Goal: Task Accomplishment & Management: Manage account settings

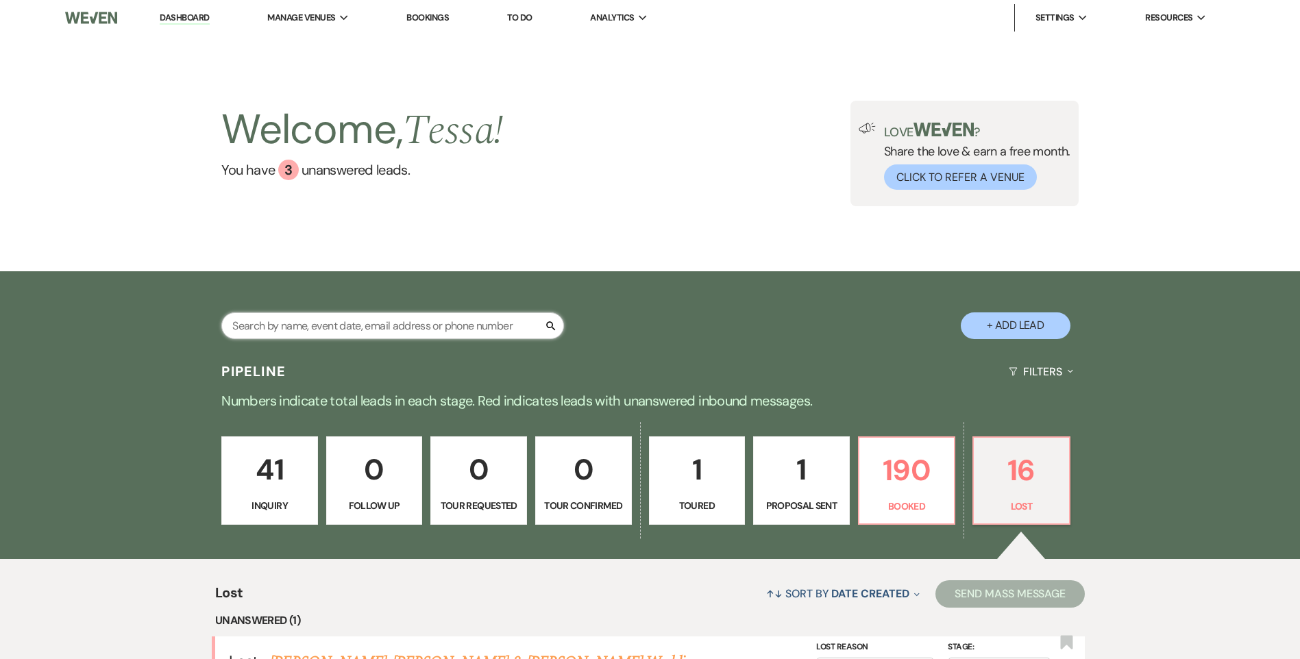
click at [397, 319] on input "text" at bounding box center [392, 325] width 343 height 27
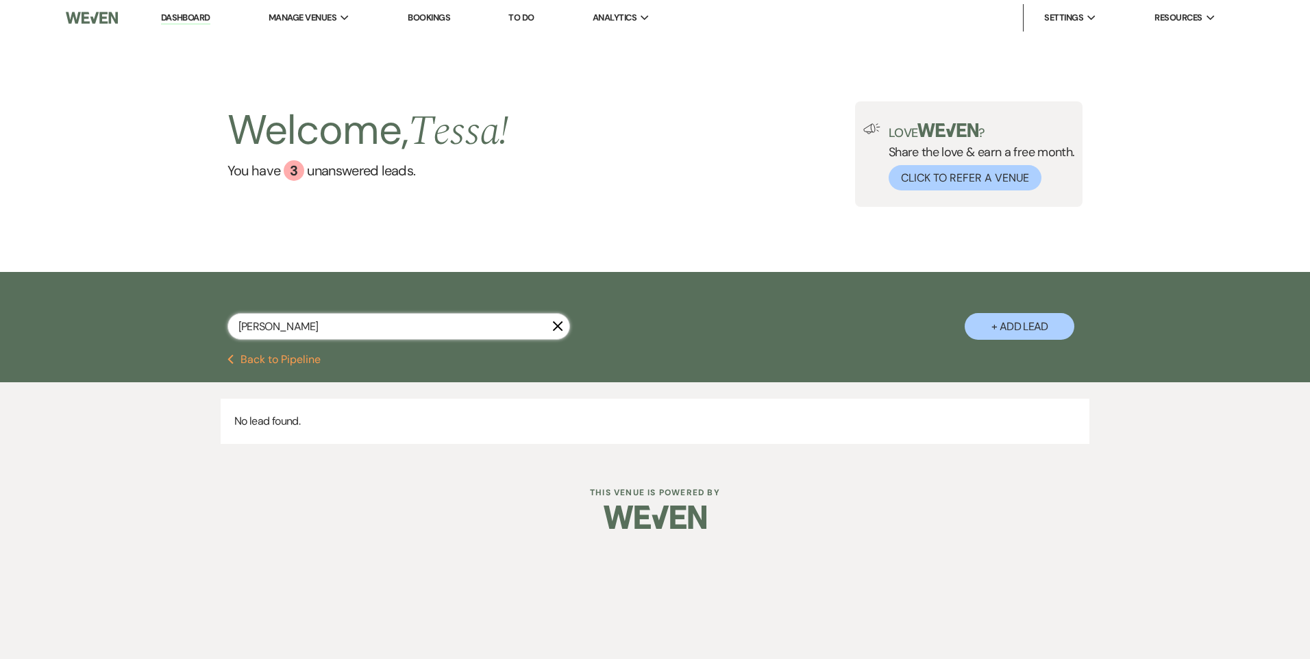
type input "joh"
select select "8"
select select "1"
select select "6"
select select "8"
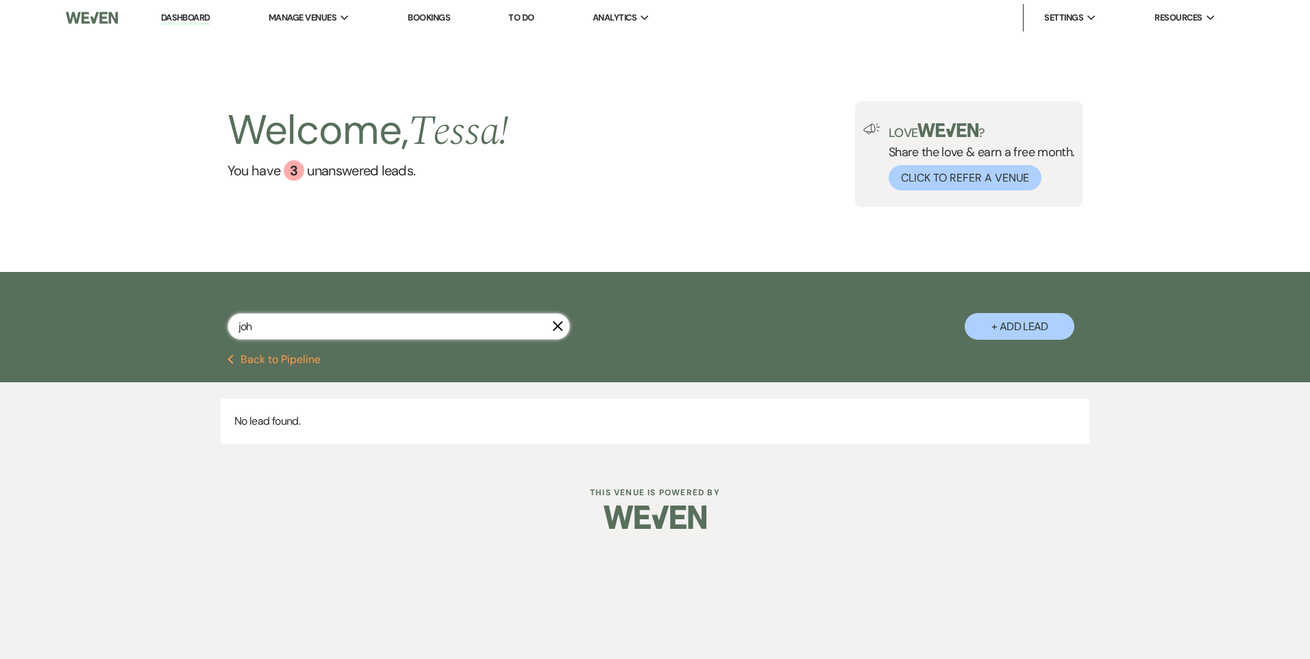
select select "11"
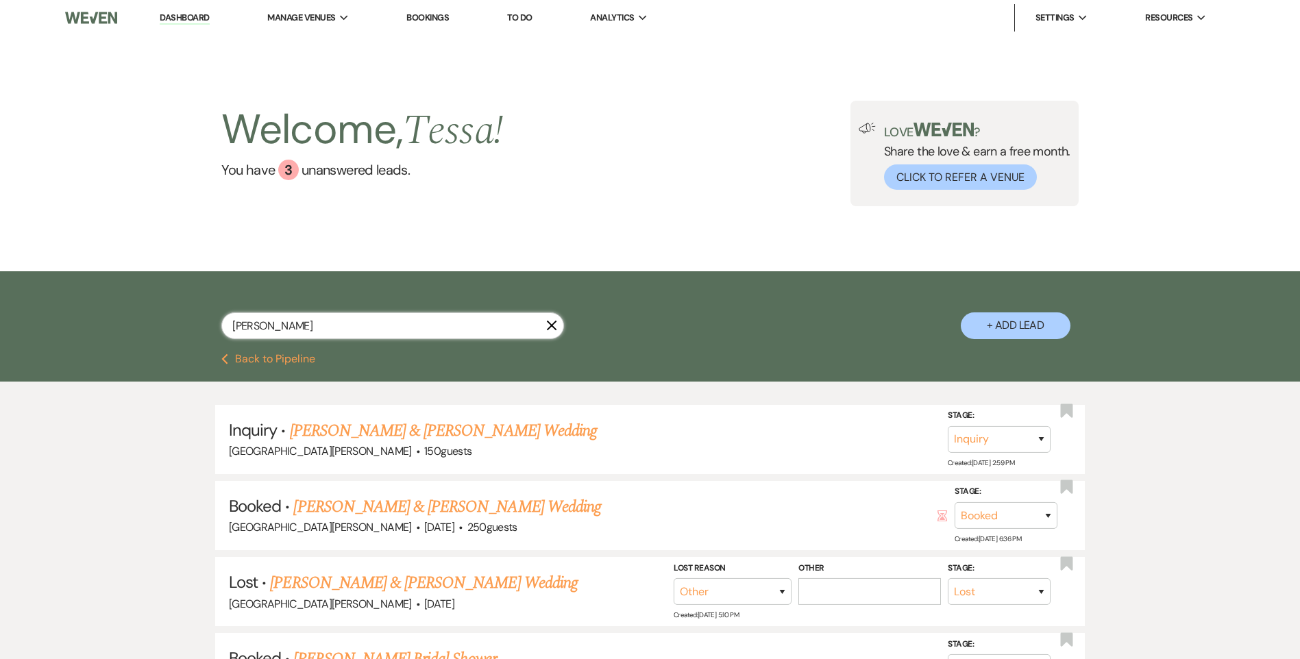
type input "johns"
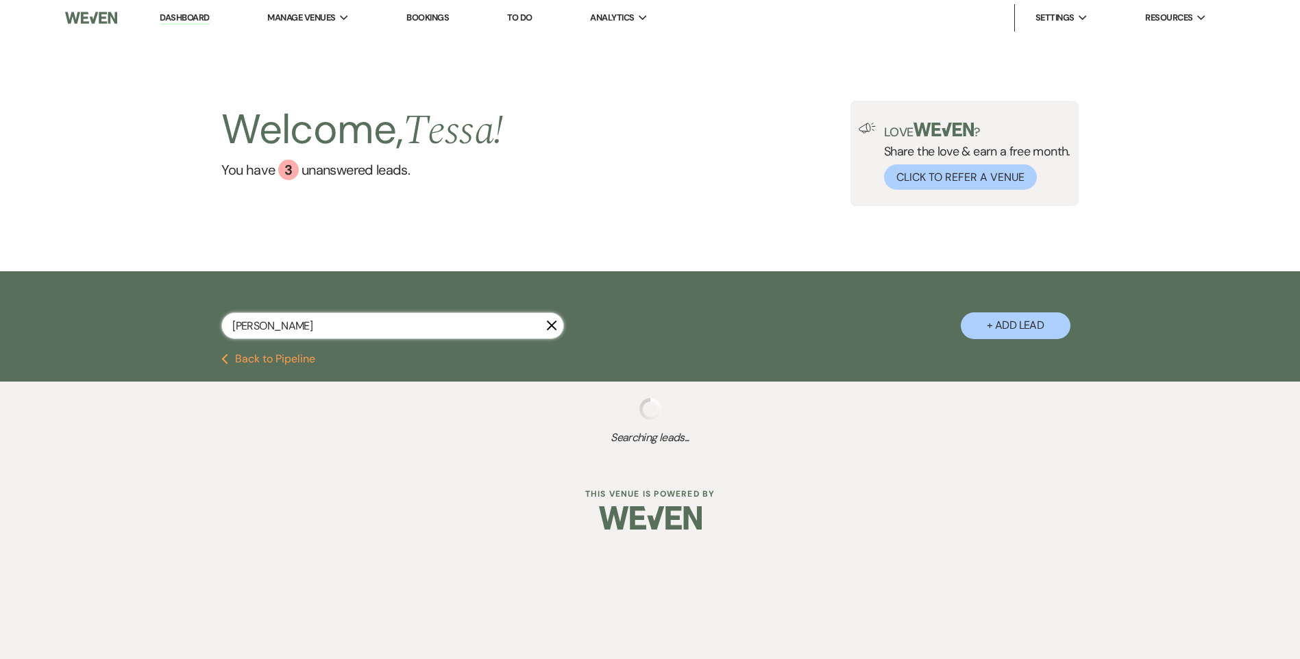
select select "8"
select select "1"
select select "6"
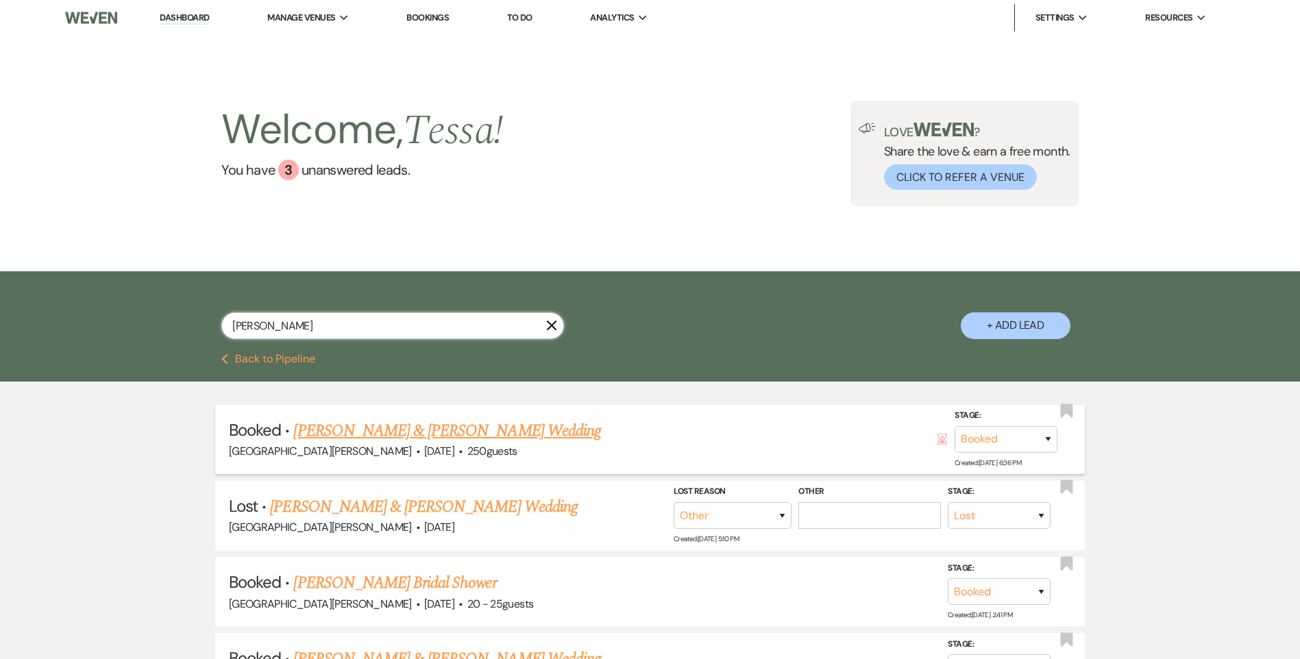
type input "johns"
click at [410, 419] on link "Noah Willis & Sarah Johnson's Wedding" at bounding box center [446, 431] width 307 height 25
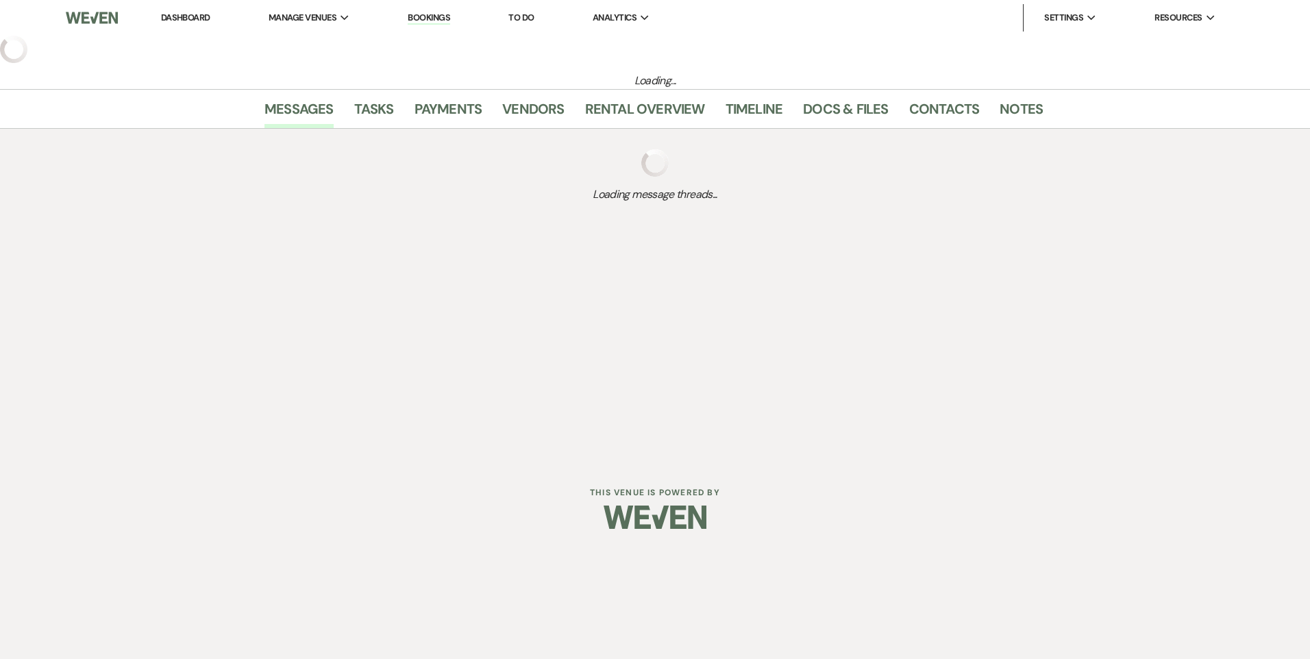
select select "2"
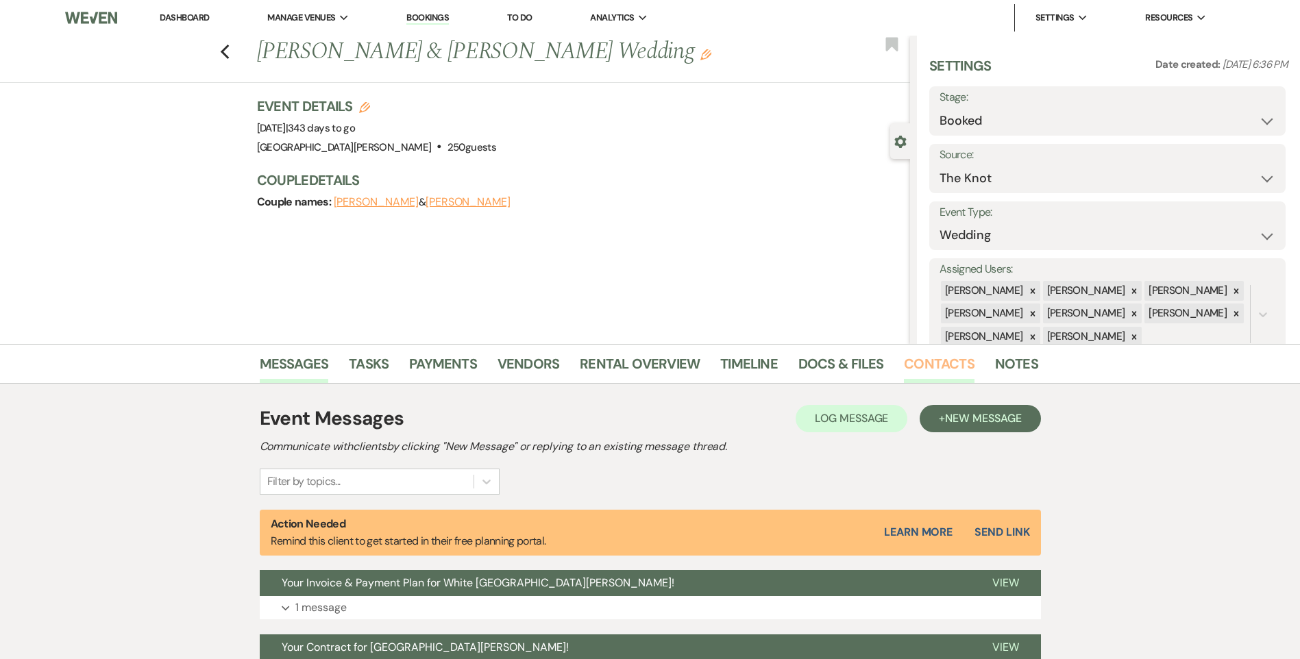
click at [936, 362] on link "Contacts" at bounding box center [939, 368] width 71 height 30
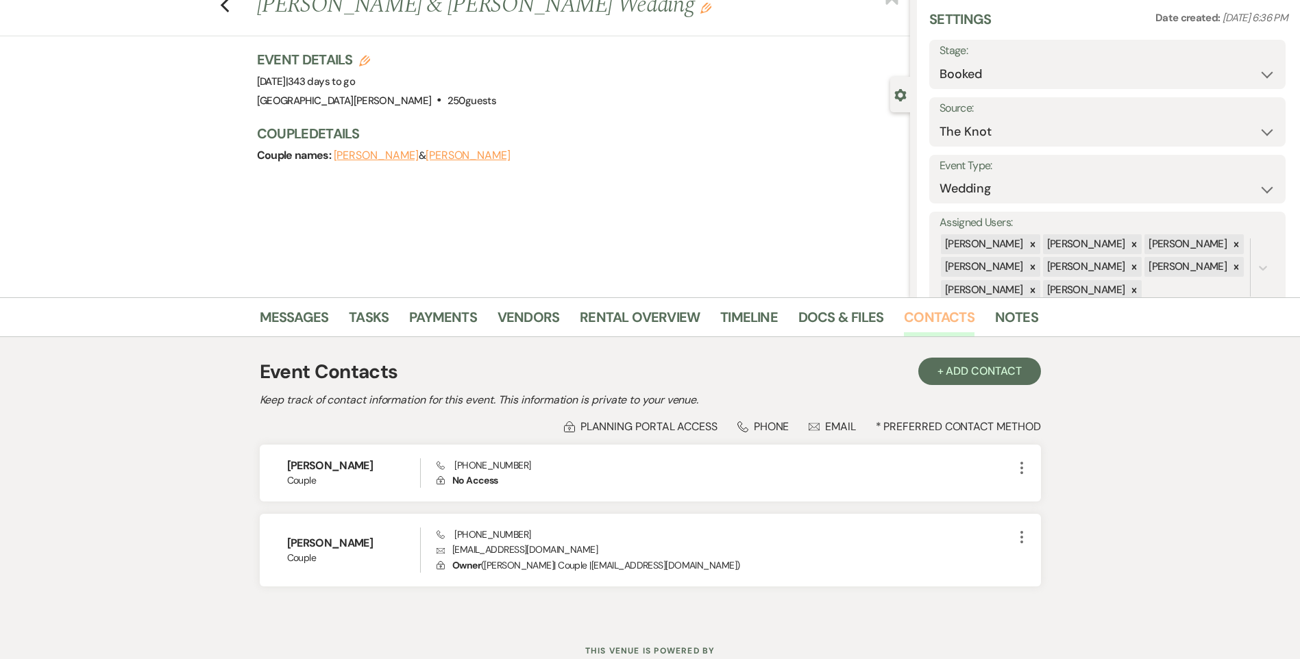
scroll to position [95, 0]
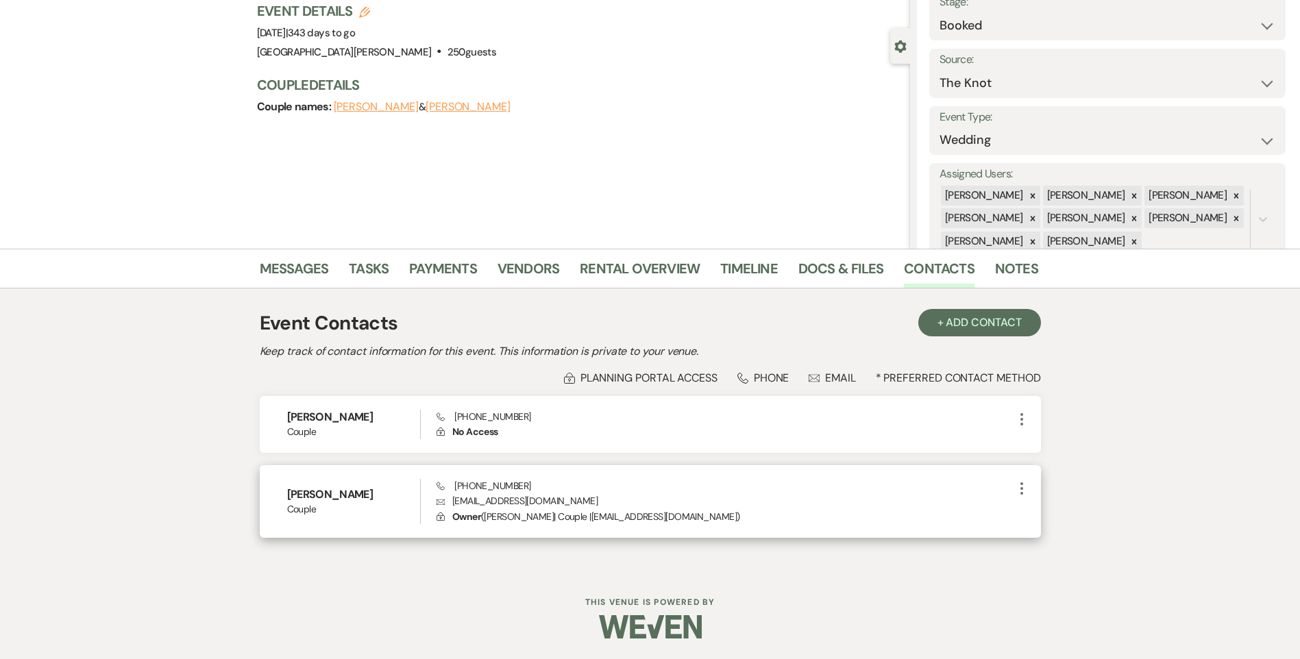
click at [1021, 486] on icon "More" at bounding box center [1021, 488] width 16 height 16
click at [1021, 504] on button "Pencil Edit" at bounding box center [1054, 515] width 82 height 23
select select "1"
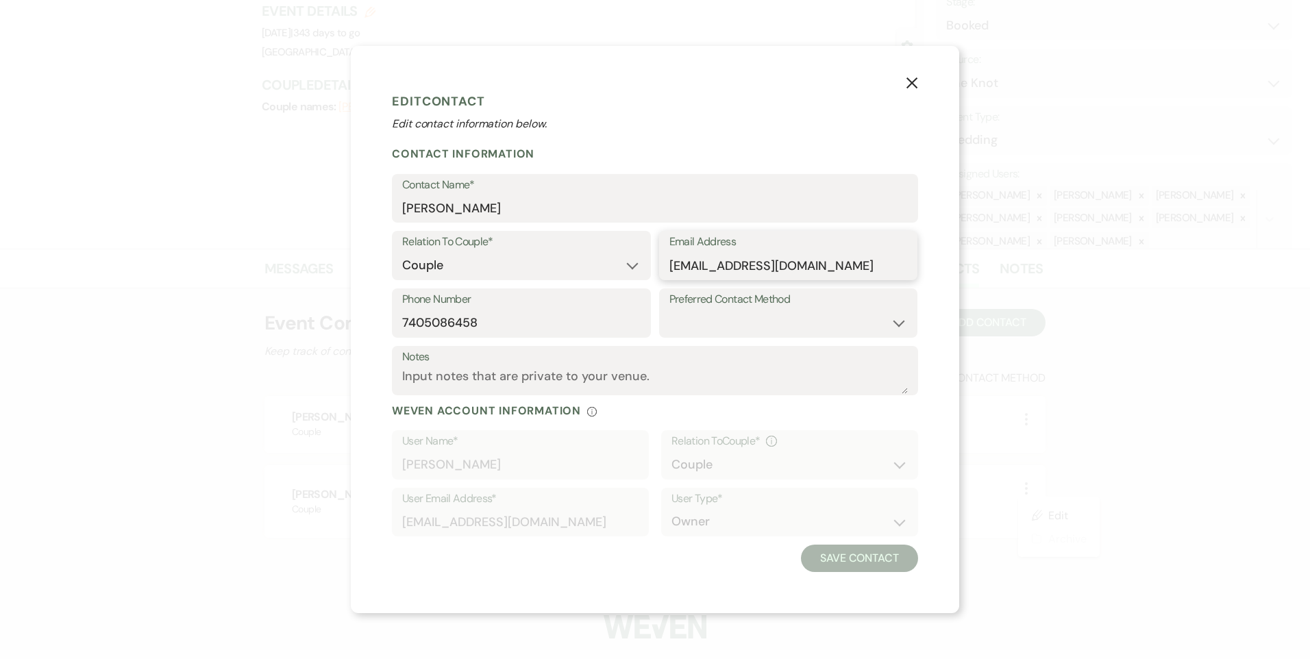
click at [701, 269] on input "Sarahjohnson33@gmail.com" at bounding box center [788, 265] width 238 height 27
type input "Sarahrjohnson33@gmail.com"
click at [837, 549] on button "Save Contact" at bounding box center [859, 558] width 117 height 27
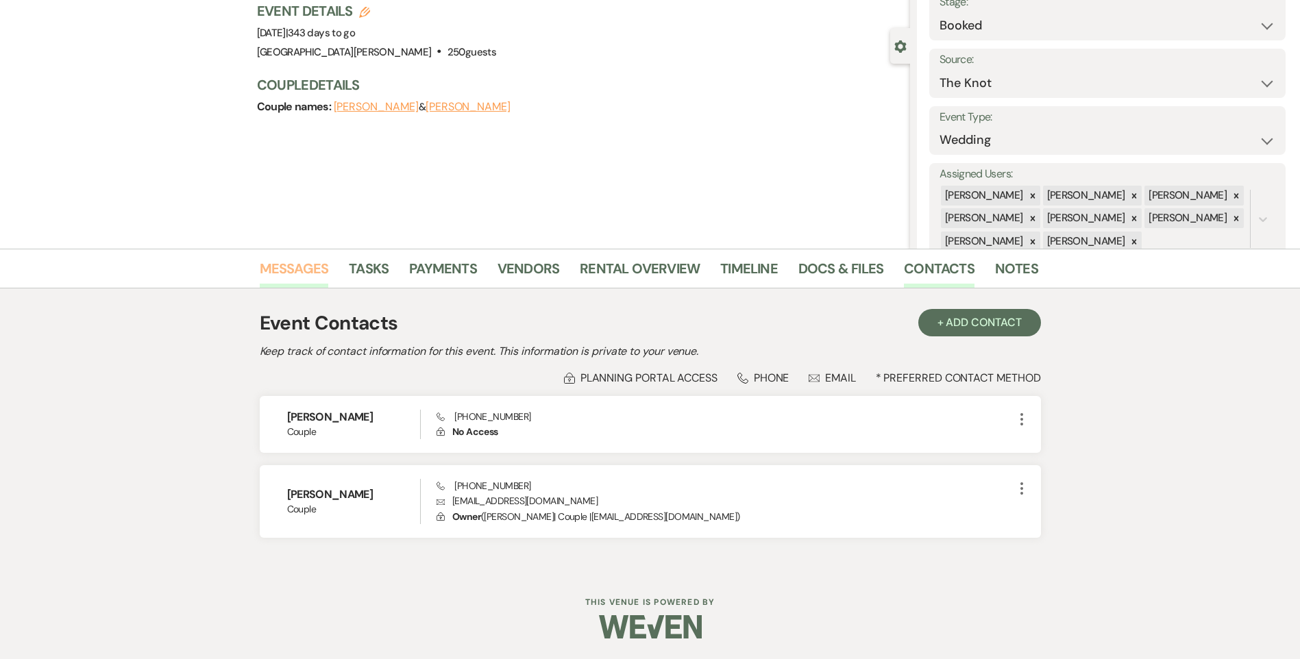
click at [301, 268] on link "Messages" at bounding box center [294, 273] width 69 height 30
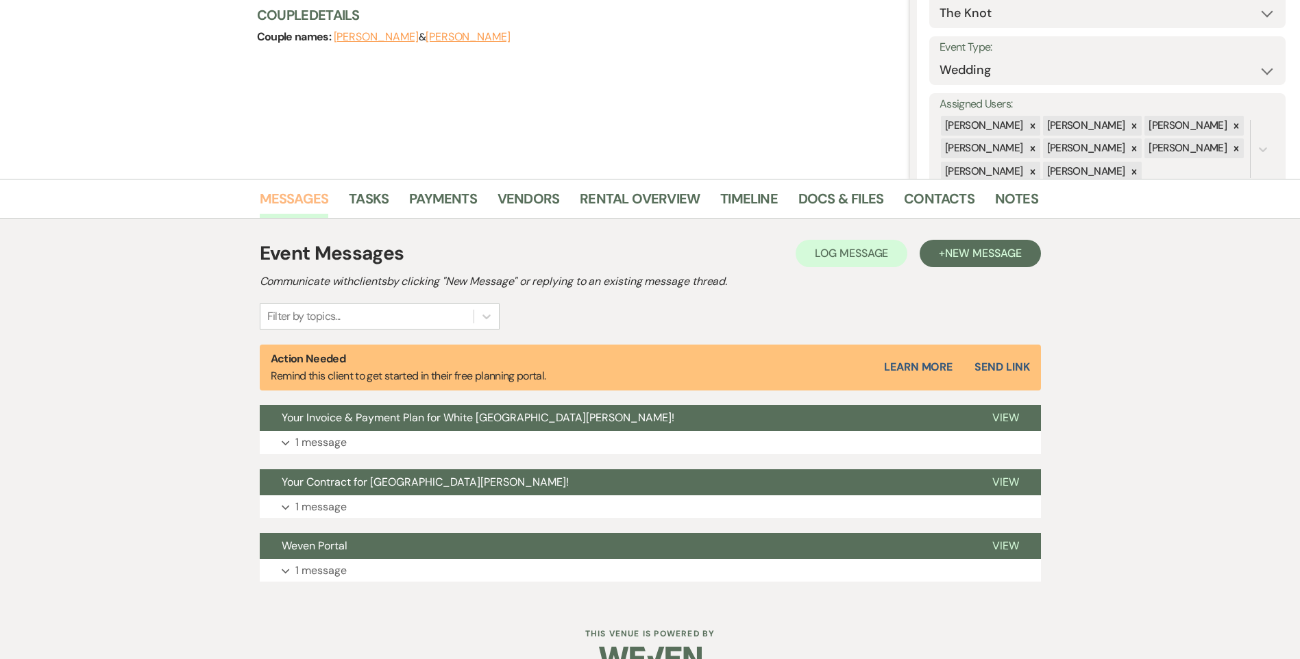
scroll to position [197, 0]
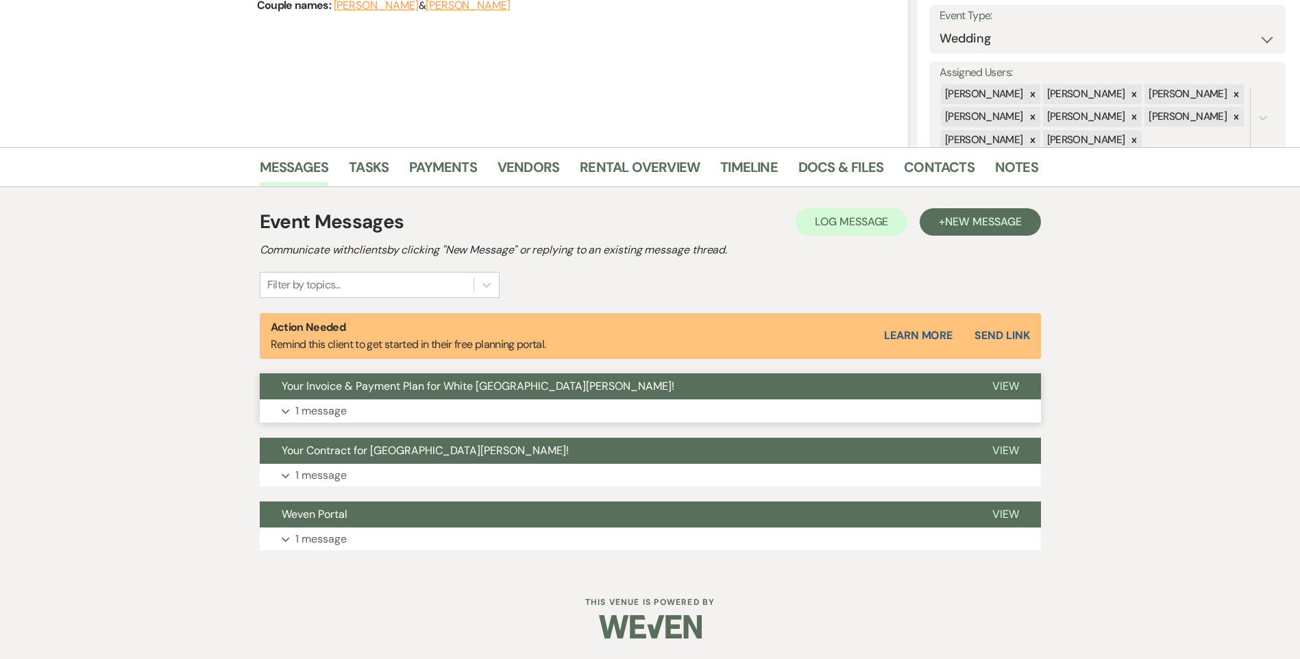
click at [469, 392] on span "Your Invoice & Payment Plan for White Willow Meadows!" at bounding box center [478, 386] width 393 height 14
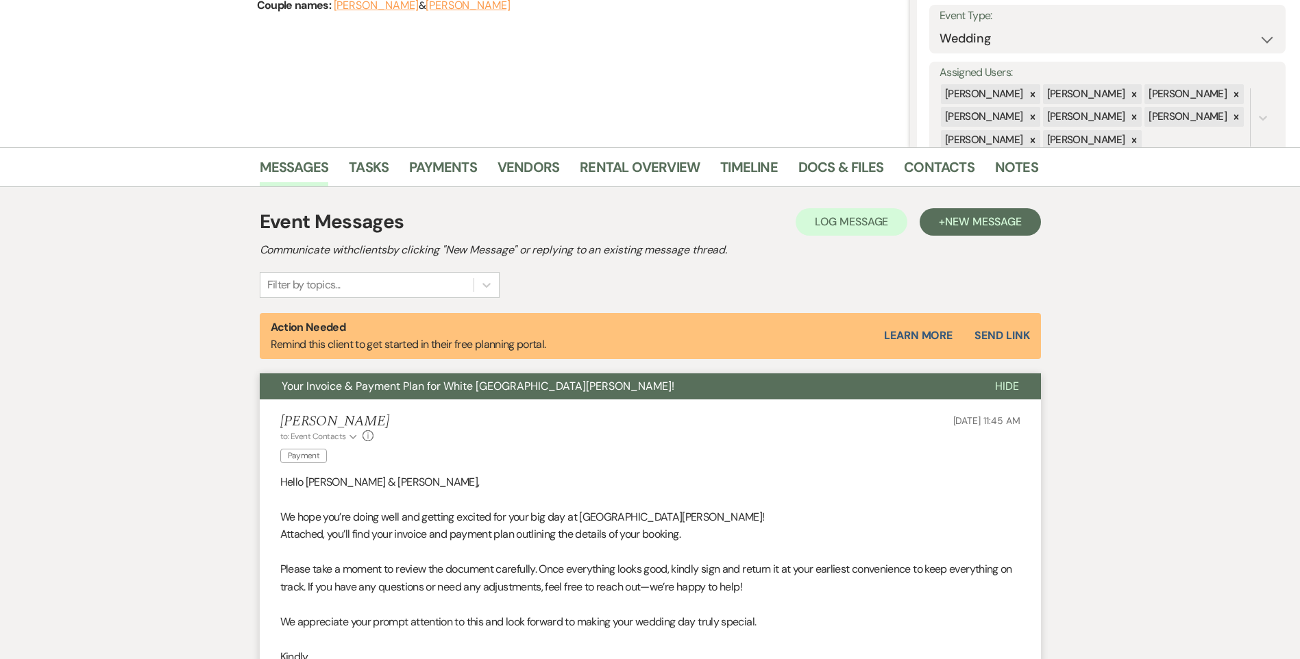
scroll to position [471, 0]
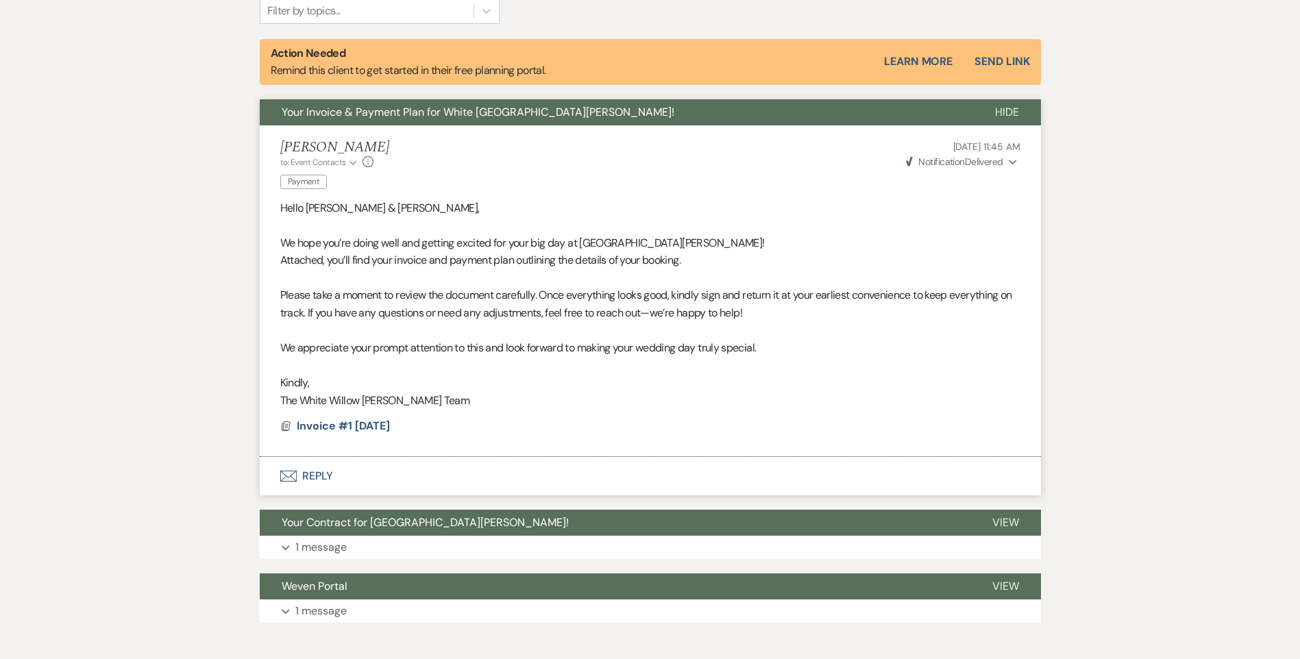
click at [961, 158] on span "Notification" at bounding box center [941, 162] width 46 height 12
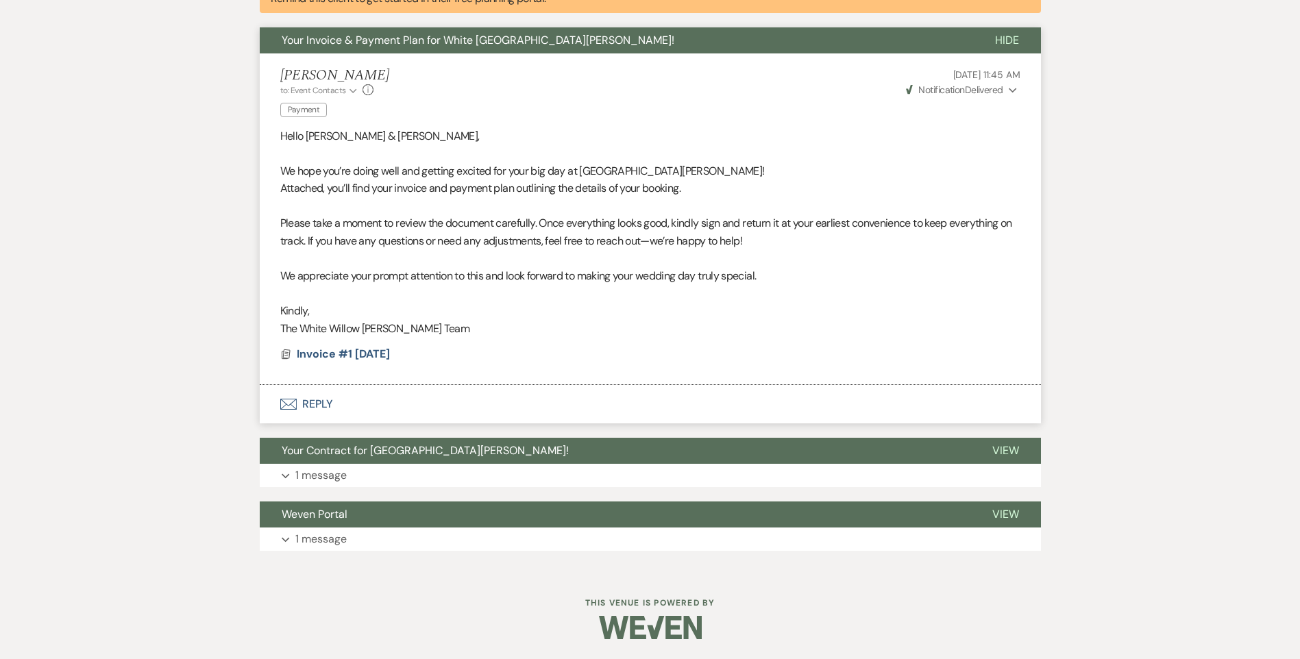
scroll to position [543, 0]
click at [424, 458] on button "Your Contract for White Willow Meadows!" at bounding box center [615, 450] width 710 height 26
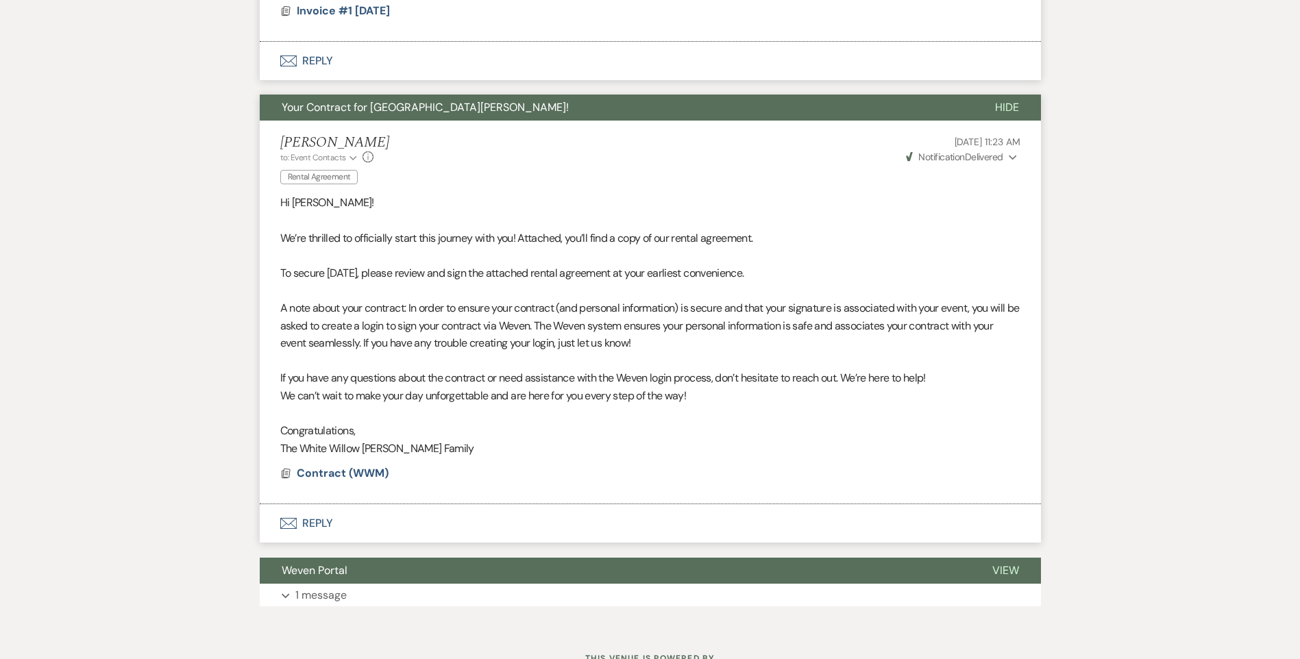
scroll to position [942, 0]
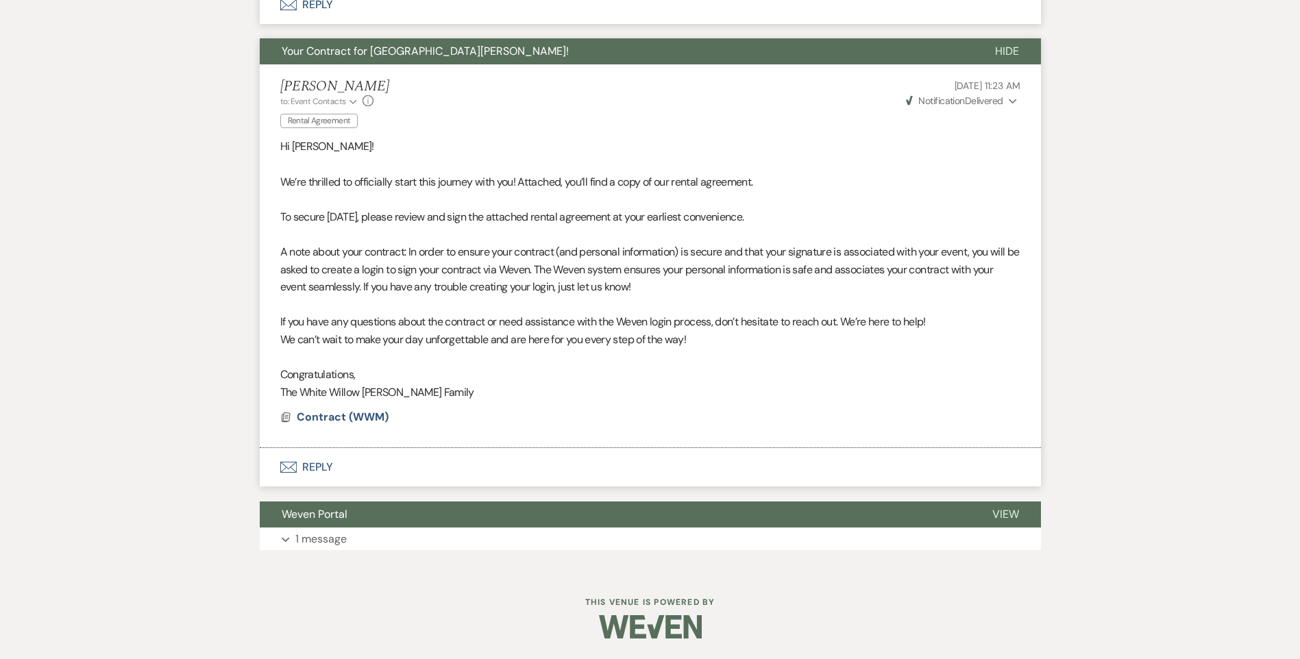
click at [401, 556] on div "Event Messages Log Log Message + New Message Communicate with clients by clicki…" at bounding box center [650, 6] width 781 height 1102
click at [403, 530] on button "Expand 1 message" at bounding box center [650, 539] width 781 height 23
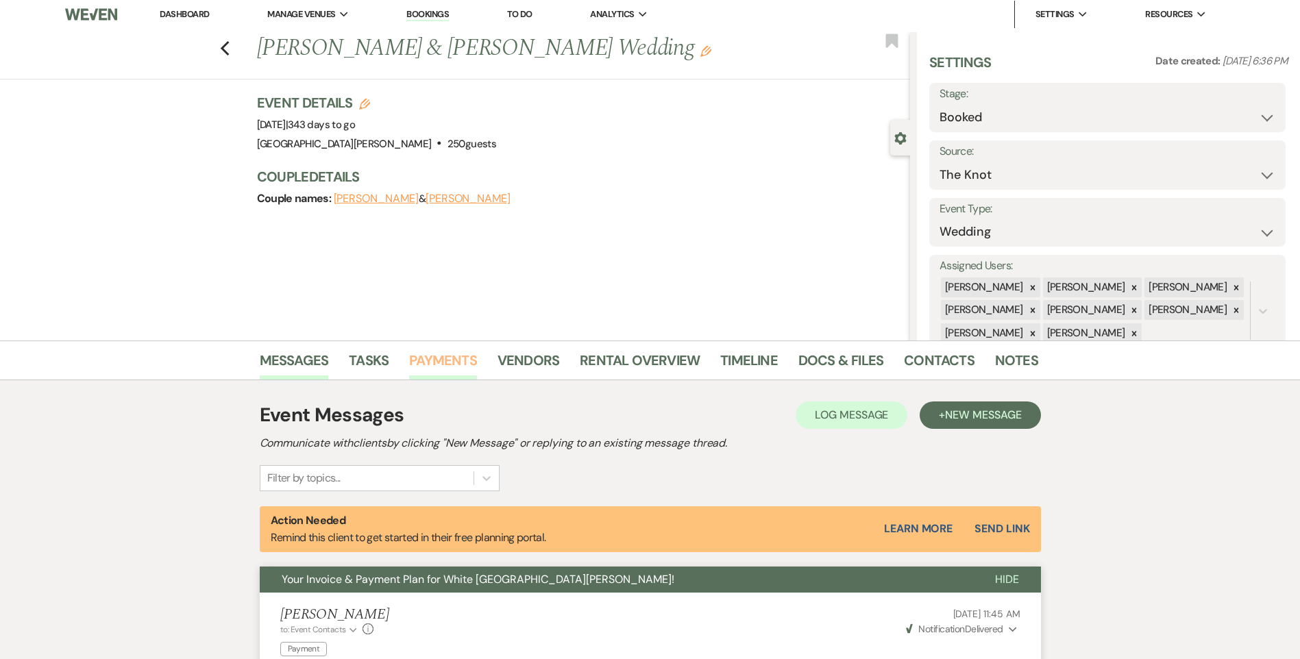
scroll to position [0, 0]
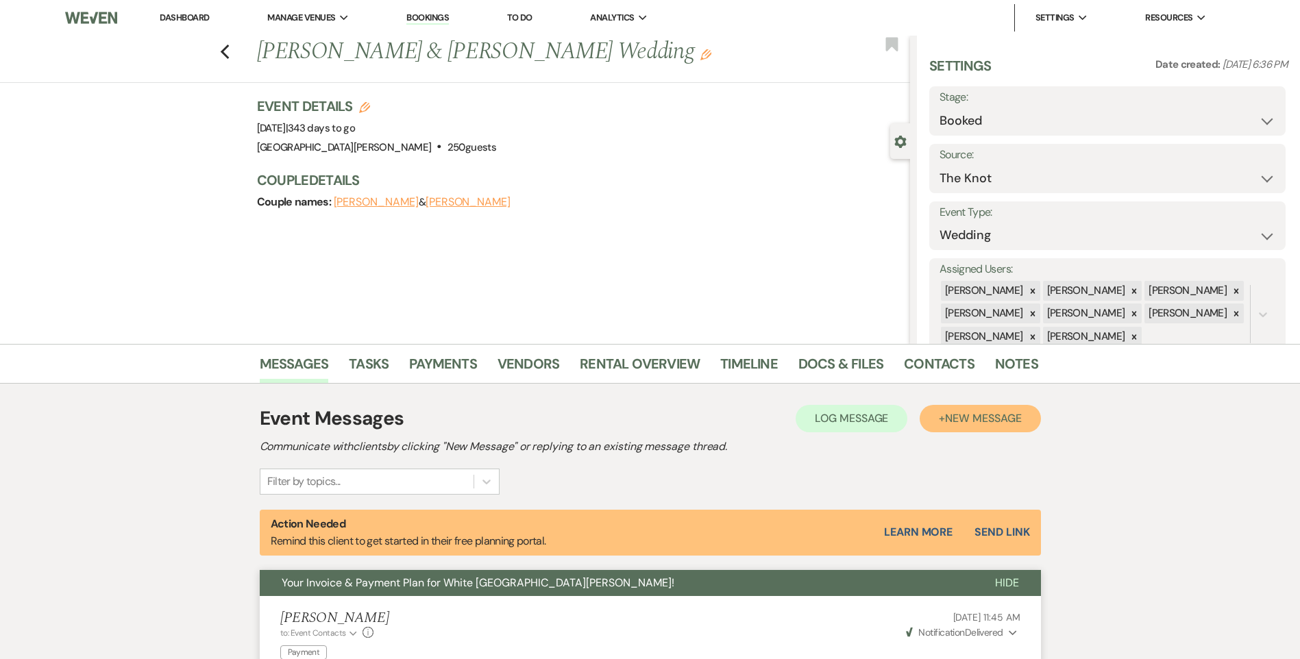
click at [978, 418] on span "New Message" at bounding box center [983, 418] width 76 height 14
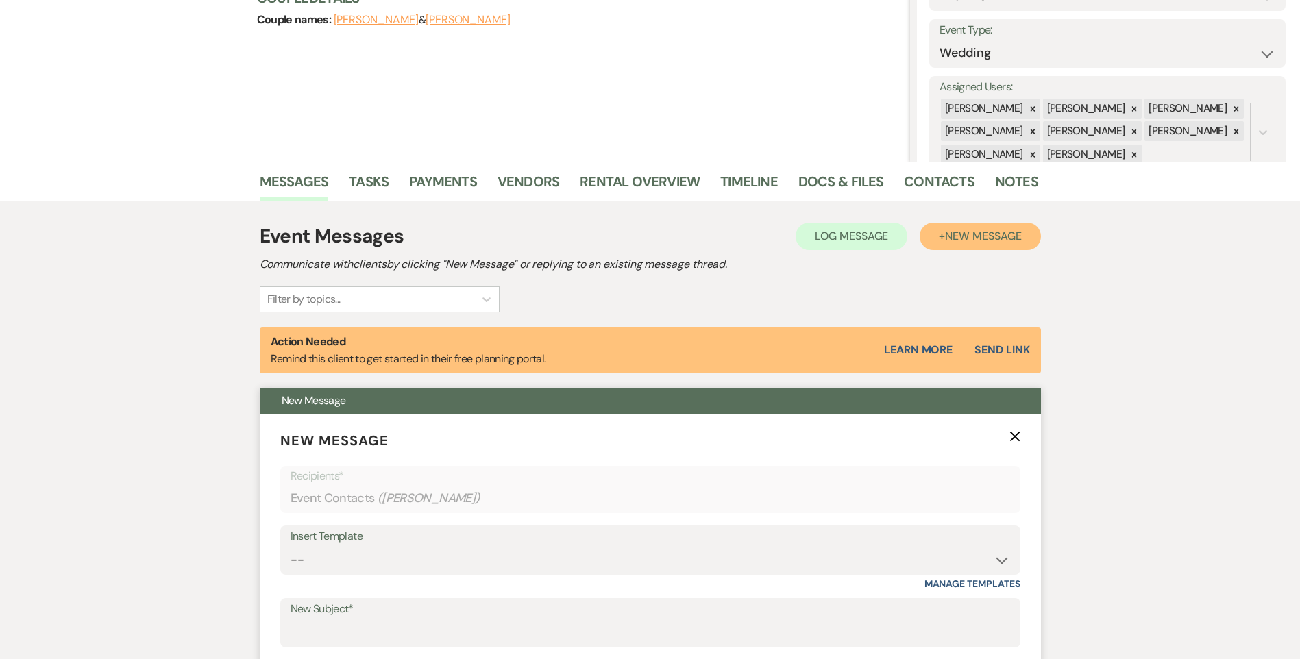
scroll to position [343, 0]
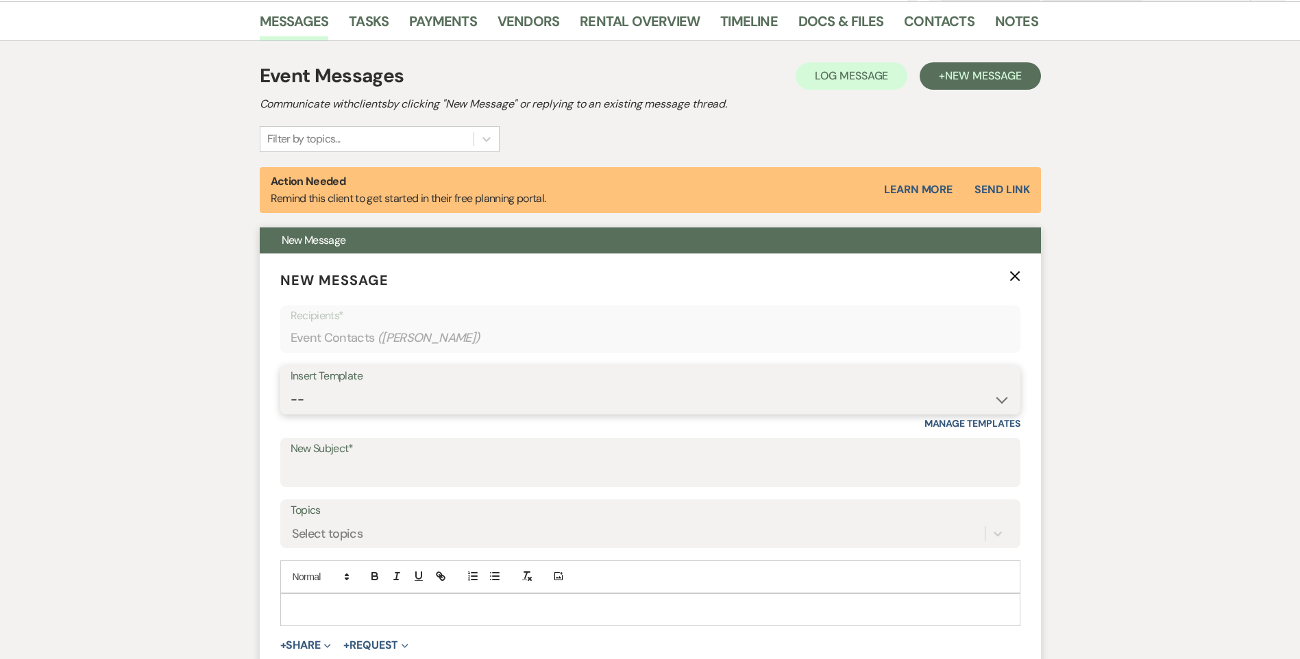
click at [351, 412] on select "-- Follow Up WWM Initial Inquiry Response Planning Portal Introduction (Booked …" at bounding box center [649, 399] width 719 height 27
select select "4633"
click at [290, 386] on select "-- Follow Up WWM Initial Inquiry Response Planning Portal Introduction (Booked …" at bounding box center [649, 399] width 719 height 27
type input "Welcome to Your Planning Portal - Let's Get Started!"
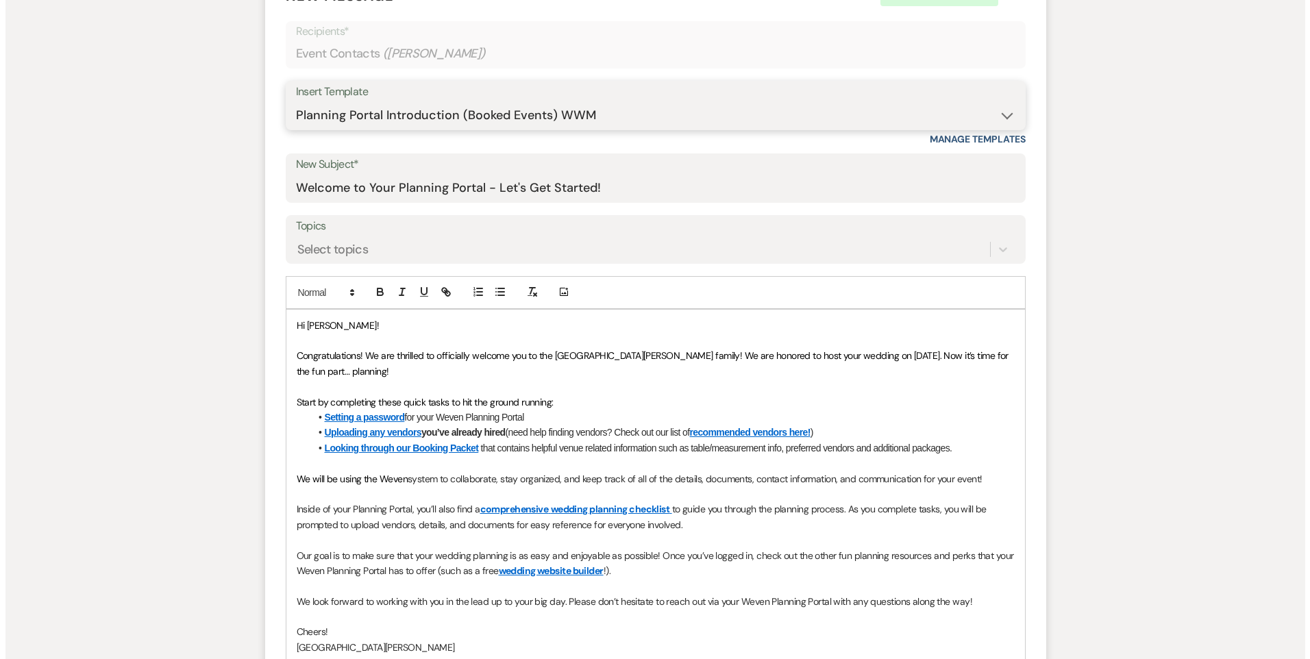
scroll to position [822, 0]
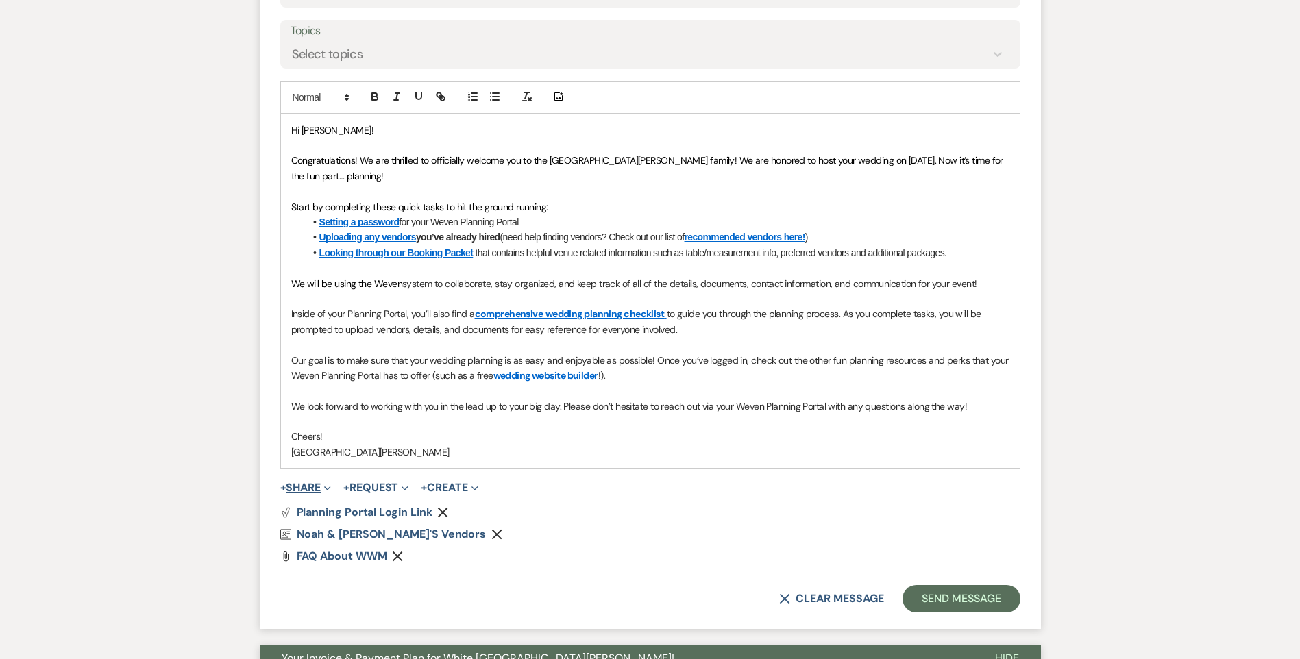
click at [305, 486] on button "+ Share Expand" at bounding box center [305, 487] width 51 height 11
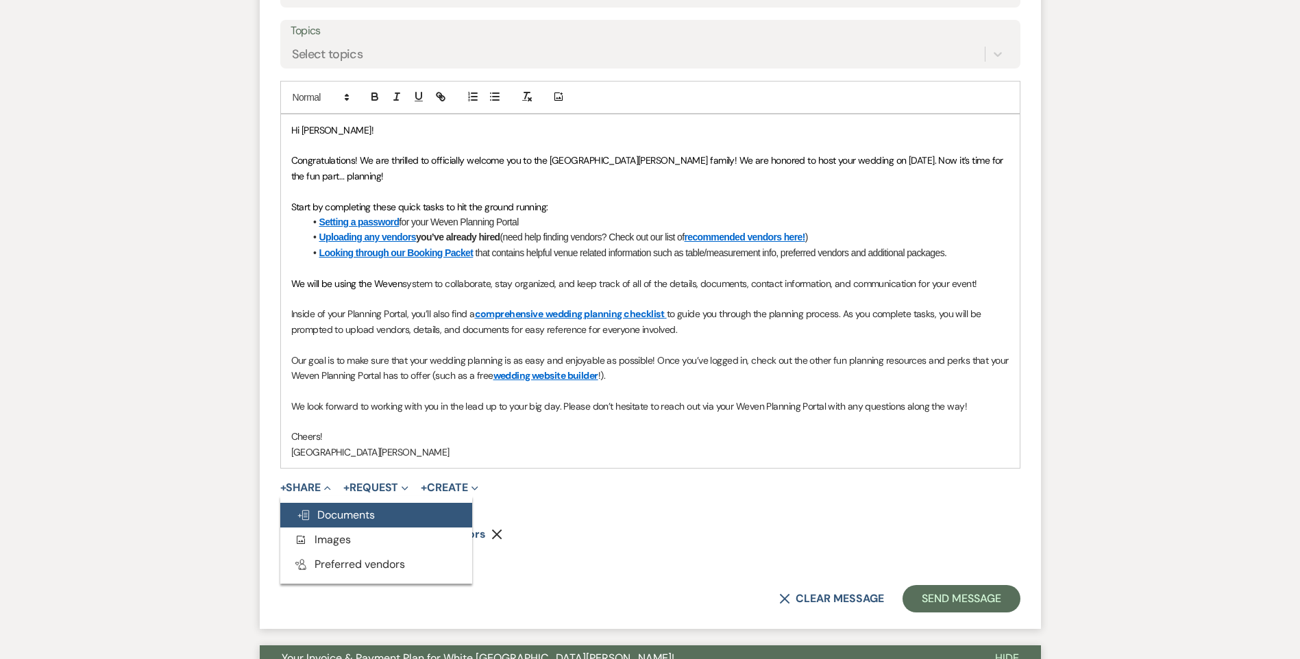
click at [323, 512] on span "Doc Upload Documents" at bounding box center [336, 515] width 78 height 14
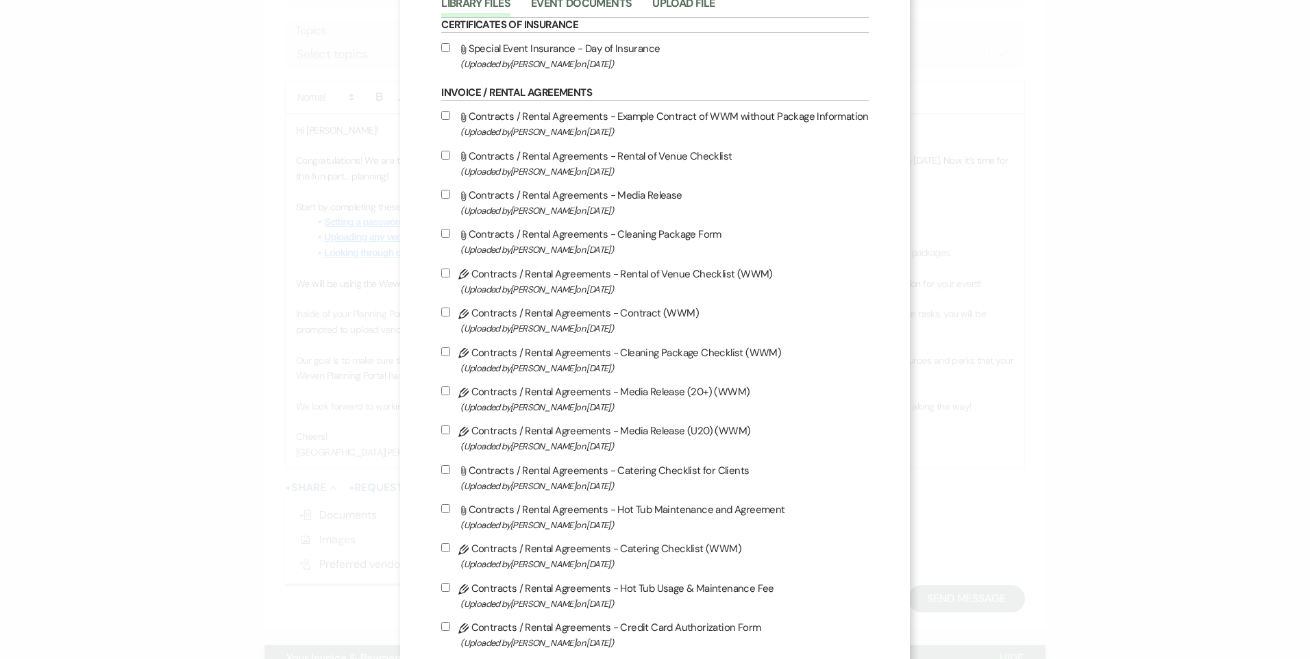
scroll to position [69, 0]
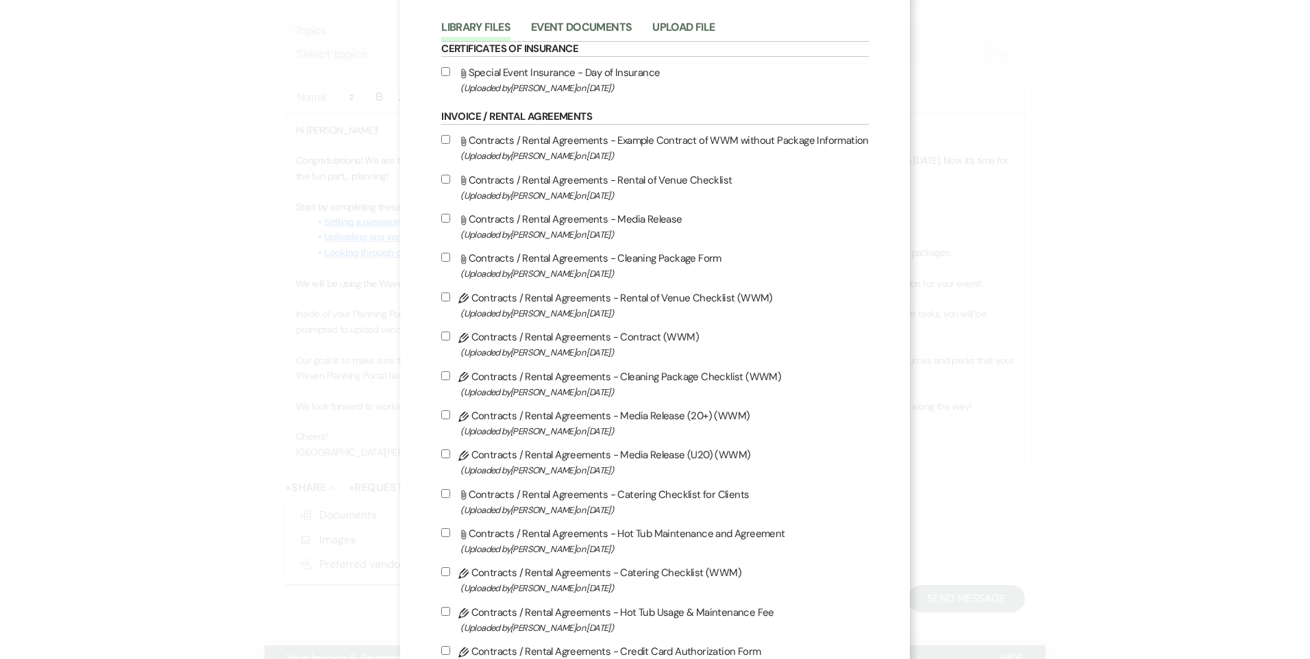
click at [615, 343] on label "Pencil Contracts / Rental Agreements - Contract (WWM) (Uploaded by Ashley Norma…" at bounding box center [655, 344] width 428 height 32
click at [450, 341] on input "Pencil Contracts / Rental Agreements - Contract (WWM) (Uploaded by Ashley Norma…" at bounding box center [445, 336] width 9 height 9
checkbox input "true"
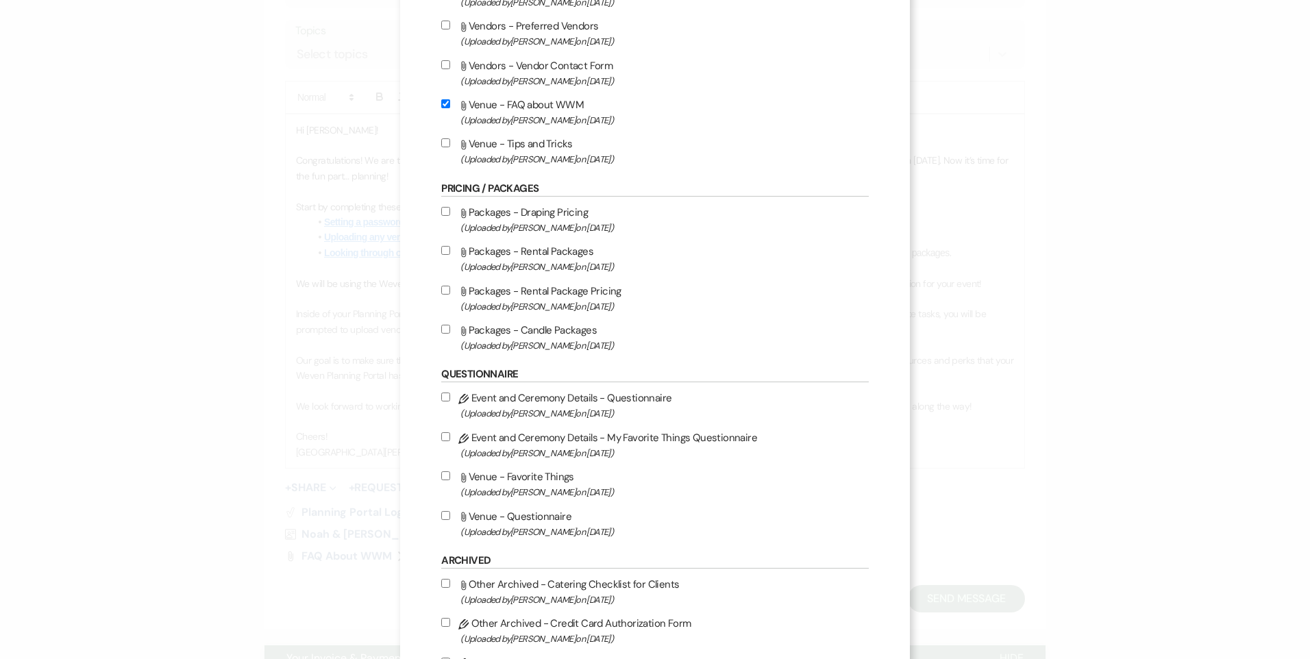
scroll to position [1598, 0]
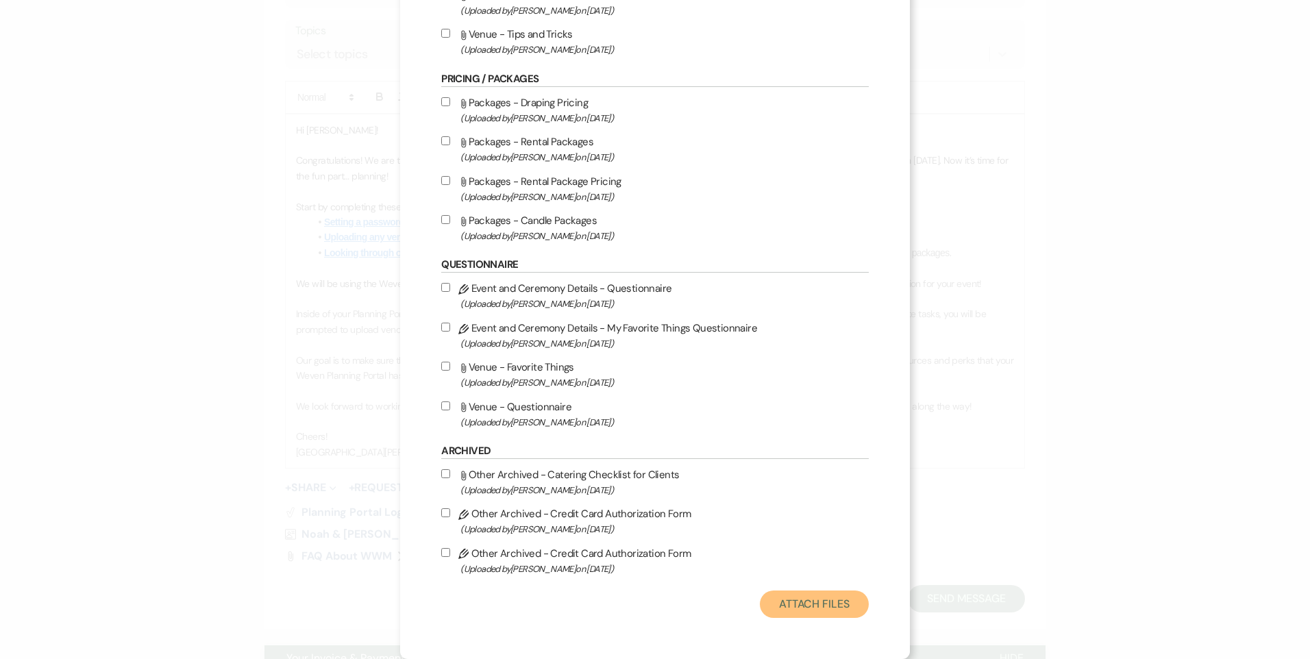
click at [782, 597] on button "Attach Files" at bounding box center [814, 604] width 109 height 27
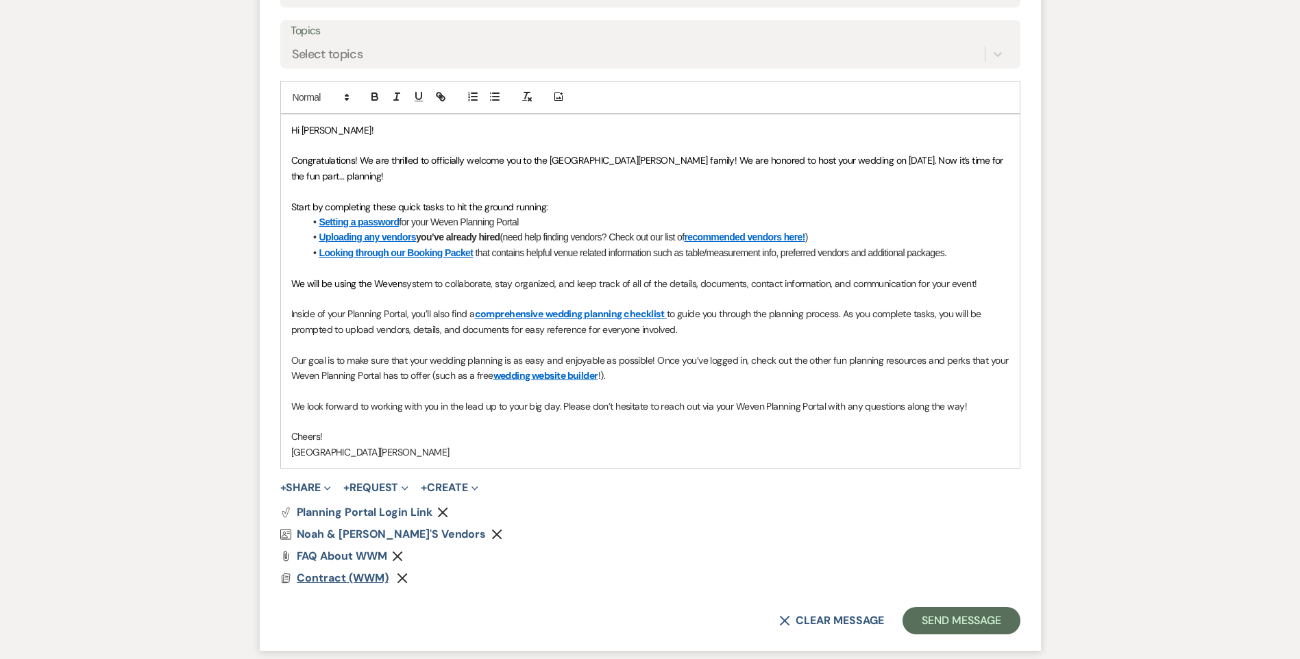
click at [340, 578] on span "Contract (WWM)" at bounding box center [343, 578] width 92 height 14
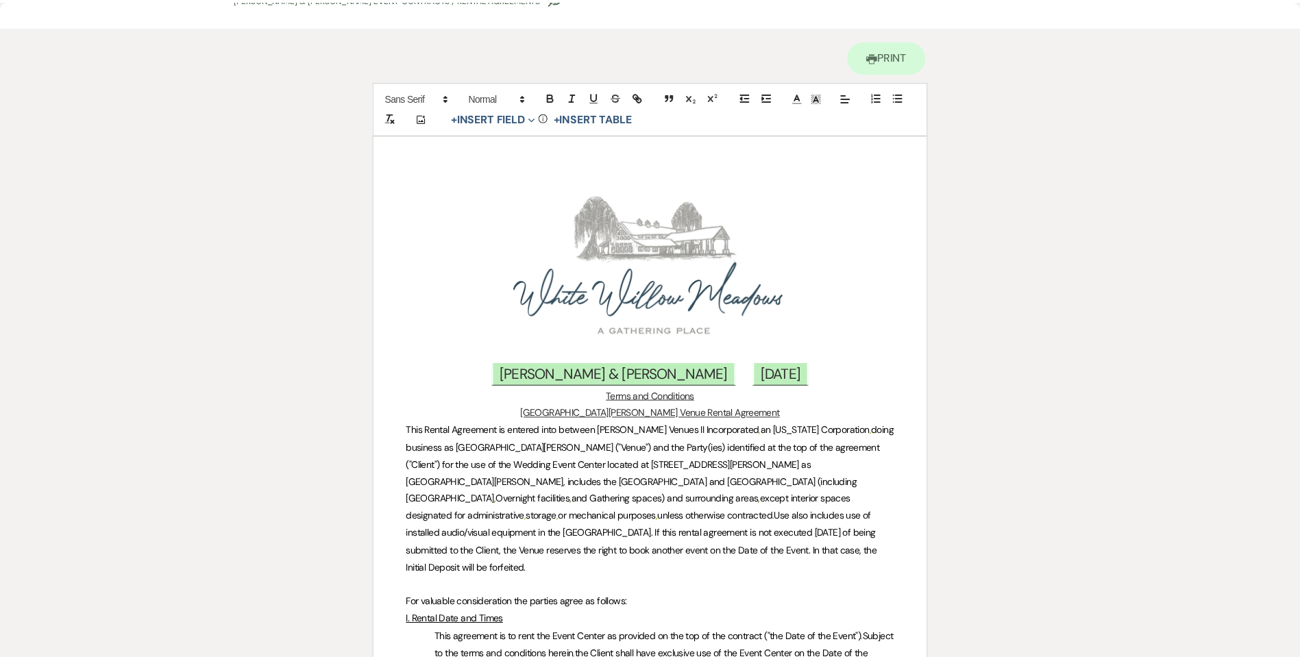
scroll to position [0, 0]
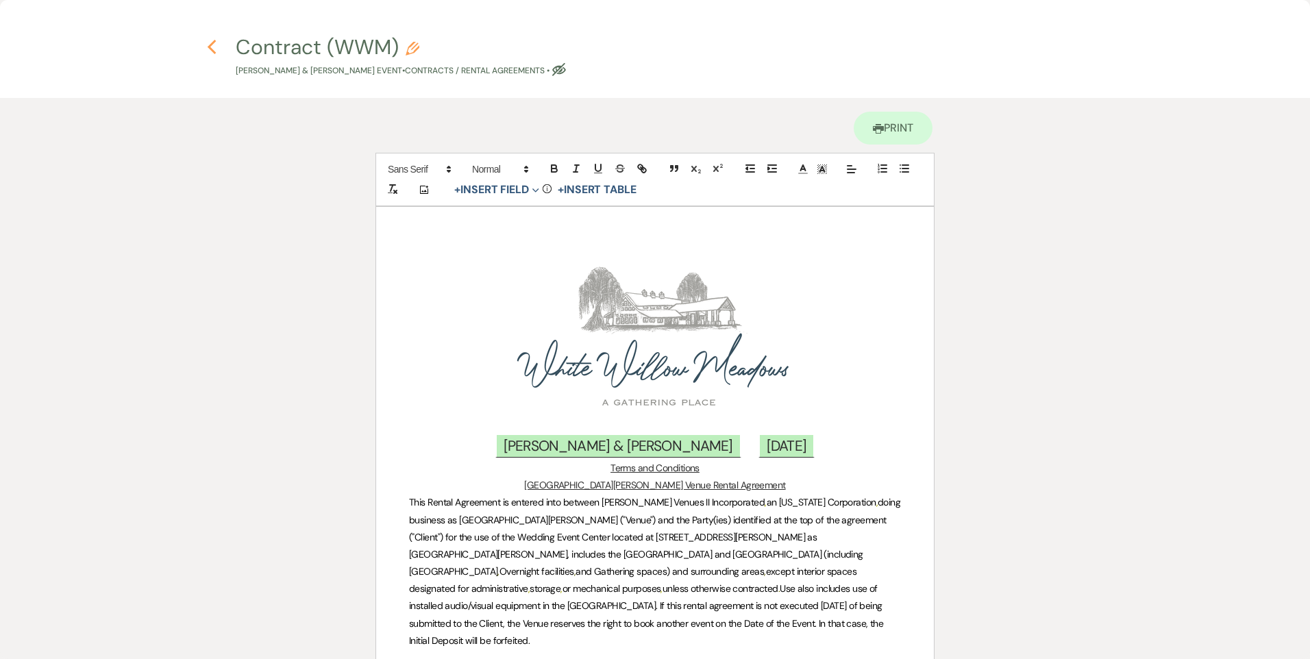
click at [215, 40] on icon "Previous" at bounding box center [212, 47] width 10 height 16
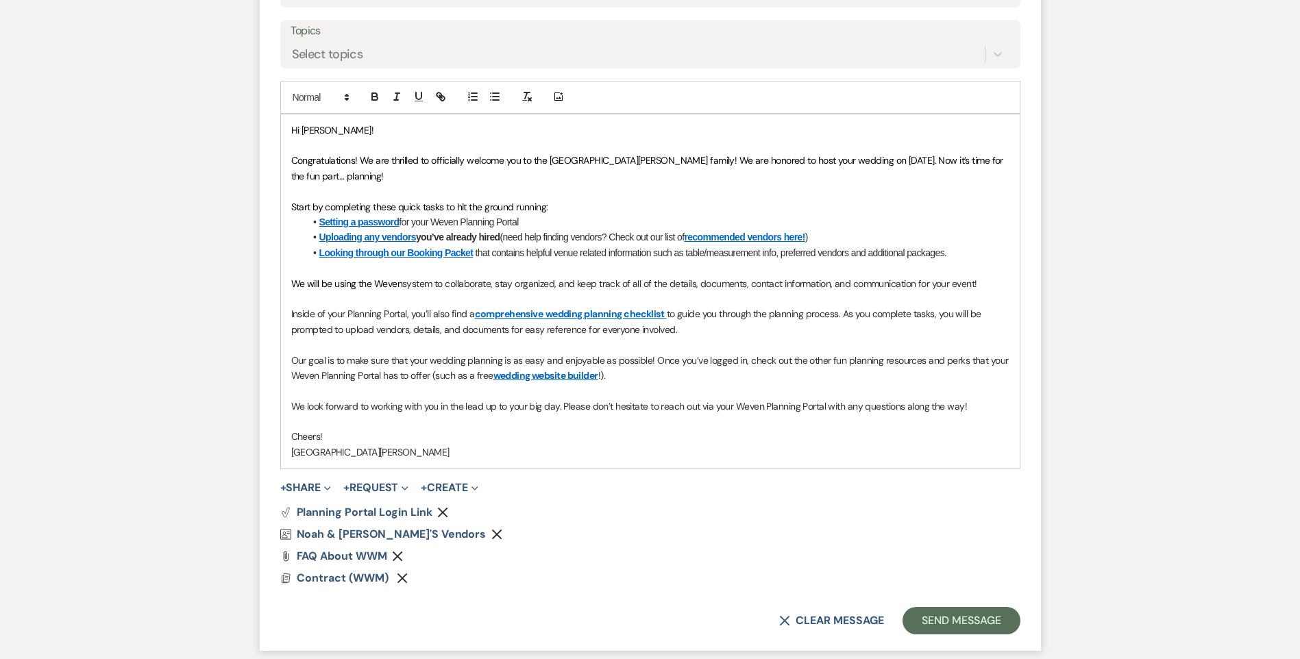
click at [334, 127] on p "Hi Sarah!" at bounding box center [650, 130] width 718 height 15
click at [288, 161] on div "Hi Sarah! Congratulations! We are thrilled to officially welcome you to the Whi…" at bounding box center [650, 291] width 739 height 354
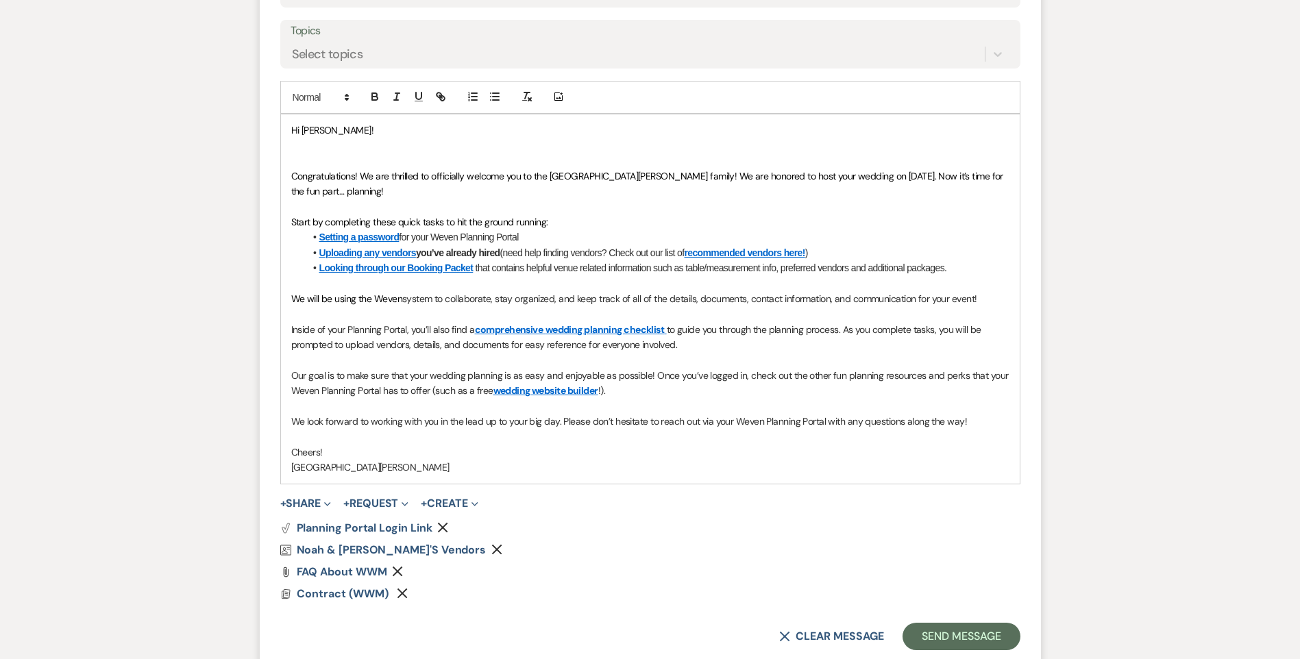
click at [308, 155] on p at bounding box center [650, 160] width 718 height 15
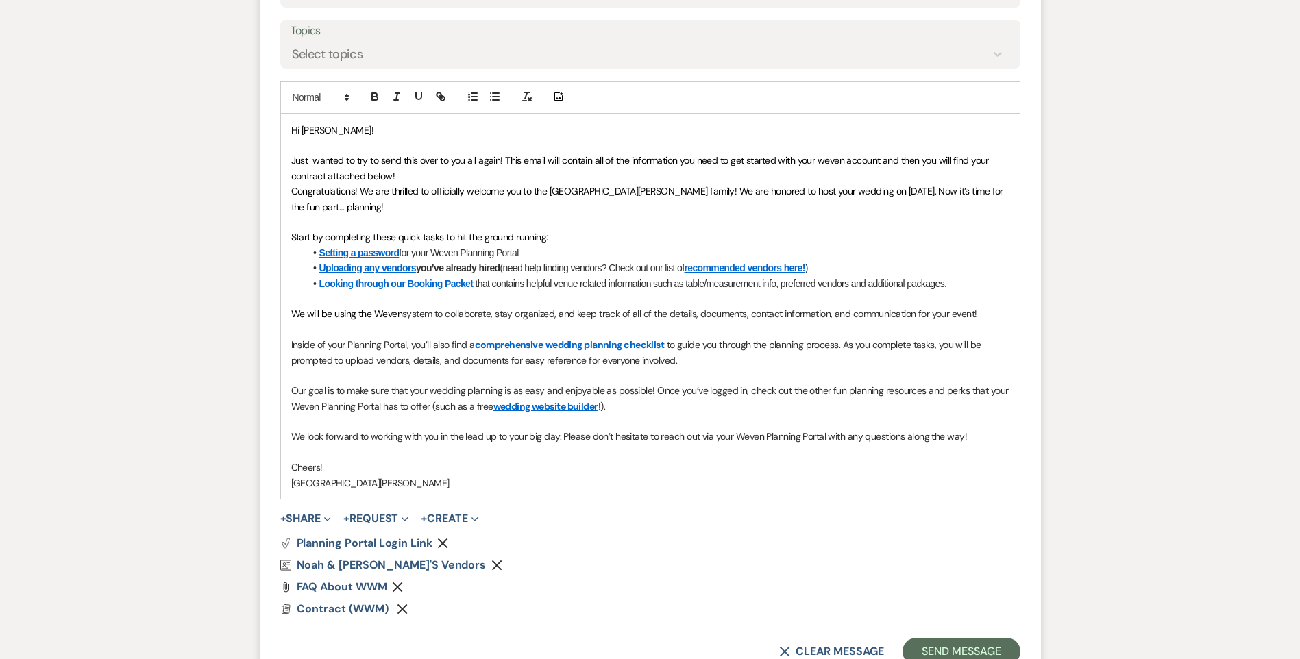
click at [400, 175] on p "Just wanted to try to send this over to you all again! This email will contain …" at bounding box center [650, 168] width 718 height 31
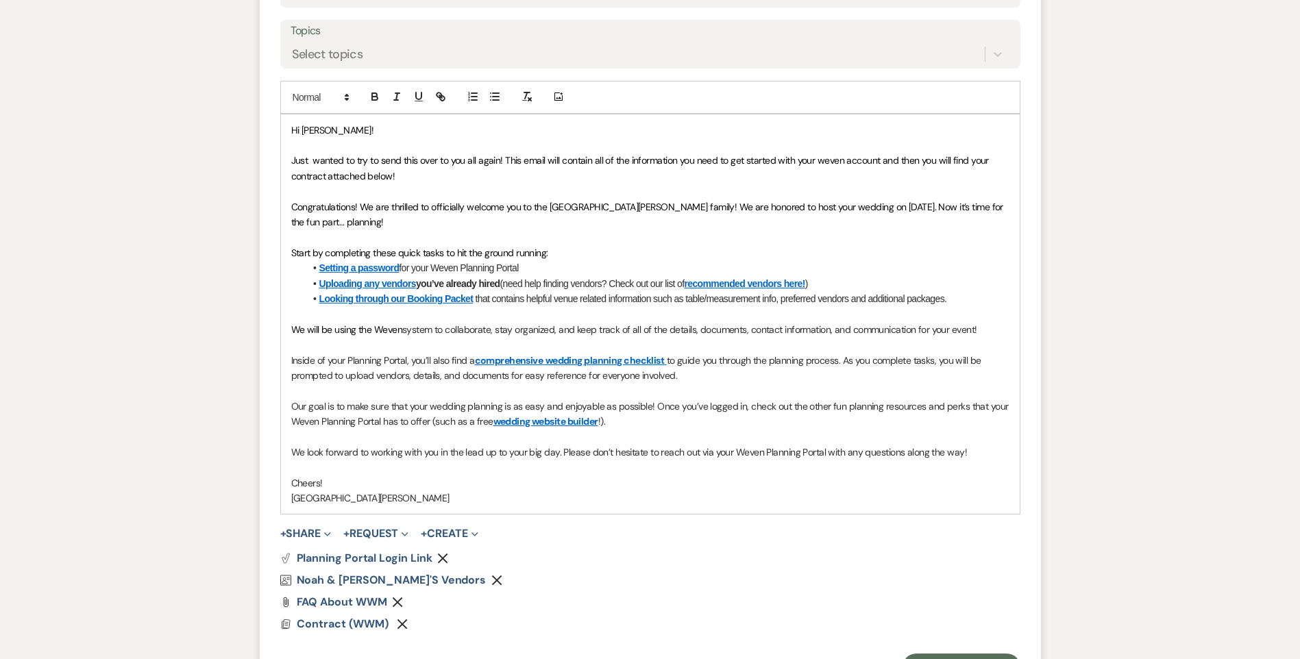
drag, startPoint x: 397, startPoint y: 178, endPoint x: 276, endPoint y: 131, distance: 130.2
click at [276, 131] on form "New Message X Saving draft... Recipients* Event Contacts ( Sarah Johnson ) Inse…" at bounding box center [650, 235] width 781 height 923
drag, startPoint x: 395, startPoint y: 502, endPoint x: 456, endPoint y: 490, distance: 62.1
click at [456, 490] on div "Hi Sarah! Just wanted to try to send this over to you all again! This email wil…" at bounding box center [650, 314] width 739 height 400
click at [456, 489] on p "Cheers!" at bounding box center [650, 482] width 718 height 15
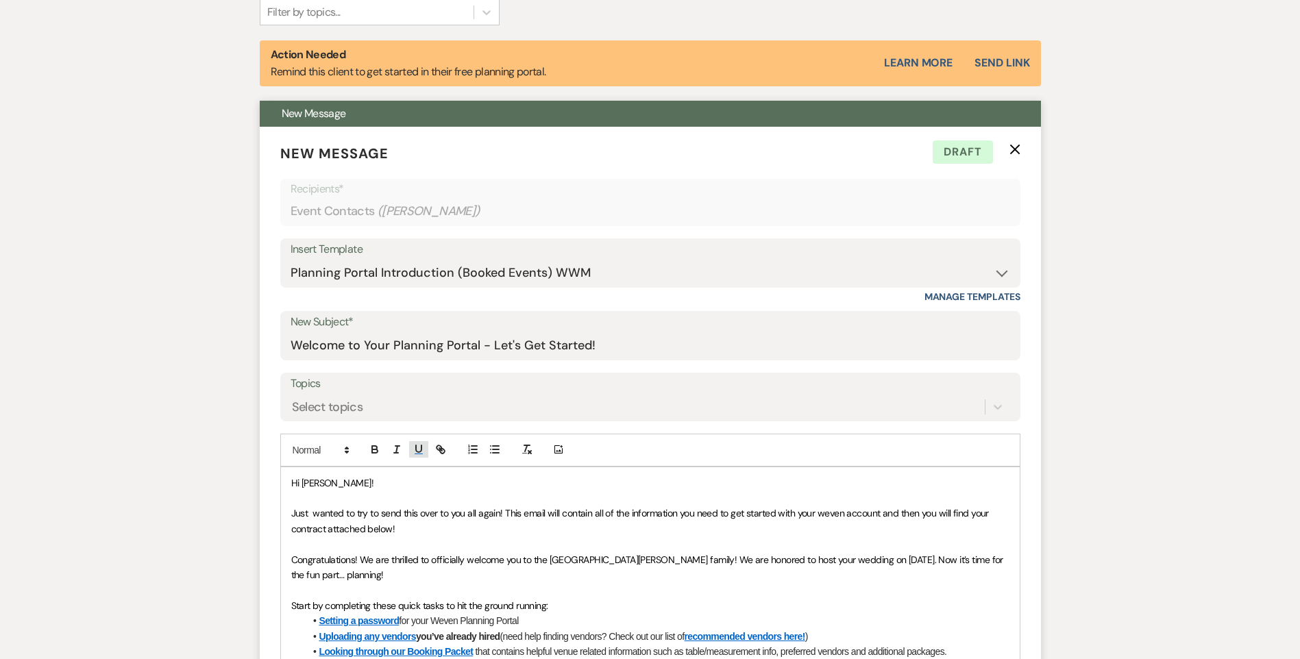
scroll to position [343, 0]
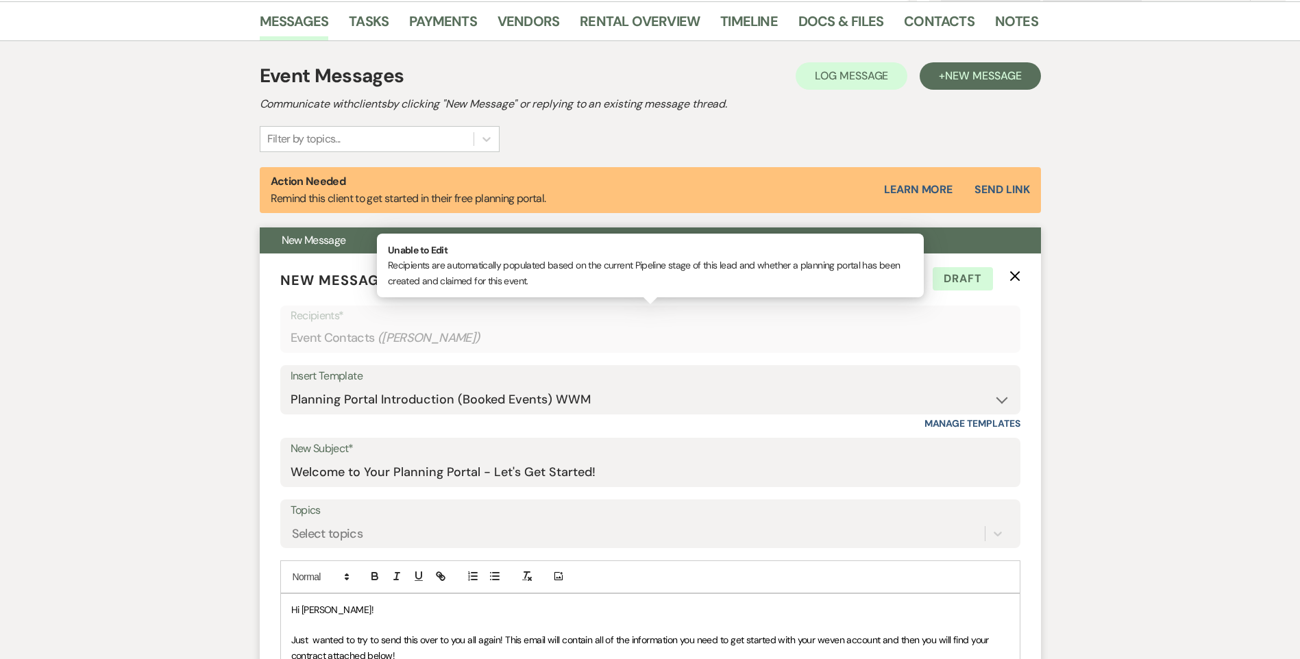
click at [435, 336] on span "( Sarah Johnson )" at bounding box center [428, 338] width 103 height 18
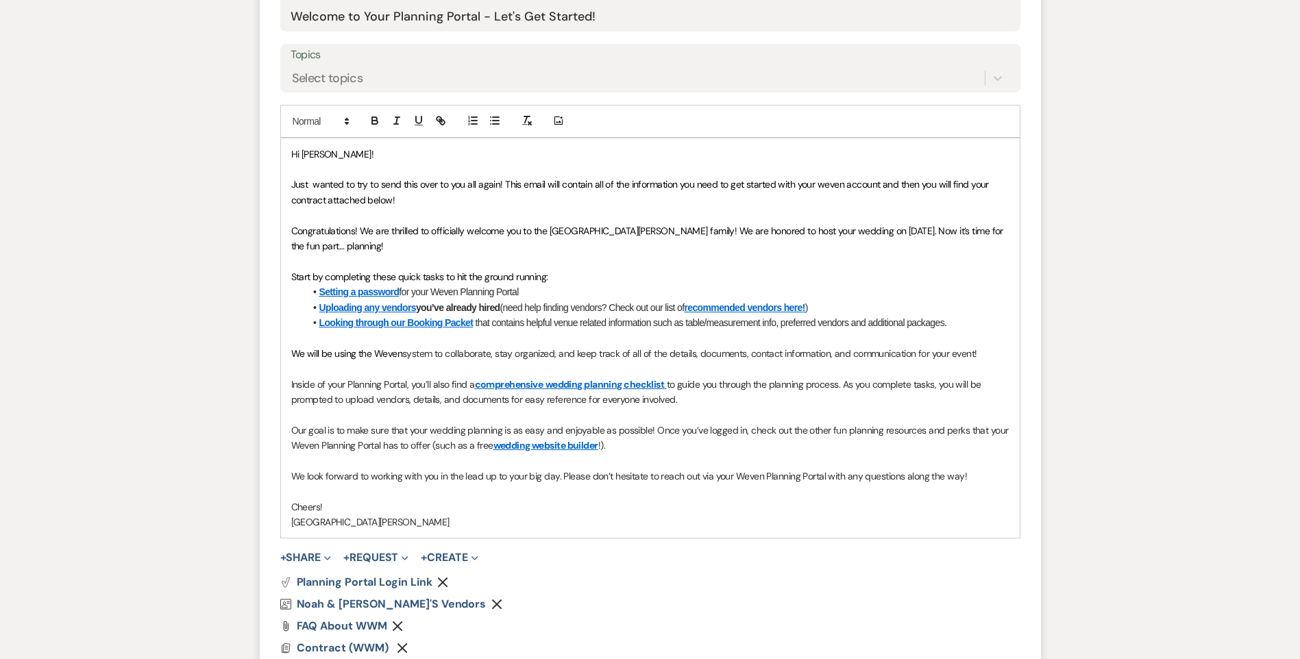
scroll to position [822, 0]
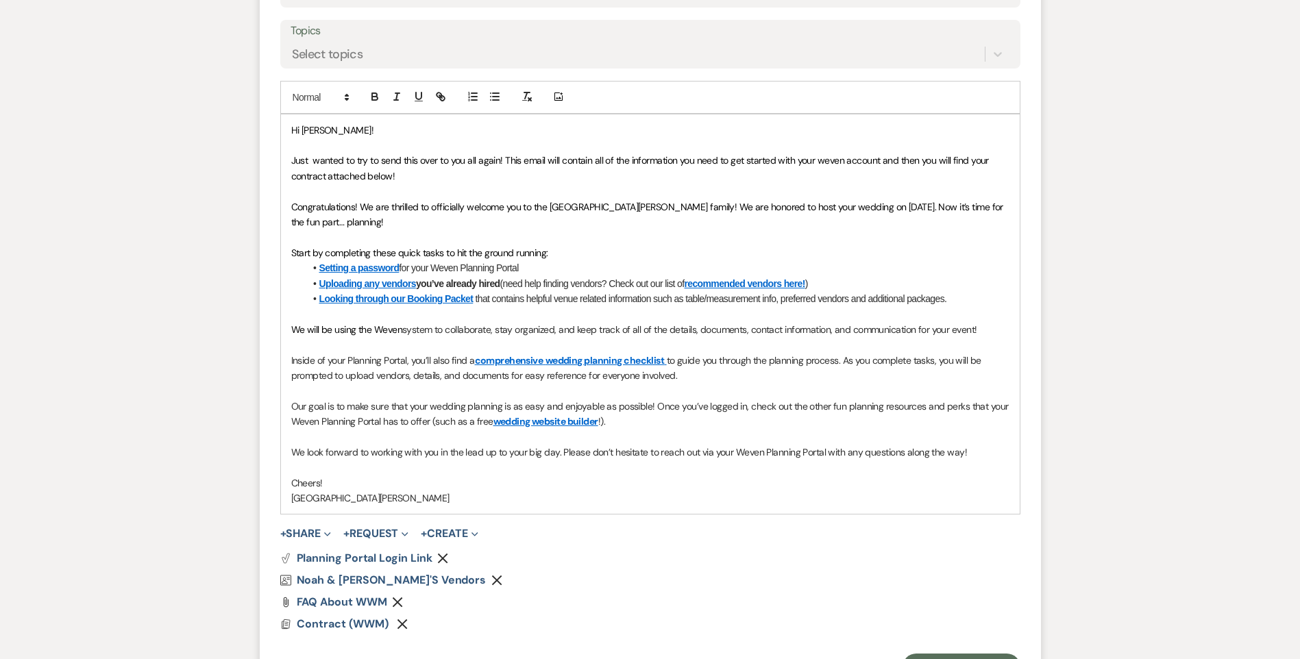
click at [293, 208] on span "Congratulations! We are thrilled to officially welcome you to the White Willow …" at bounding box center [648, 214] width 715 height 27
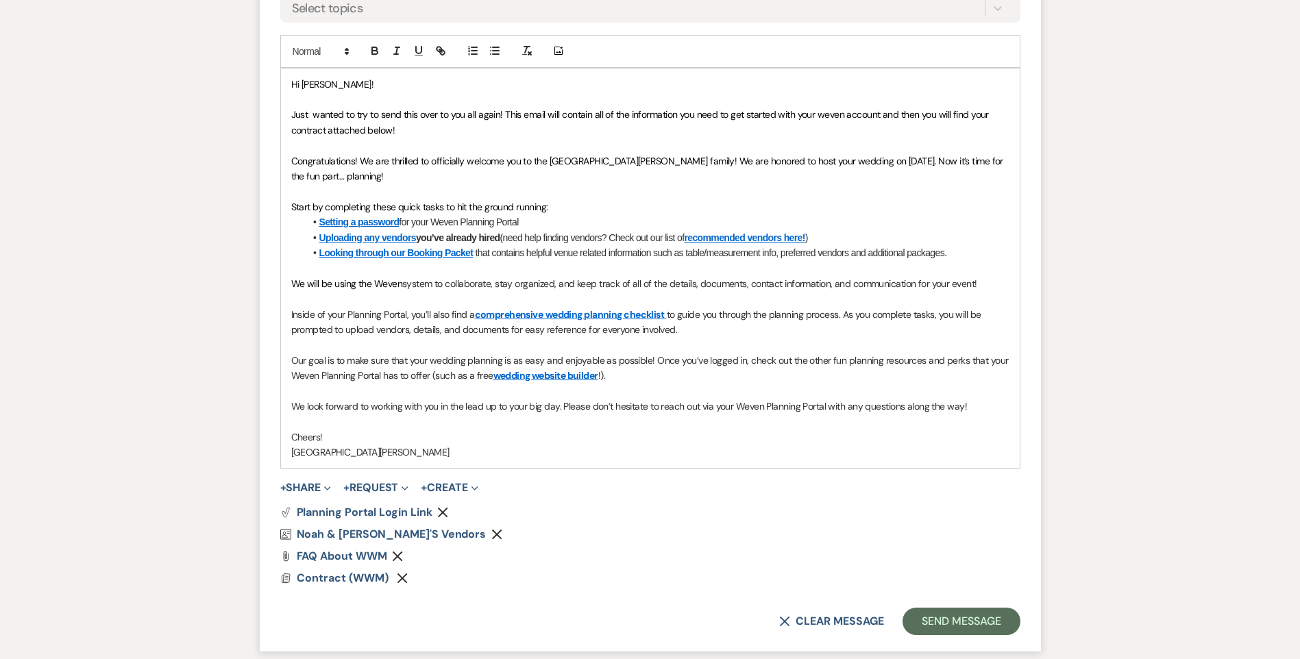
scroll to position [891, 0]
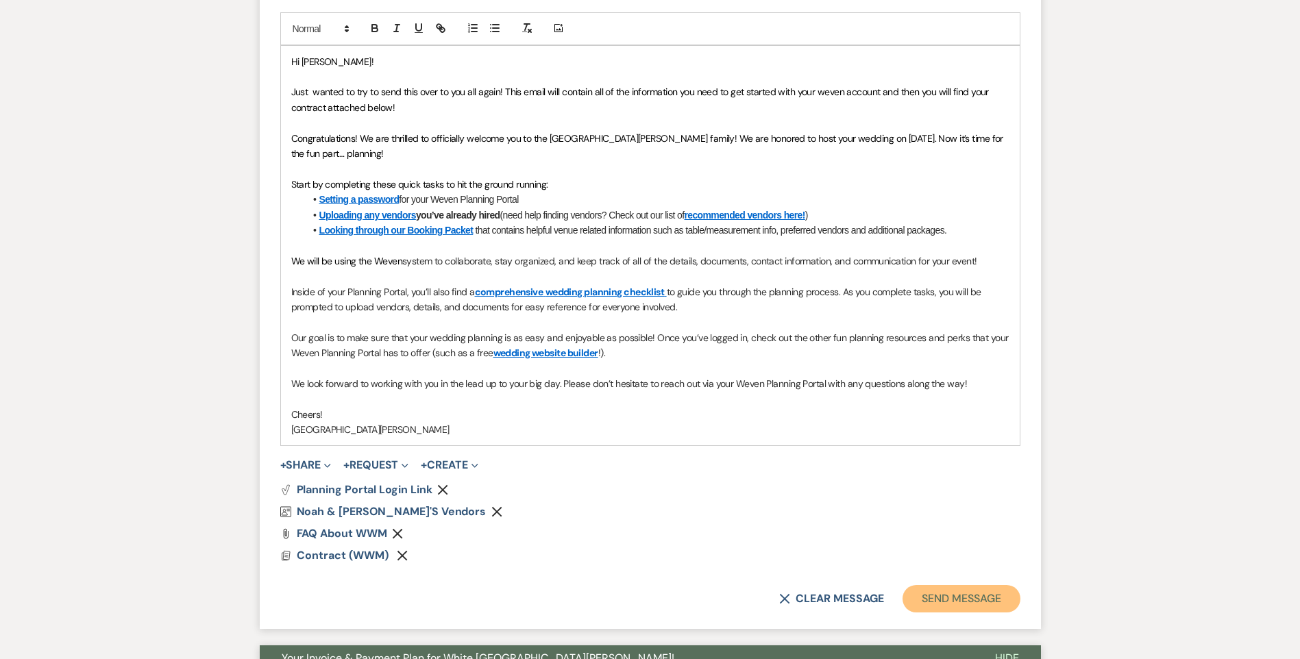
click at [970, 599] on button "Send Message" at bounding box center [960, 598] width 117 height 27
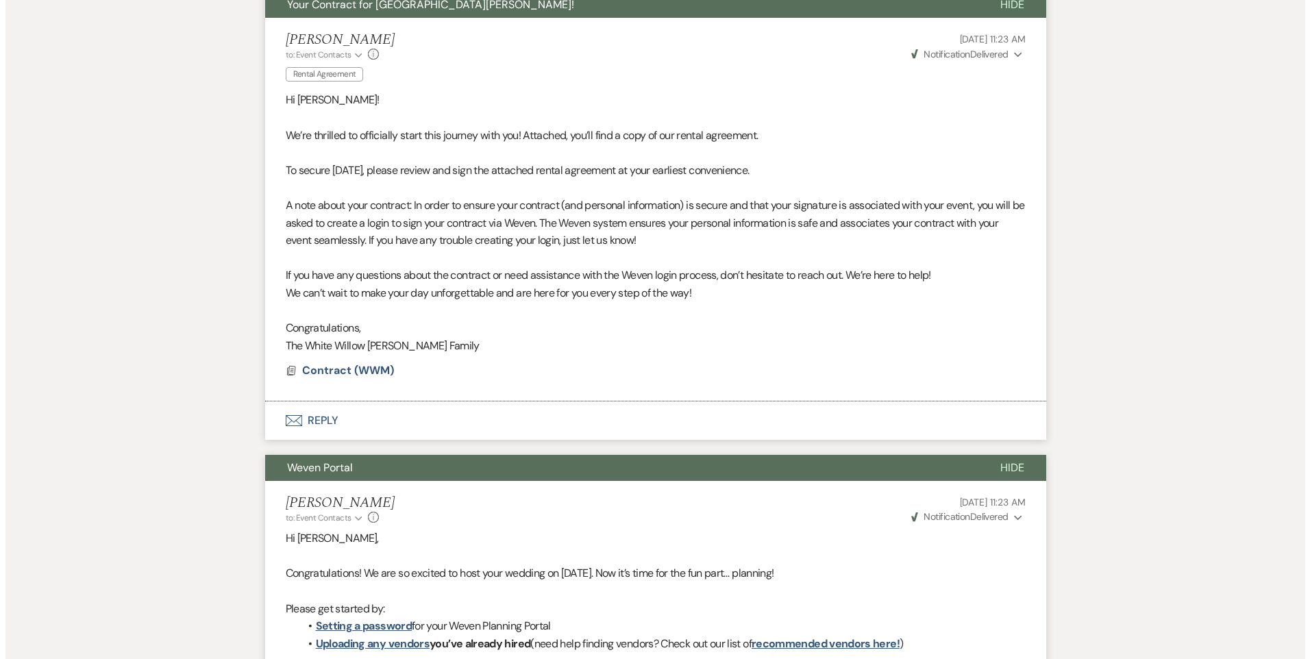
scroll to position [1820, 0]
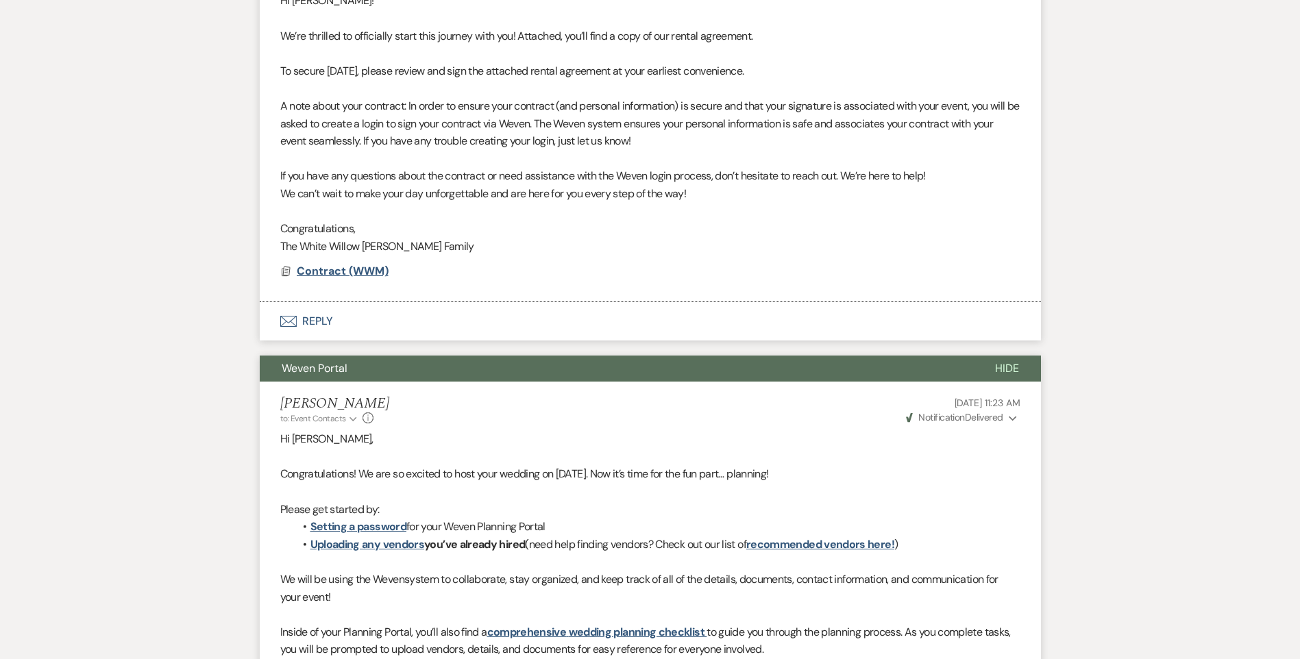
click at [372, 270] on span "Contract (WWM)" at bounding box center [343, 271] width 92 height 14
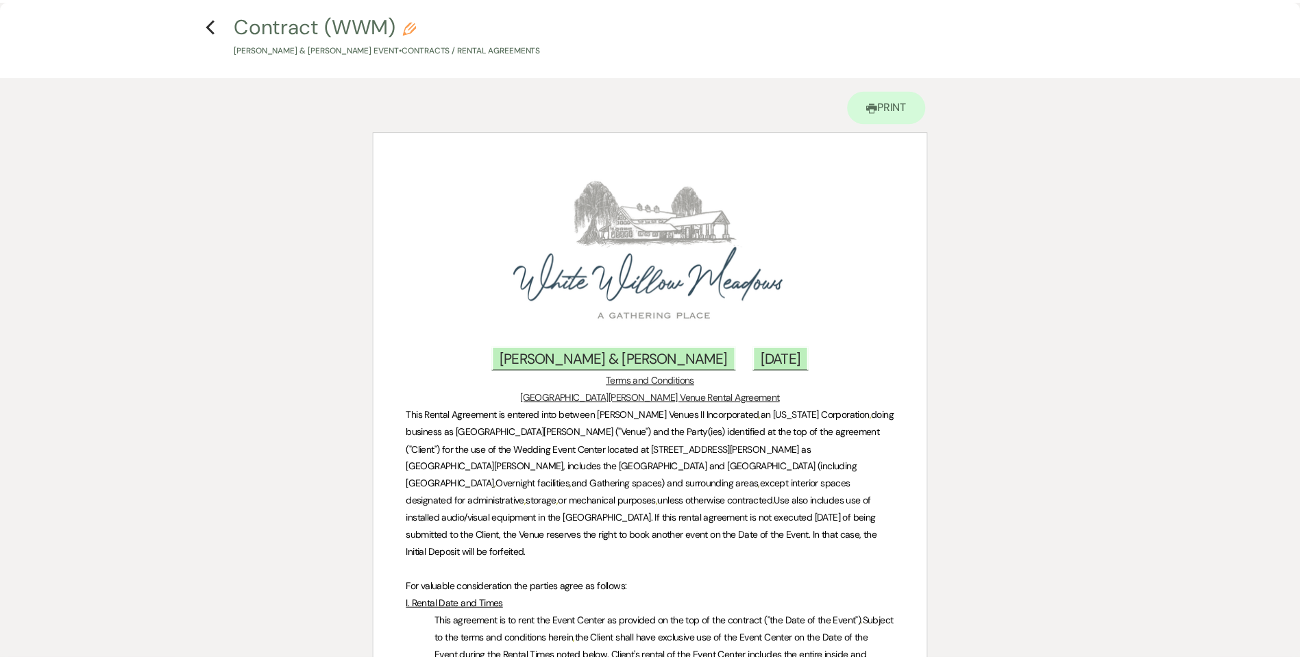
scroll to position [0, 0]
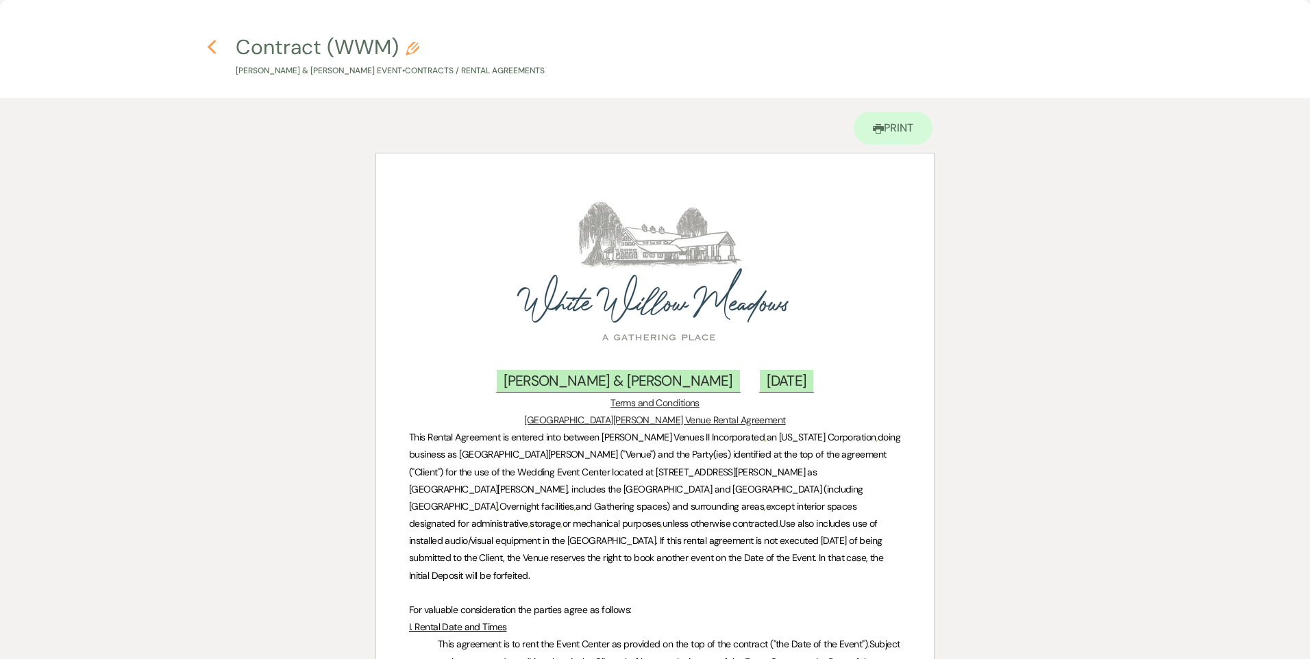
click at [214, 44] on icon "Previous" at bounding box center [212, 47] width 10 height 16
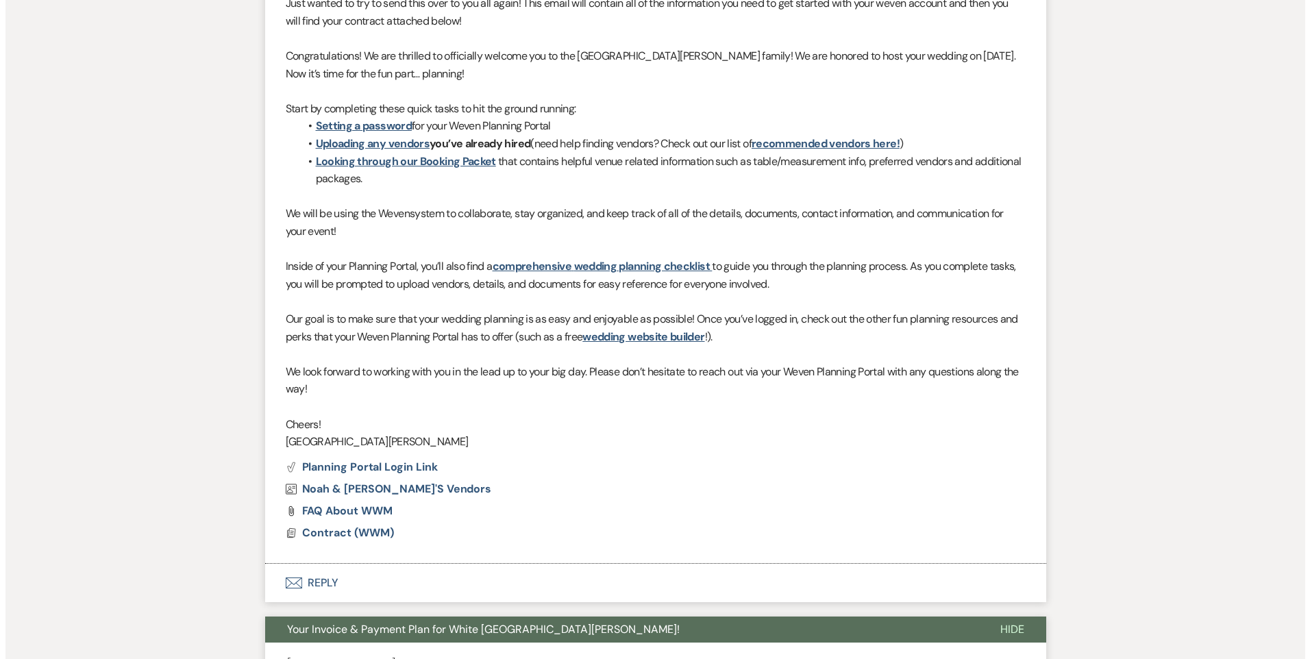
scroll to position [822, 0]
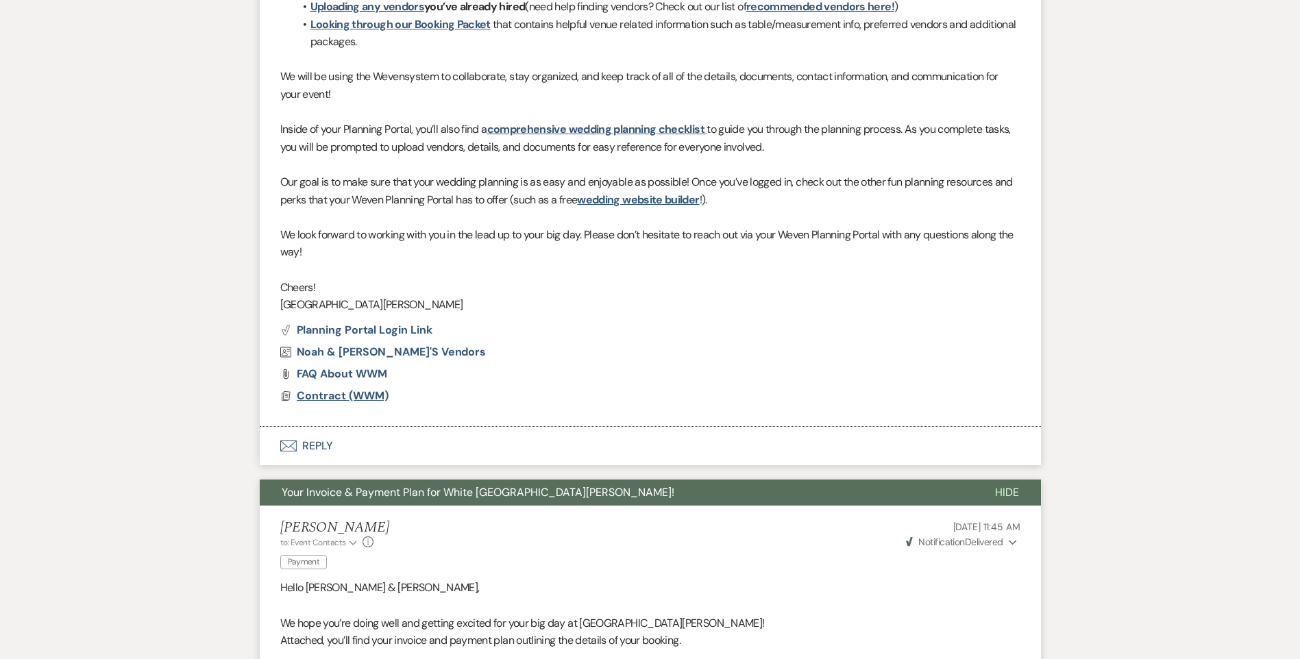
click at [367, 393] on span "Contract (WWM)" at bounding box center [343, 395] width 92 height 14
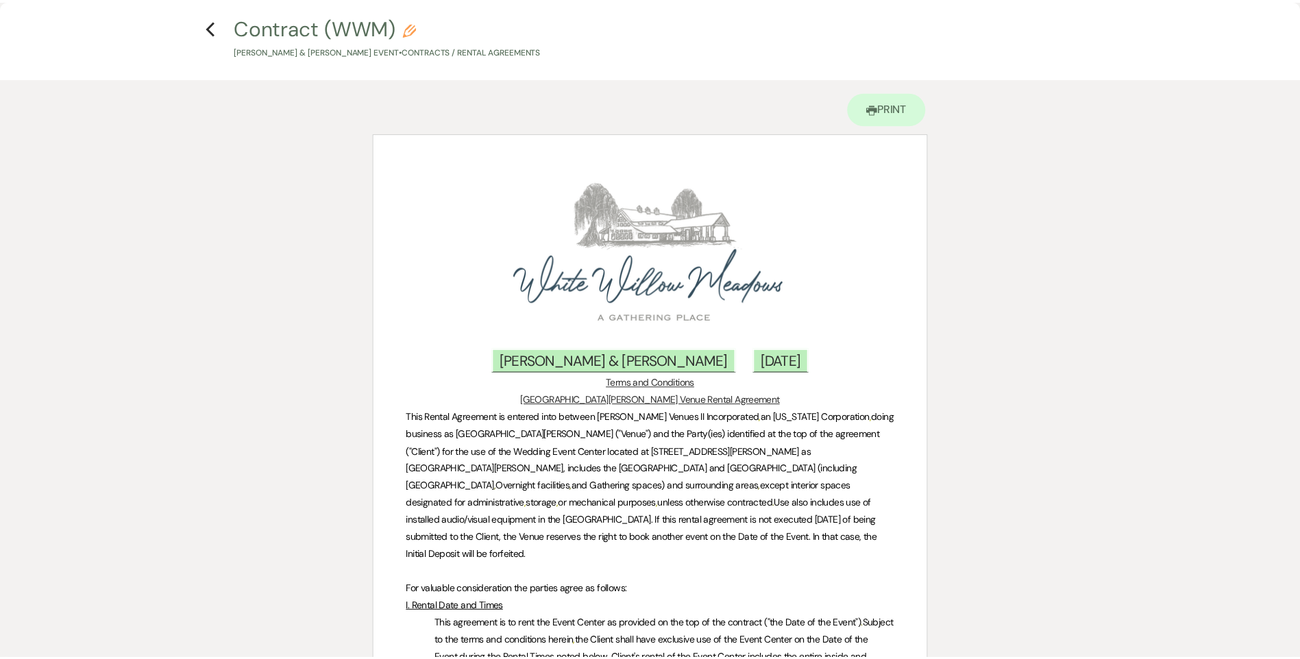
scroll to position [0, 0]
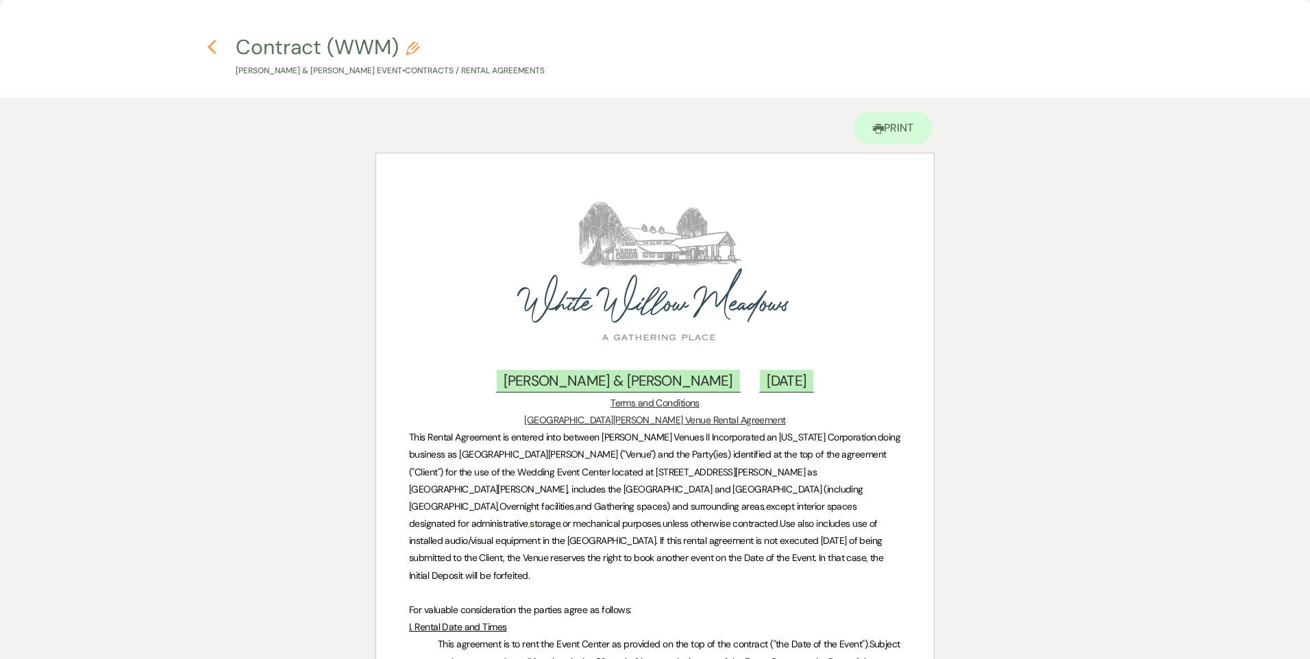
click at [211, 44] on use "button" at bounding box center [211, 47] width 9 height 15
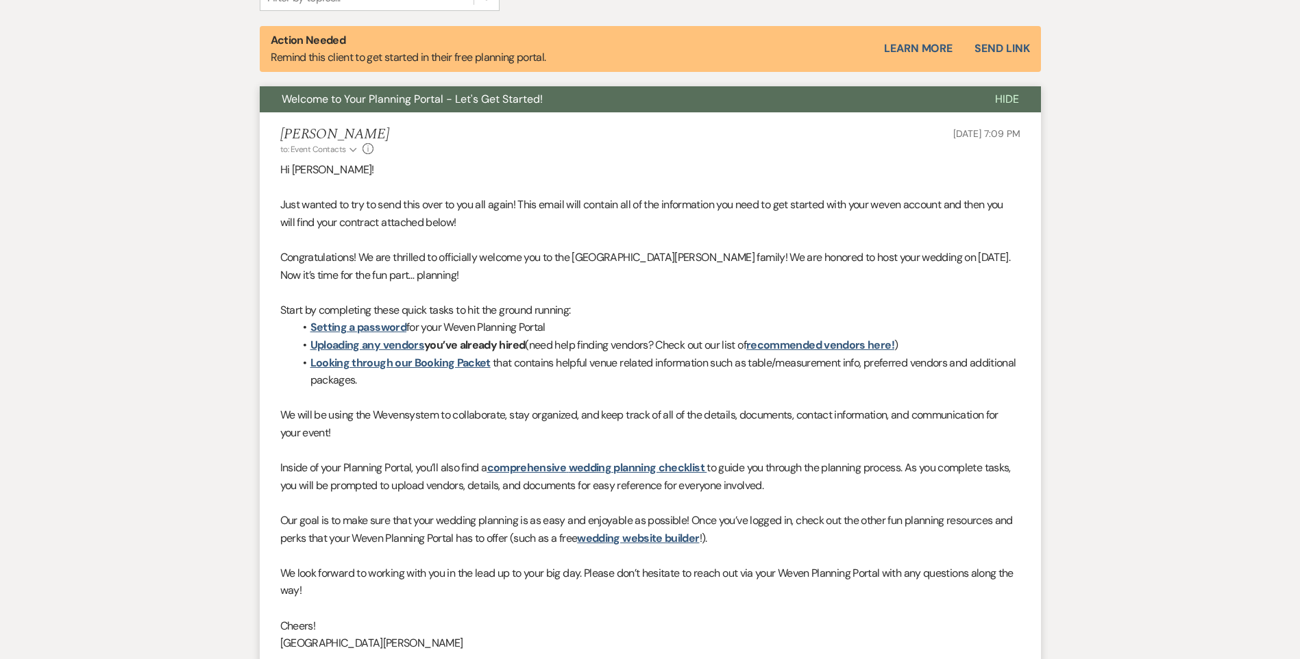
scroll to position [343, 0]
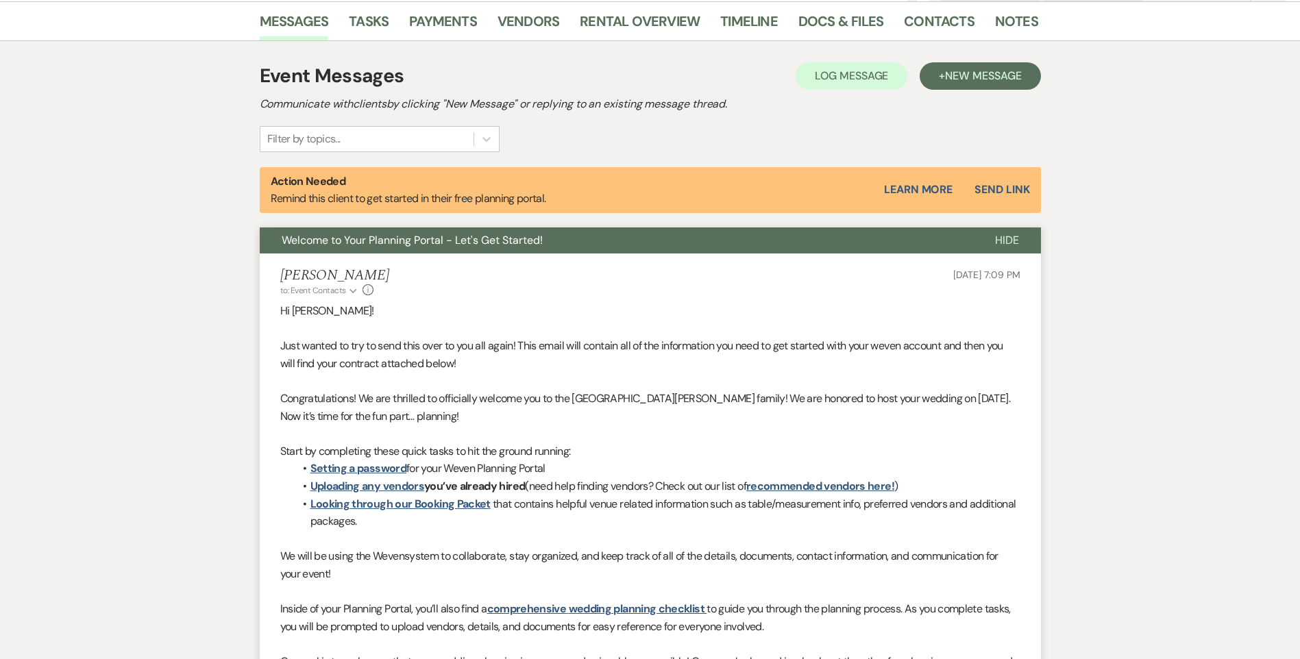
click at [974, 296] on div "Aug 14, 2025, 7:09 PM" at bounding box center [986, 281] width 66 height 29
click at [1013, 185] on button "Send Link" at bounding box center [1001, 189] width 55 height 11
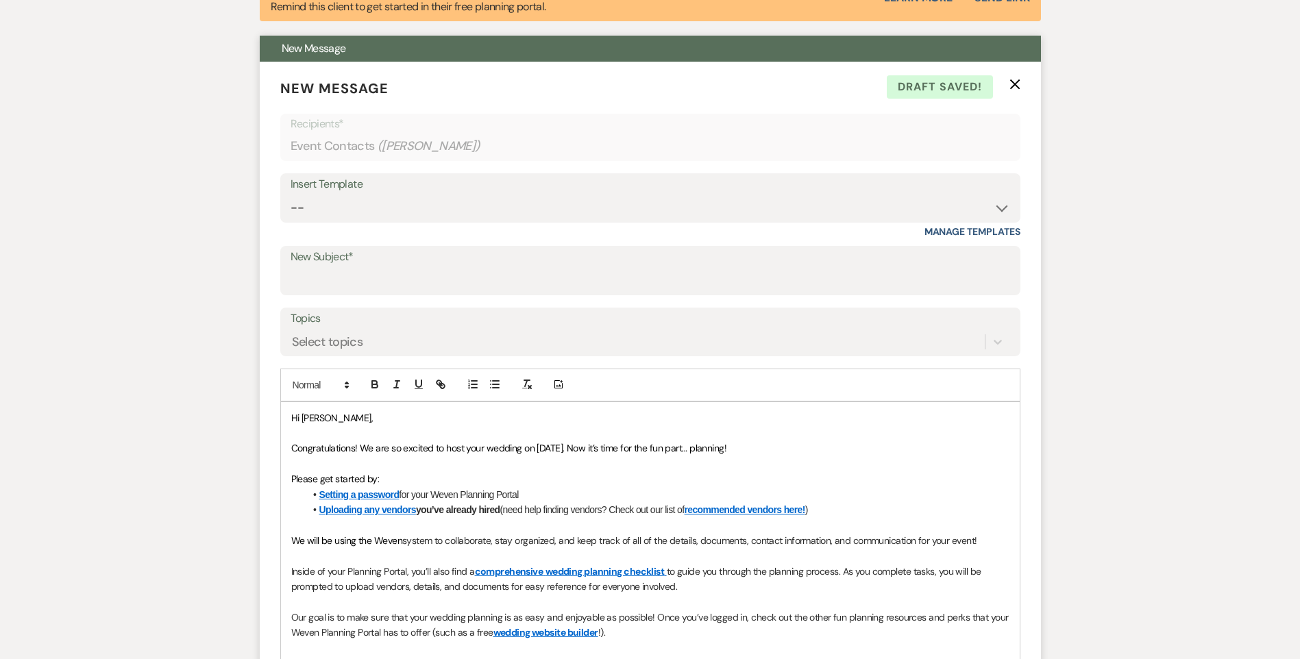
scroll to position [419, 0]
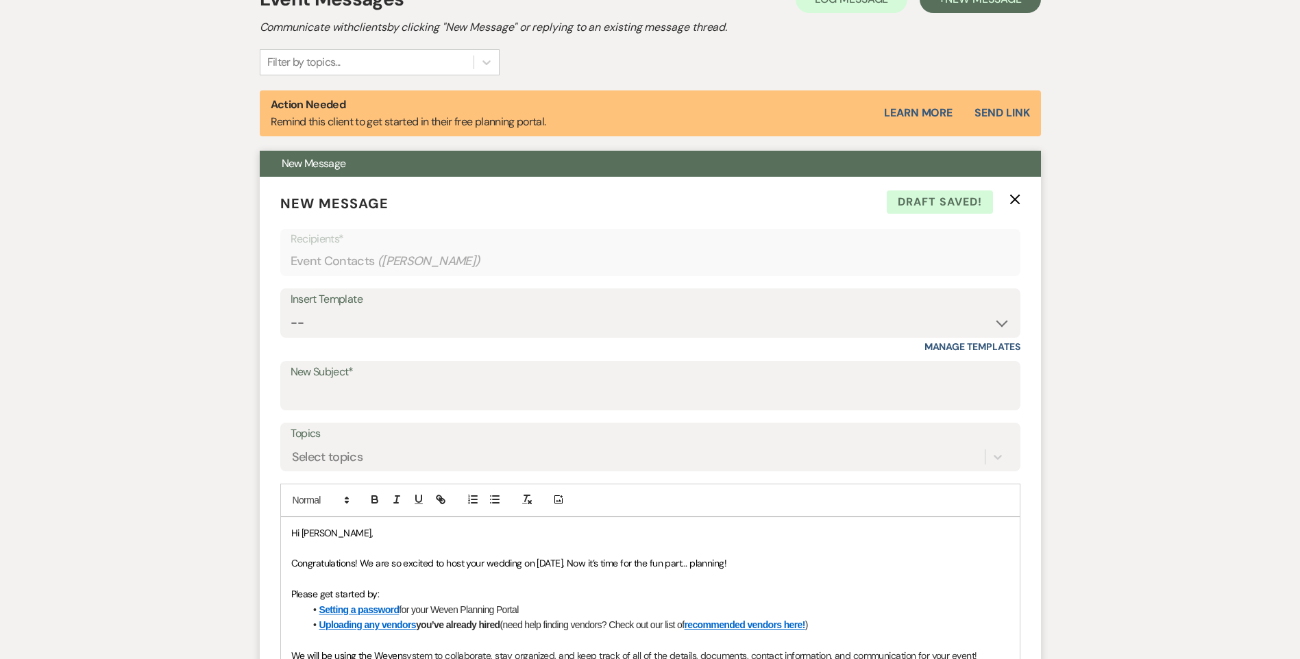
click at [1010, 198] on icon "X" at bounding box center [1014, 199] width 11 height 11
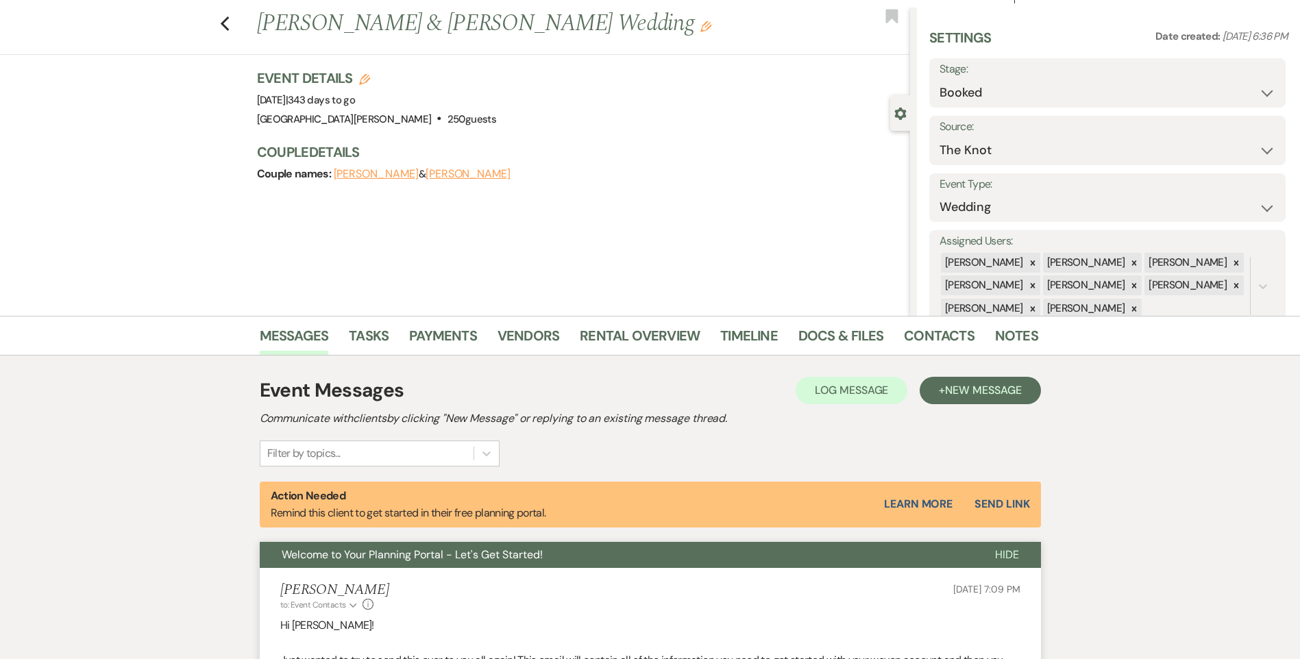
scroll to position [8, 0]
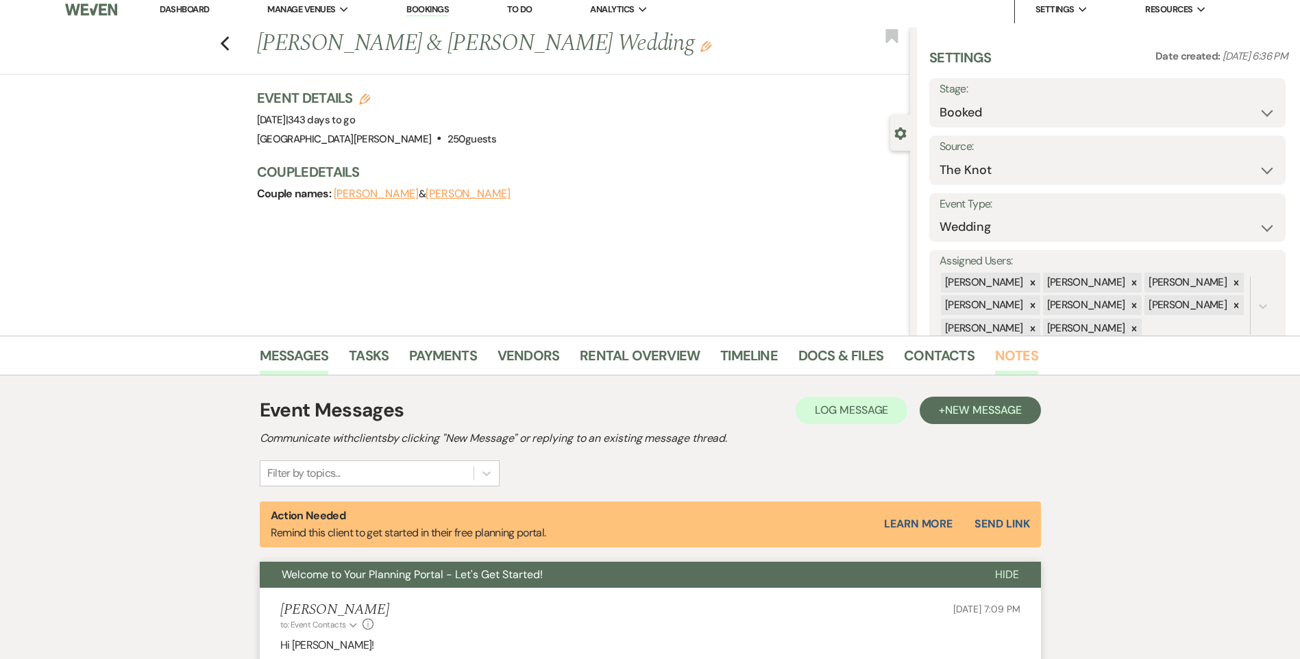
click at [1001, 358] on link "Notes" at bounding box center [1016, 360] width 43 height 30
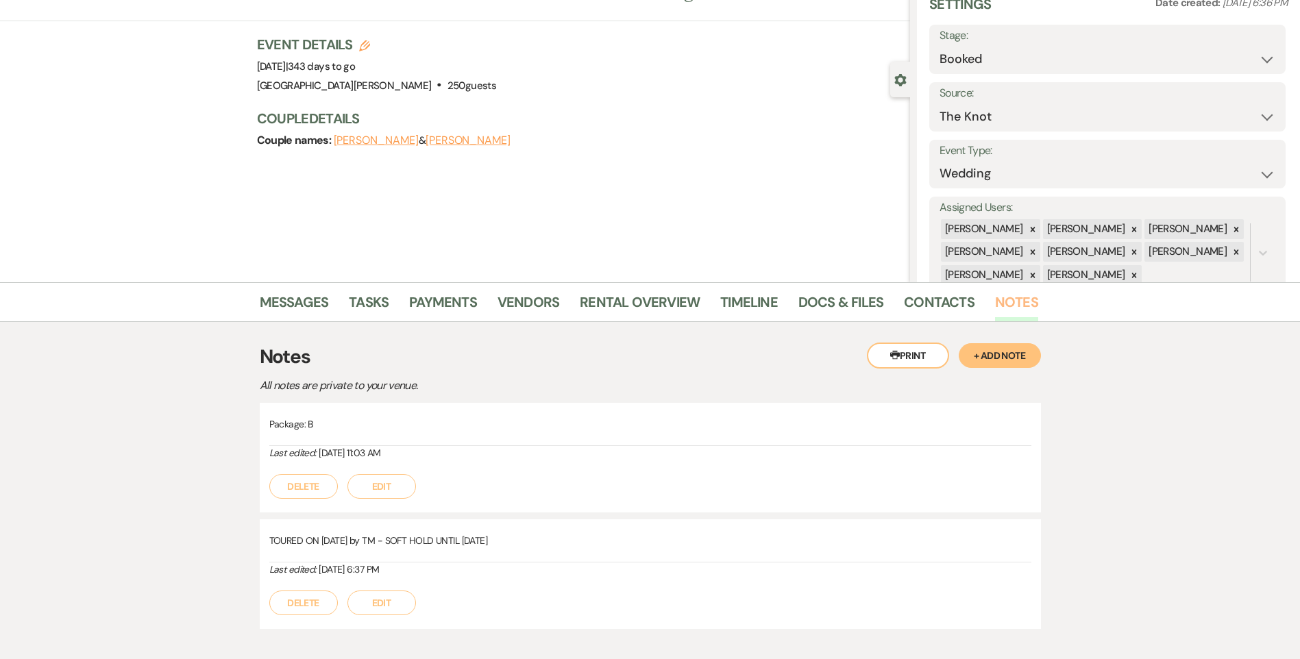
scroll to position [140, 0]
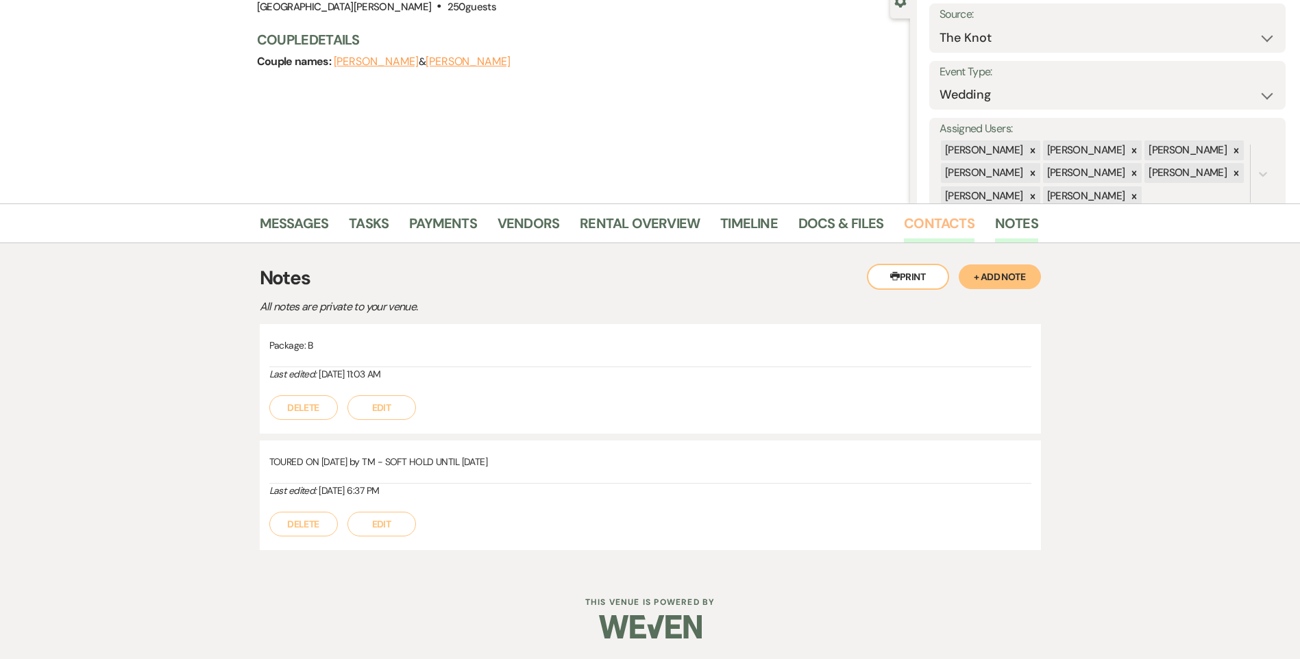
click at [965, 217] on link "Contacts" at bounding box center [939, 227] width 71 height 30
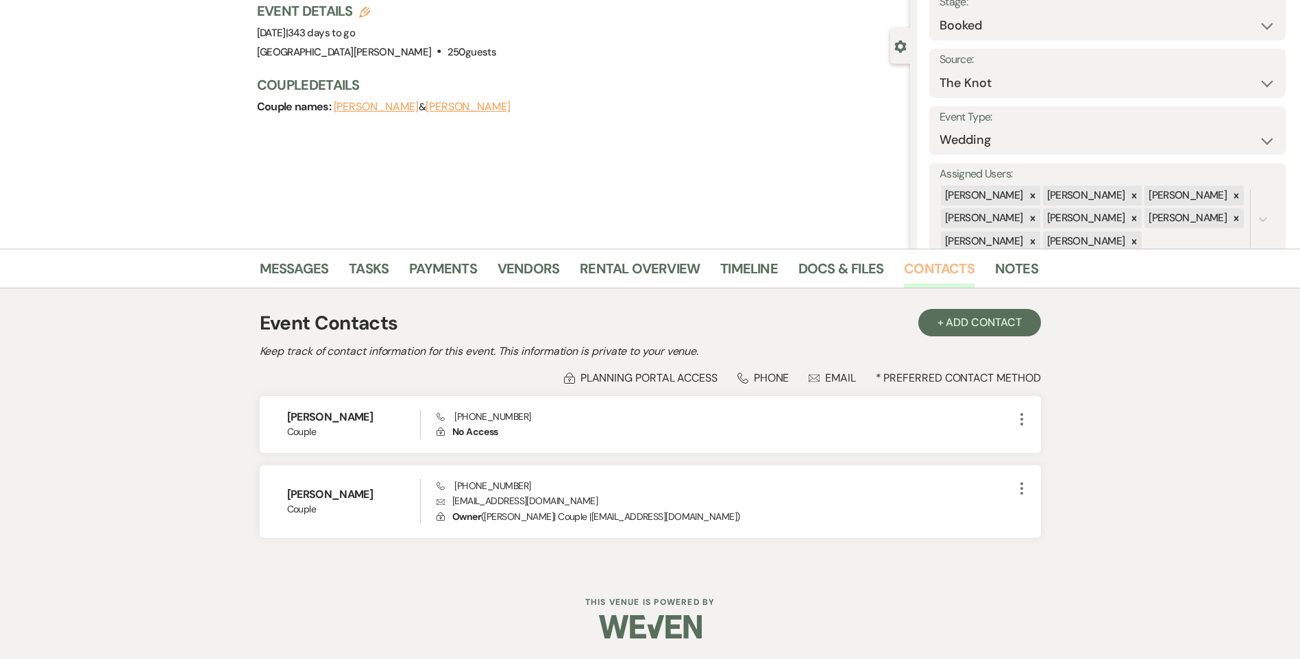
scroll to position [95, 0]
click at [267, 261] on link "Messages" at bounding box center [294, 273] width 69 height 30
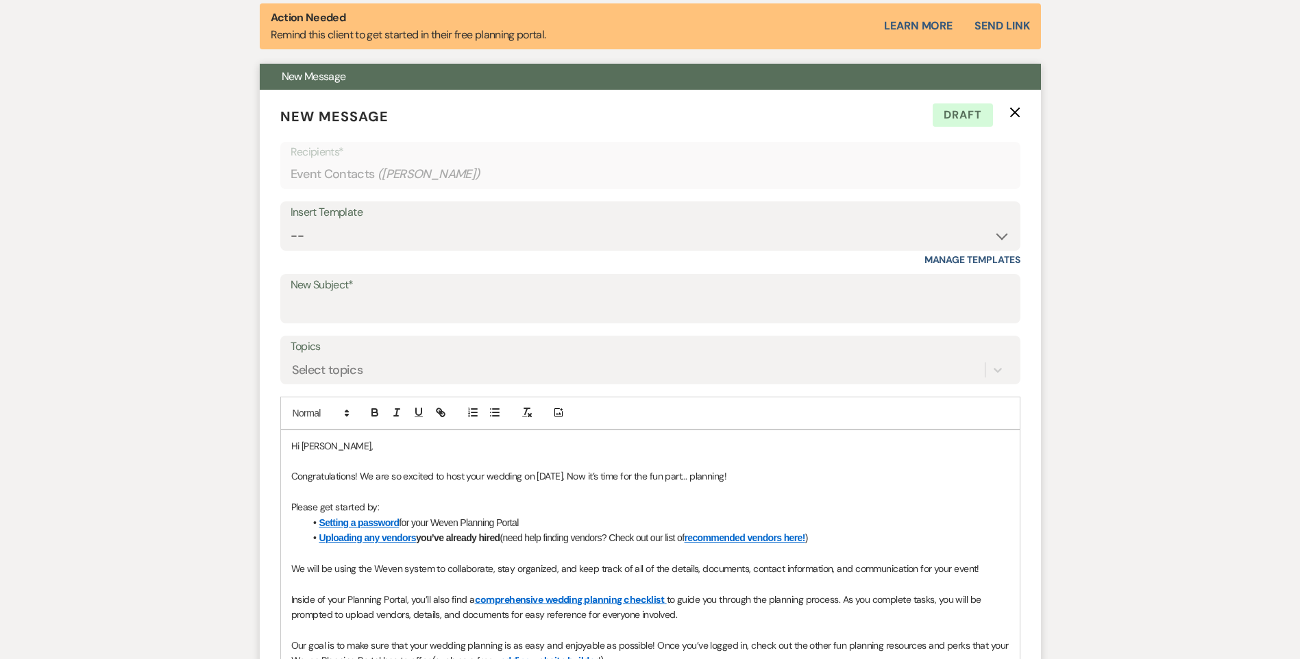
click at [1015, 117] on icon "X" at bounding box center [1014, 112] width 11 height 11
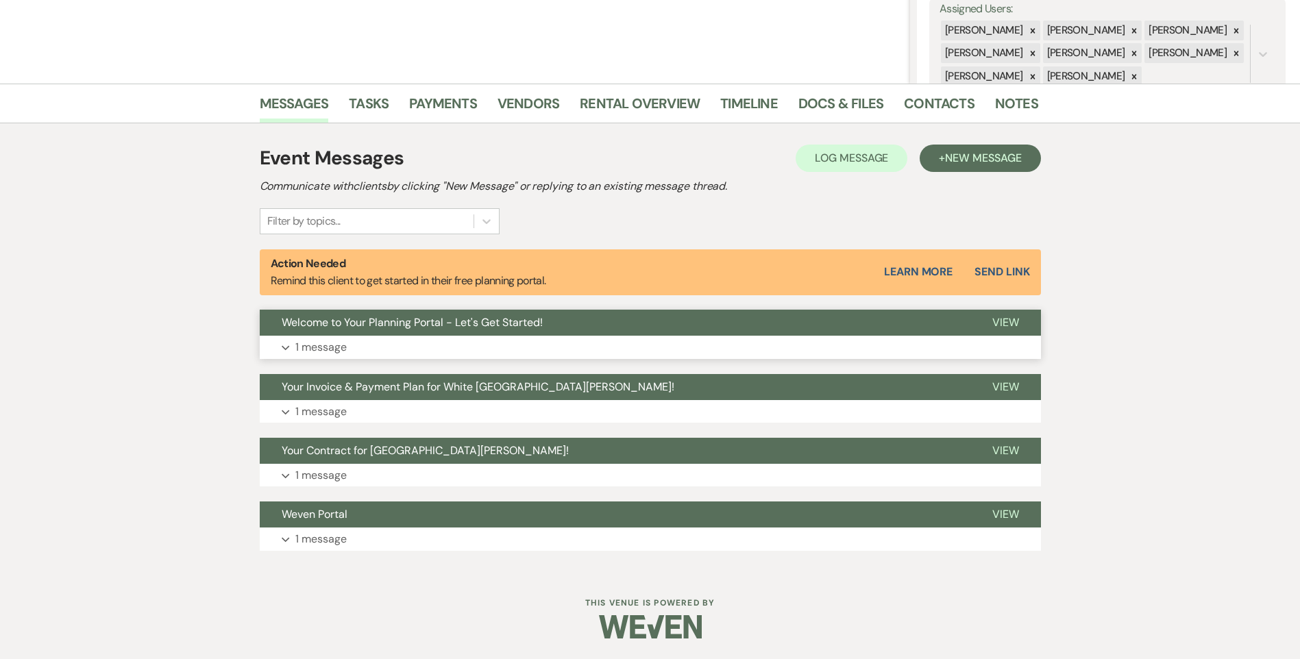
click at [404, 343] on button "Expand 1 message" at bounding box center [650, 347] width 781 height 23
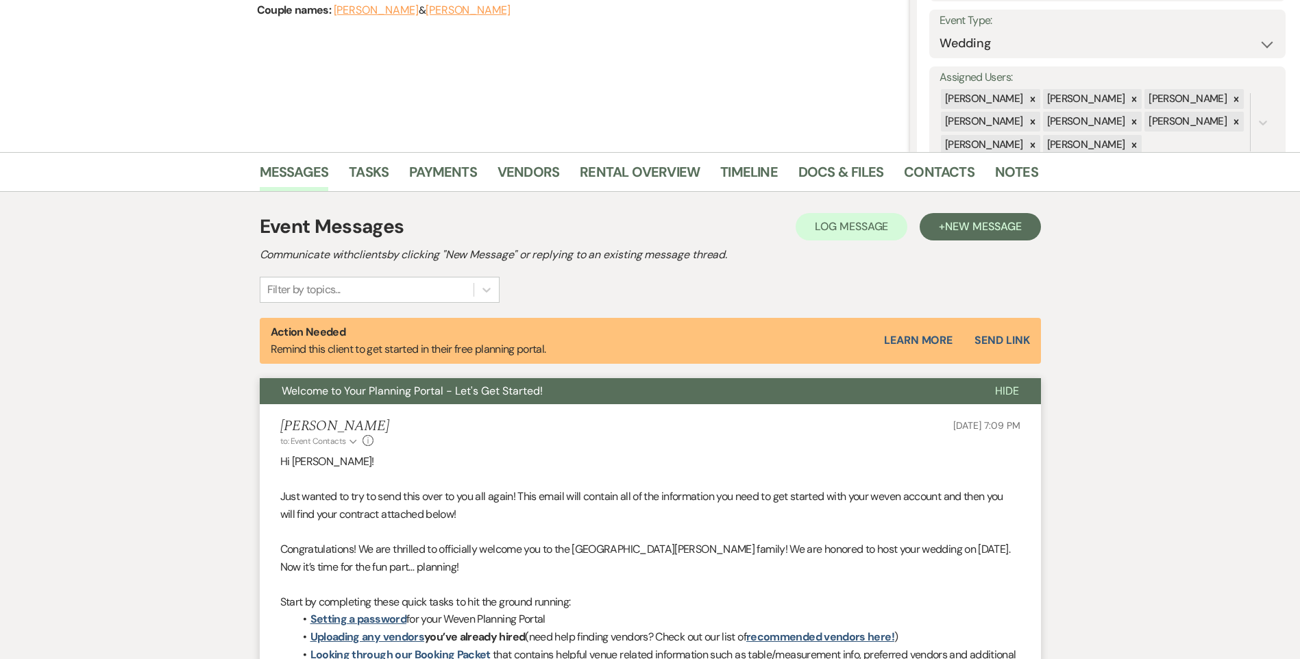
scroll to position [0, 0]
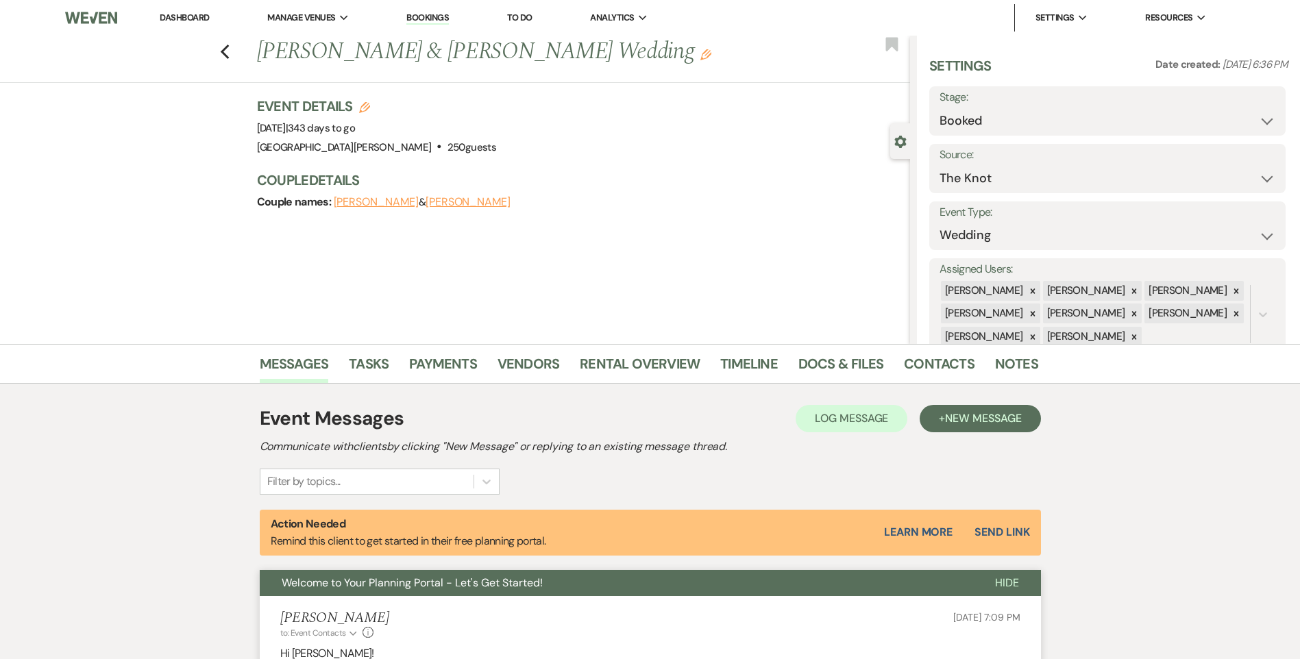
click at [190, 13] on link "Dashboard" at bounding box center [184, 18] width 49 height 12
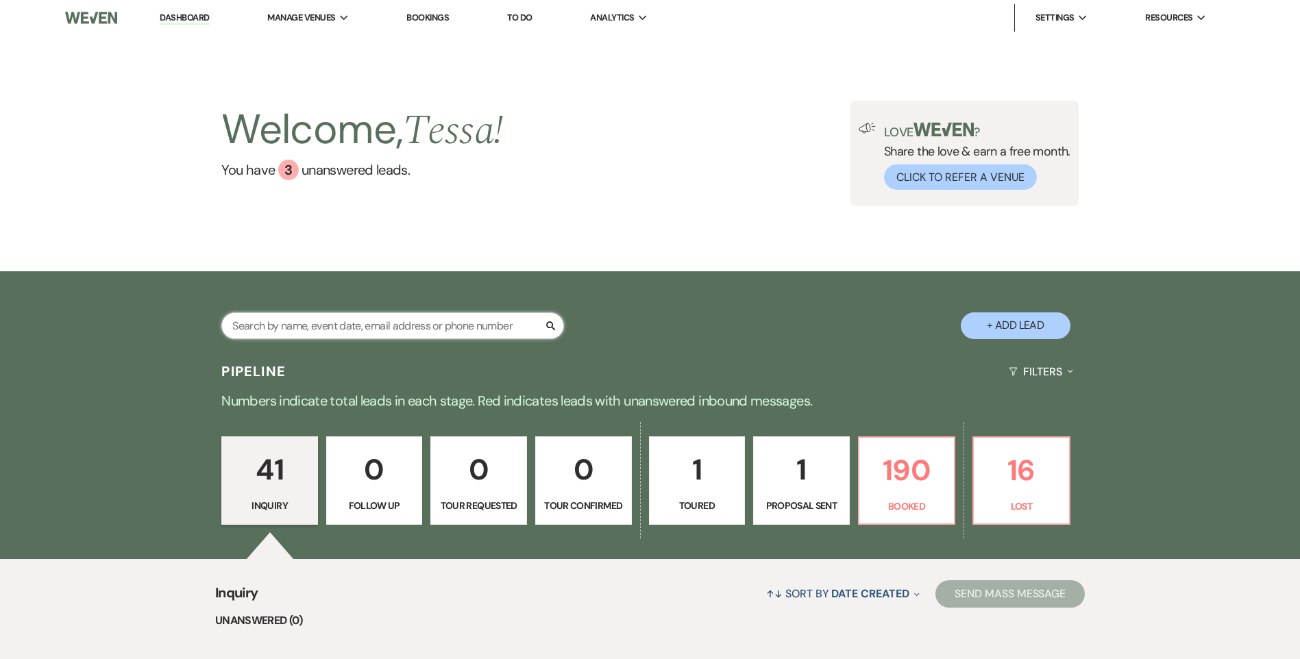
click at [424, 327] on input "text" at bounding box center [392, 325] width 343 height 27
click at [880, 476] on p "190" at bounding box center [906, 470] width 79 height 46
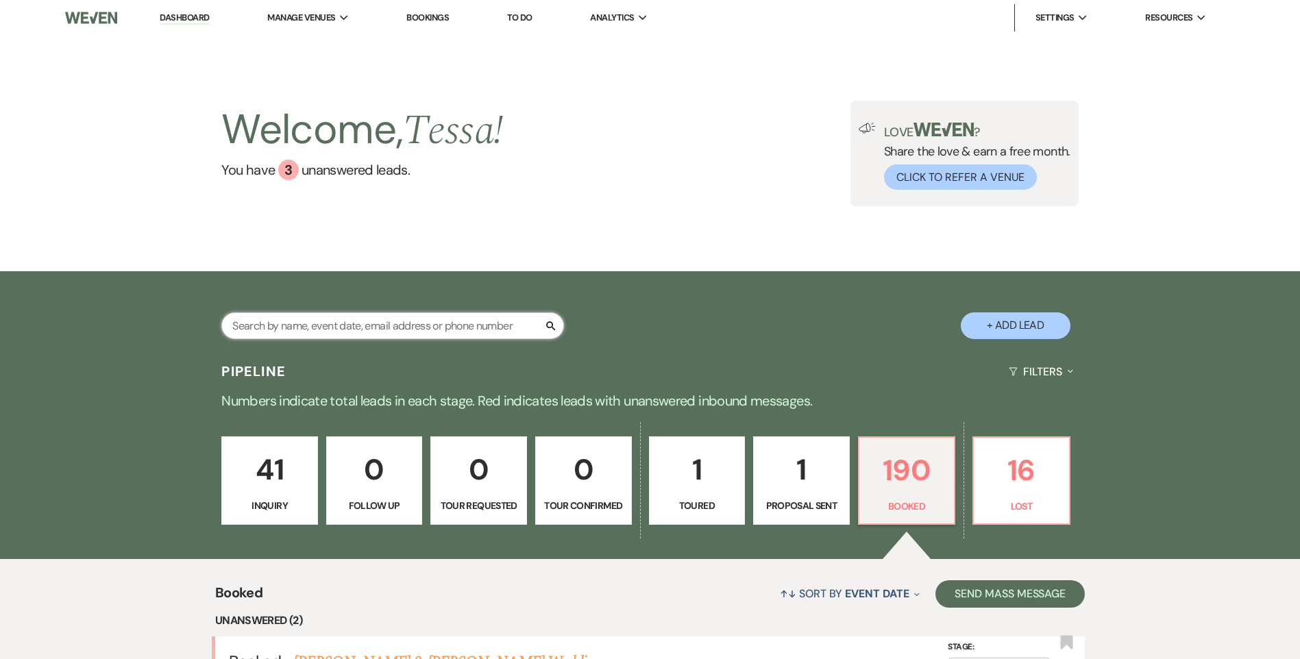
click at [377, 328] on input "text" at bounding box center [392, 325] width 343 height 27
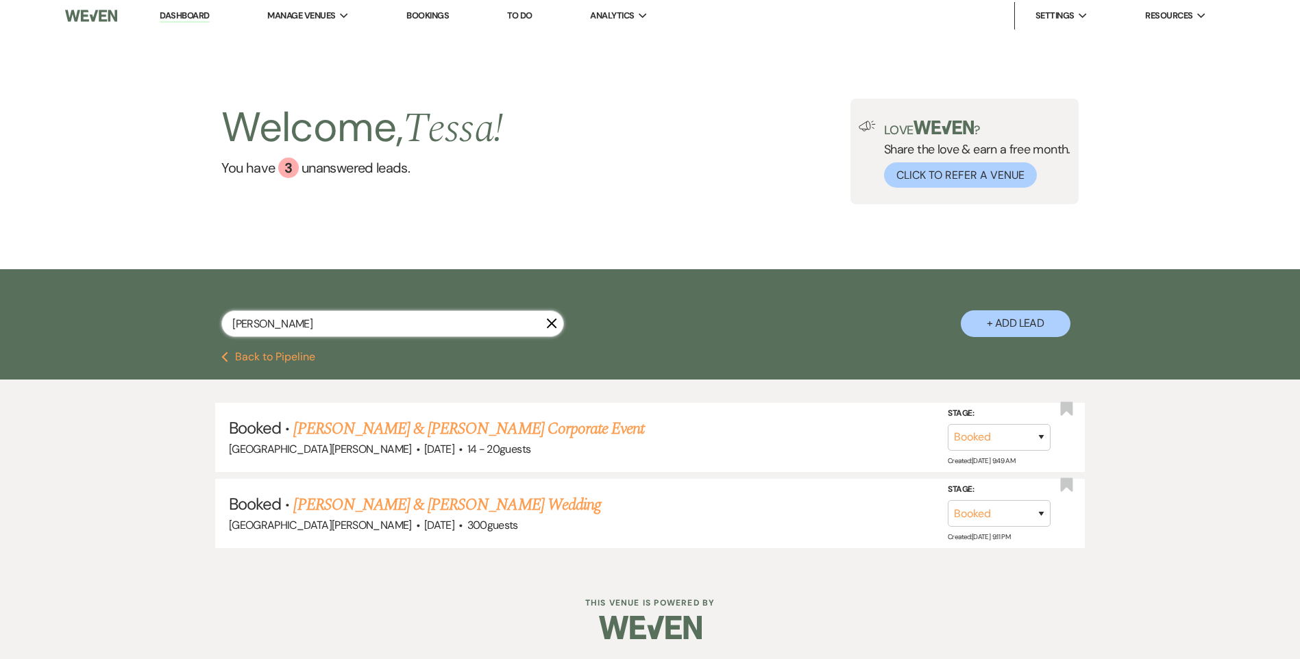
scroll to position [3, 0]
type input "williams"
click at [488, 504] on link "David Kisitu & Charis Williams's Wedding" at bounding box center [446, 504] width 307 height 25
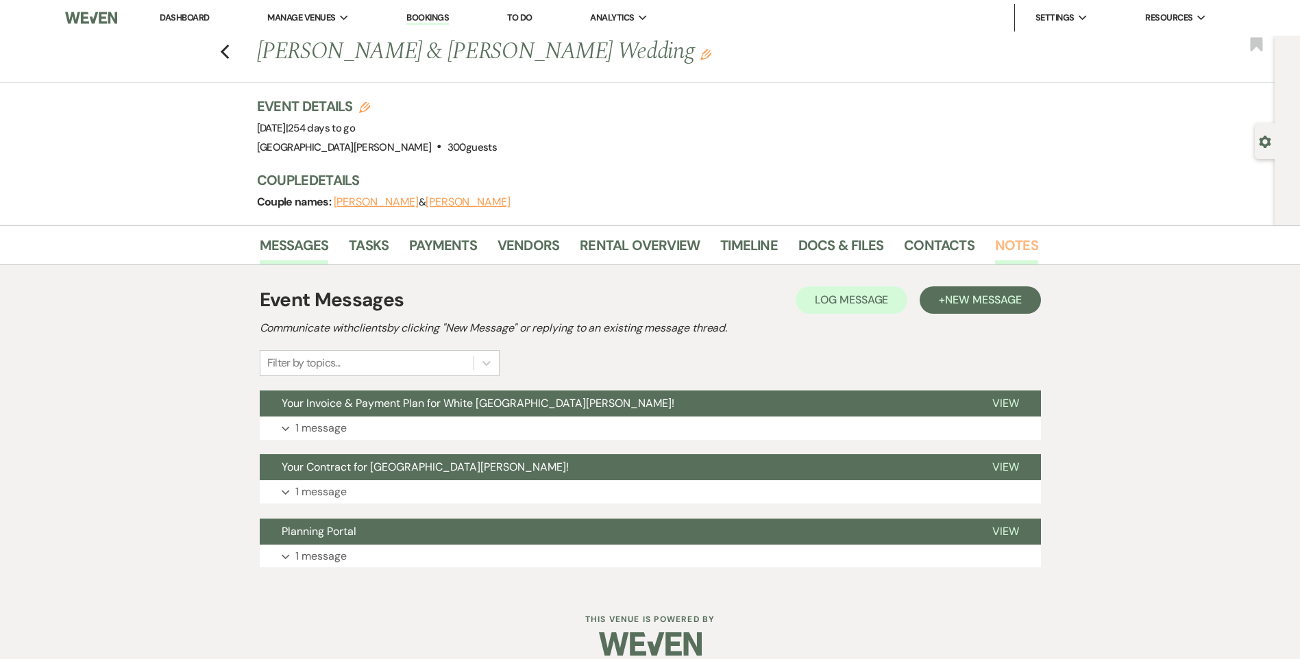
click at [1010, 240] on link "Notes" at bounding box center [1016, 249] width 43 height 30
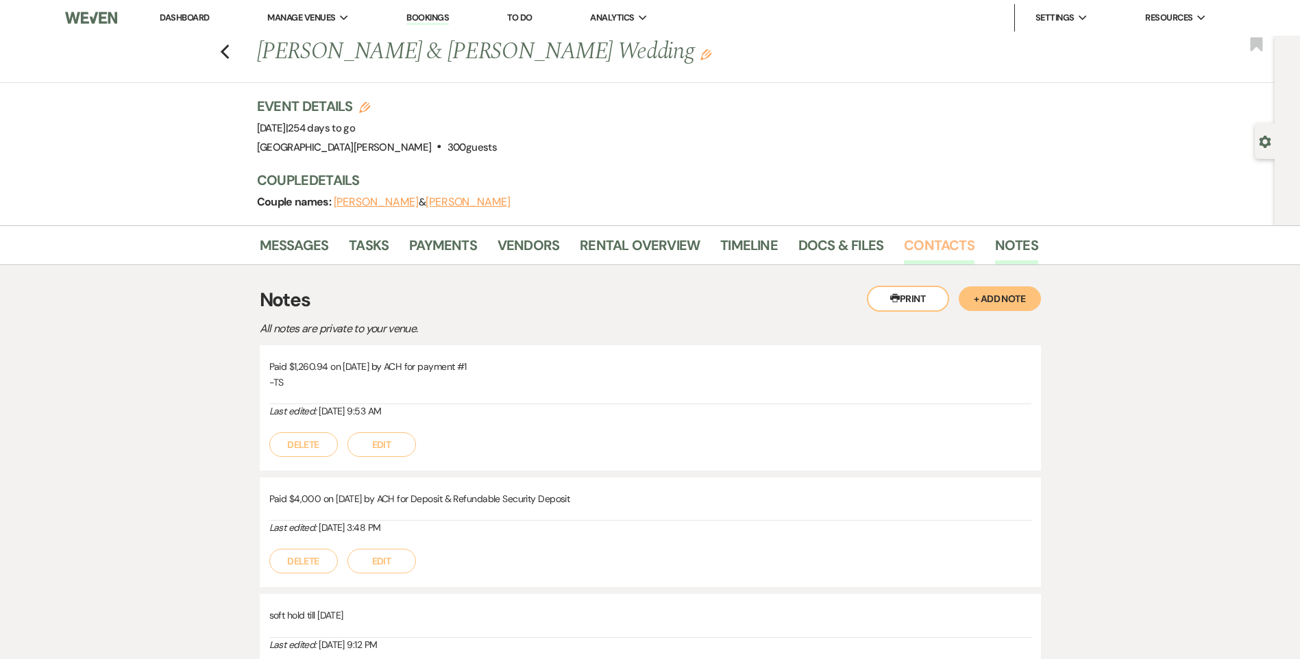
click at [920, 240] on link "Contacts" at bounding box center [939, 249] width 71 height 30
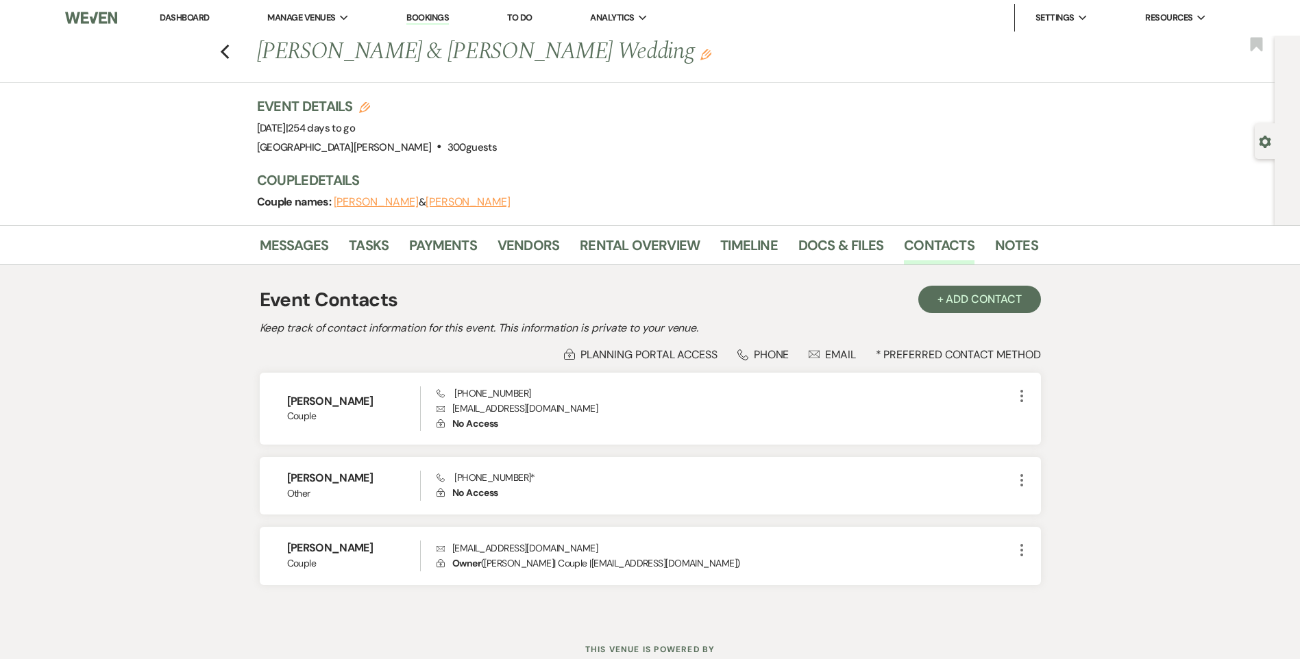
click at [235, 49] on div "Previous David Kisitu & Charis Williams's Wedding Edit Bookmark" at bounding box center [633, 59] width 1281 height 47
click at [190, 18] on link "Dashboard" at bounding box center [184, 18] width 49 height 12
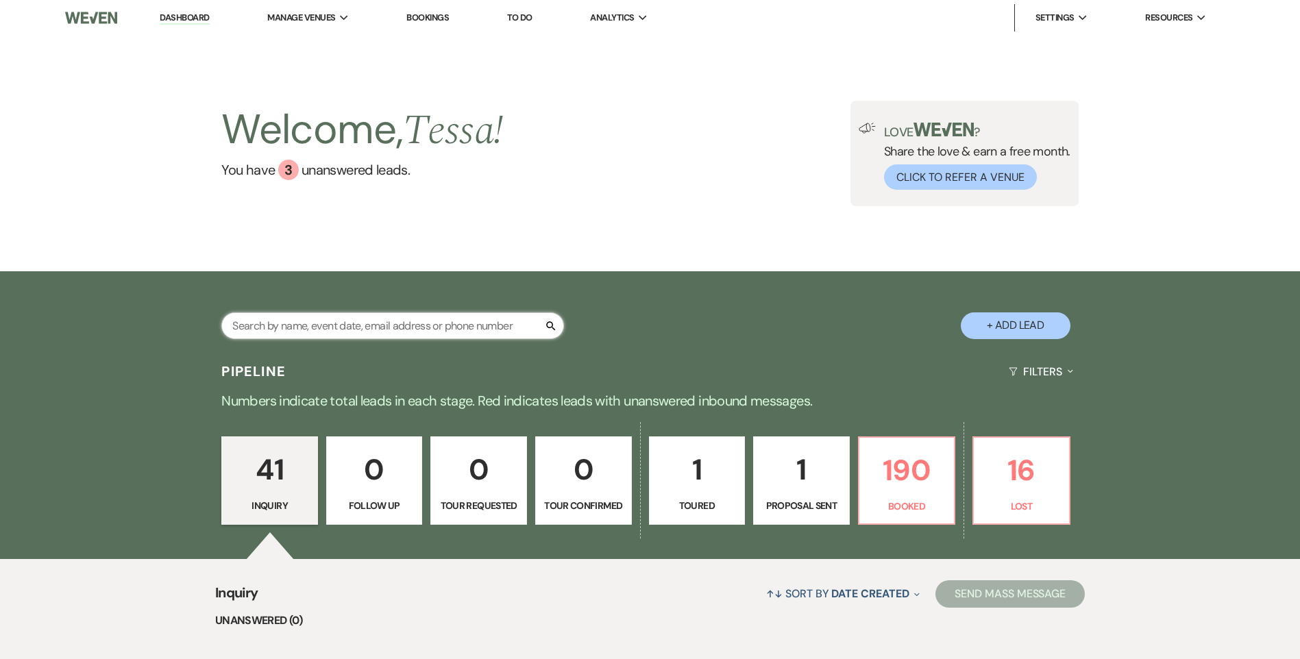
click at [362, 322] on input "text" at bounding box center [392, 325] width 343 height 27
type input "johns"
select select "8"
select select "1"
select select "6"
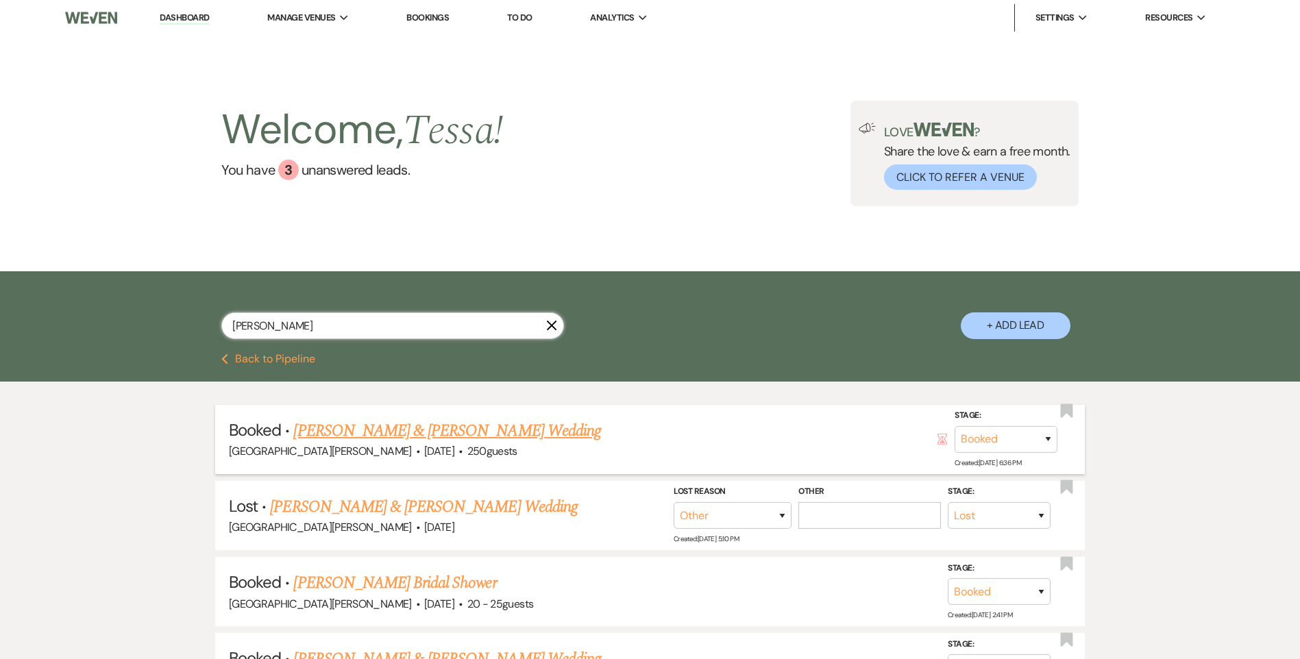
type input "johns"
click at [375, 428] on link "Noah Willis & Sarah Johnson's Wedding" at bounding box center [446, 431] width 307 height 25
select select "2"
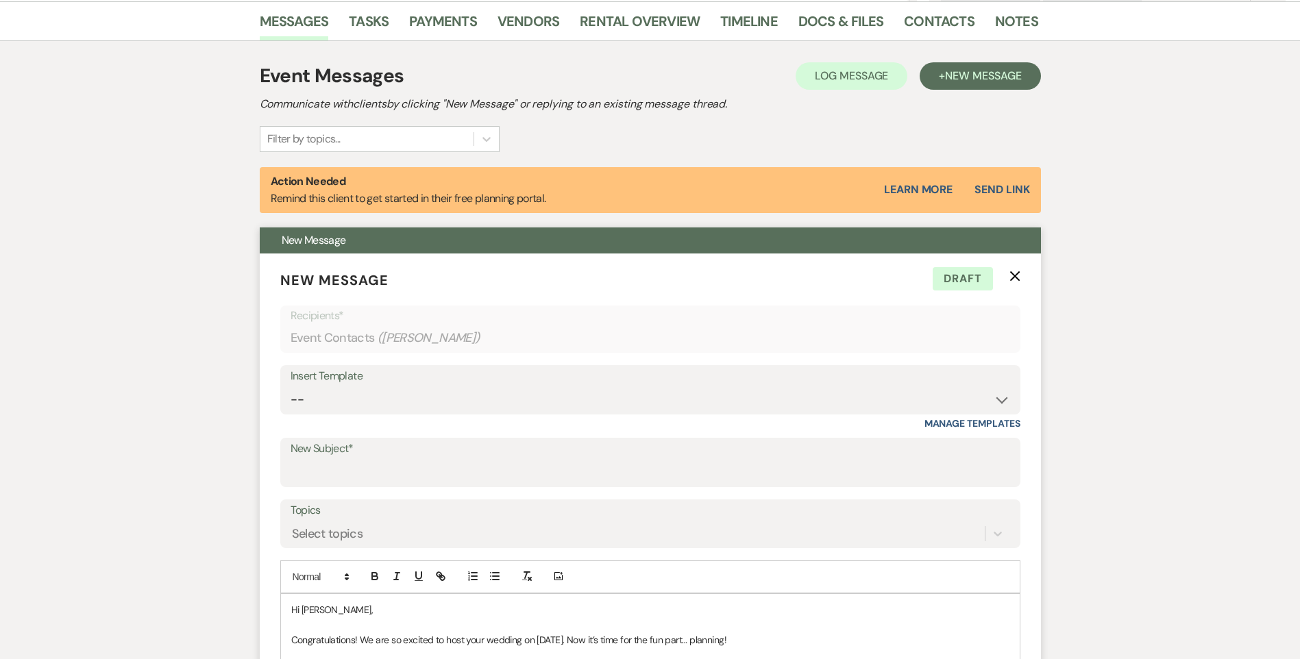
click at [1015, 278] on use "button" at bounding box center [1014, 276] width 10 height 10
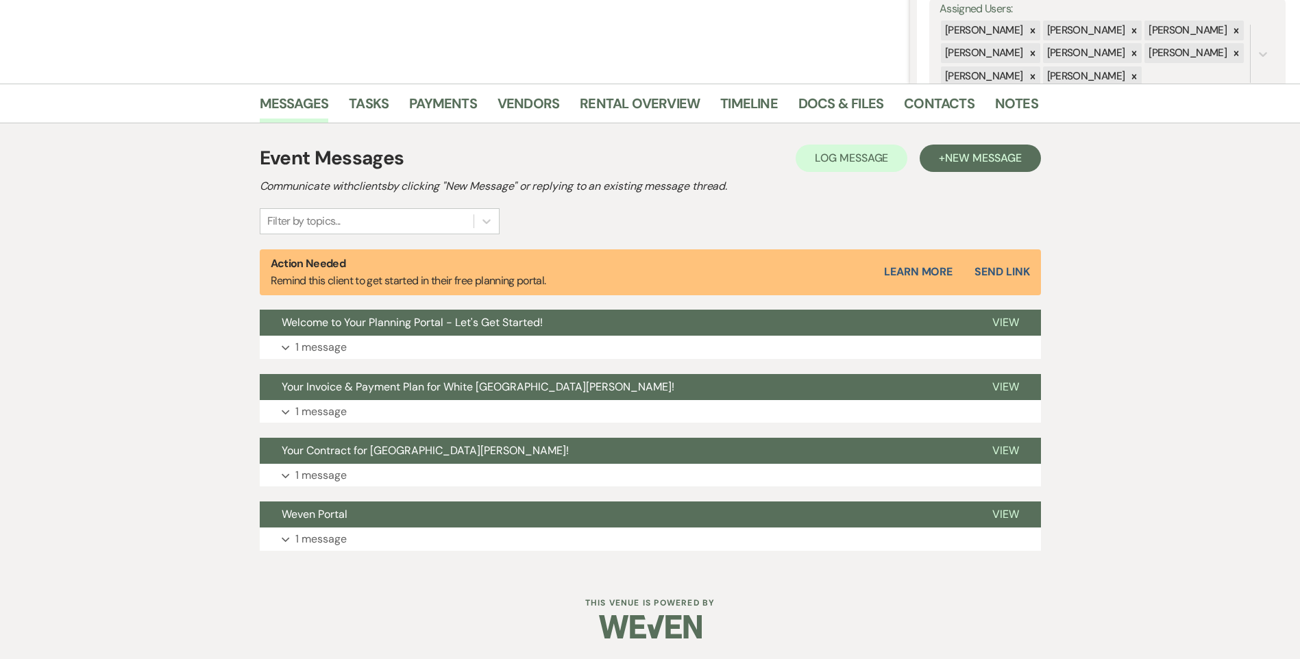
scroll to position [260, 0]
click at [580, 346] on button "Expand 1 message" at bounding box center [650, 347] width 781 height 23
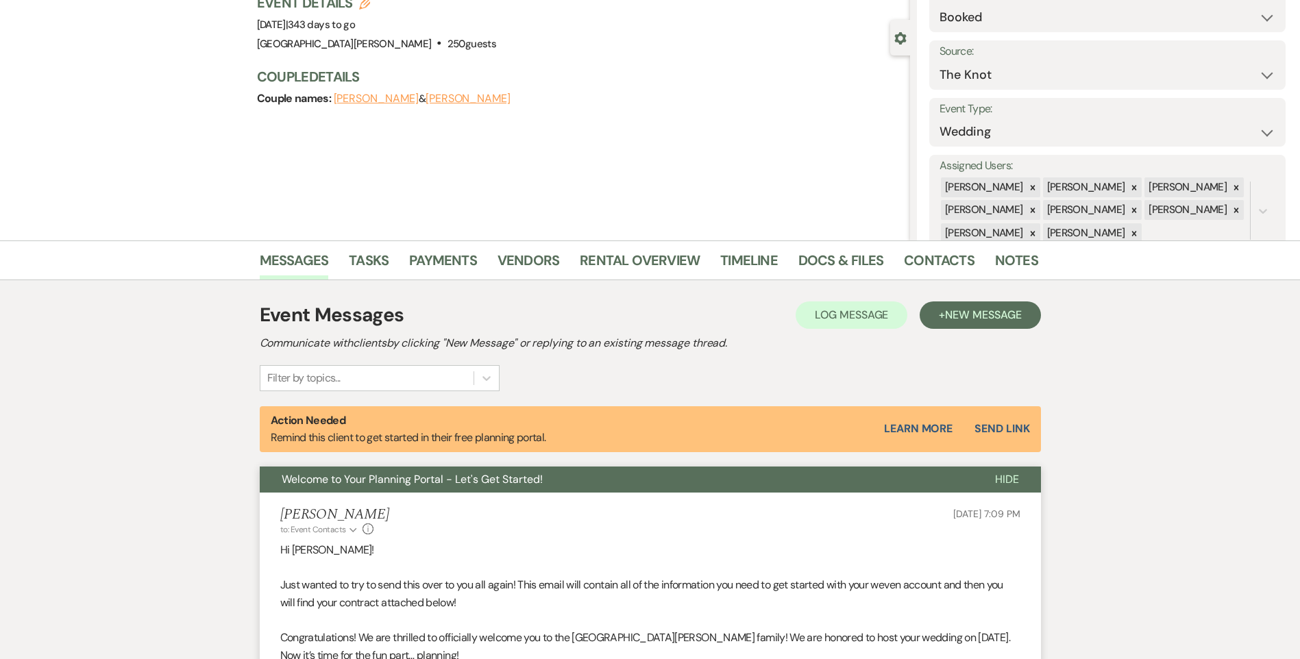
scroll to position [0, 0]
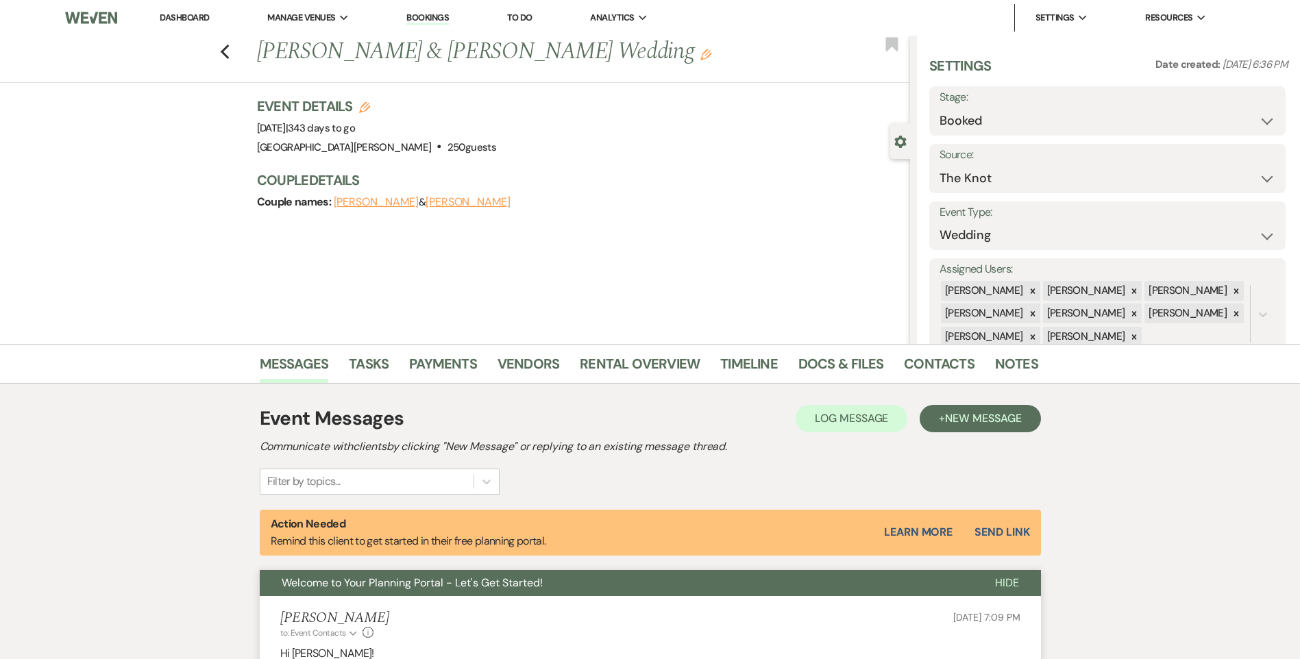
click at [188, 16] on link "Dashboard" at bounding box center [184, 18] width 49 height 12
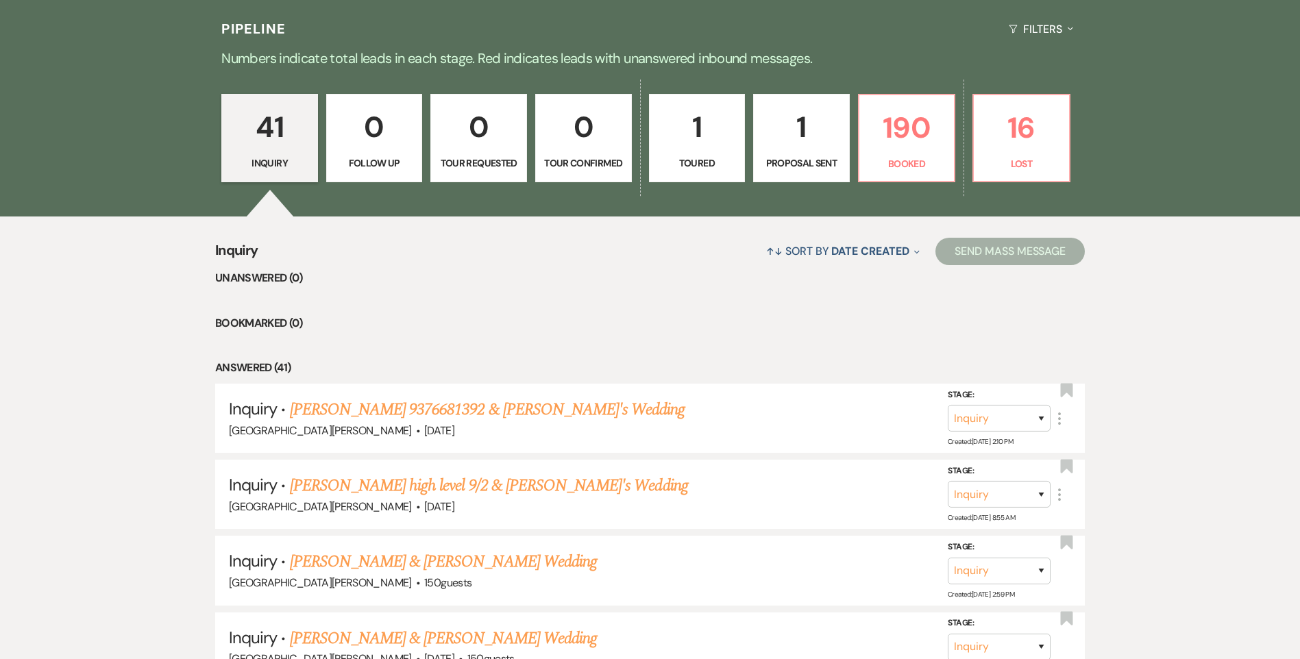
scroll to position [206, 0]
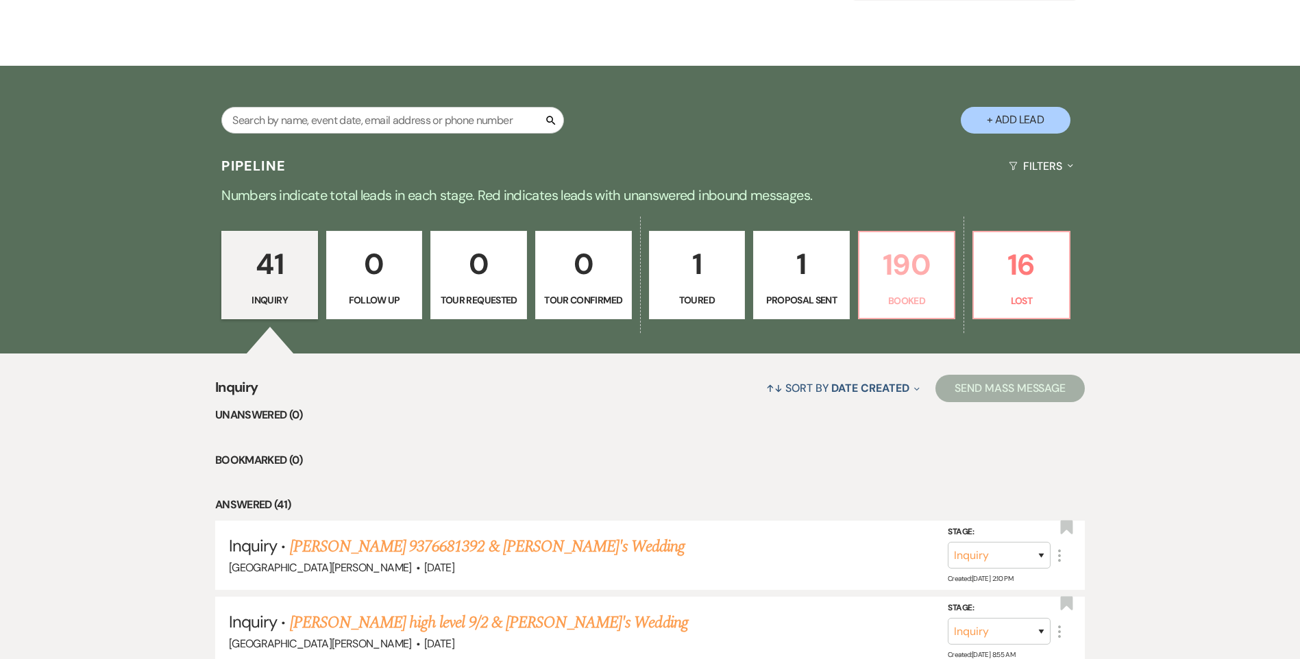
click at [914, 281] on p "190" at bounding box center [906, 265] width 79 height 46
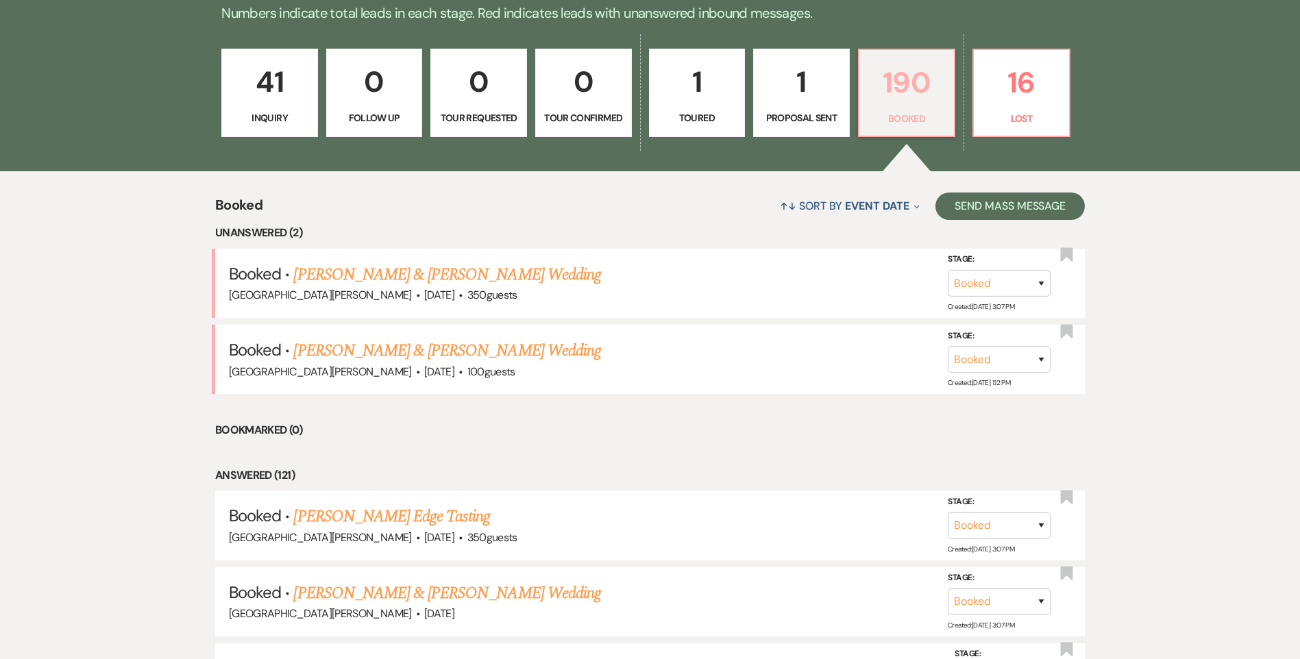
scroll to position [274, 0]
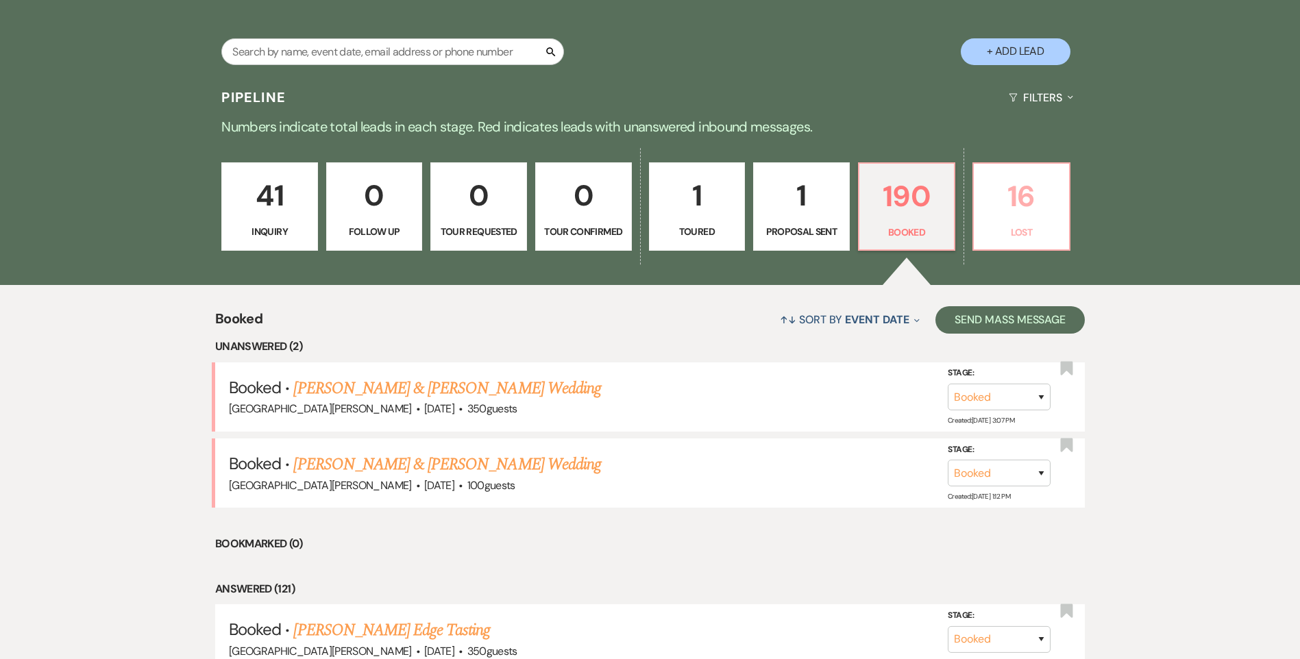
click at [1002, 212] on p "16" at bounding box center [1021, 196] width 79 height 46
select select "8"
select select "11"
select select "8"
select select "1"
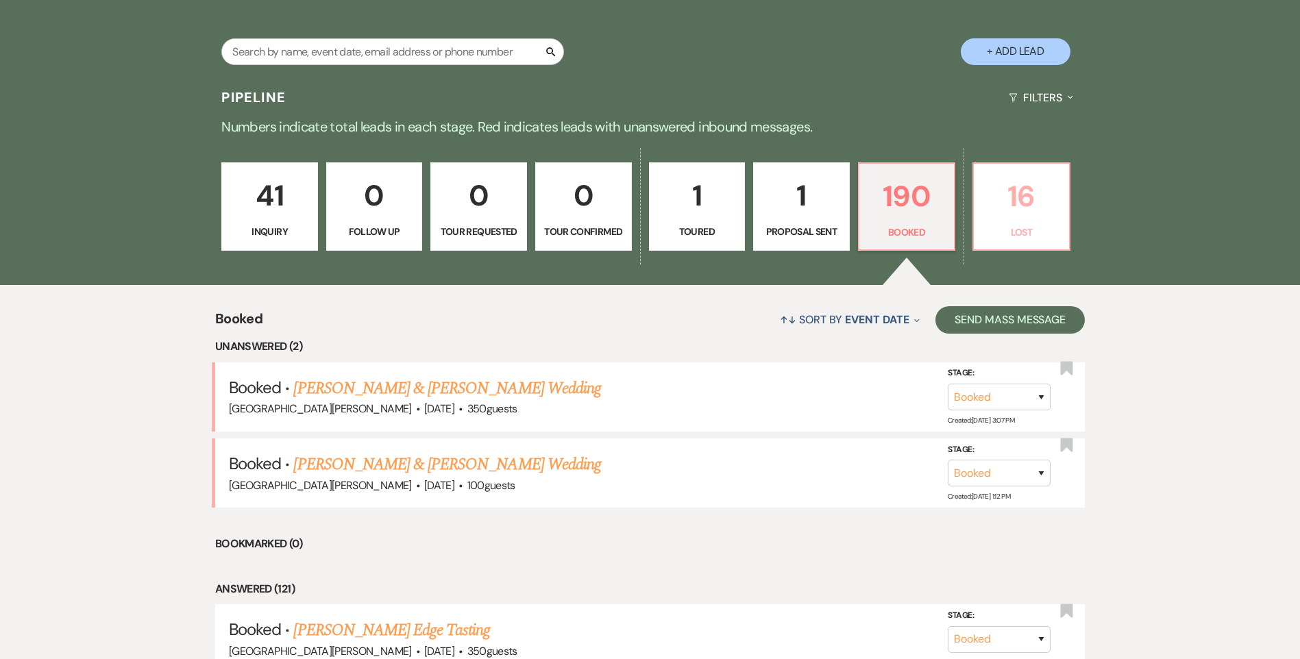
select select "8"
select select "5"
select select "8"
select select "5"
select select "8"
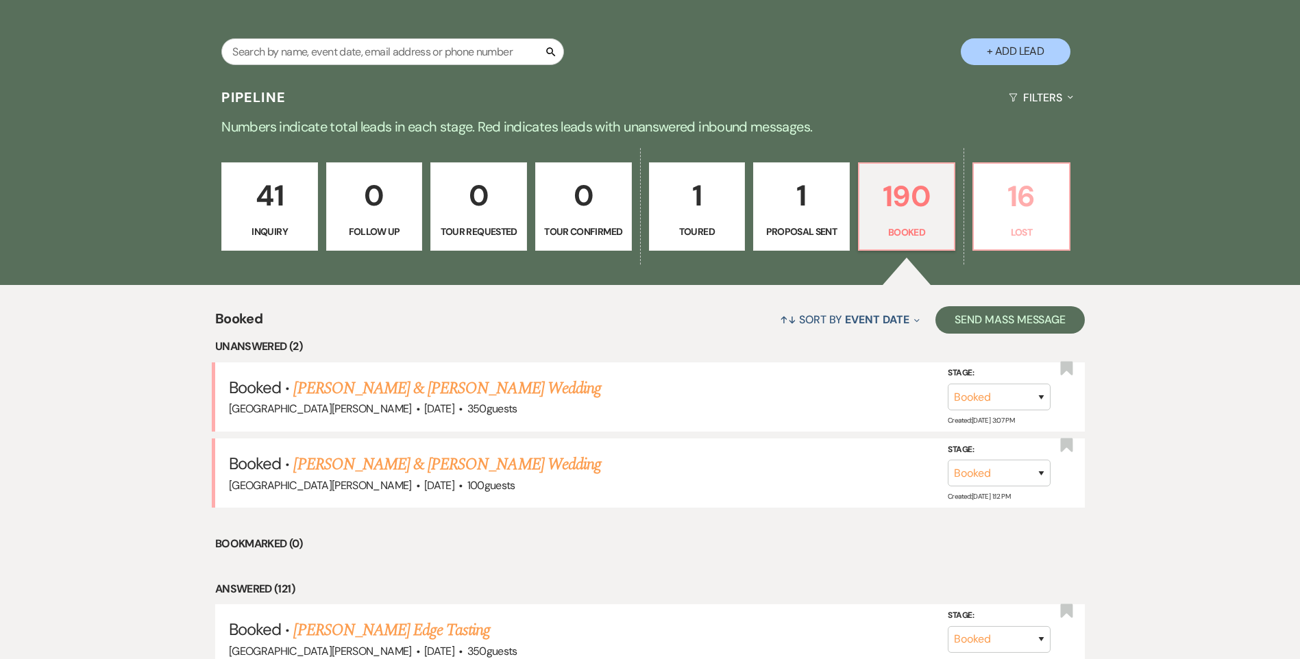
select select "8"
select select "6"
select select "8"
select select "6"
select select "8"
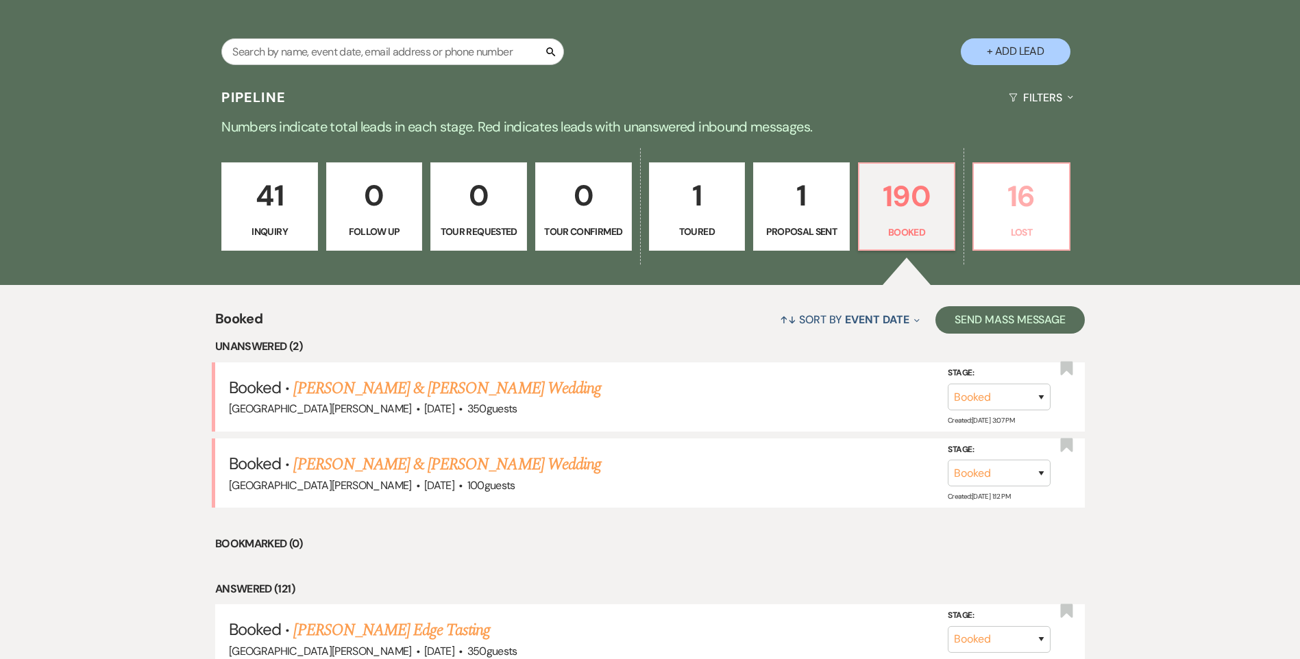
select select "11"
select select "8"
select select "11"
select select "8"
select select "6"
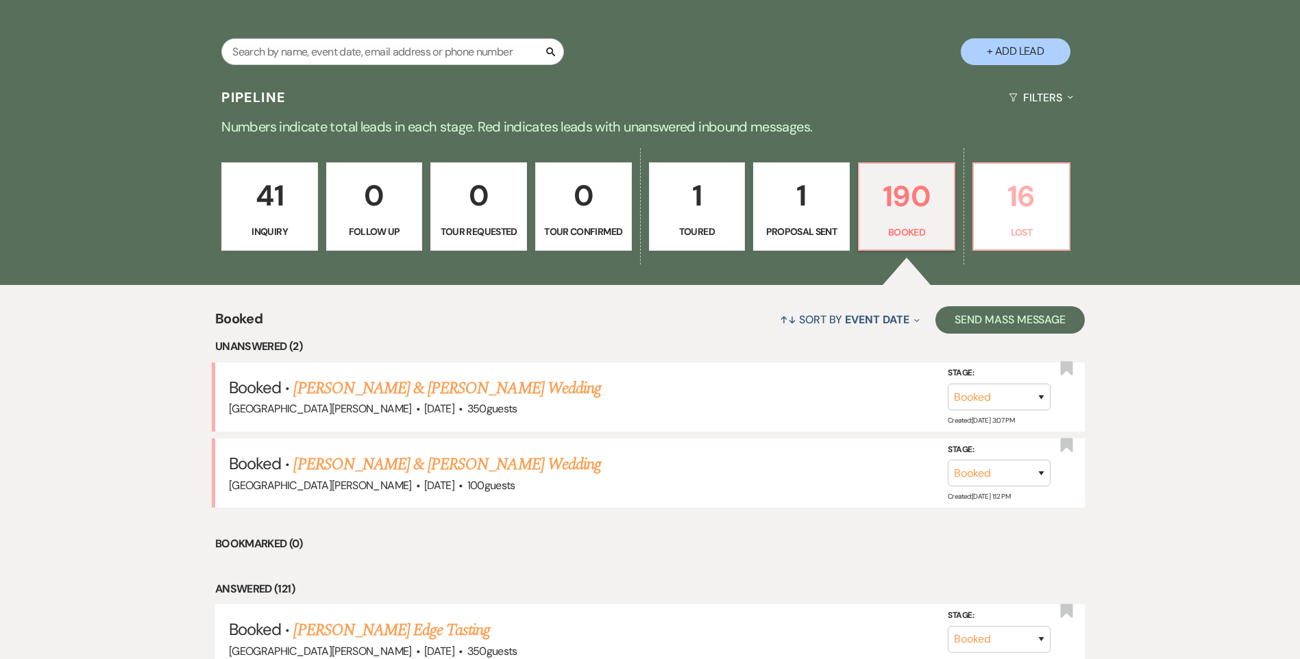
select select "8"
select select "7"
select select "8"
select select "1"
select select "8"
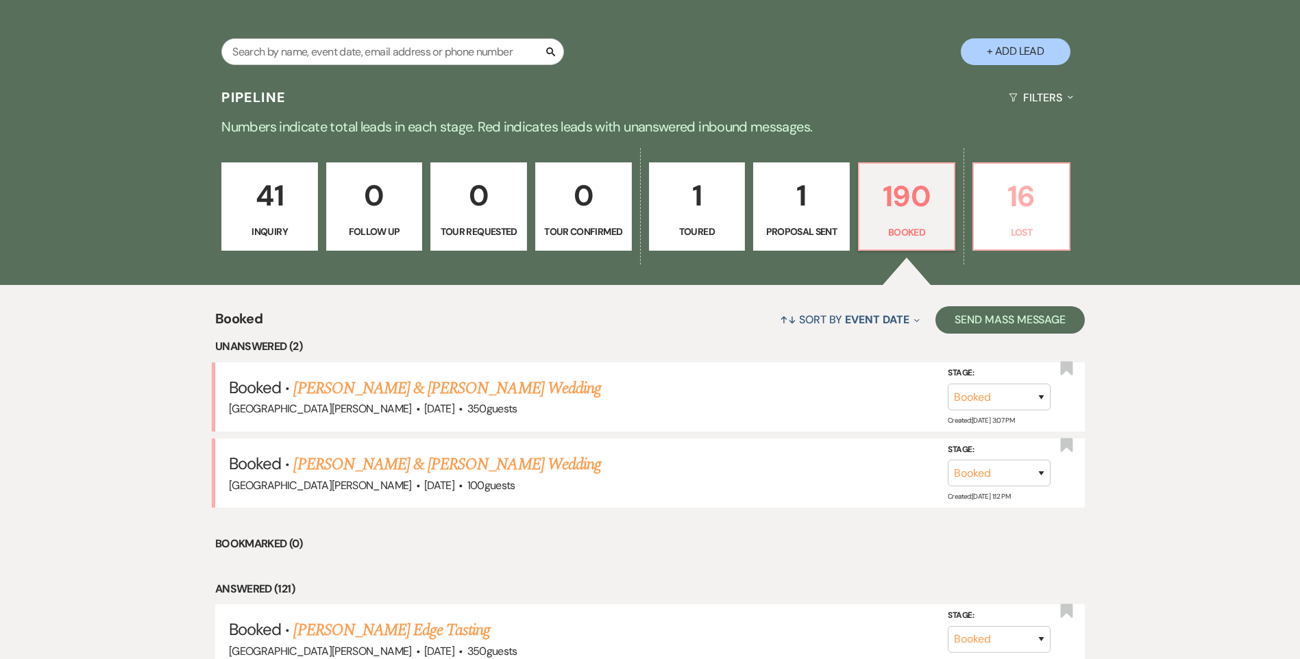
select select "6"
select select "8"
select select "11"
select select "8"
select select "7"
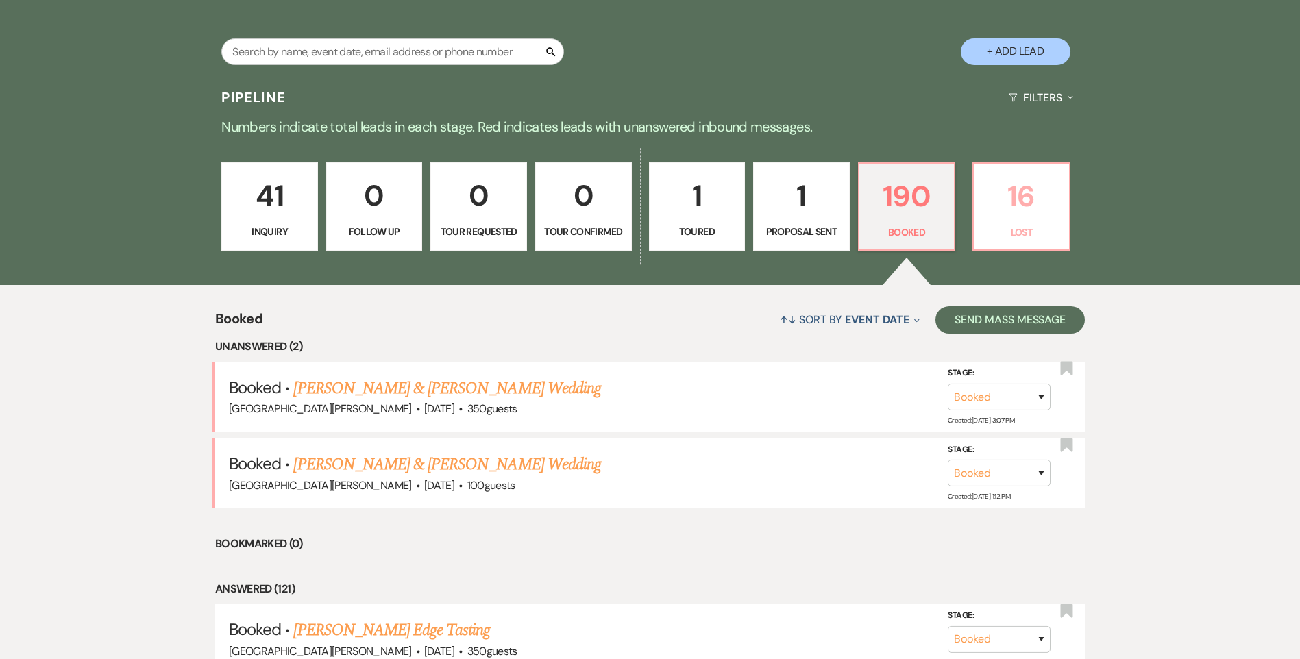
select select "8"
select select "6"
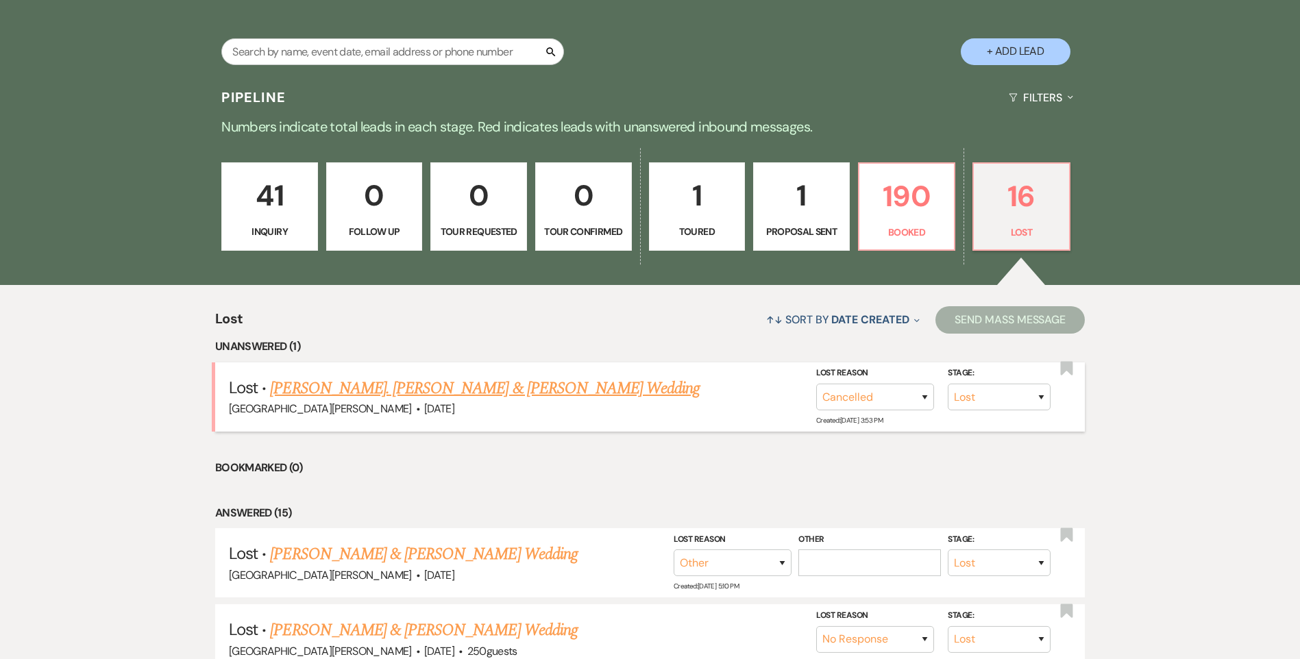
click at [462, 380] on link "[PERSON_NAME]. [PERSON_NAME] & [PERSON_NAME] Wedding" at bounding box center [485, 388] width 430 height 25
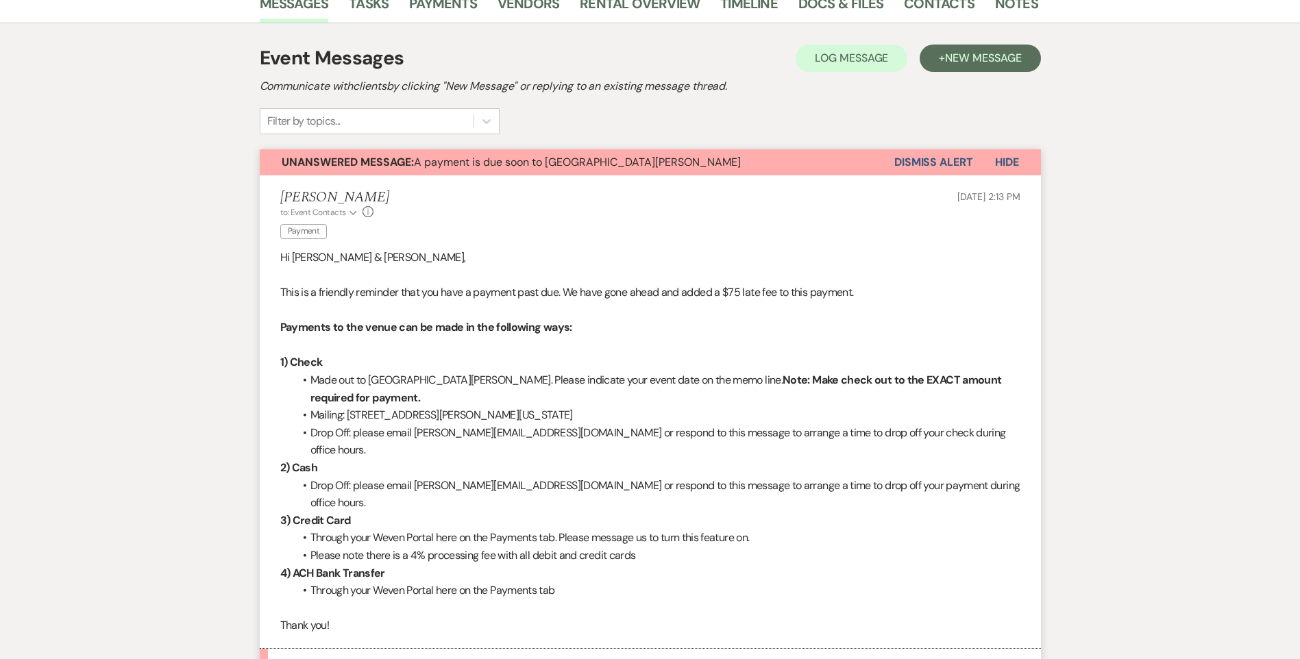
scroll to position [617, 0]
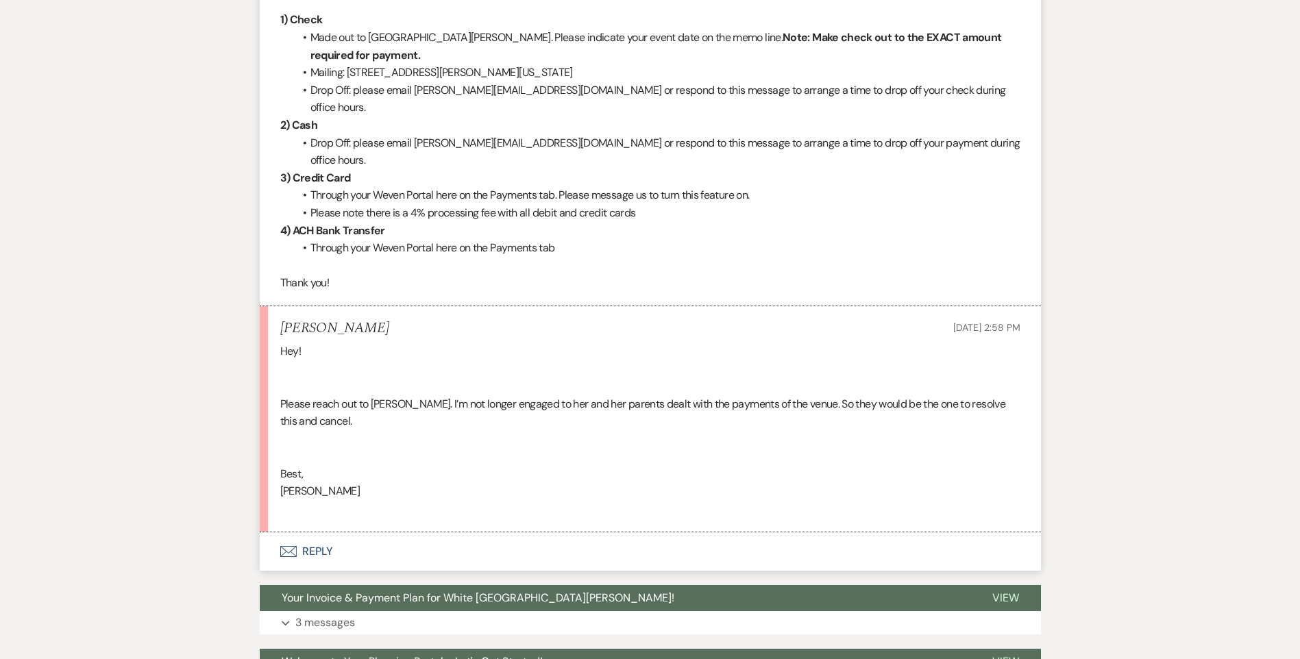
click at [307, 532] on button "Envelope Reply" at bounding box center [650, 551] width 781 height 38
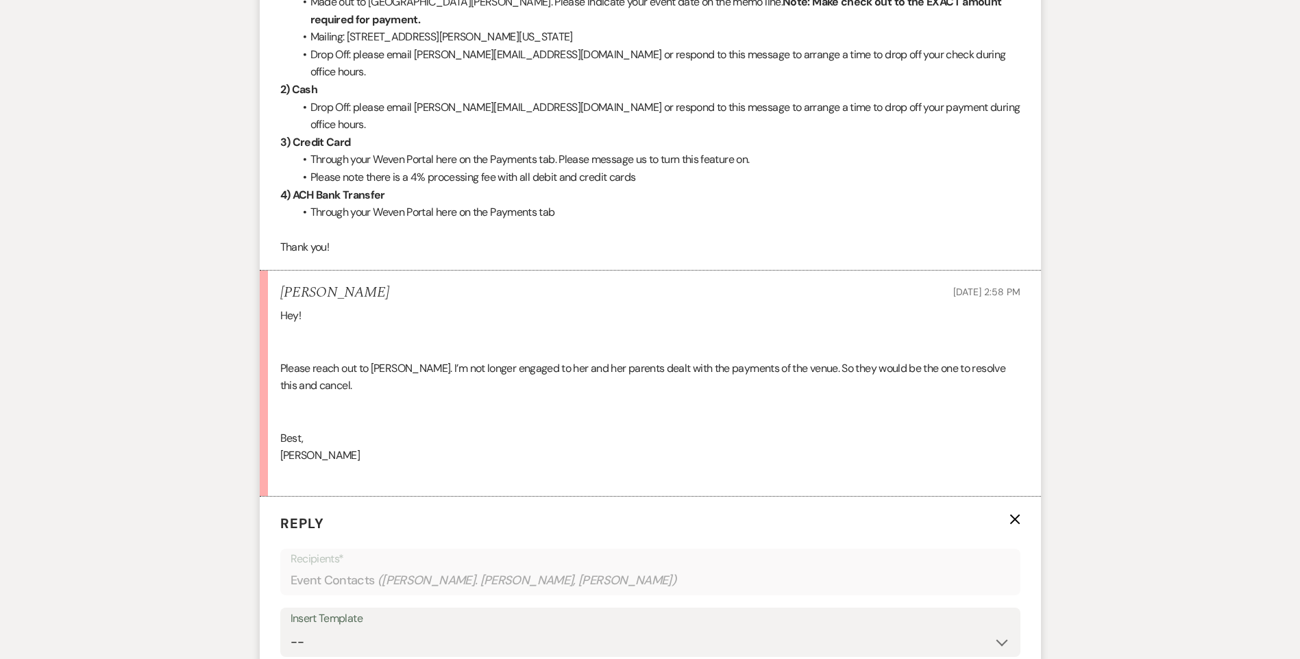
scroll to position [817, 0]
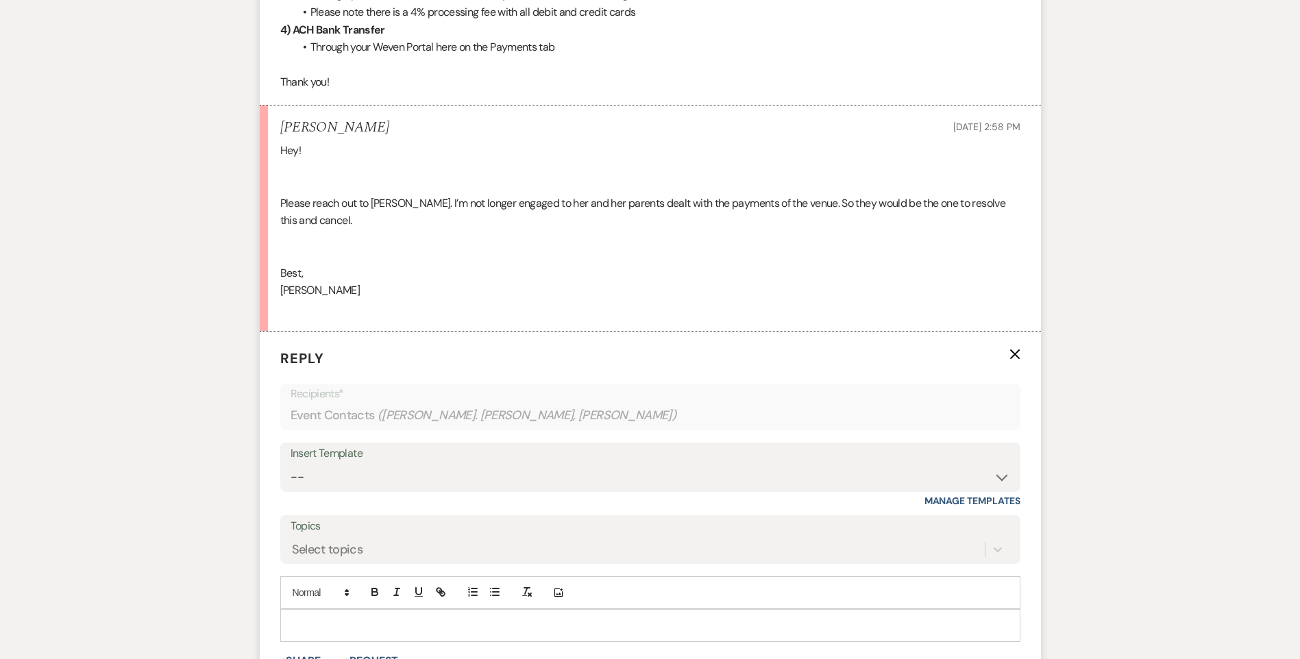
click at [385, 618] on p at bounding box center [650, 625] width 718 height 15
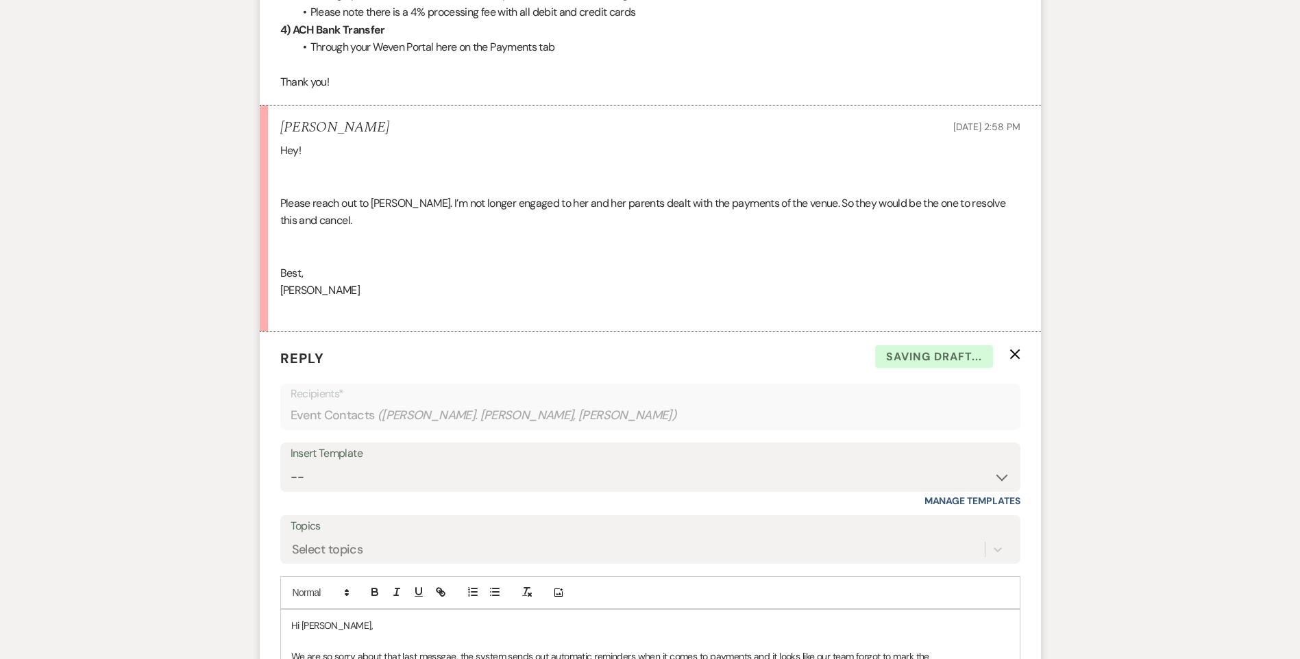
click at [952, 649] on p "We are so sorry about that last messgae, the system sends out automatic reminde…" at bounding box center [650, 656] width 718 height 15
click at [480, 406] on span "( Julia St. John, Jonathan Conrad )" at bounding box center [526, 415] width 299 height 18
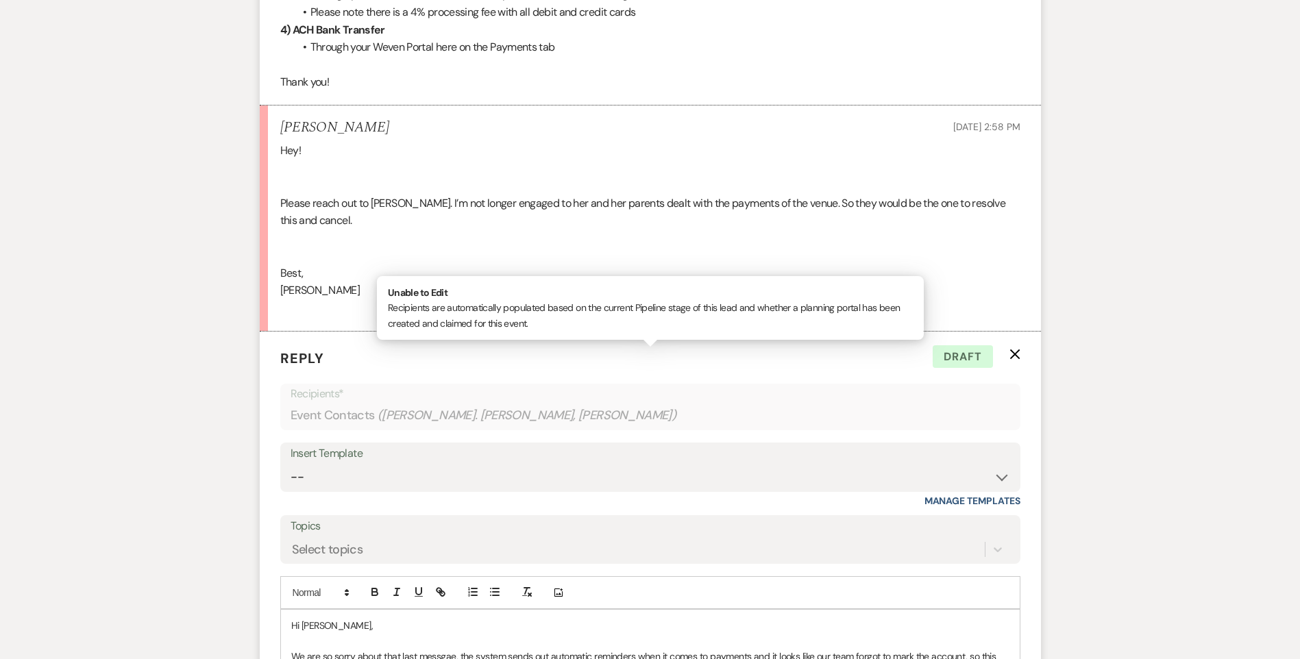
click at [638, 649] on p "We are so sorry about that last messgae, the system sends out automatic reminde…" at bounding box center [650, 664] width 718 height 31
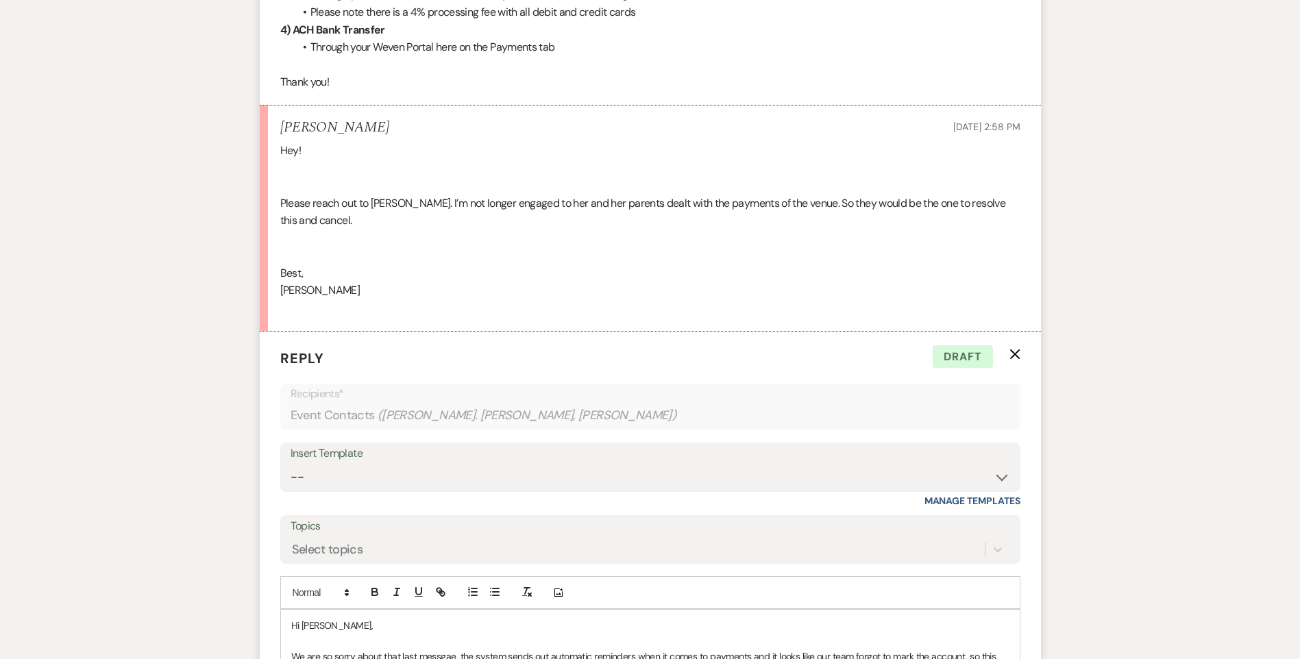
click at [695, 649] on p "We are so sorry about that last messgae, the system sends out automatic reminde…" at bounding box center [650, 664] width 718 height 31
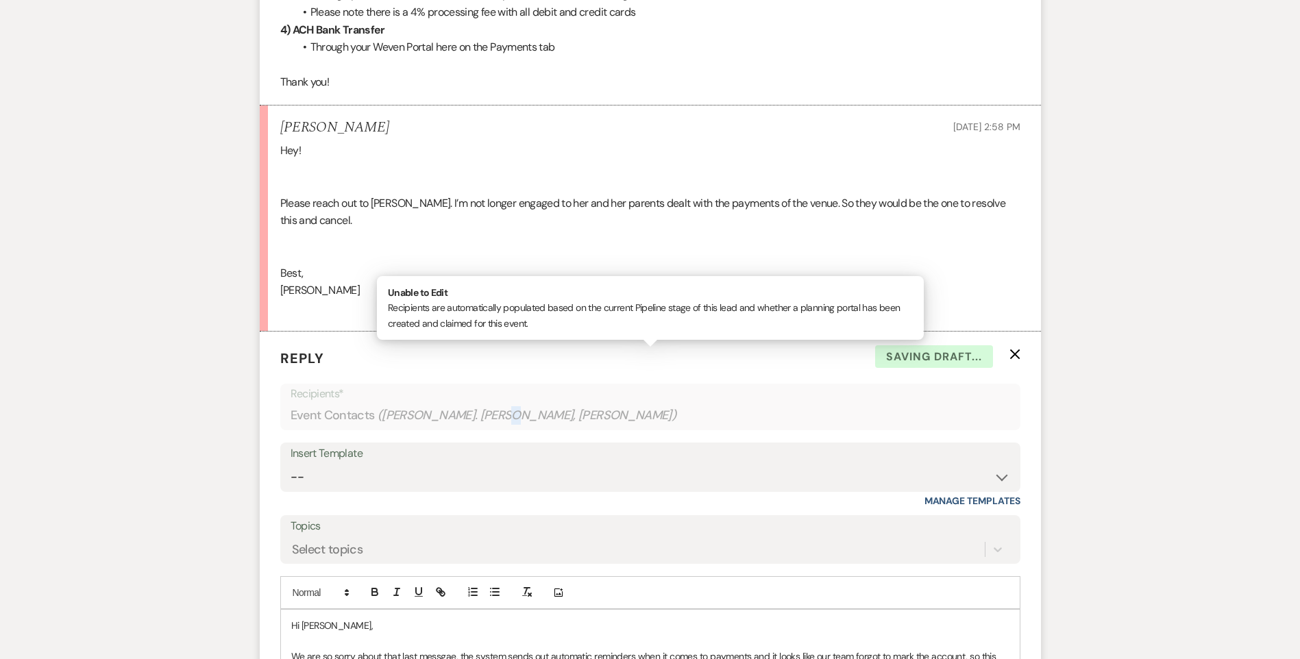
click at [483, 406] on span "( Julia St. John, Jonathan Conrad )" at bounding box center [526, 415] width 299 height 18
drag, startPoint x: 483, startPoint y: 344, endPoint x: 470, endPoint y: 350, distance: 14.4
click at [470, 406] on span "( Julia St. John, Jonathan Conrad )" at bounding box center [526, 415] width 299 height 18
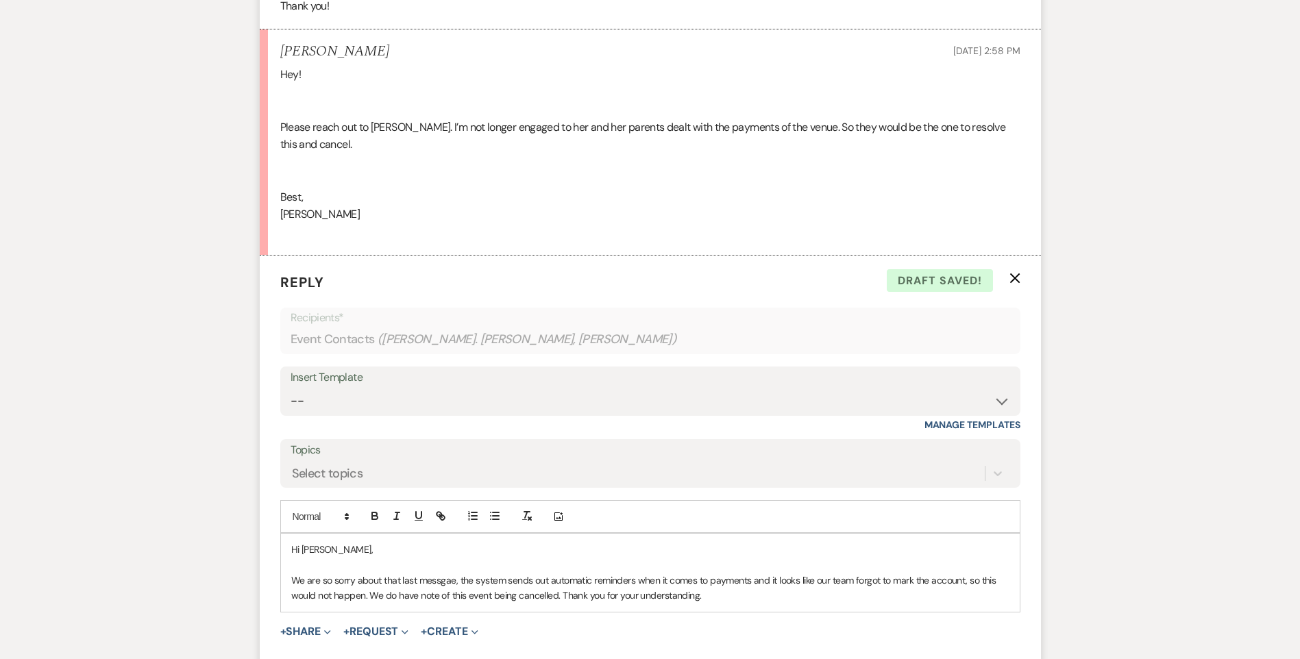
scroll to position [1091, 0]
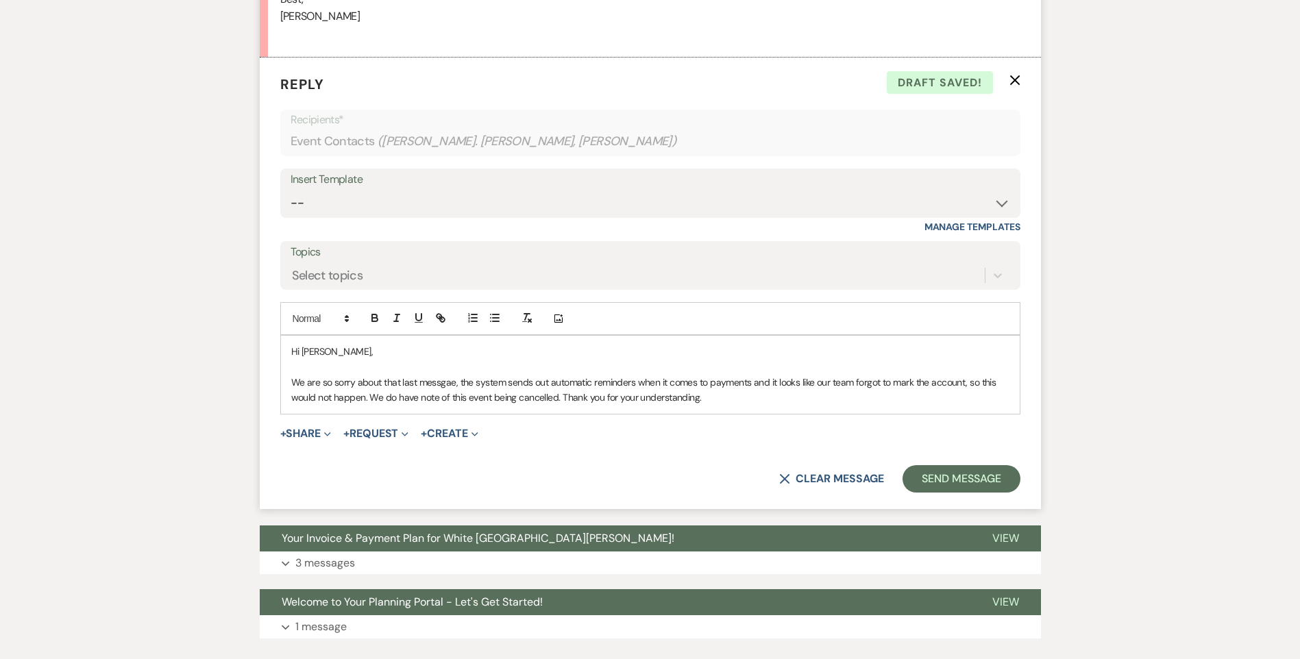
drag, startPoint x: 709, startPoint y: 336, endPoint x: 284, endPoint y: 286, distance: 427.7
click at [284, 336] on div "Hi Jonathan, We are so sorry about that last messgae, the system sends out auto…" at bounding box center [650, 375] width 739 height 78
copy div "Hi Jonathan, We are so sorry about that last messgae, the system sends out auto…"
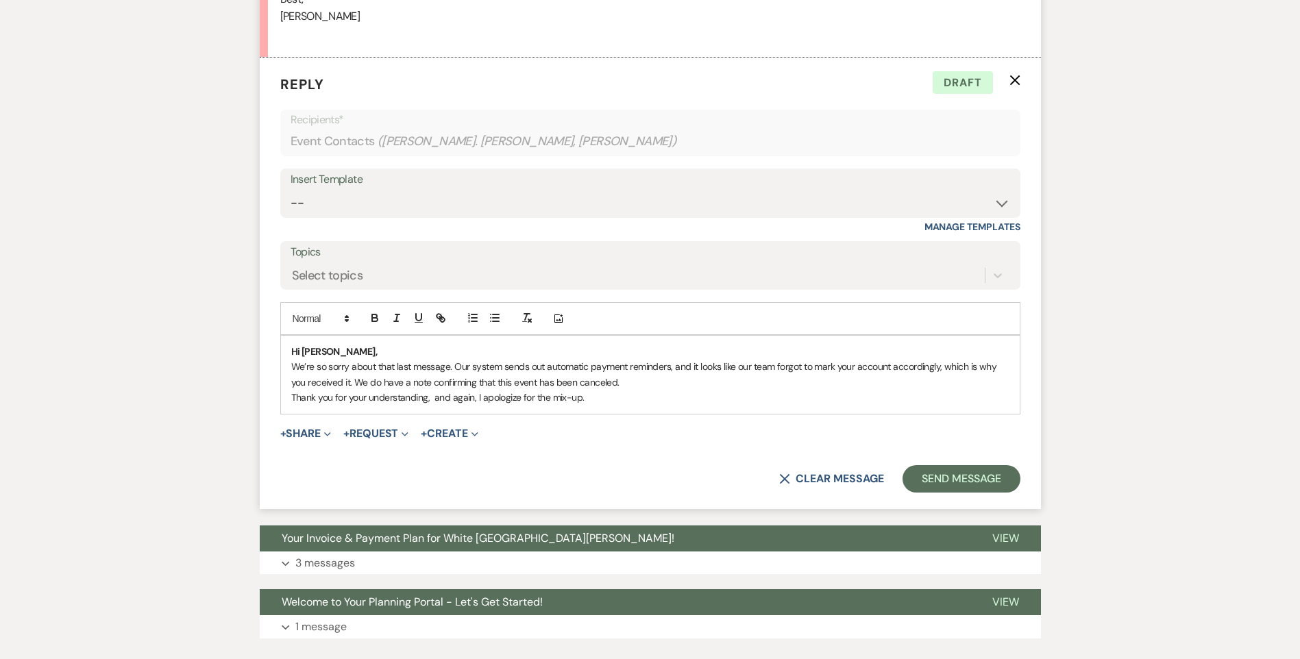
click at [635, 359] on p "We’re so sorry about that last message. Our system sends out automatic payment …" at bounding box center [650, 374] width 718 height 31
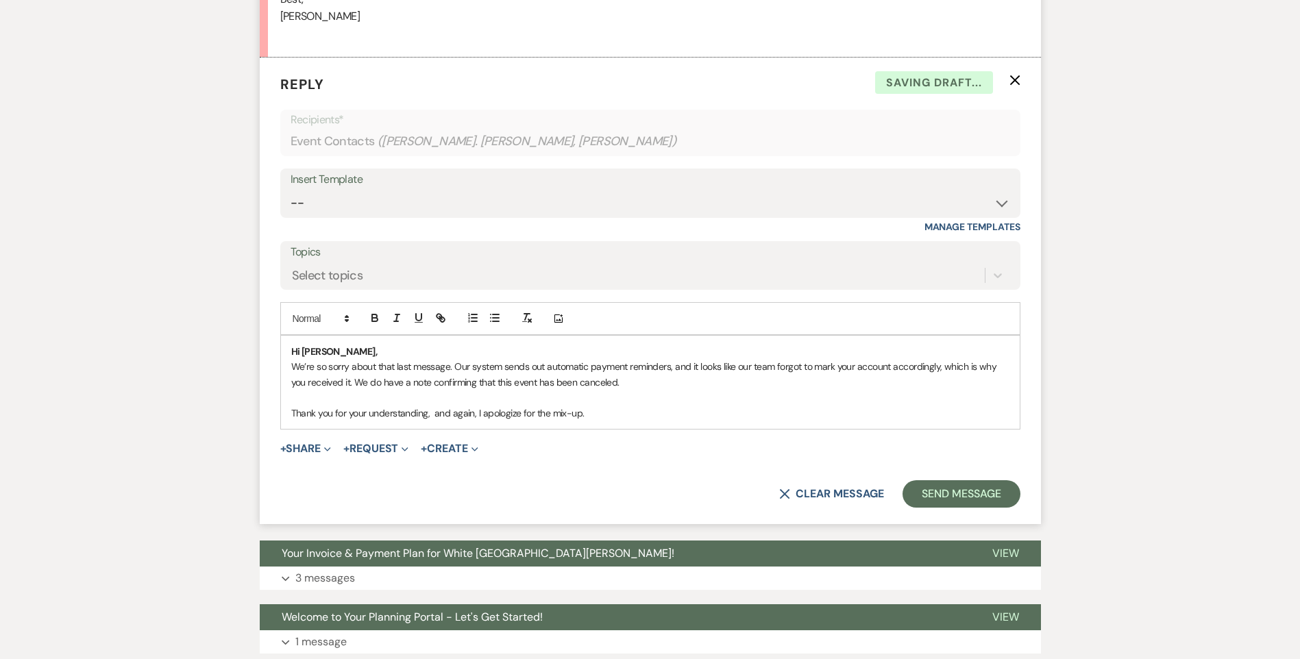
click at [412, 344] on p "Hi Jonathan," at bounding box center [650, 351] width 718 height 15
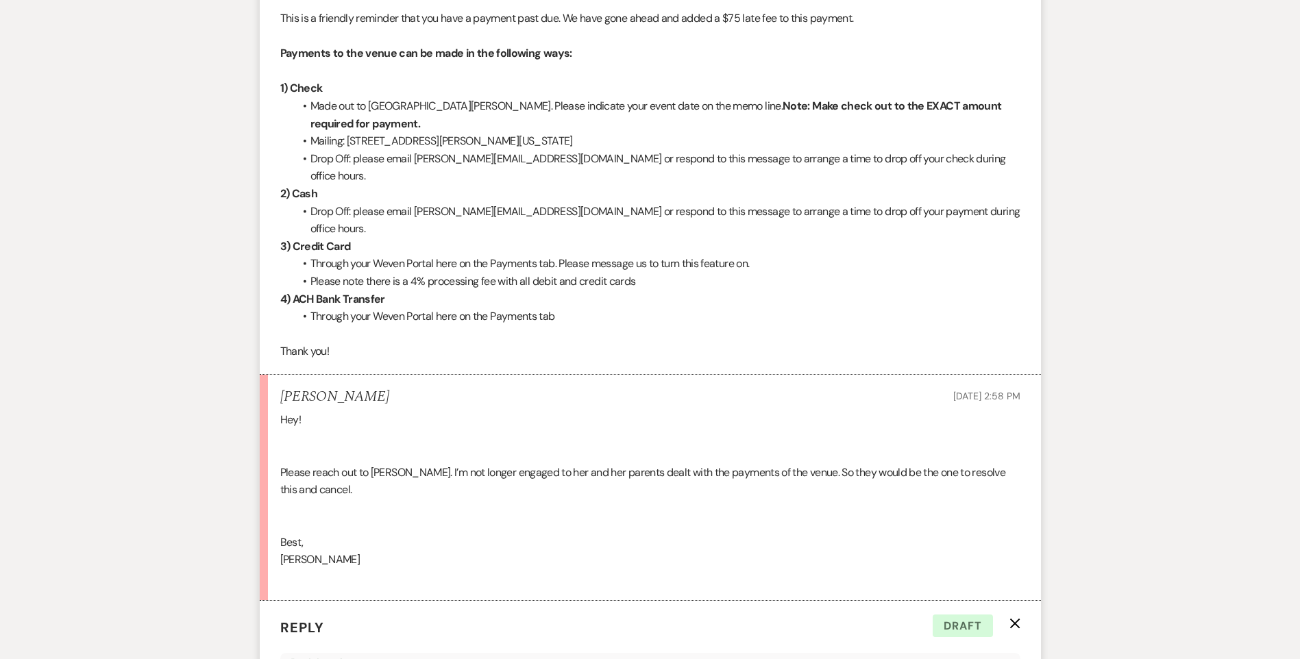
scroll to position [959, 0]
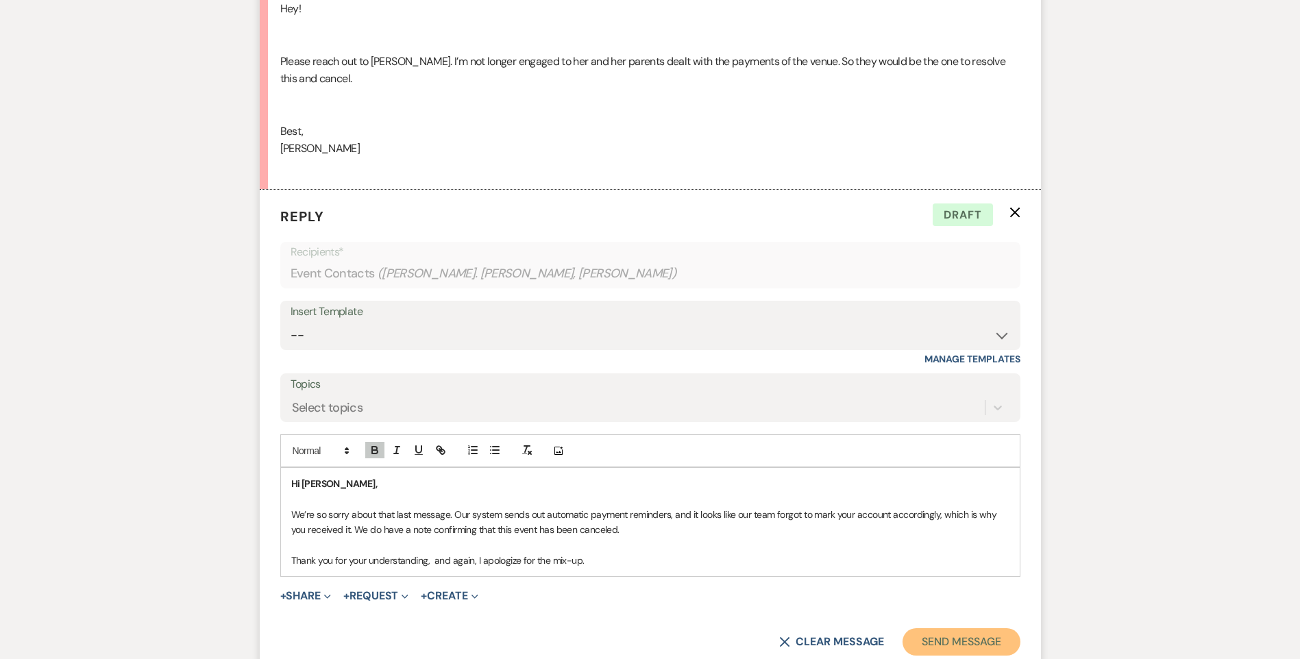
click at [946, 628] on button "Send Message" at bounding box center [960, 641] width 117 height 27
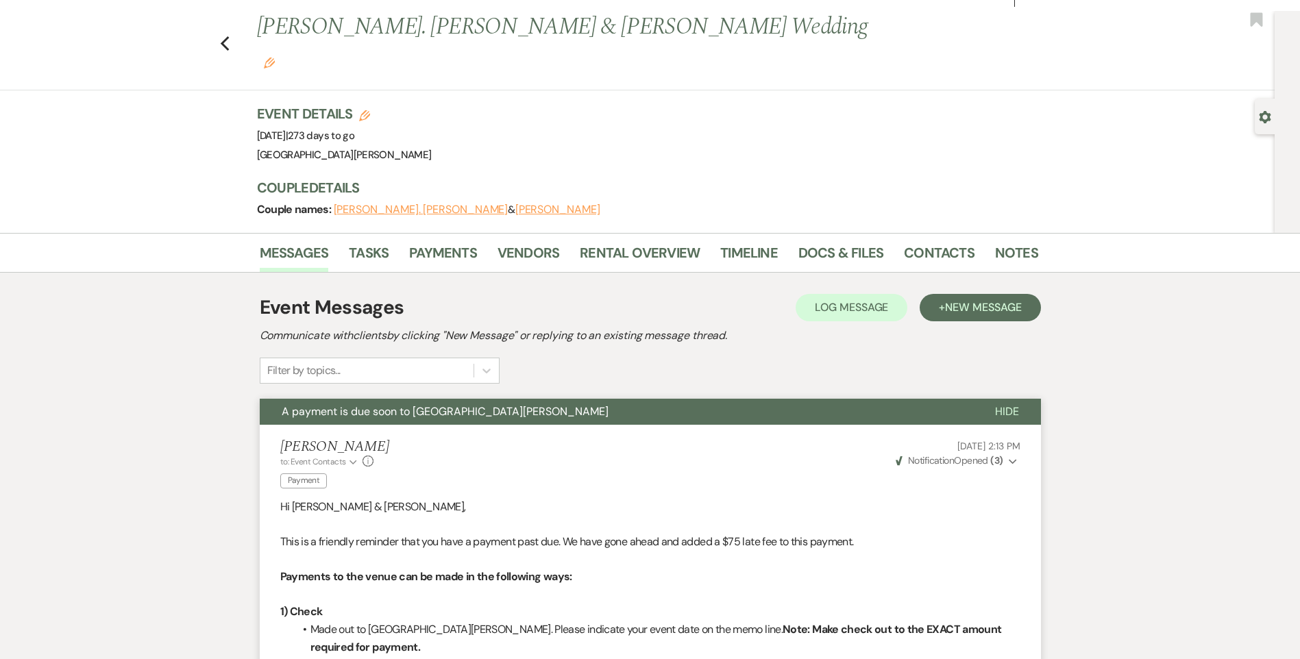
scroll to position [0, 0]
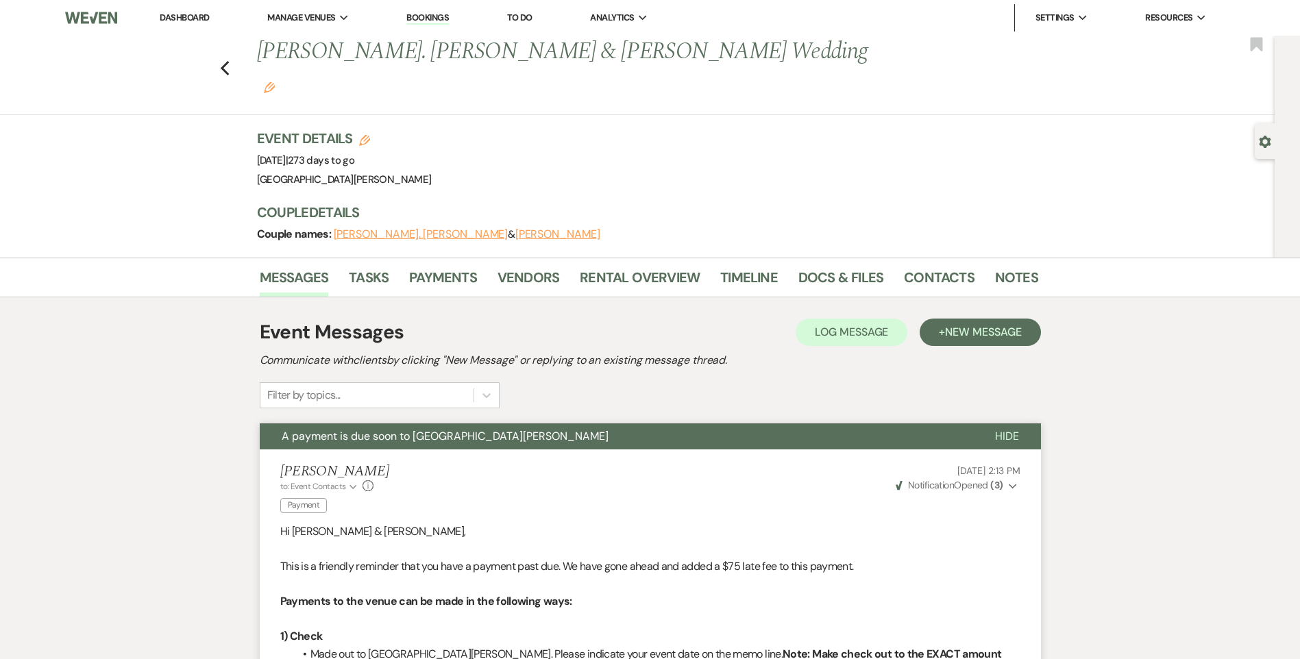
click at [190, 17] on link "Dashboard" at bounding box center [184, 18] width 49 height 12
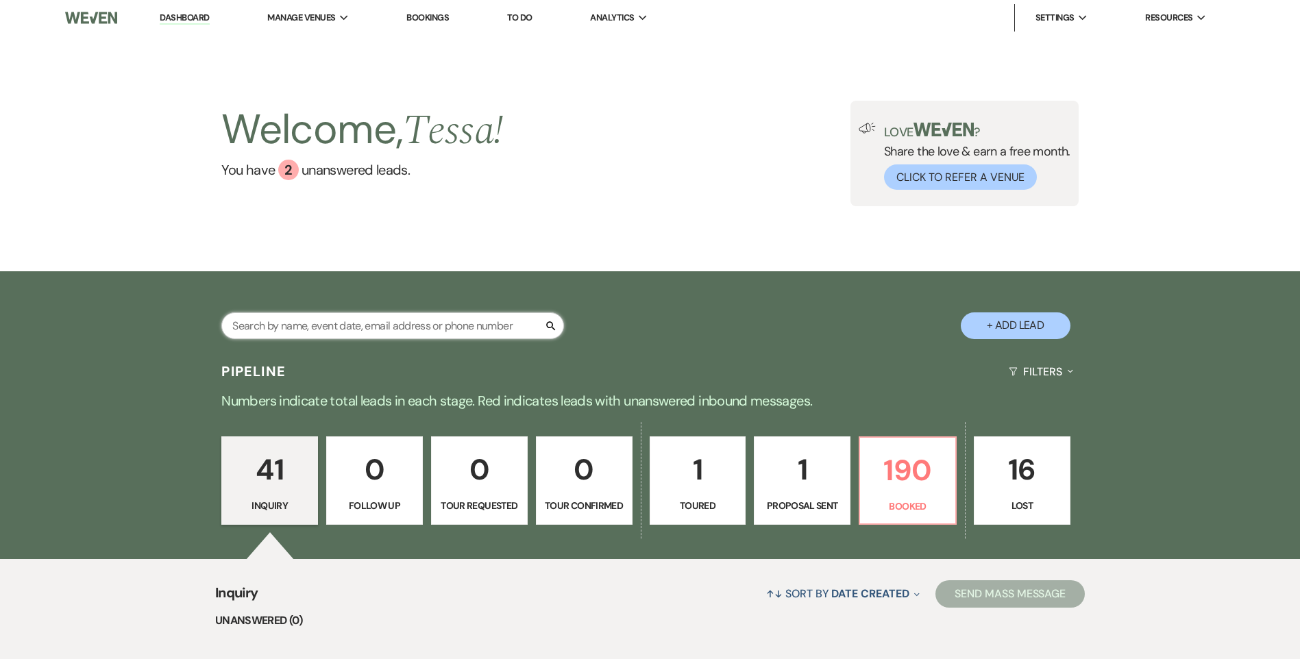
click at [333, 322] on input "text" at bounding box center [392, 325] width 343 height 27
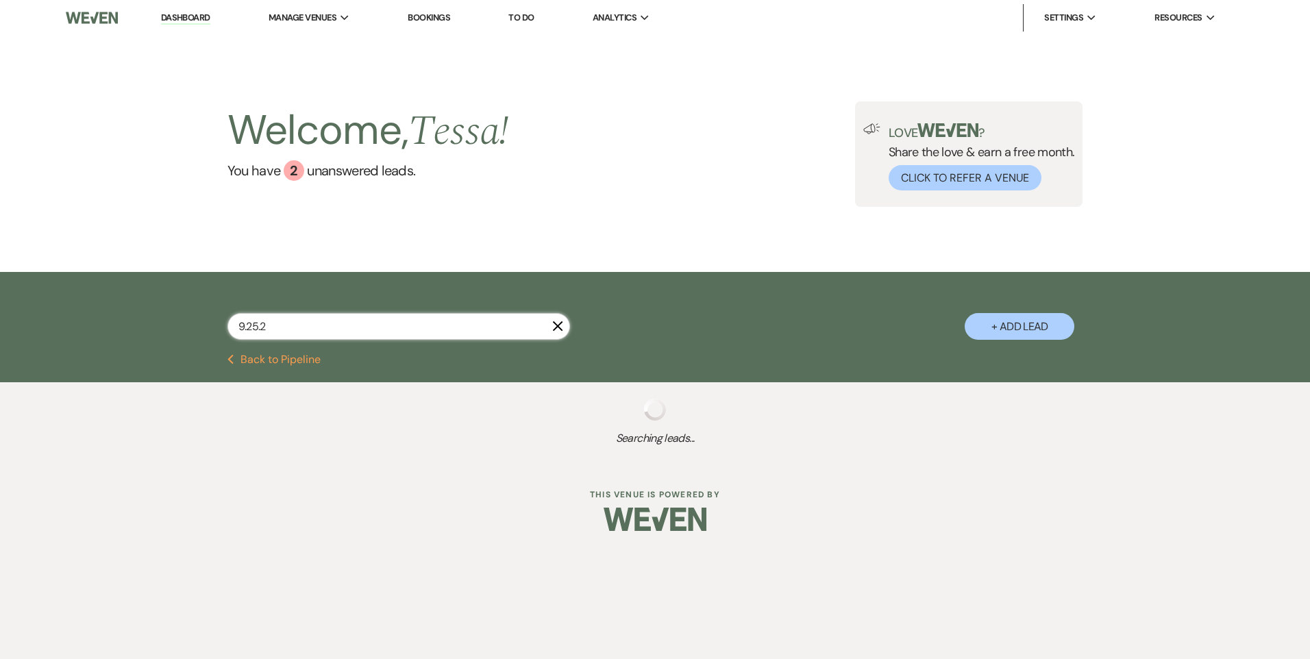
type input "9.25.26"
select select "8"
select select "1"
select select "8"
select select "5"
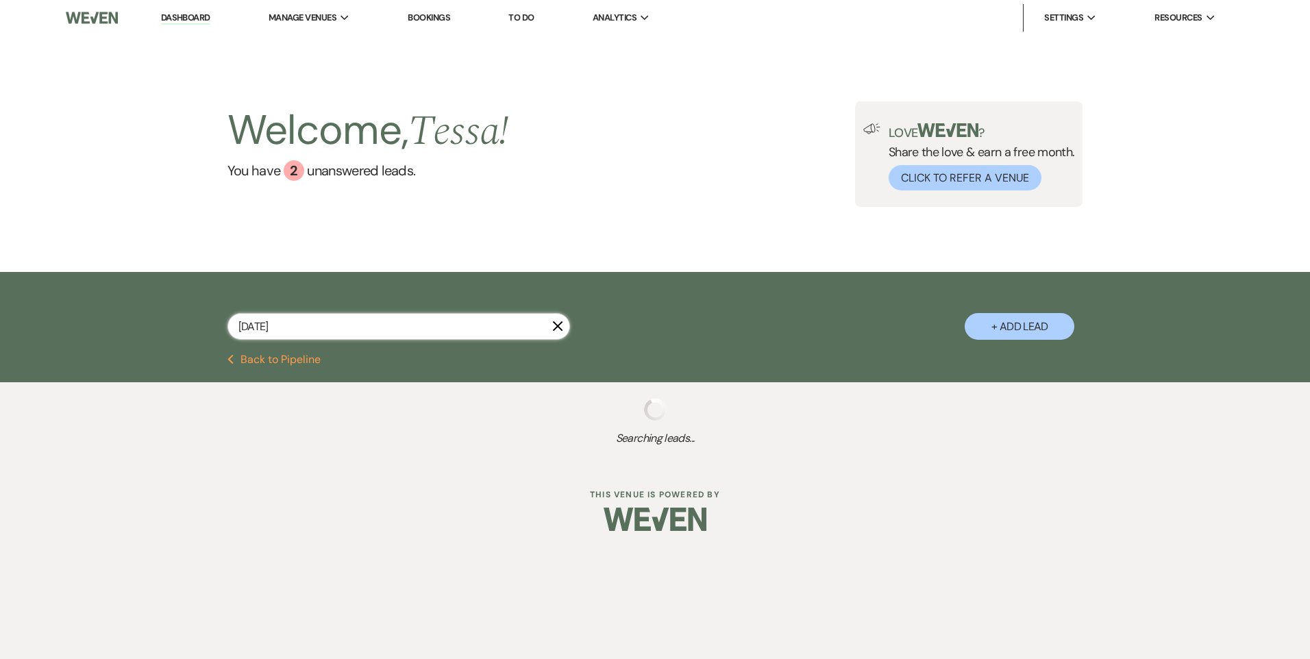
select select "8"
select select "5"
select select "8"
select select "6"
select select "5"
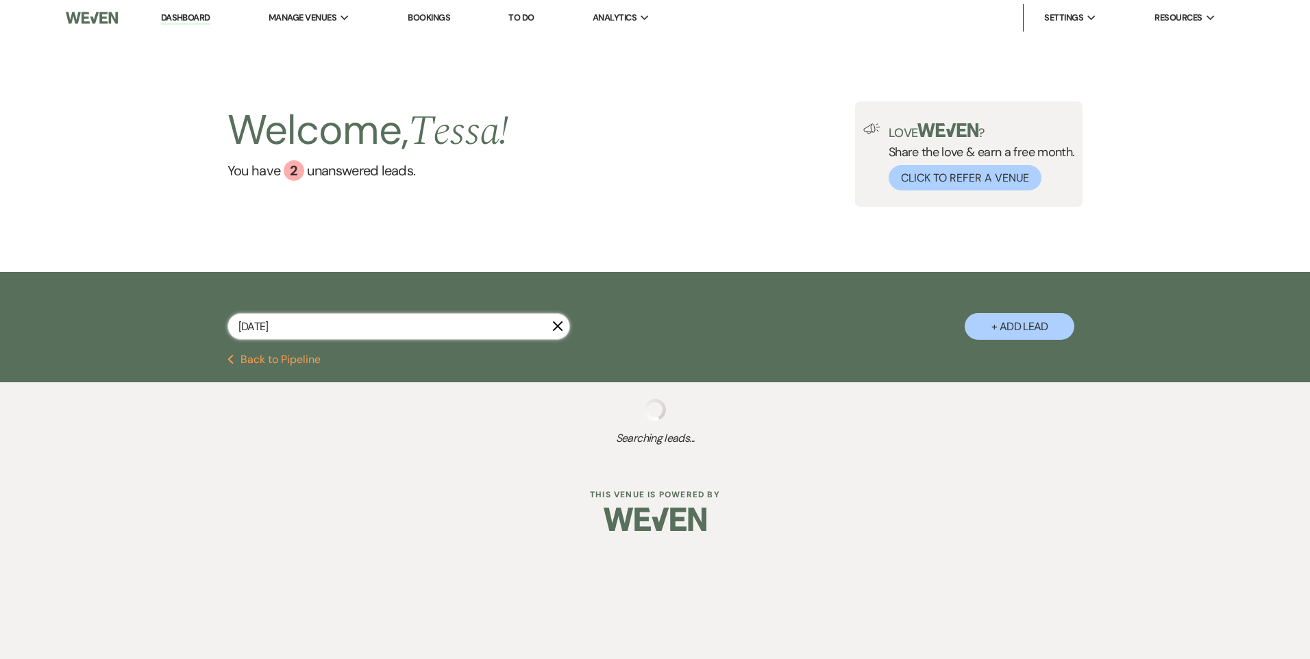
select select "8"
select select "6"
select select "8"
select select "11"
select select "8"
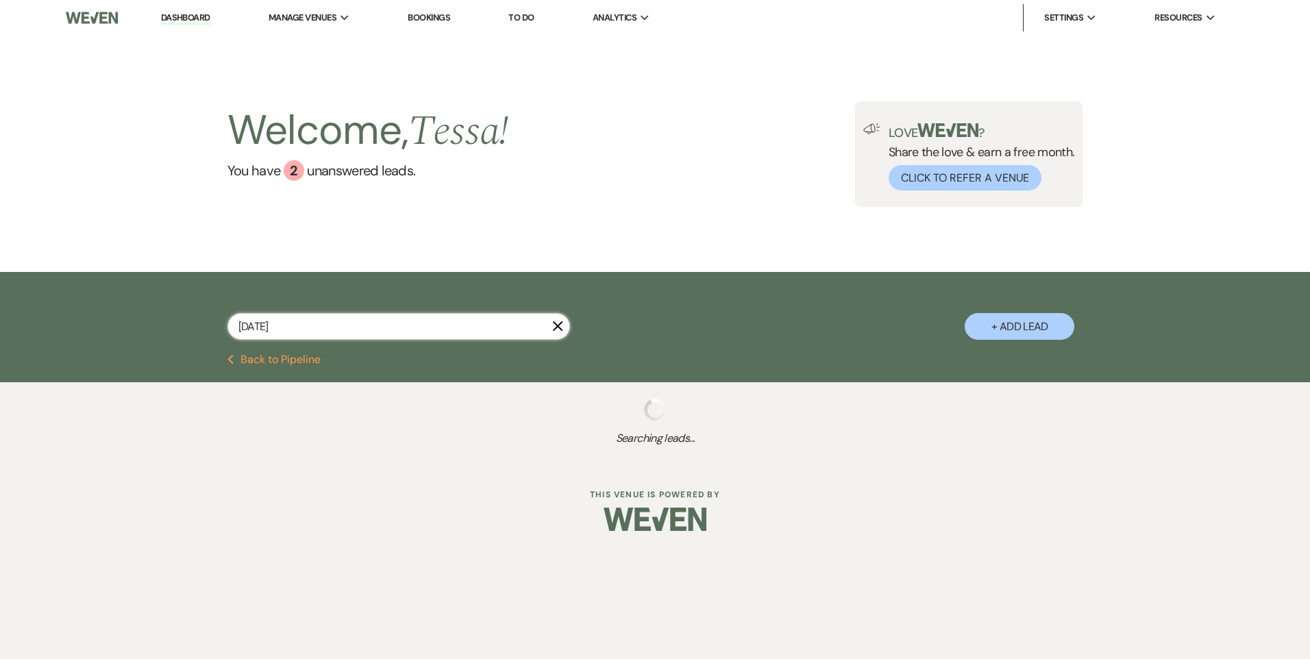
select select "6"
select select "8"
select select "7"
select select "8"
select select "1"
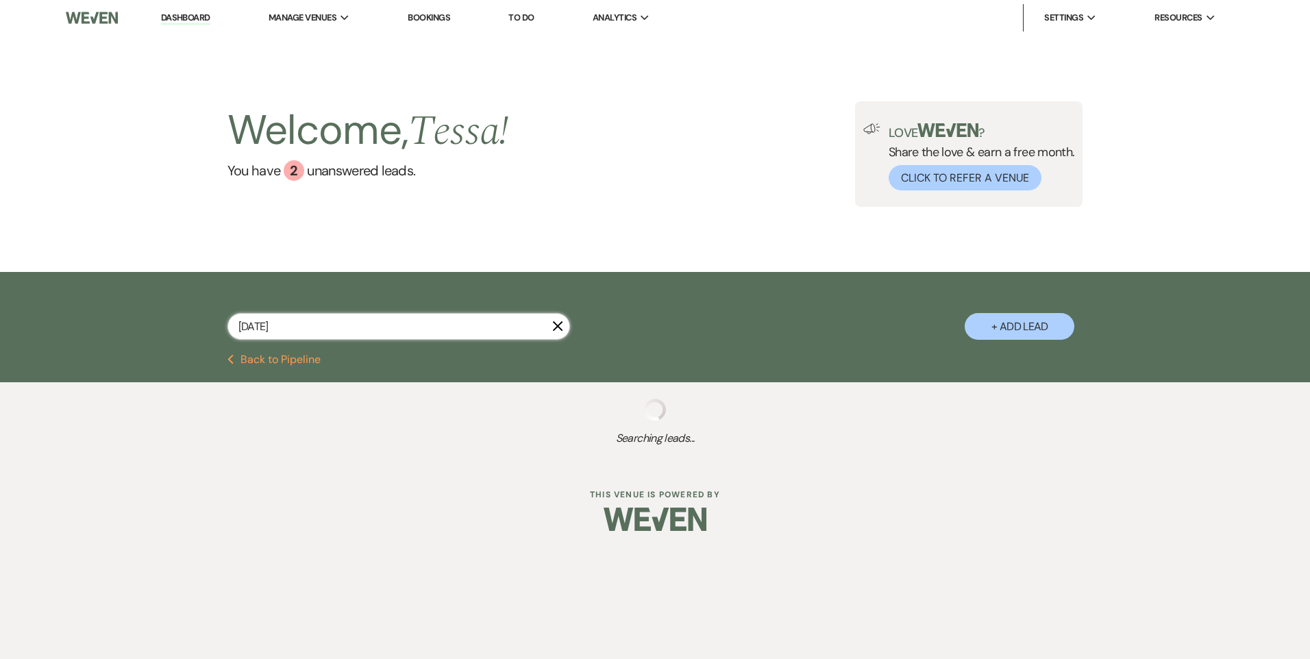
select select "8"
select select "6"
select select "8"
select select "11"
select select "8"
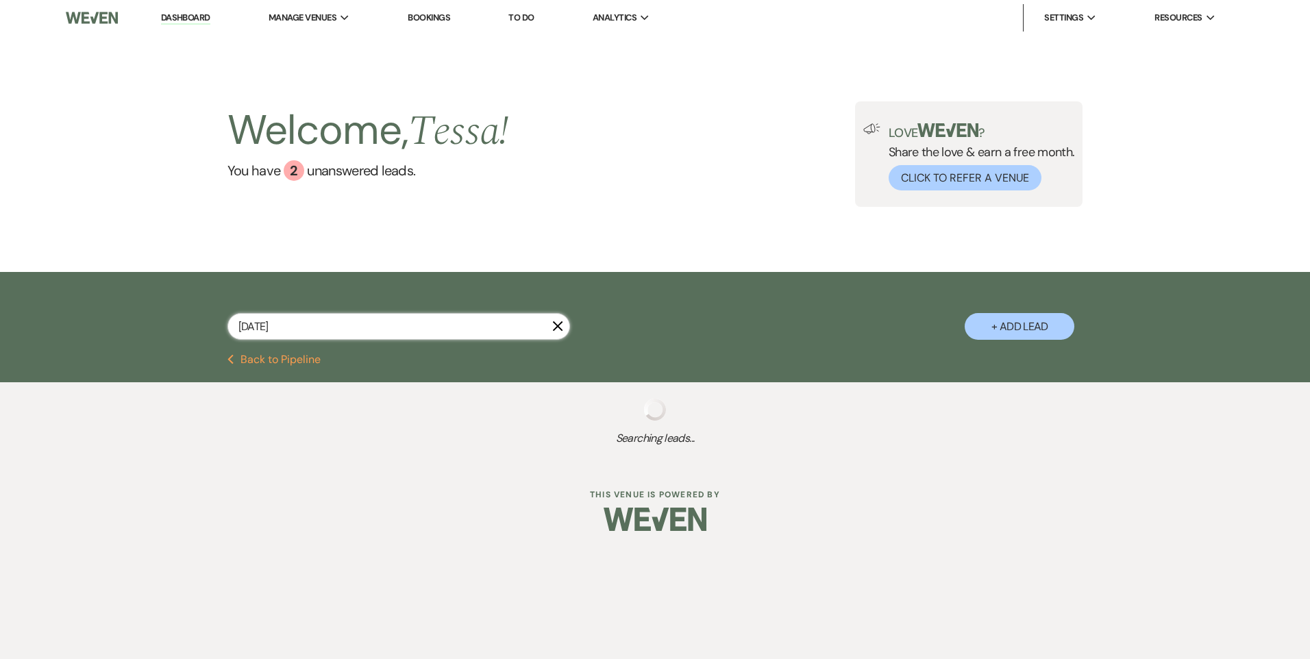
select select "7"
select select "8"
select select "11"
type input "9"
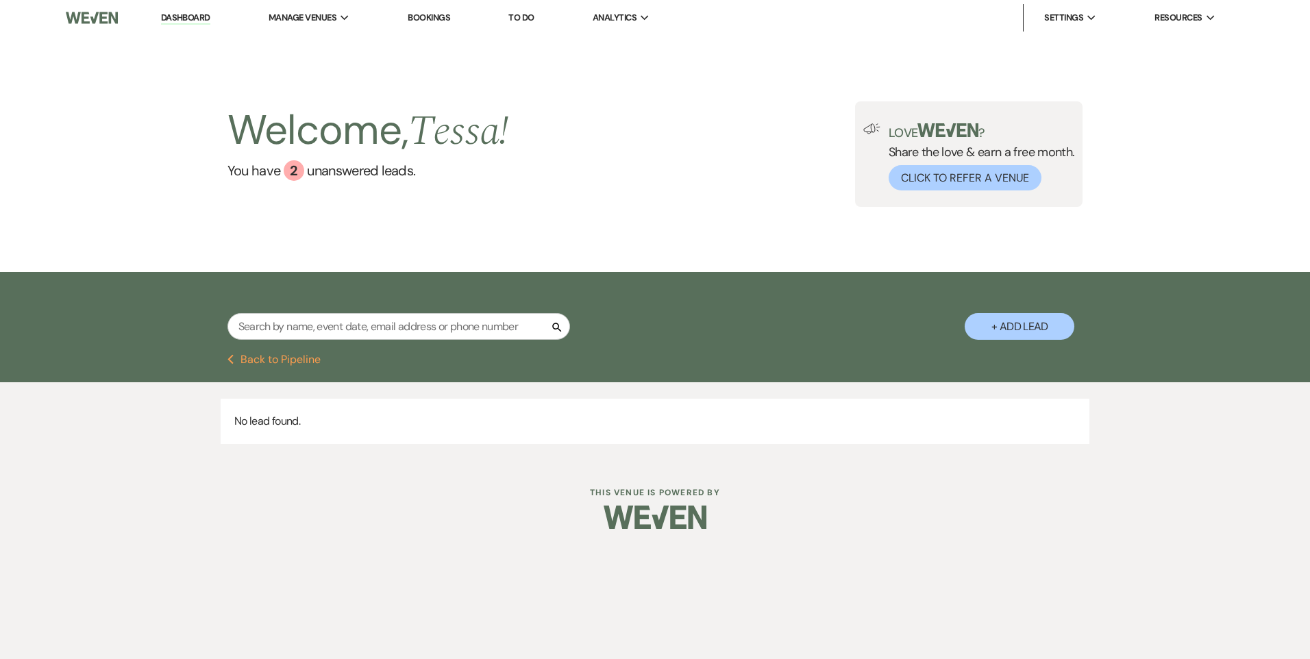
click at [188, 11] on li "Dashboard" at bounding box center [185, 17] width 63 height 27
click at [179, 14] on link "Dashboard" at bounding box center [185, 18] width 49 height 13
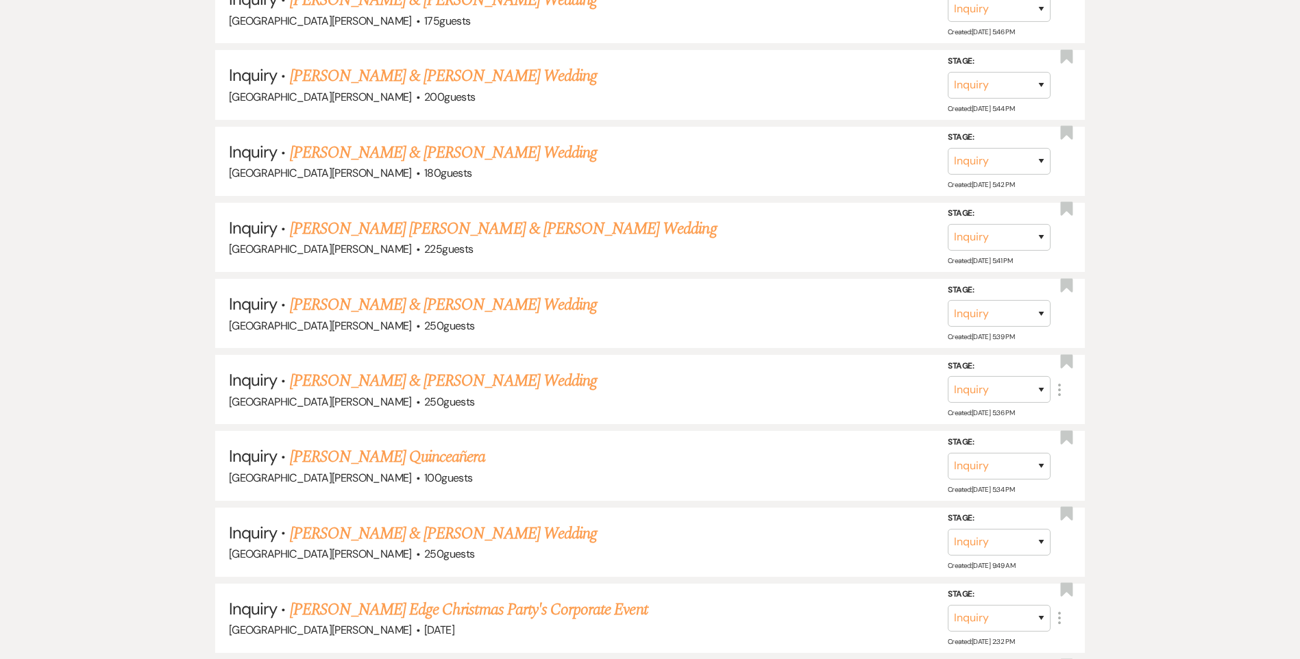
scroll to position [1233, 0]
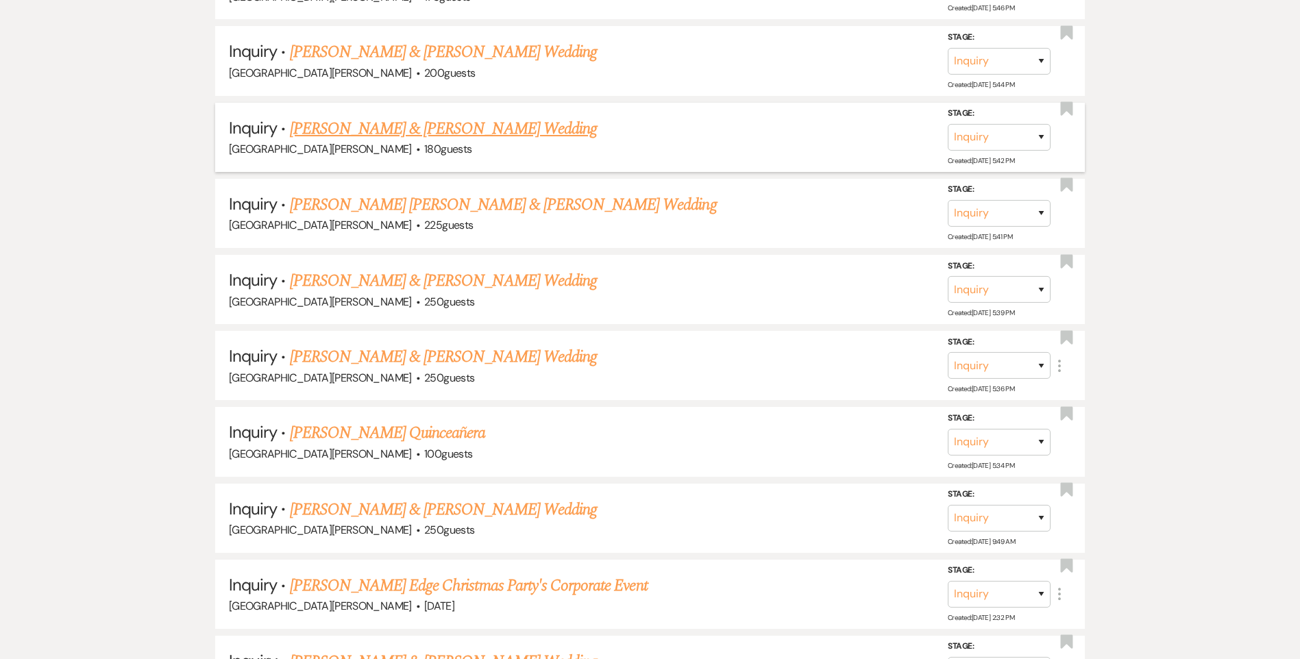
click at [441, 127] on link "Zoe Egbert & Jon Margraf's Wedding" at bounding box center [443, 128] width 307 height 25
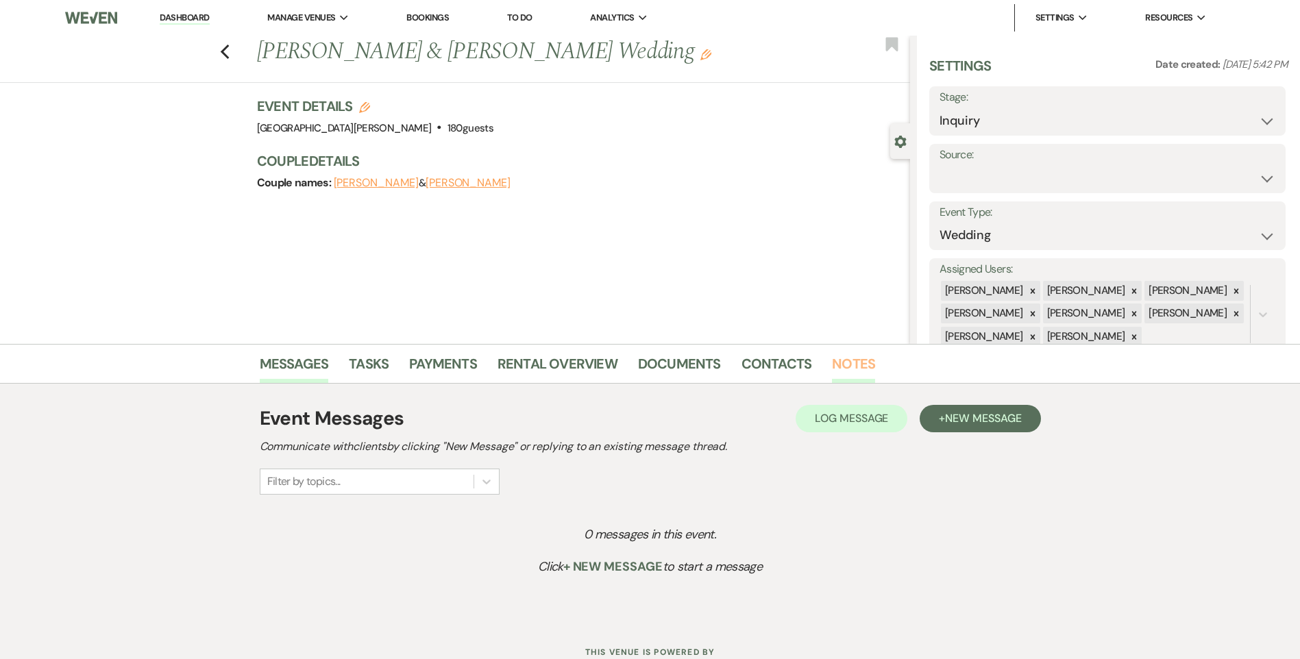
click at [843, 371] on link "Notes" at bounding box center [853, 368] width 43 height 30
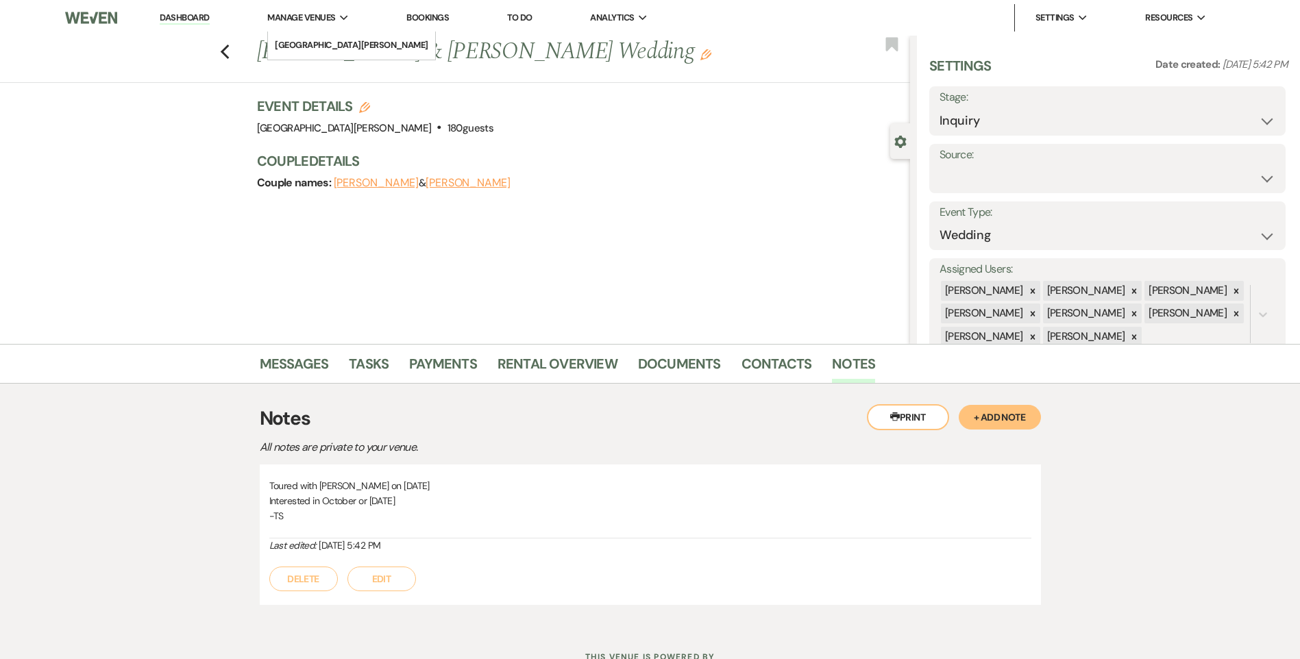
click at [279, 14] on span "Manage Venues" at bounding box center [301, 18] width 68 height 14
click at [290, 40] on li "[GEOGRAPHIC_DATA][PERSON_NAME]" at bounding box center [351, 45] width 153 height 14
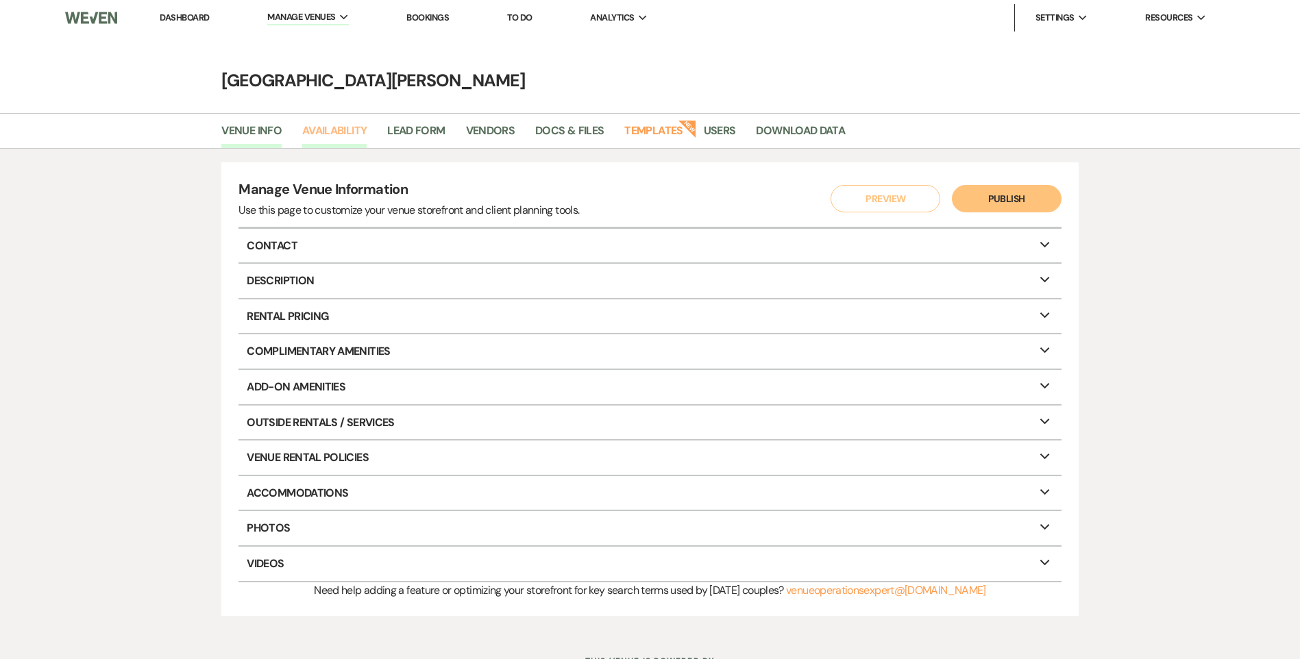
click at [332, 131] on link "Availability" at bounding box center [334, 135] width 64 height 26
select select "3"
select select "2026"
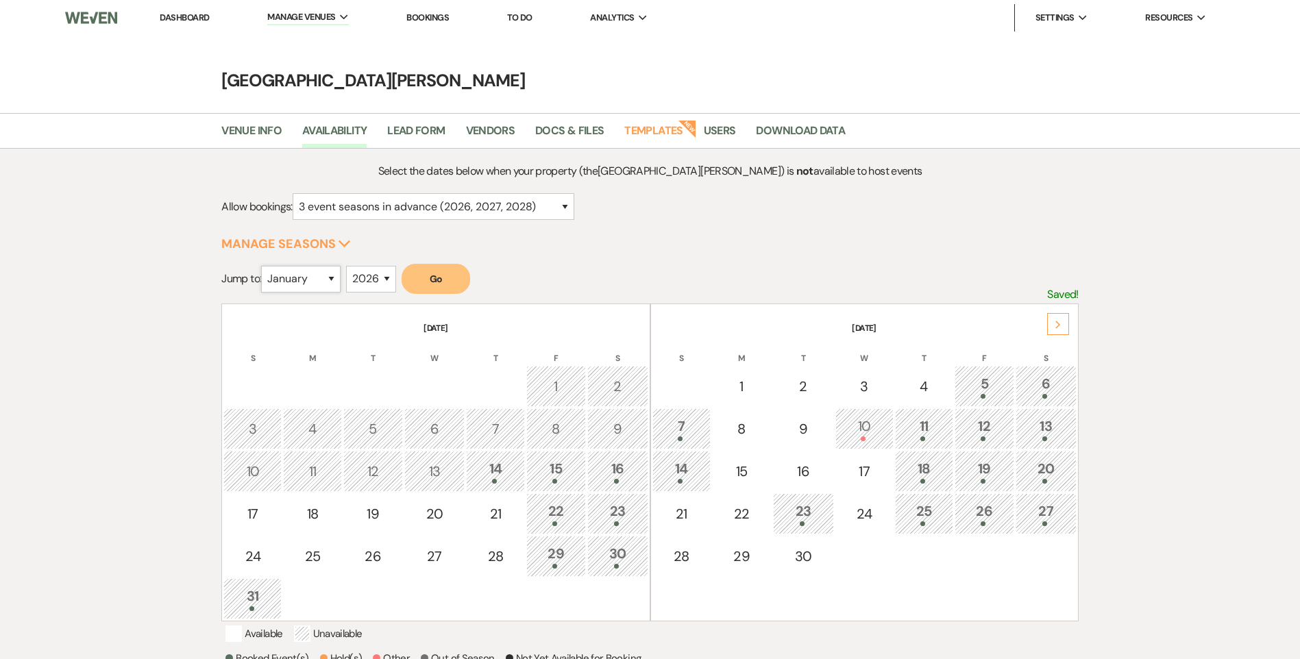
click at [335, 280] on select "January February March April May June July August September October November De…" at bounding box center [300, 279] width 79 height 27
select select "9"
click at [264, 266] on select "January February March April May June July August September October November De…" at bounding box center [300, 279] width 79 height 27
click at [441, 277] on button "Go" at bounding box center [435, 279] width 69 height 30
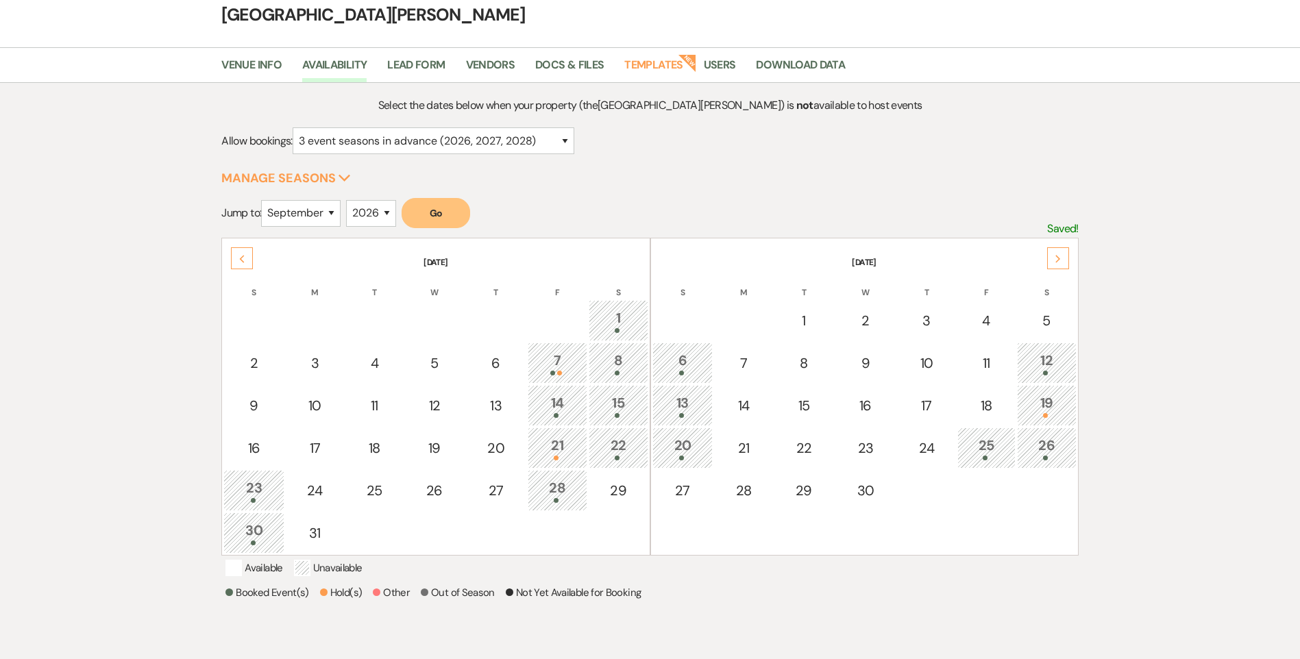
scroll to position [137, 0]
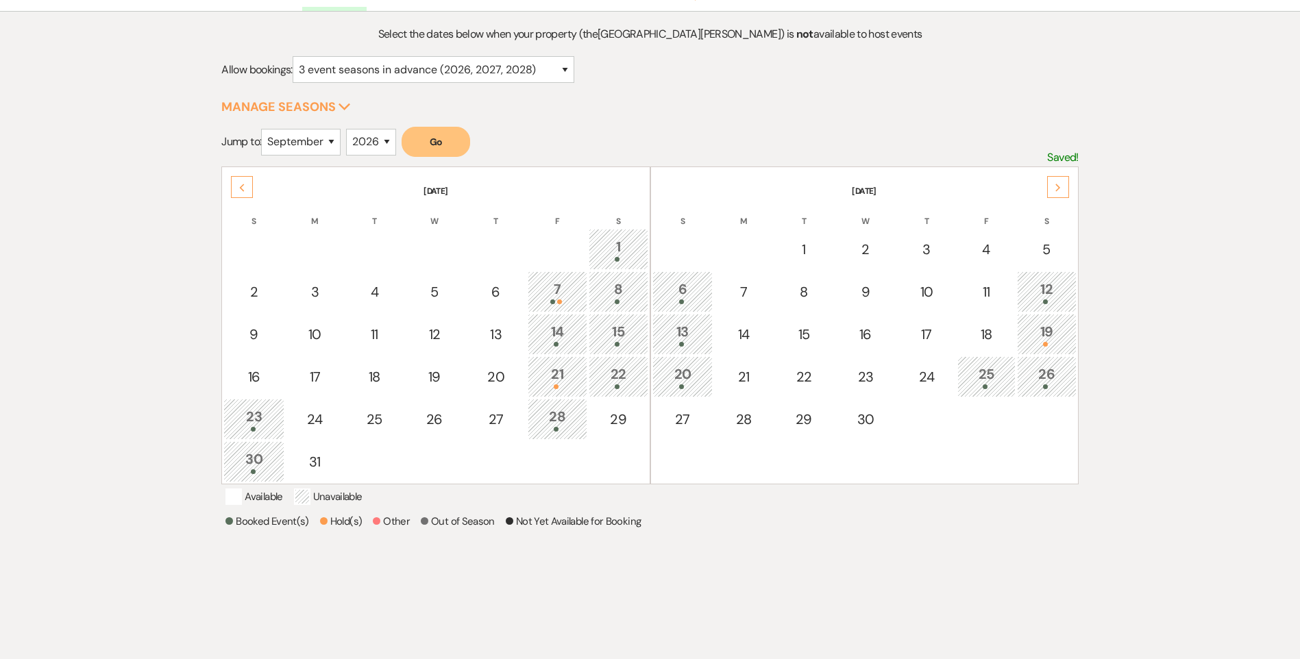
click at [982, 380] on div "25" at bounding box center [986, 376] width 43 height 25
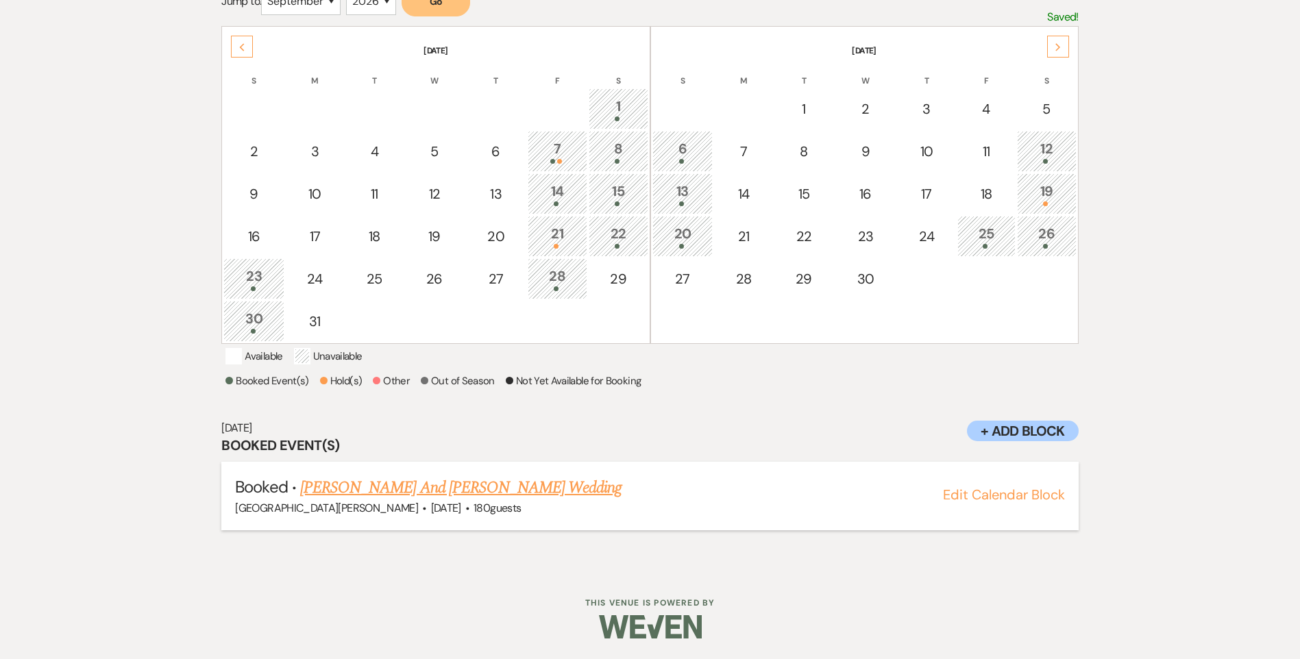
scroll to position [295, 0]
click at [503, 486] on link "Zoe Egbert And Jon Margraf's Wedding" at bounding box center [461, 487] width 322 height 25
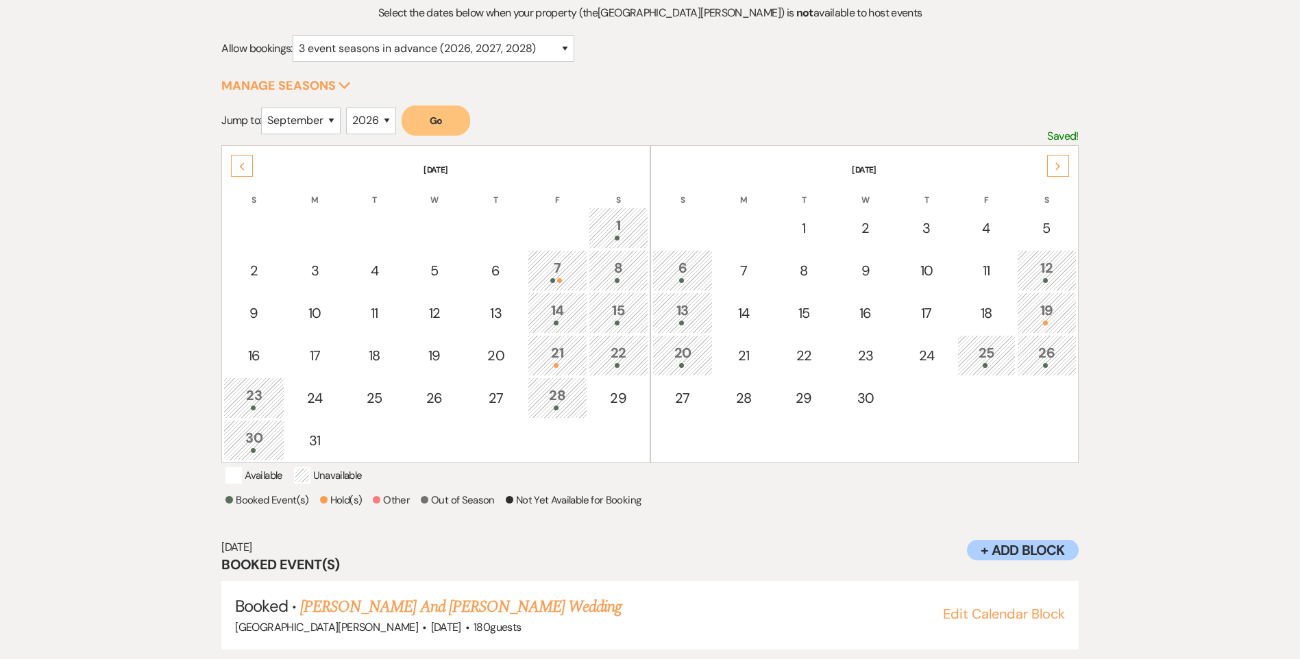
click at [991, 369] on td "25" at bounding box center [986, 355] width 58 height 41
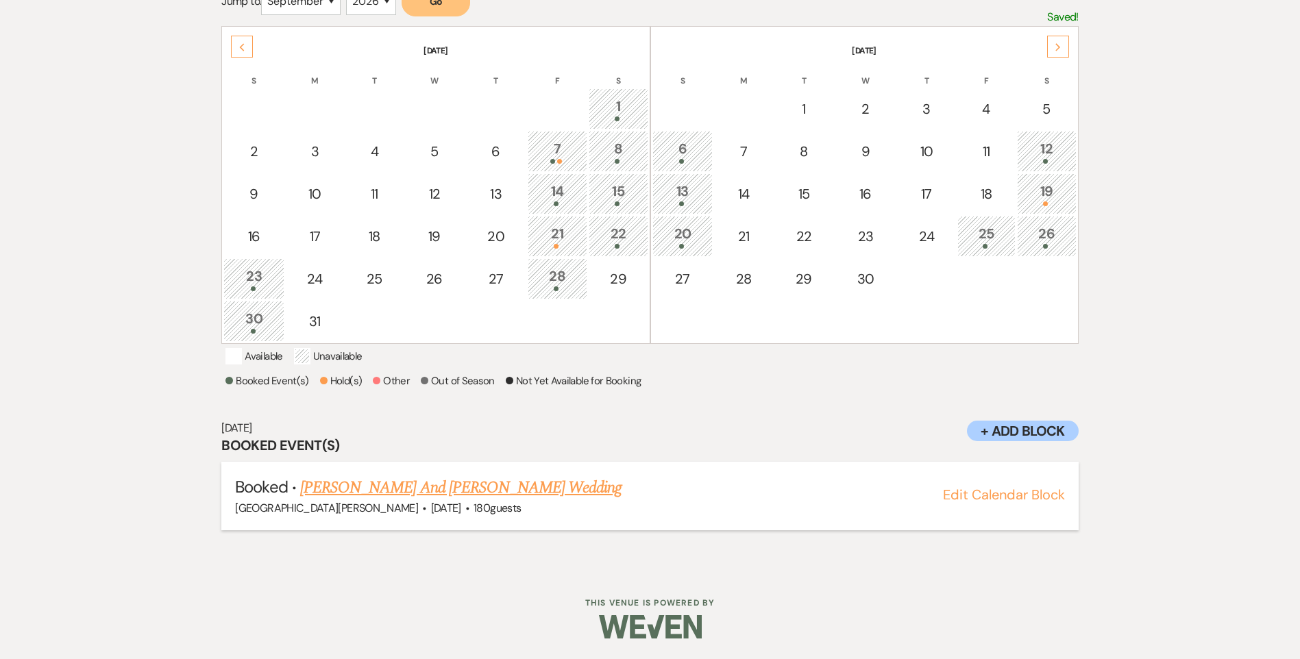
click at [465, 495] on link "Zoe Egbert And Jon Margraf's Wedding" at bounding box center [461, 487] width 322 height 25
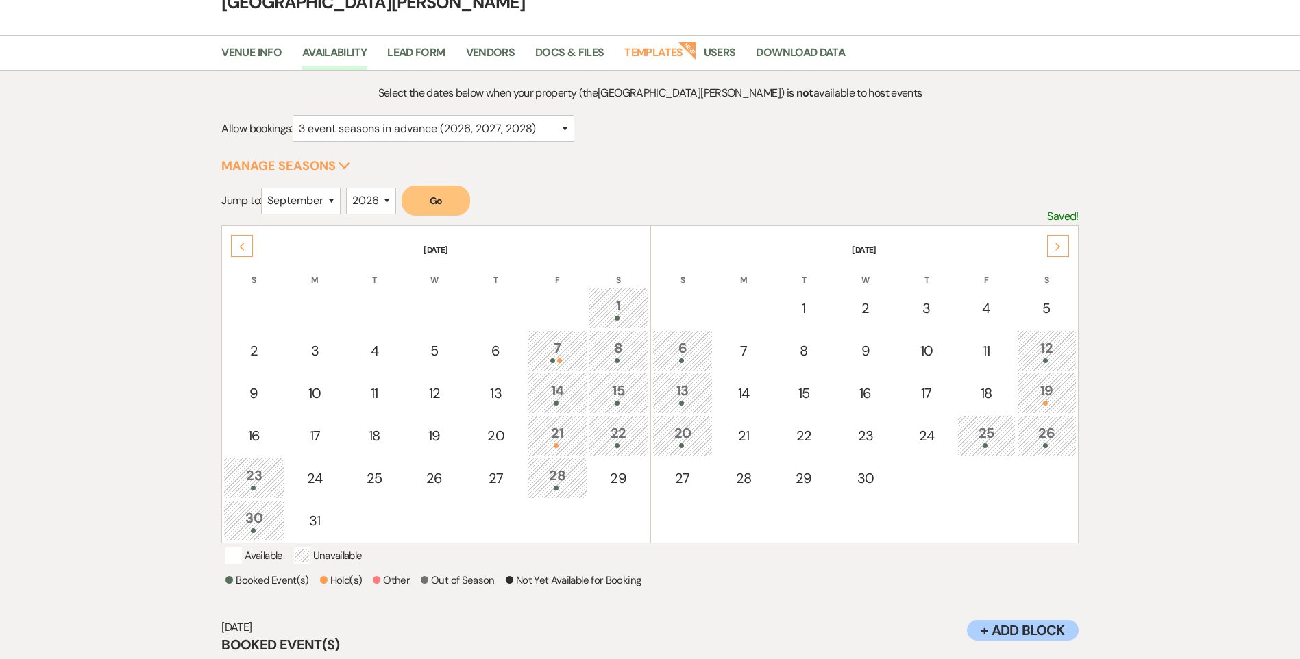
scroll to position [0, 0]
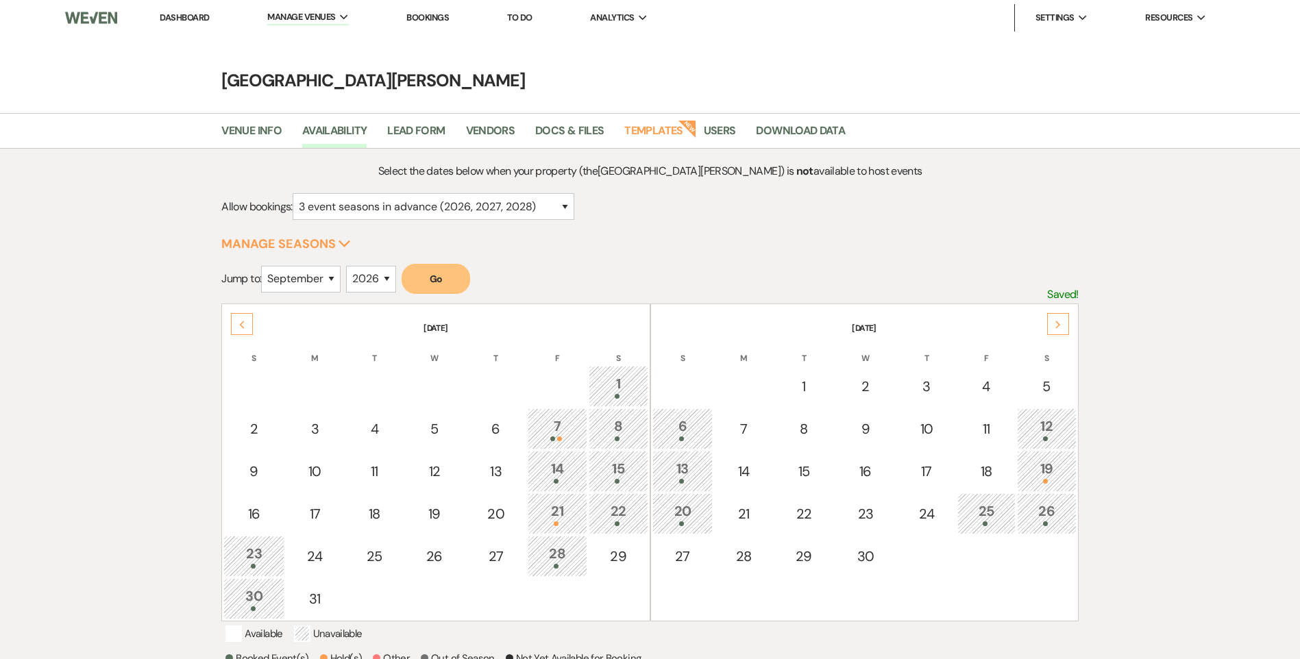
click at [190, 18] on link "Dashboard" at bounding box center [184, 18] width 49 height 12
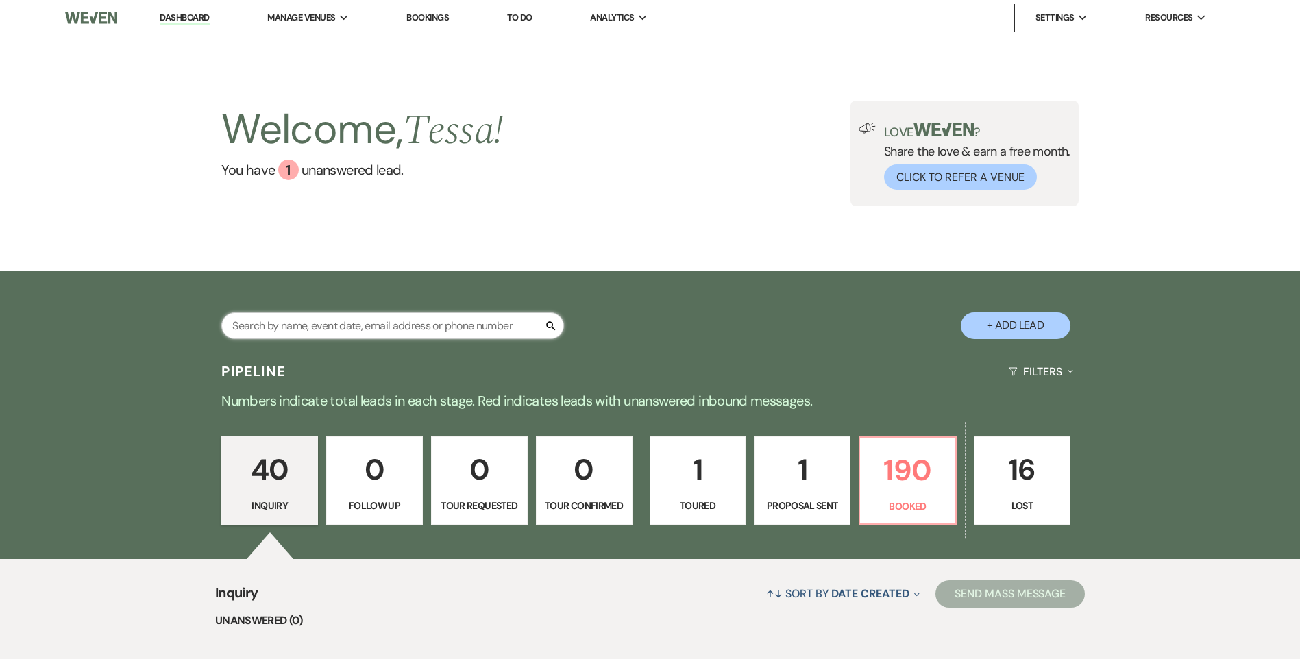
click at [325, 325] on input "text" at bounding box center [392, 325] width 343 height 27
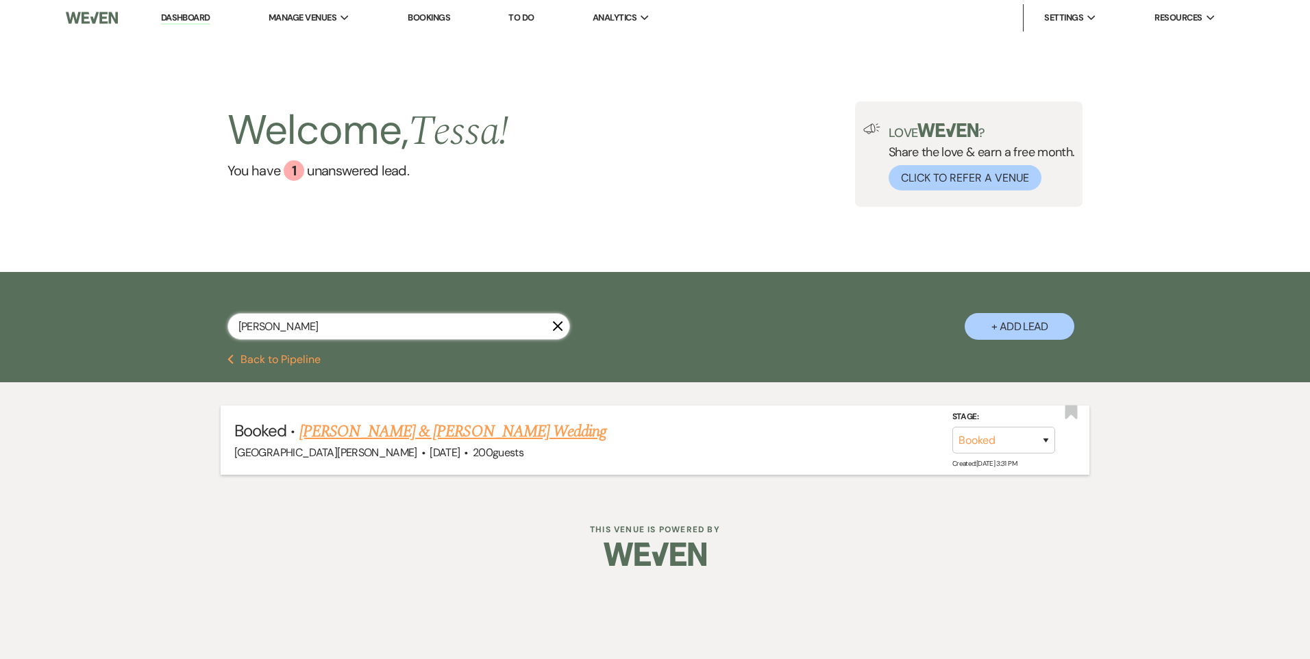
type input "sieg"
click at [347, 434] on link "Sydney Siegenthaler & Laken Hinton's Wedding" at bounding box center [452, 431] width 307 height 25
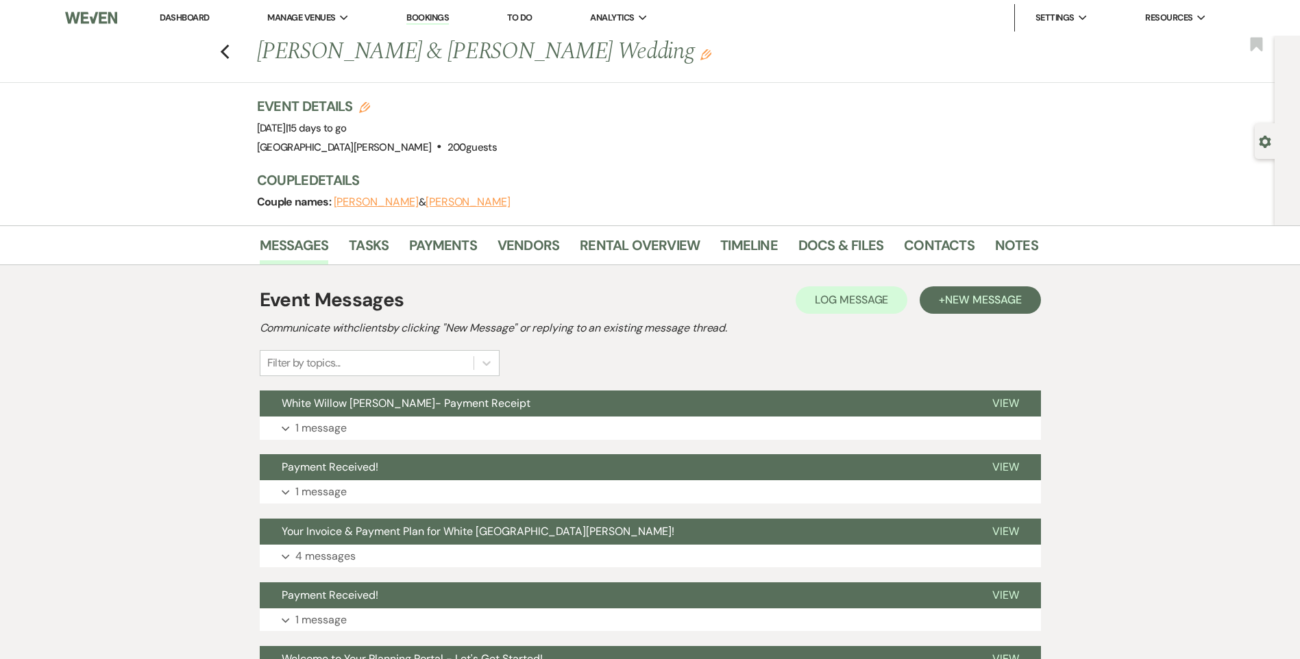
click at [625, 225] on div "Messages Tasks Payments Vendors Rental Overview Timeline Docs & Files Contacts …" at bounding box center [650, 245] width 1300 height 40
click at [623, 238] on link "Rental Overview" at bounding box center [640, 249] width 120 height 30
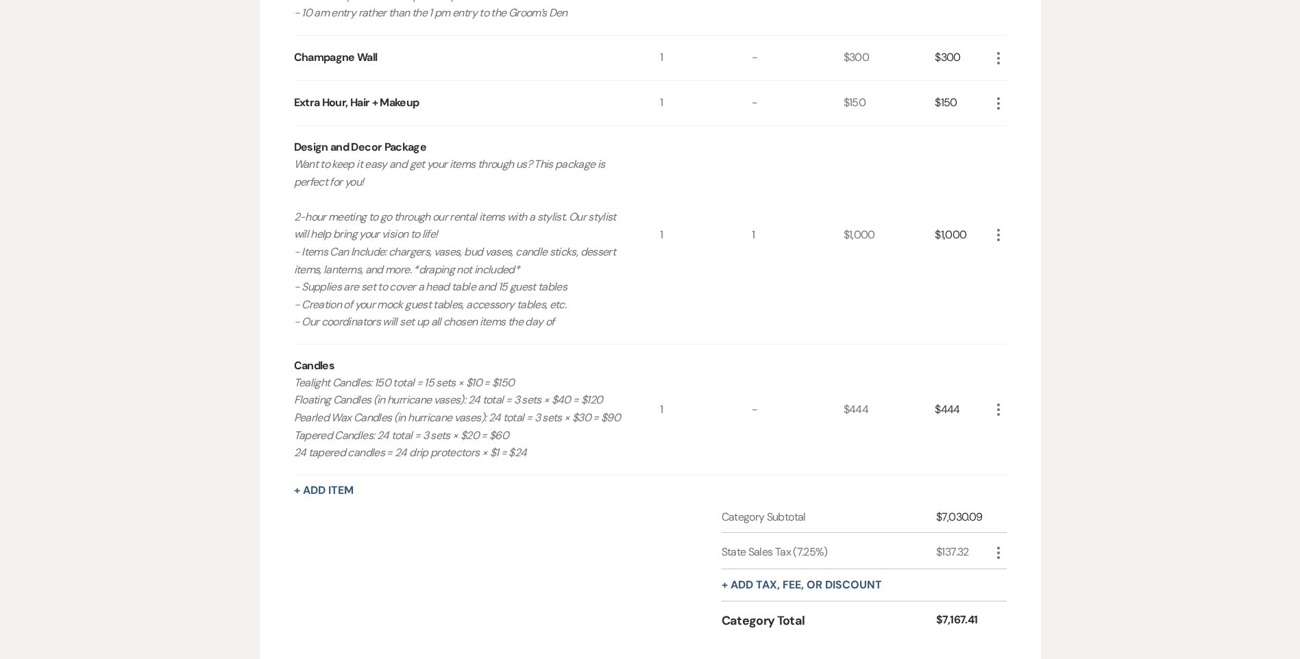
scroll to position [617, 0]
click at [995, 401] on icon "More" at bounding box center [998, 407] width 16 height 16
click at [1024, 438] on button "Pencil Edit" at bounding box center [1025, 434] width 71 height 22
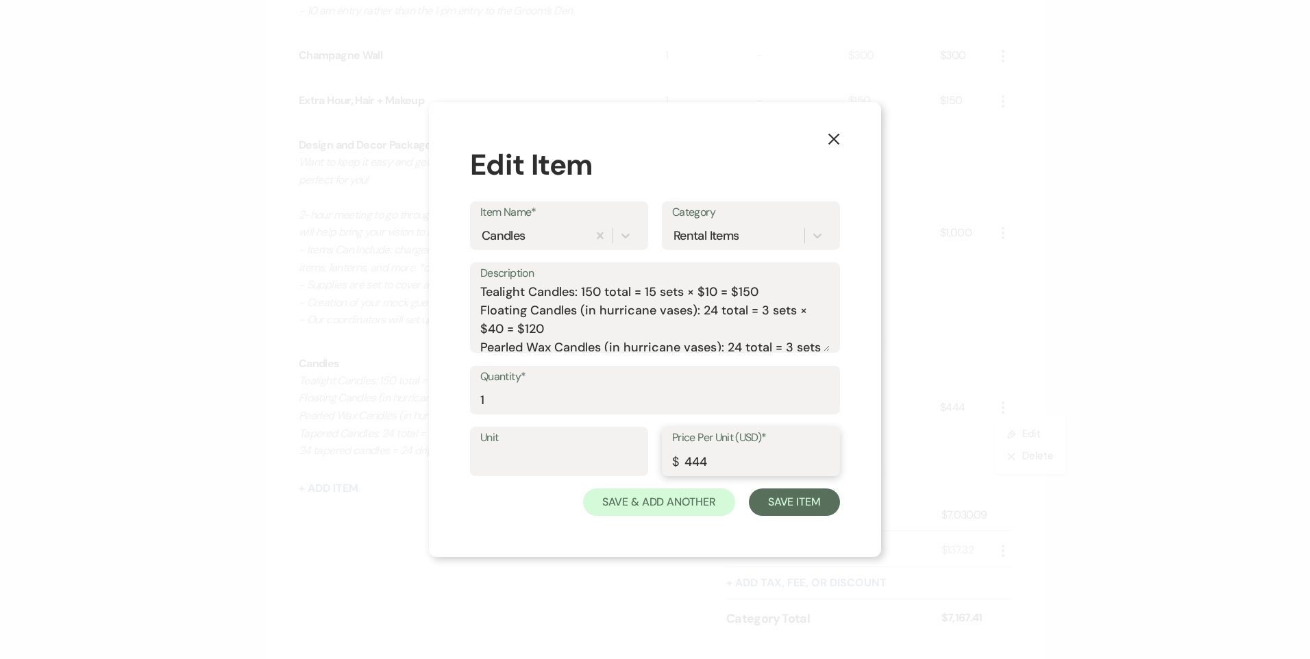
drag, startPoint x: 710, startPoint y: 471, endPoint x: 677, endPoint y: 467, distance: 33.8
click at [677, 467] on div "Price Per Unit (USD)* $ 444" at bounding box center [751, 451] width 178 height 49
type input "294"
click at [766, 286] on textarea "Tealight Candles: 150 total = 15 sets × $10 = $150 Floating Candles (in hurrica…" at bounding box center [654, 317] width 349 height 69
drag, startPoint x: 765, startPoint y: 286, endPoint x: 456, endPoint y: 282, distance: 309.7
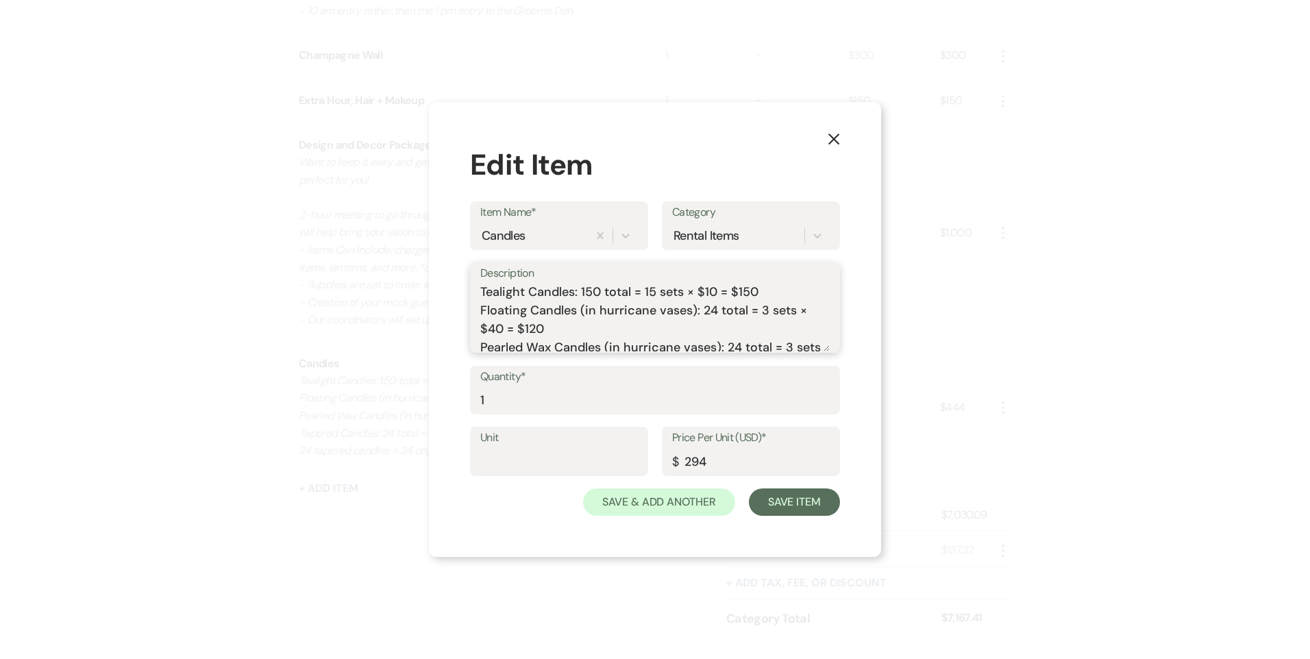
click at [456, 282] on div "X Edit Item Item Name* Candles Category Rental Items Description Tealight Candl…" at bounding box center [655, 330] width 452 height 456
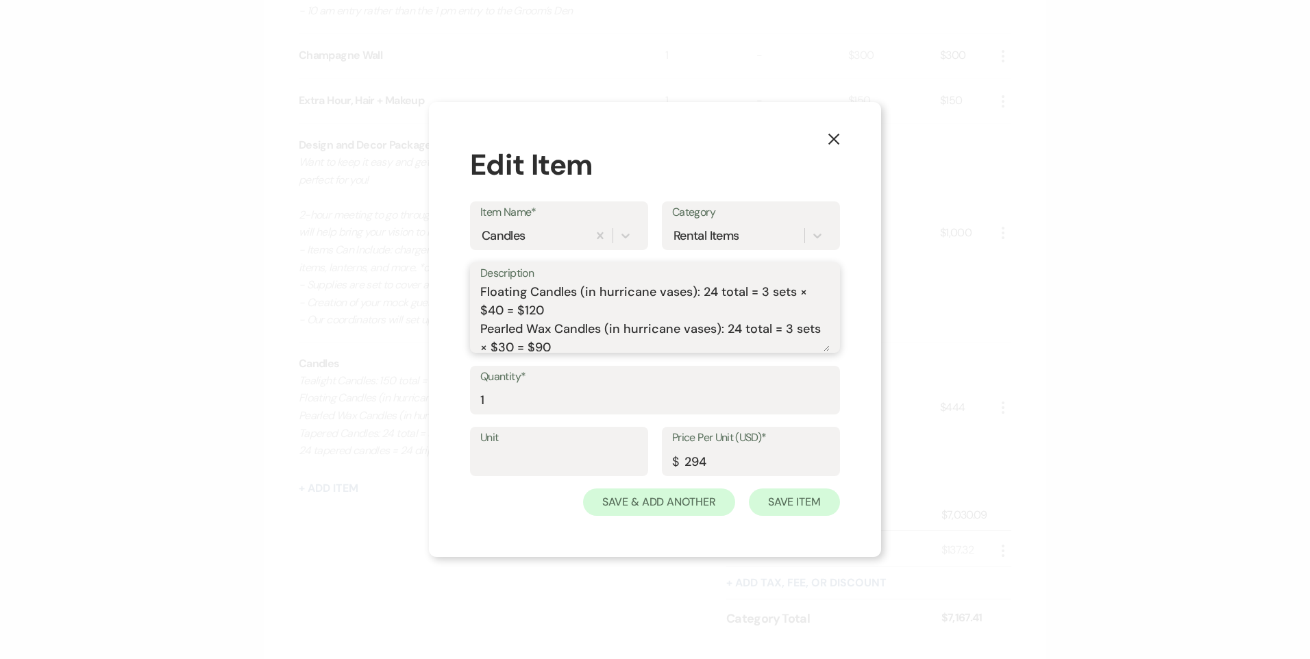
type textarea "Floating Candles (in hurricane vases): 24 total = 3 sets × $40 = $120 Pearled W…"
click at [787, 493] on button "Save Item" at bounding box center [794, 501] width 91 height 27
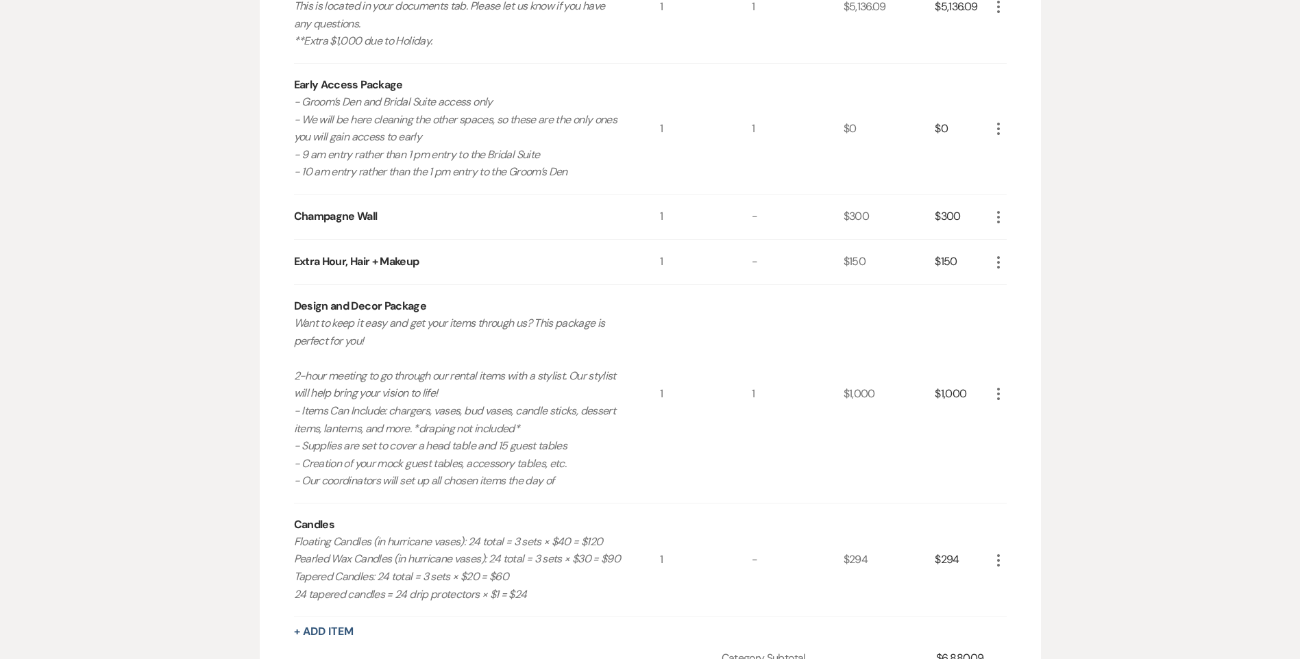
scroll to position [276, 0]
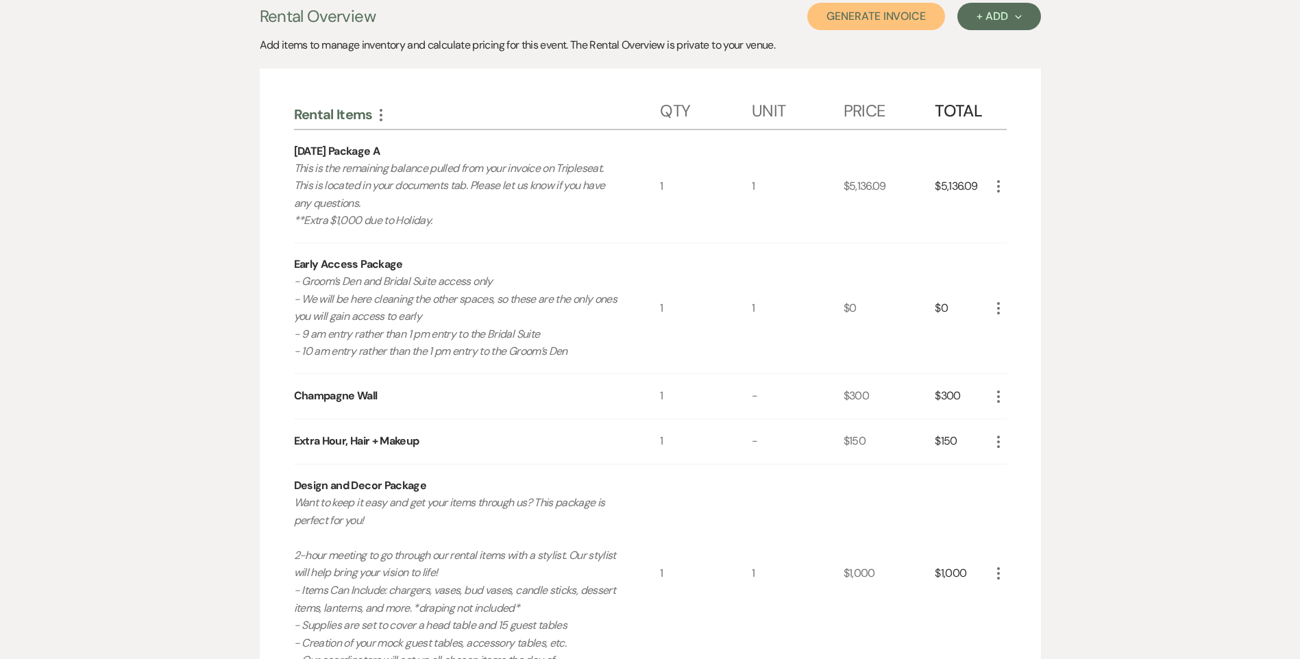
click at [895, 24] on button "Generate Invoice" at bounding box center [876, 16] width 138 height 27
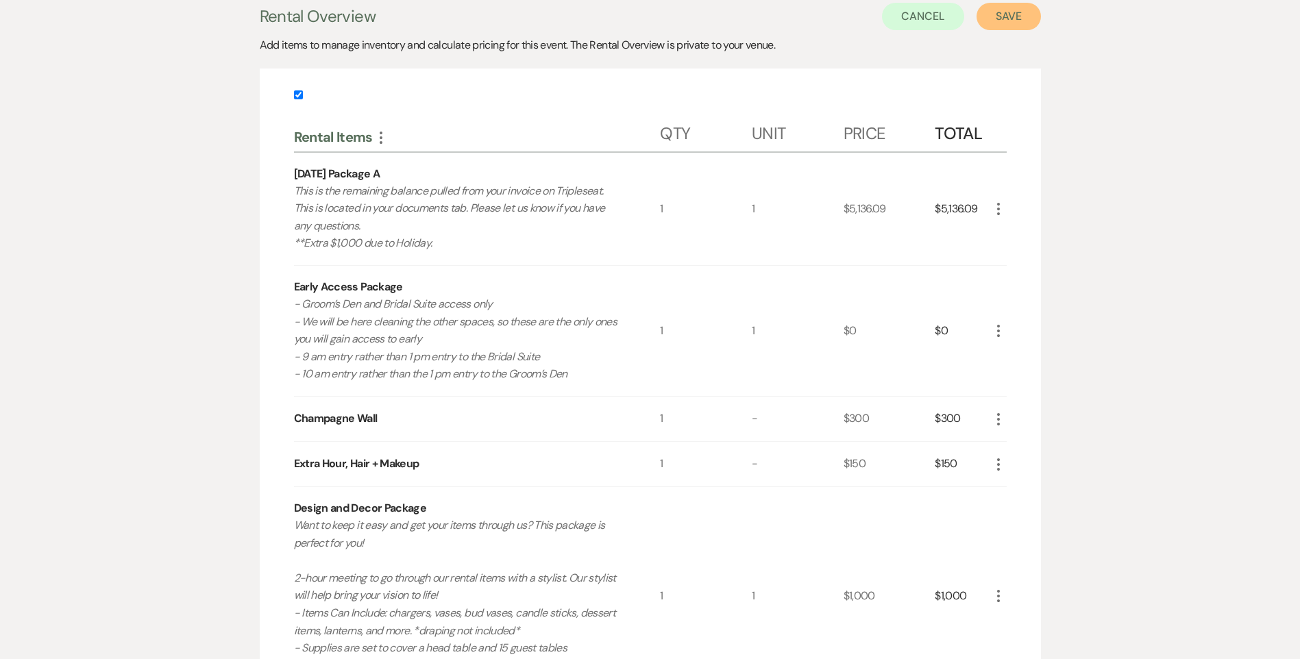
click at [990, 21] on button "Save" at bounding box center [1008, 16] width 64 height 27
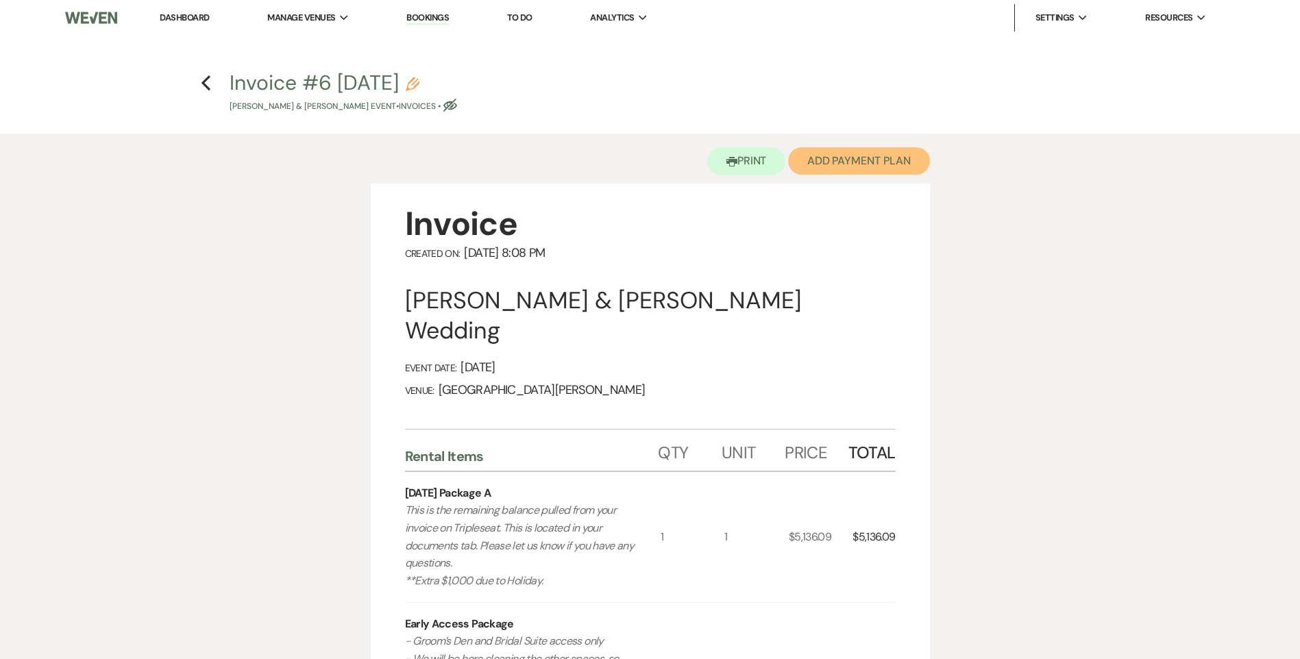
click at [856, 154] on button "Add Payment Plan" at bounding box center [859, 160] width 142 height 27
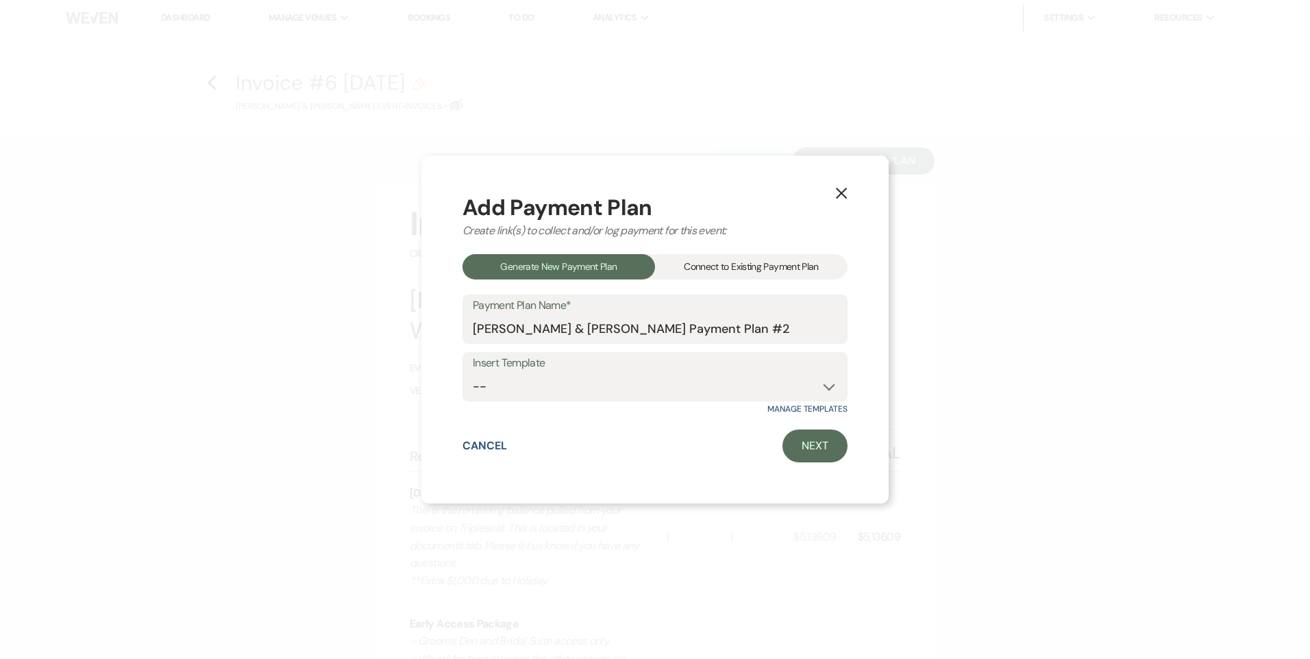
click at [768, 275] on div "Connect to Existing Payment Plan" at bounding box center [751, 266] width 193 height 25
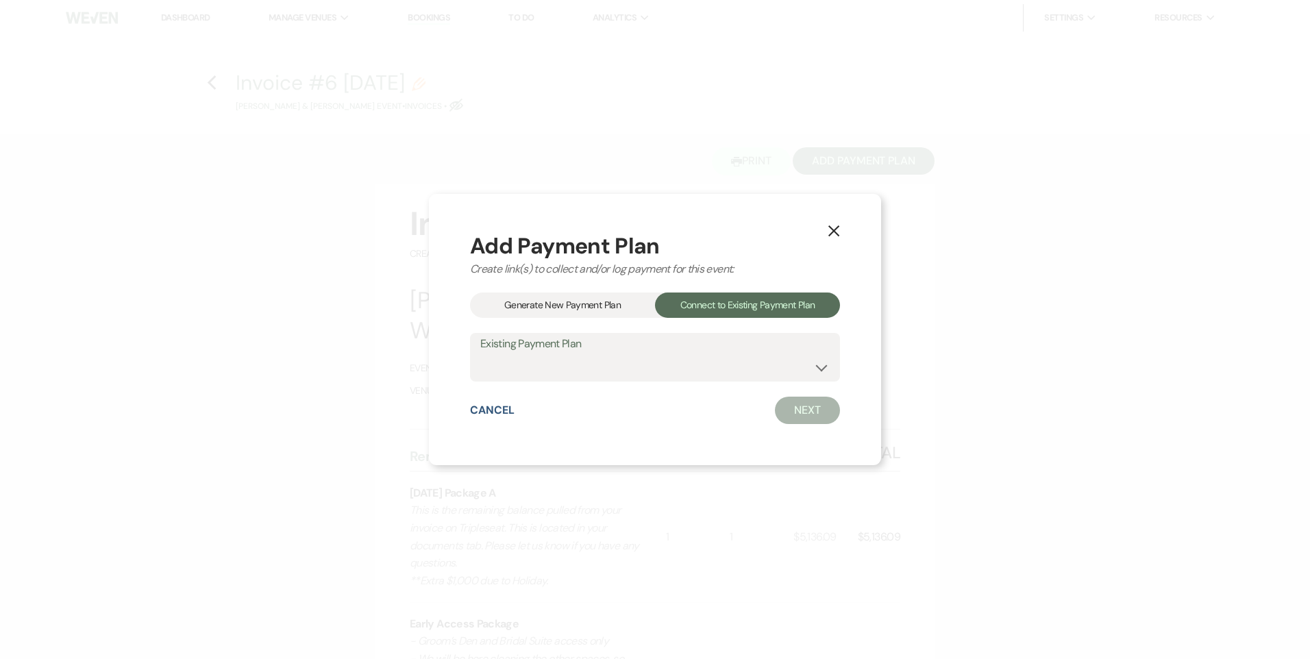
click at [640, 349] on label "Existing Payment Plan" at bounding box center [654, 344] width 349 height 20
click at [617, 370] on select "Sydney Siegenthaler & Laken Hinton's Payment Plan #1" at bounding box center [654, 367] width 349 height 27
select select "20204"
click at [480, 354] on select "Sydney Siegenthaler & Laken Hinton's Payment Plan #1" at bounding box center [654, 367] width 349 height 27
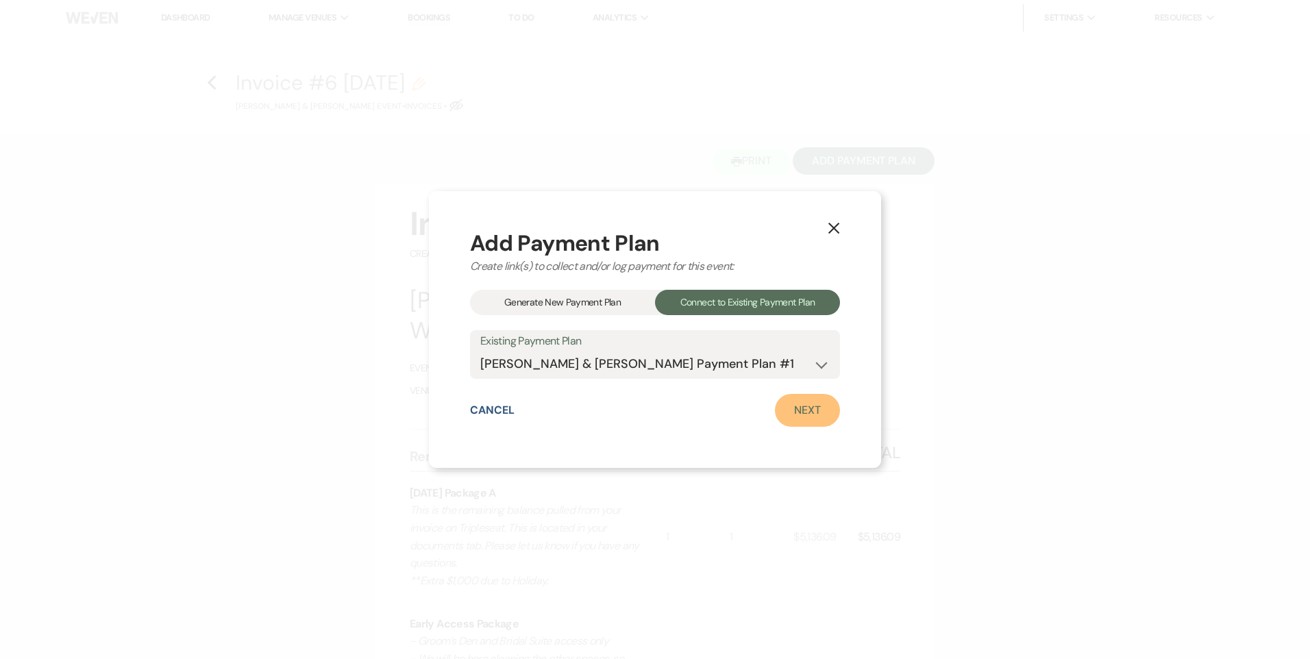
click at [802, 416] on link "Next" at bounding box center [807, 410] width 65 height 33
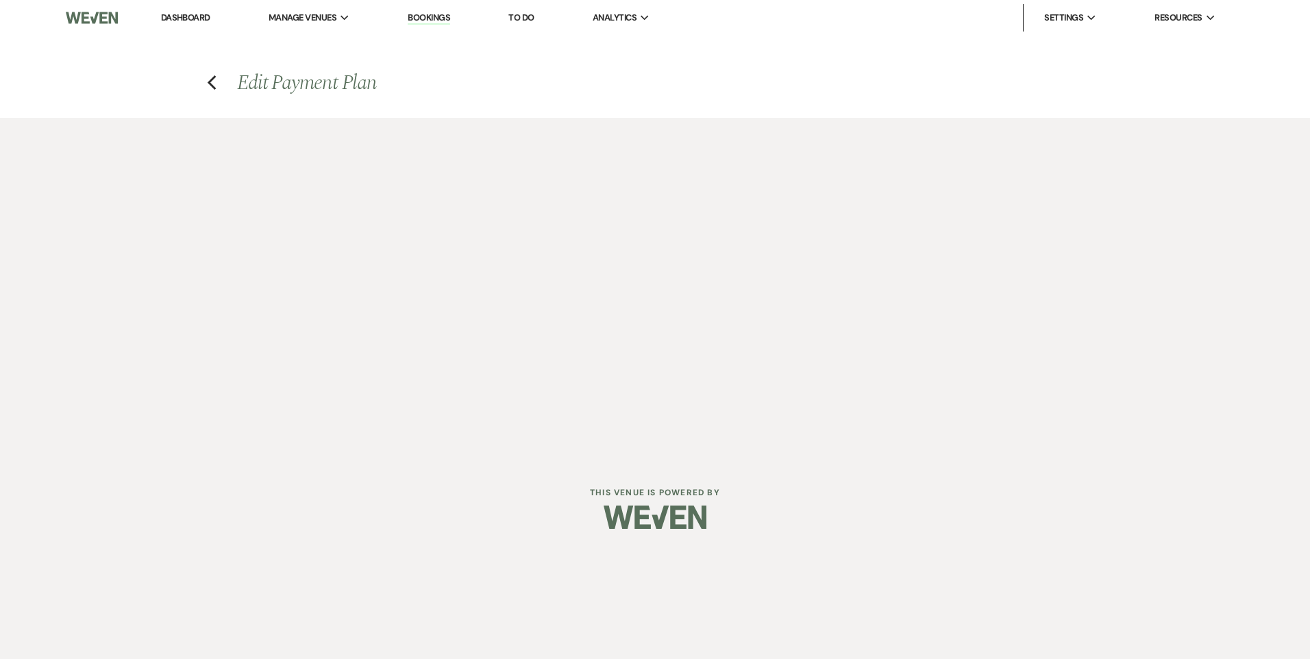
select select "27419"
select select "1"
select select "true"
select select "1"
select select "true"
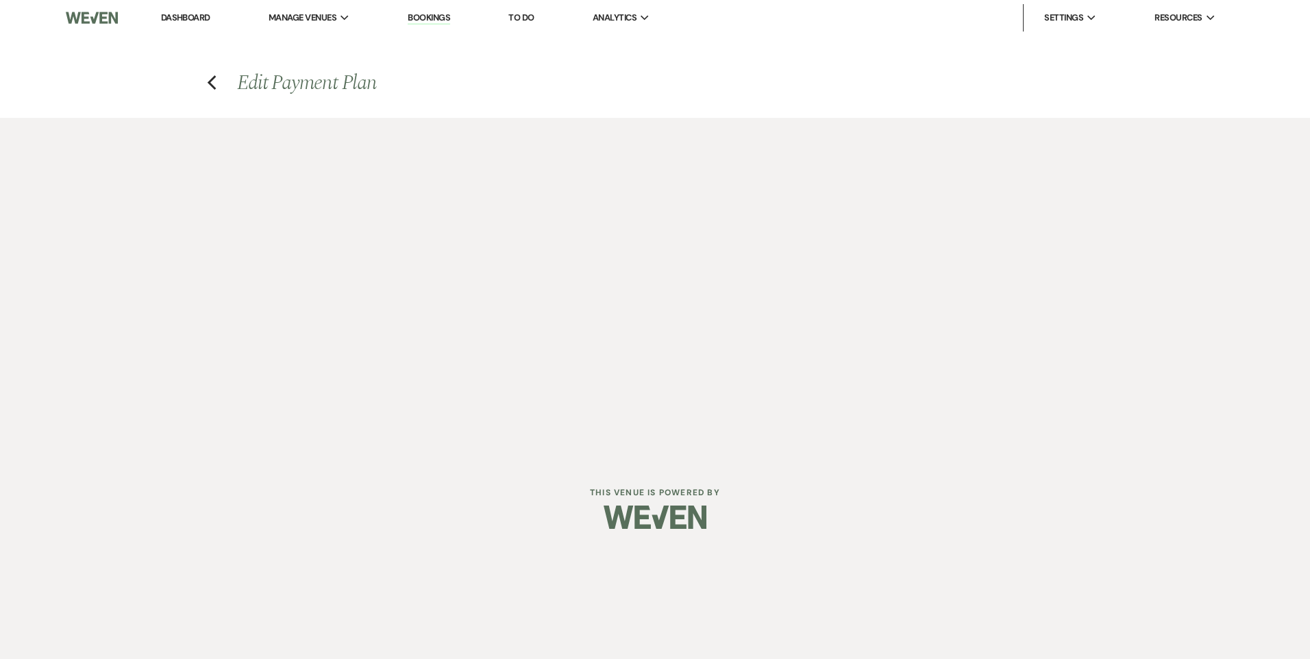
select select "1"
select select "true"
select select "1"
select select "true"
select select "2"
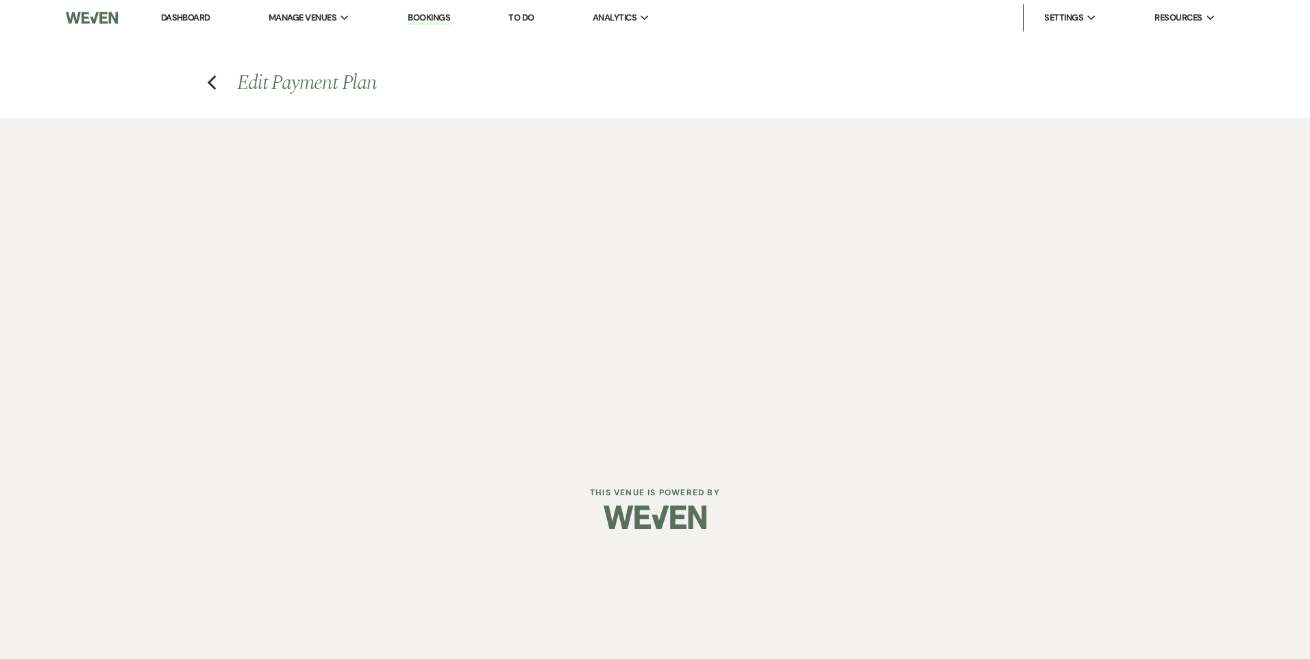
select select "flat"
select select "true"
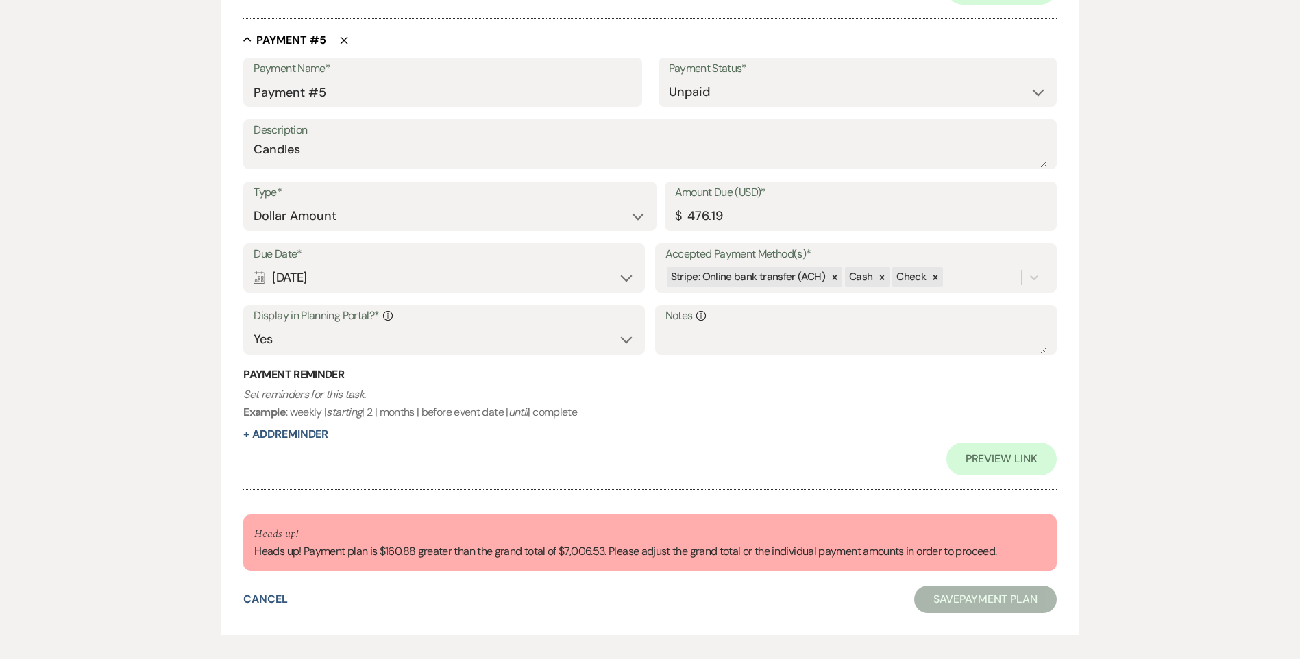
scroll to position [2357, 0]
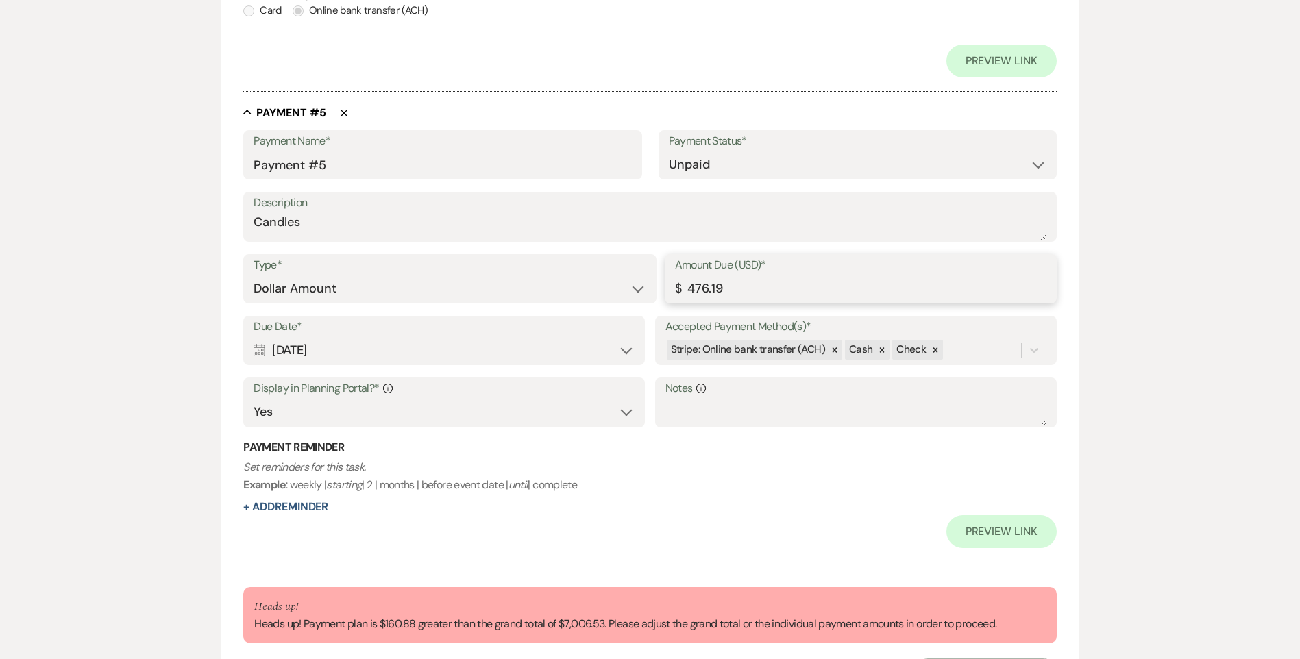
drag, startPoint x: 738, startPoint y: 286, endPoint x: 641, endPoint y: 286, distance: 96.6
click at [641, 286] on div "Type* Dollar Amount Percentage of Grand Total Amount Due (USD)* $ 476.19" at bounding box center [649, 285] width 813 height 62
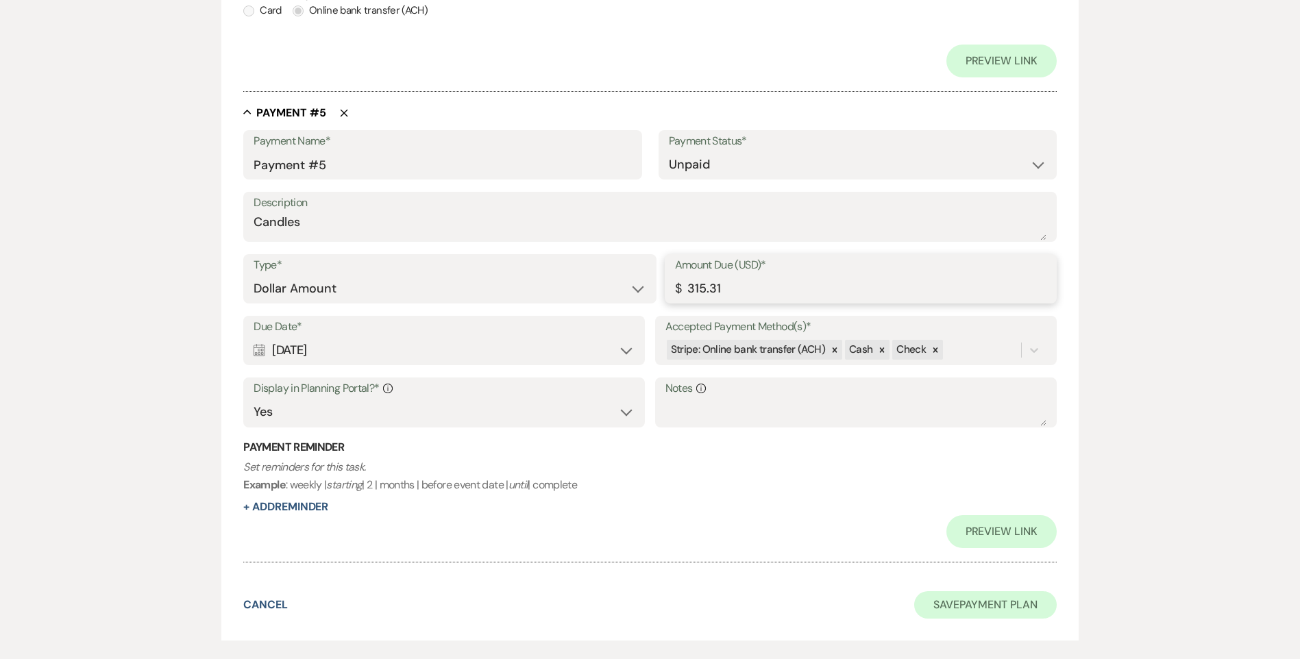
type input "315.31"
click at [959, 606] on button "Save Payment Plan" at bounding box center [985, 604] width 143 height 27
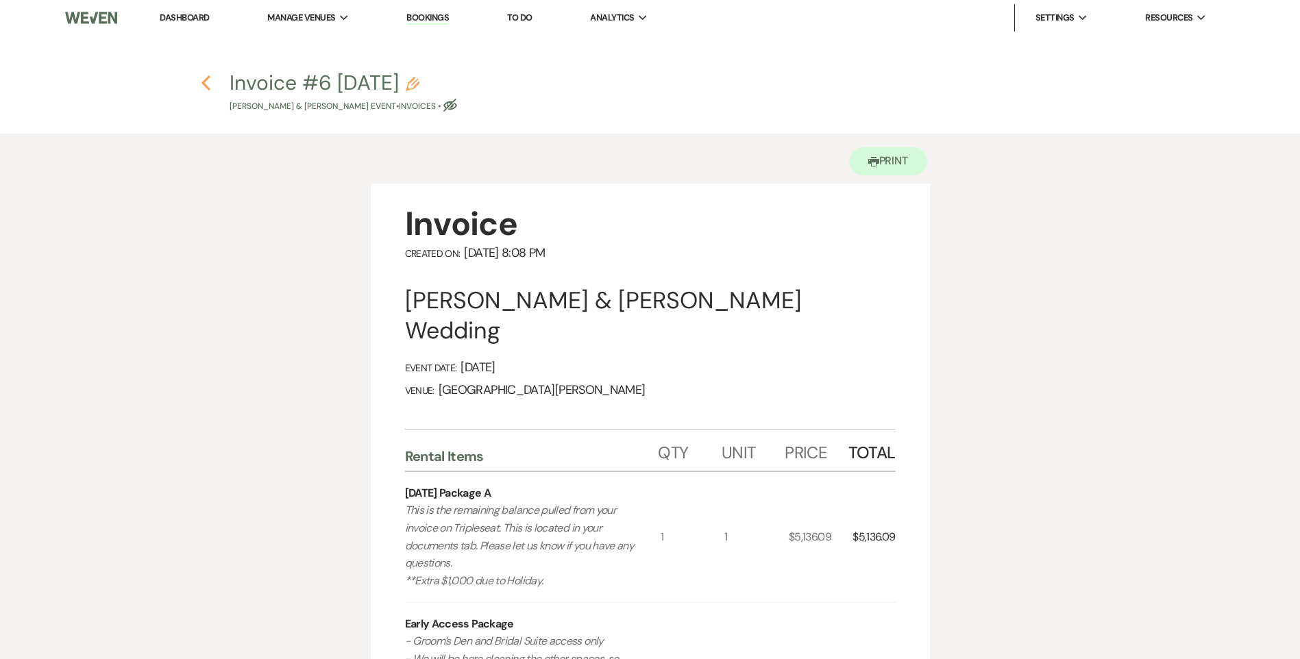
click at [206, 86] on use "button" at bounding box center [205, 82] width 9 height 15
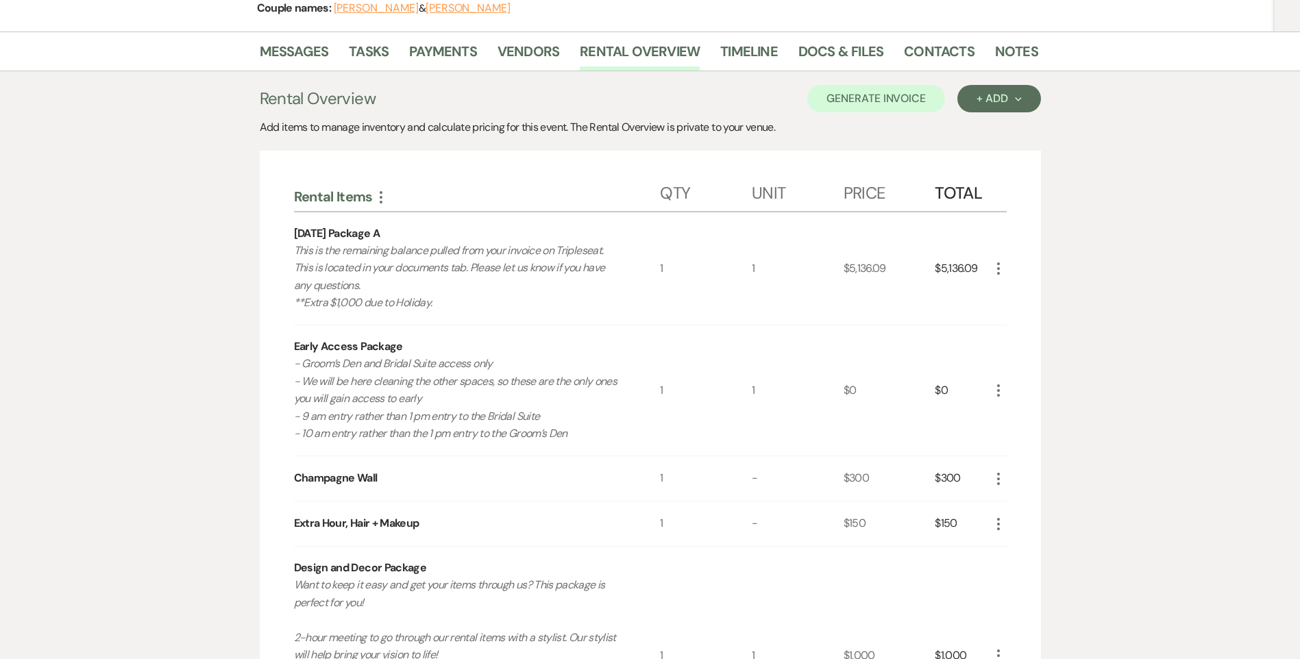
scroll to position [2, 0]
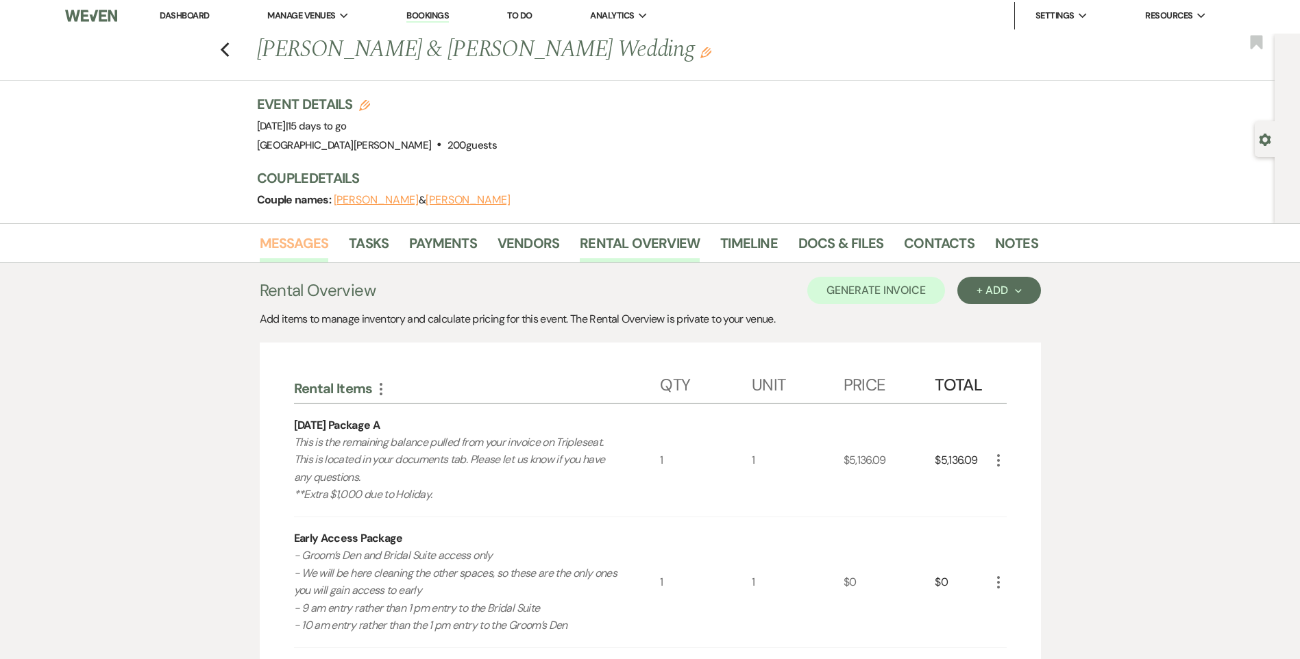
click at [323, 239] on link "Messages" at bounding box center [294, 247] width 69 height 30
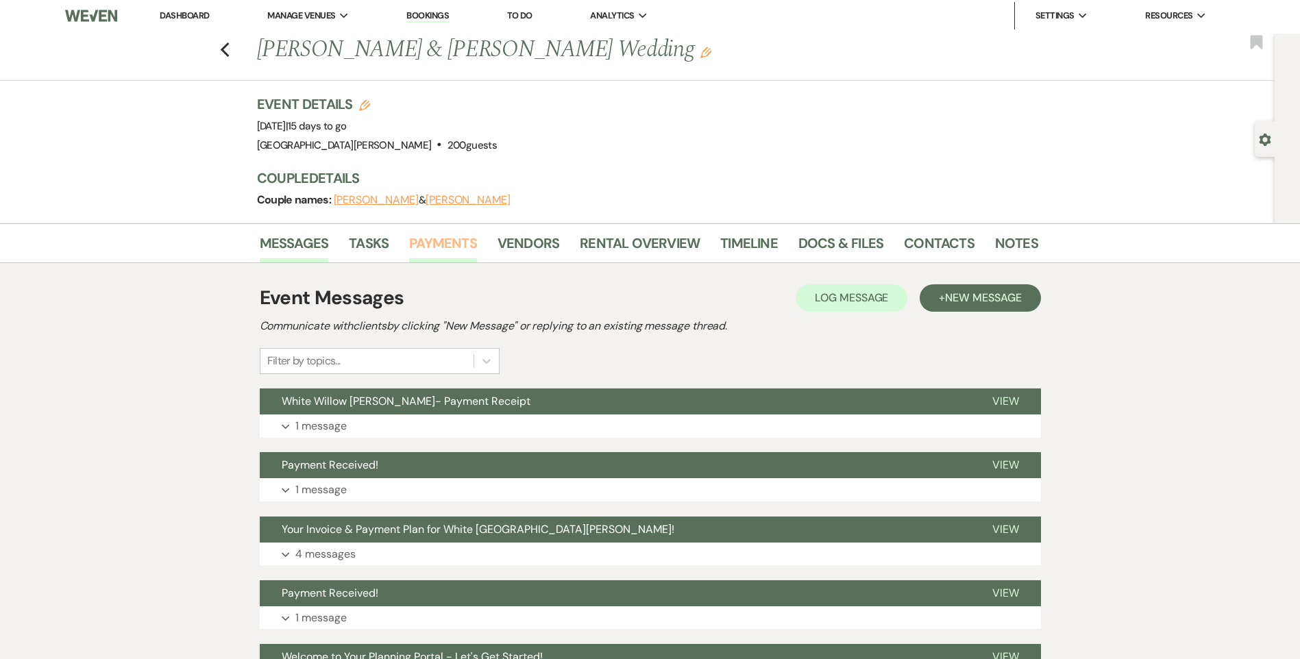
click at [445, 243] on link "Payments" at bounding box center [443, 247] width 68 height 30
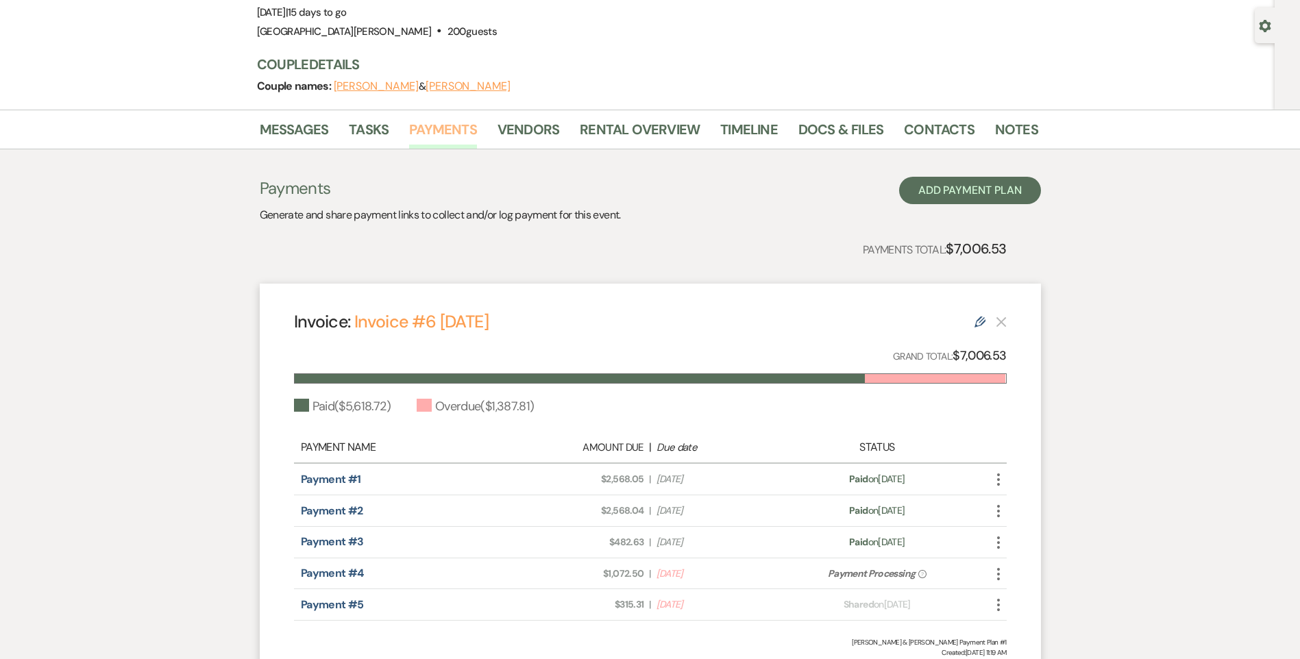
scroll to position [243, 0]
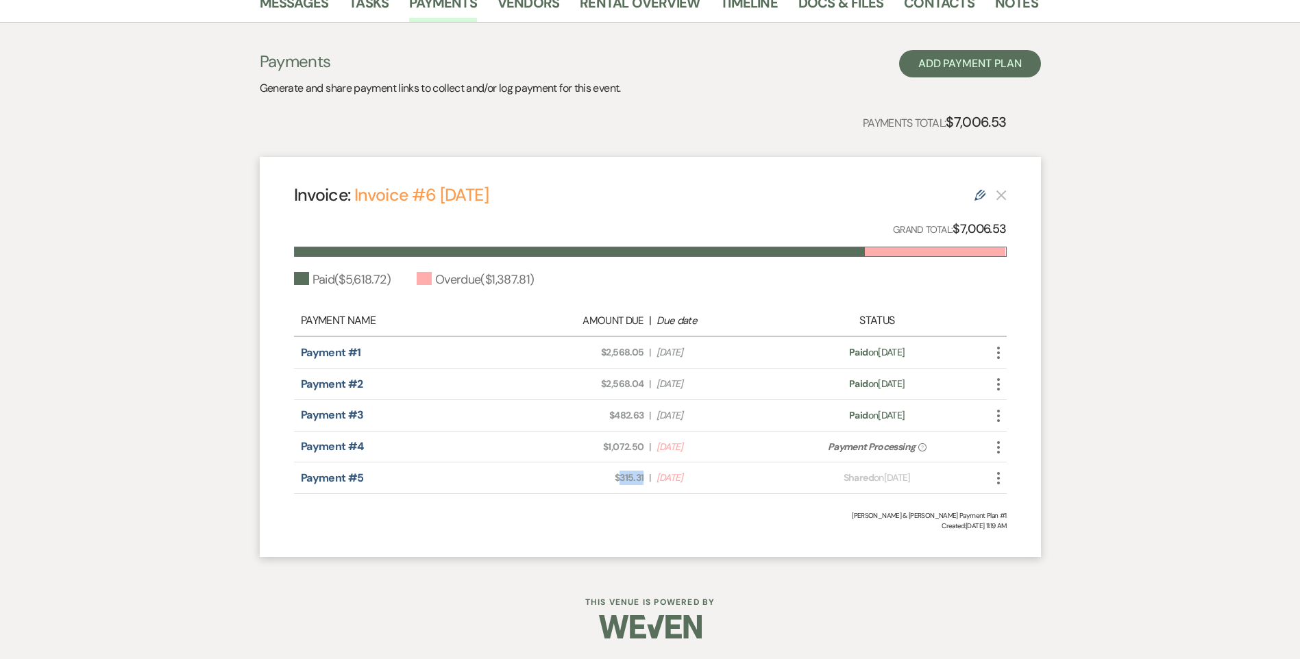
drag, startPoint x: 619, startPoint y: 483, endPoint x: 645, endPoint y: 480, distance: 26.2
click at [645, 480] on div "Amount Due: $315.31 | Due Date Aug 13, 2025" at bounding box center [650, 478] width 280 height 14
copy span "315.31"
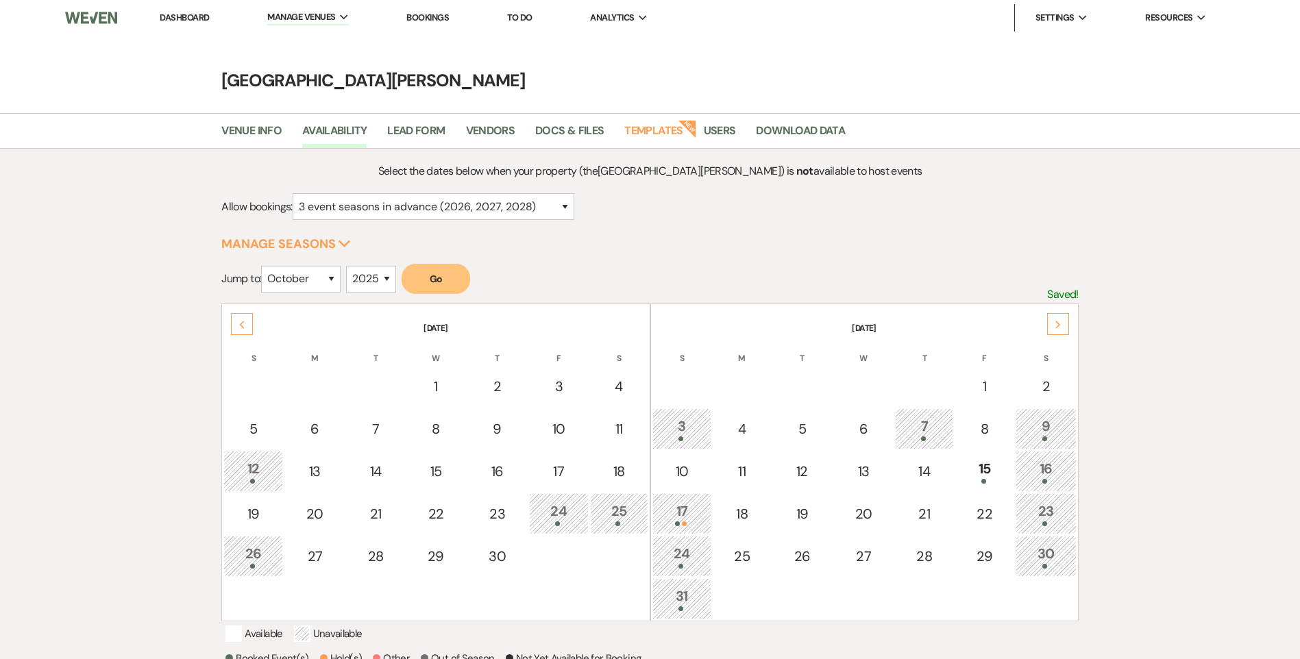
select select "3"
select select "10"
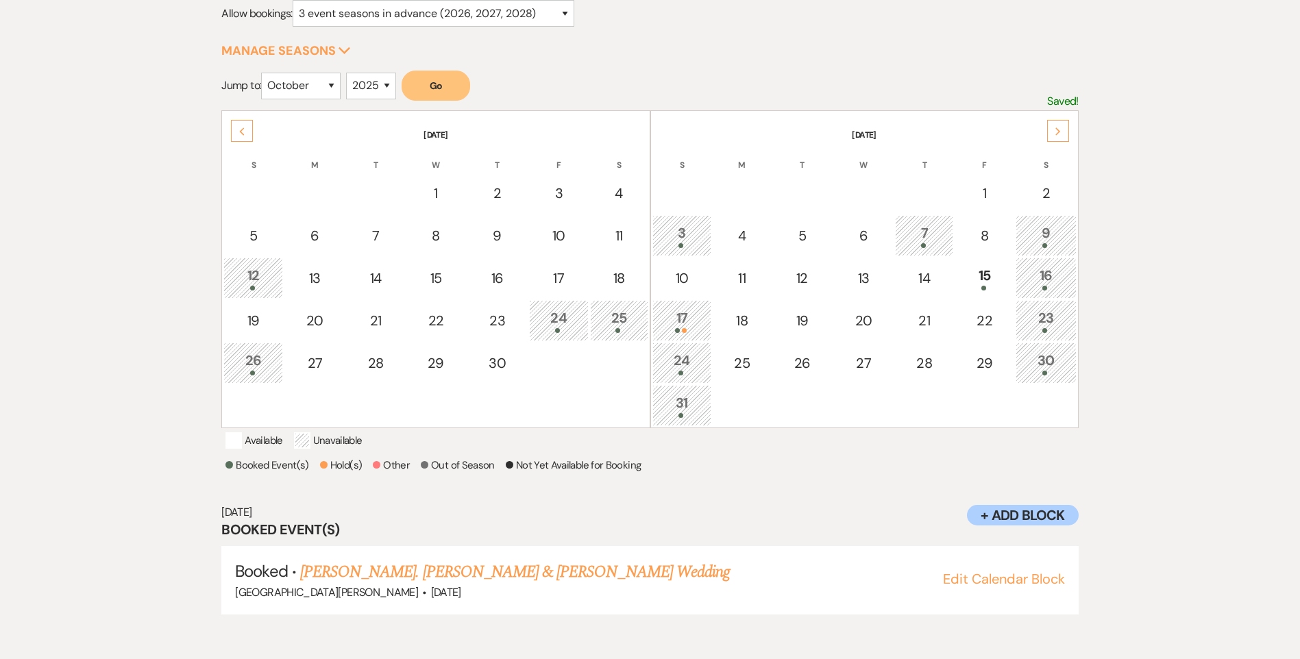
scroll to position [193, 0]
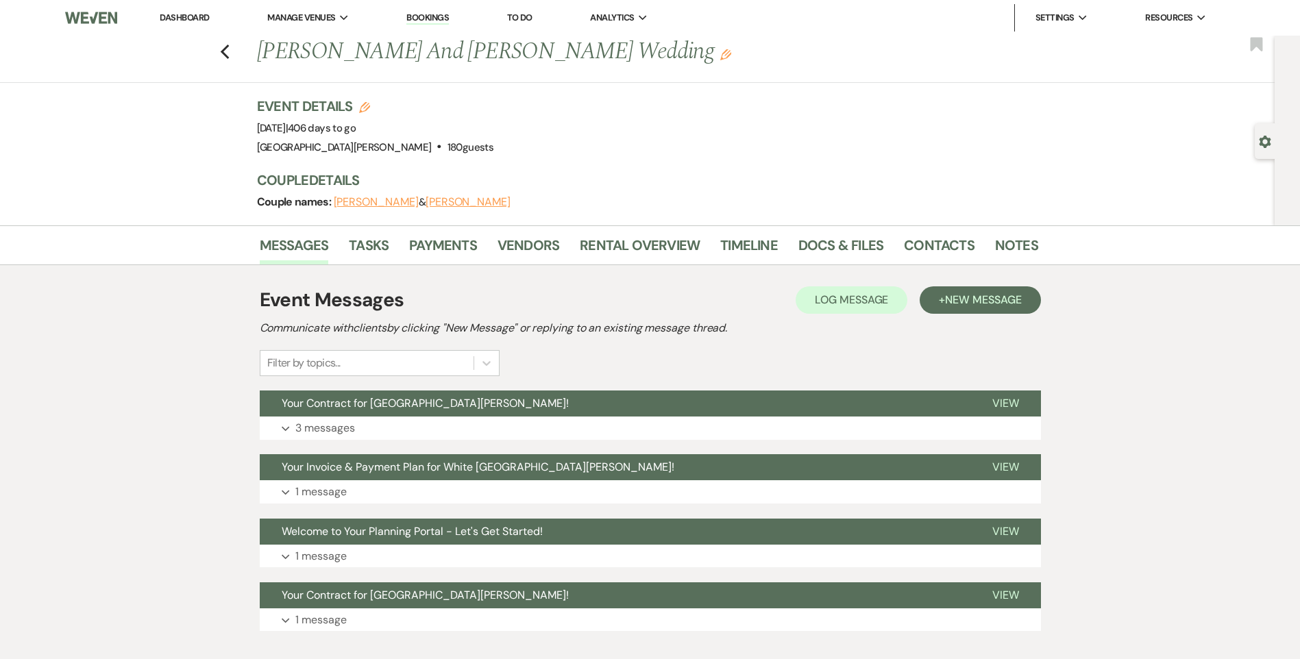
scroll to position [69, 0]
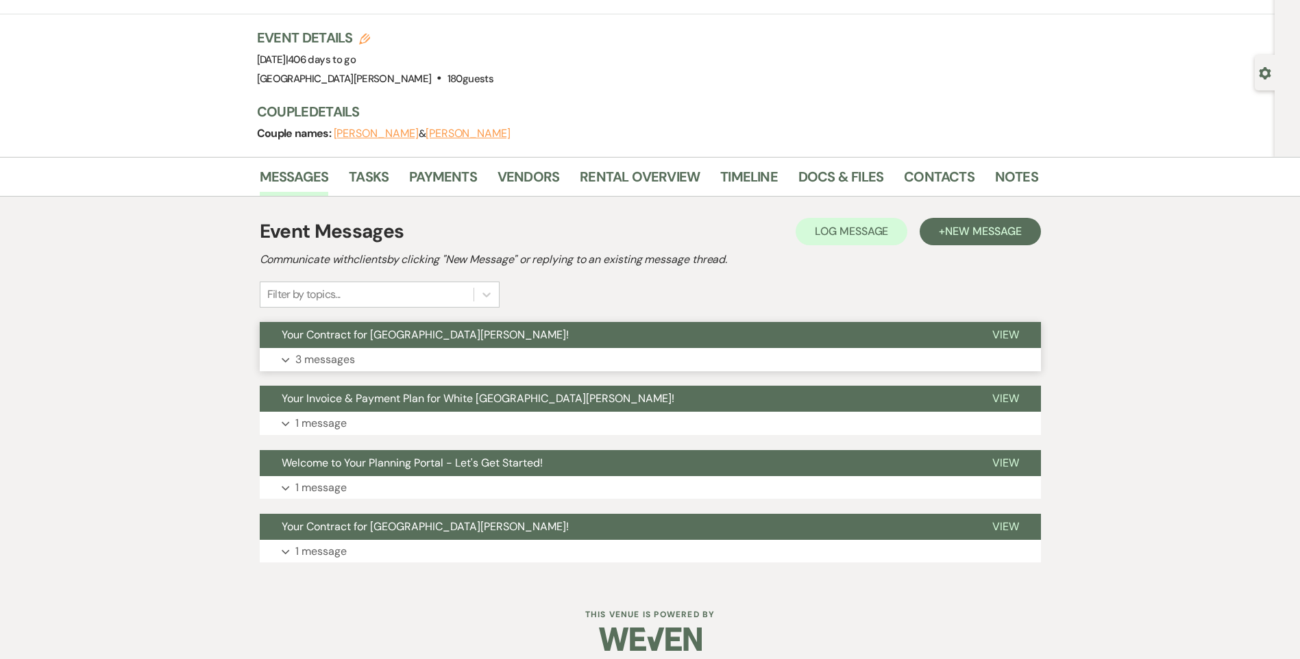
click at [504, 356] on button "Expand 3 messages" at bounding box center [650, 359] width 781 height 23
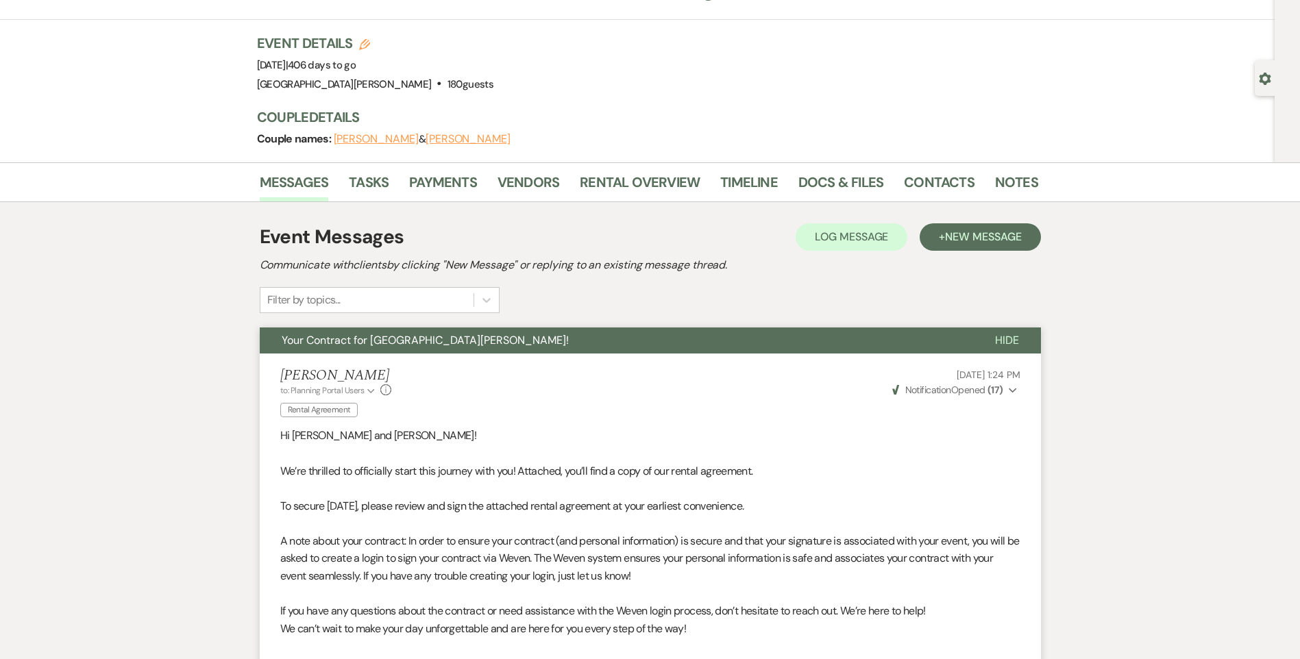
scroll to position [0, 0]
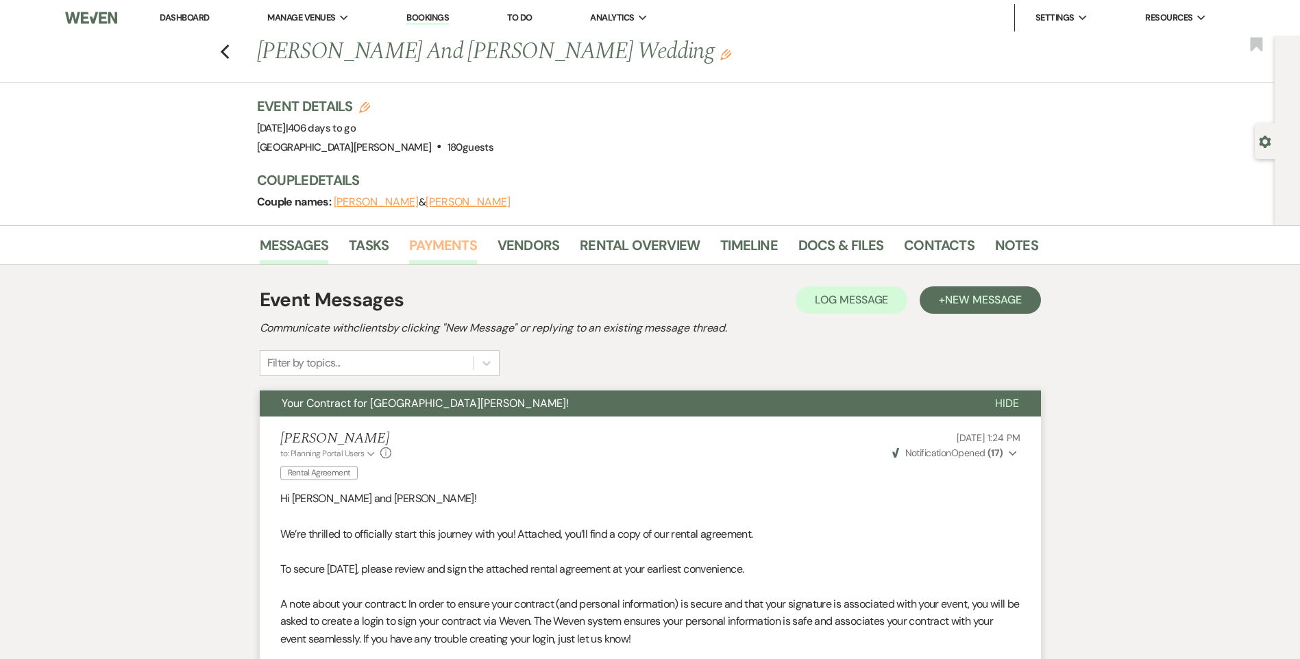
click at [456, 249] on link "Payments" at bounding box center [443, 249] width 68 height 30
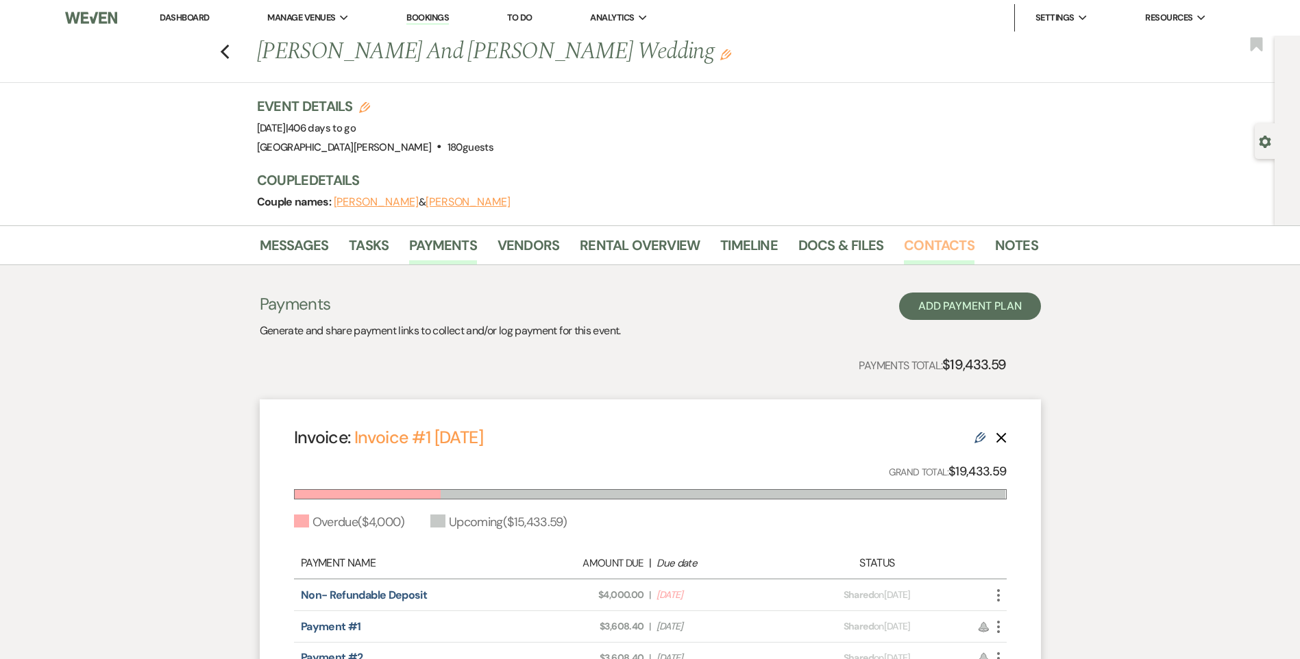
click at [926, 253] on link "Contacts" at bounding box center [939, 249] width 71 height 30
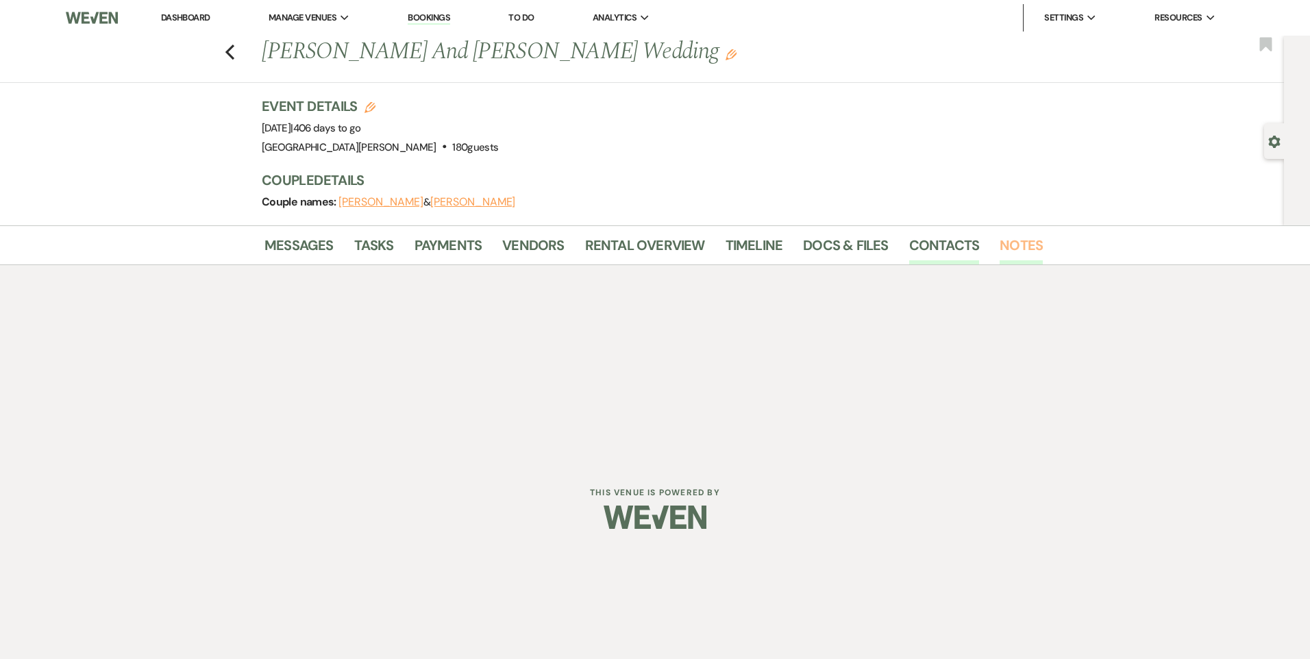
click at [1035, 244] on link "Notes" at bounding box center [1021, 249] width 43 height 30
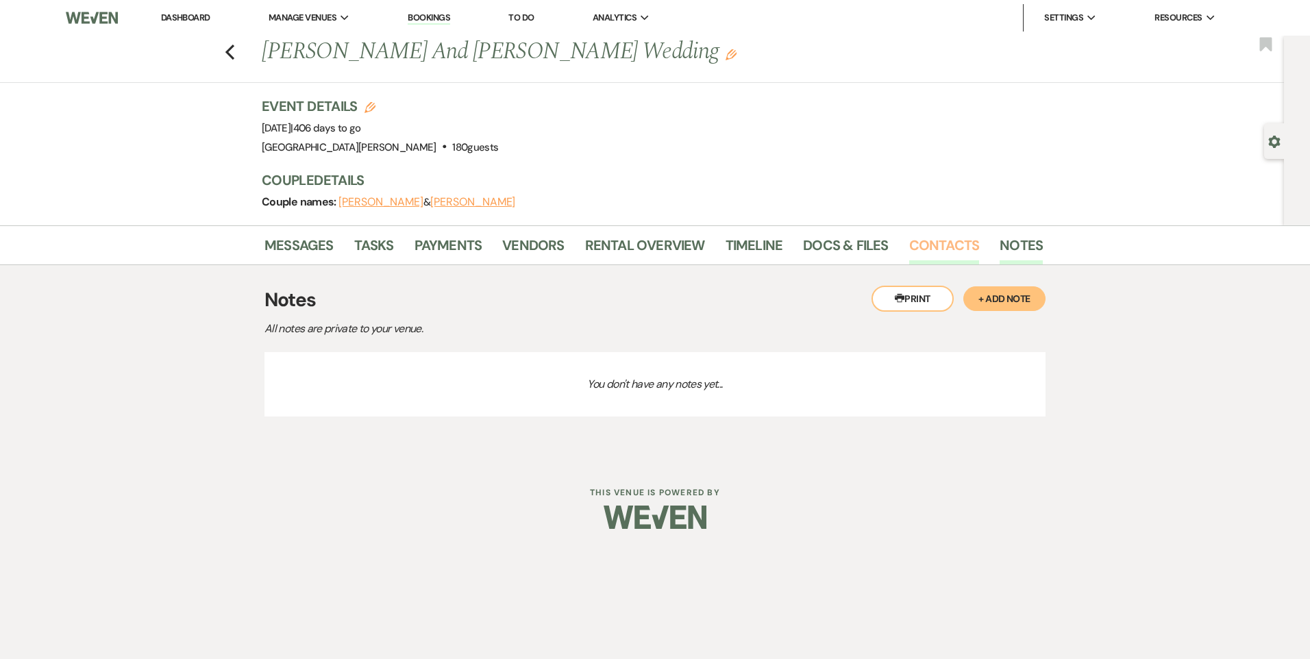
click at [962, 246] on link "Contacts" at bounding box center [944, 249] width 71 height 30
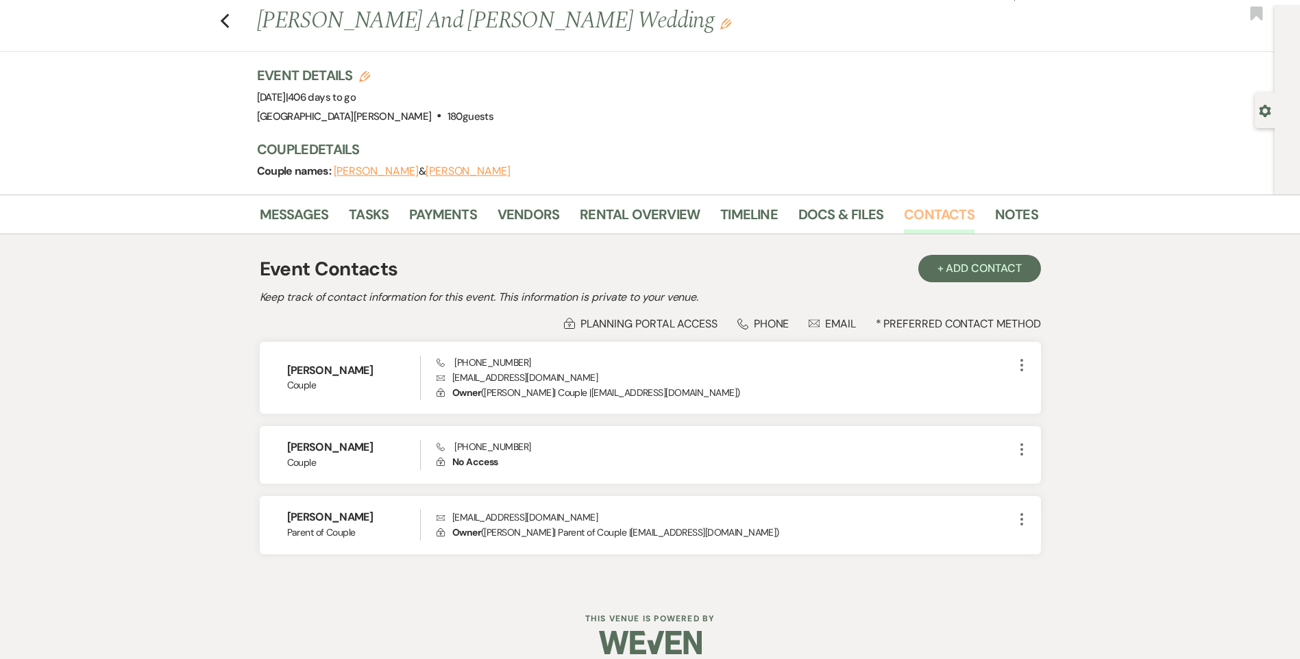
scroll to position [47, 0]
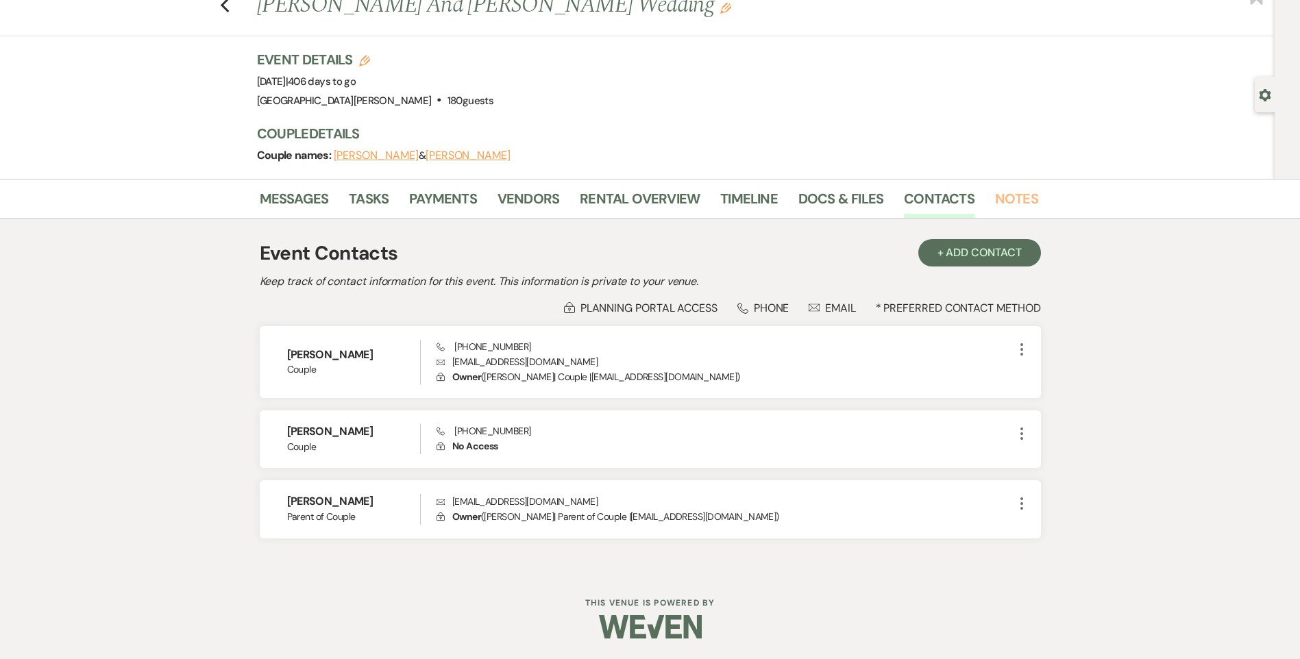
click at [1001, 196] on link "Notes" at bounding box center [1016, 203] width 43 height 30
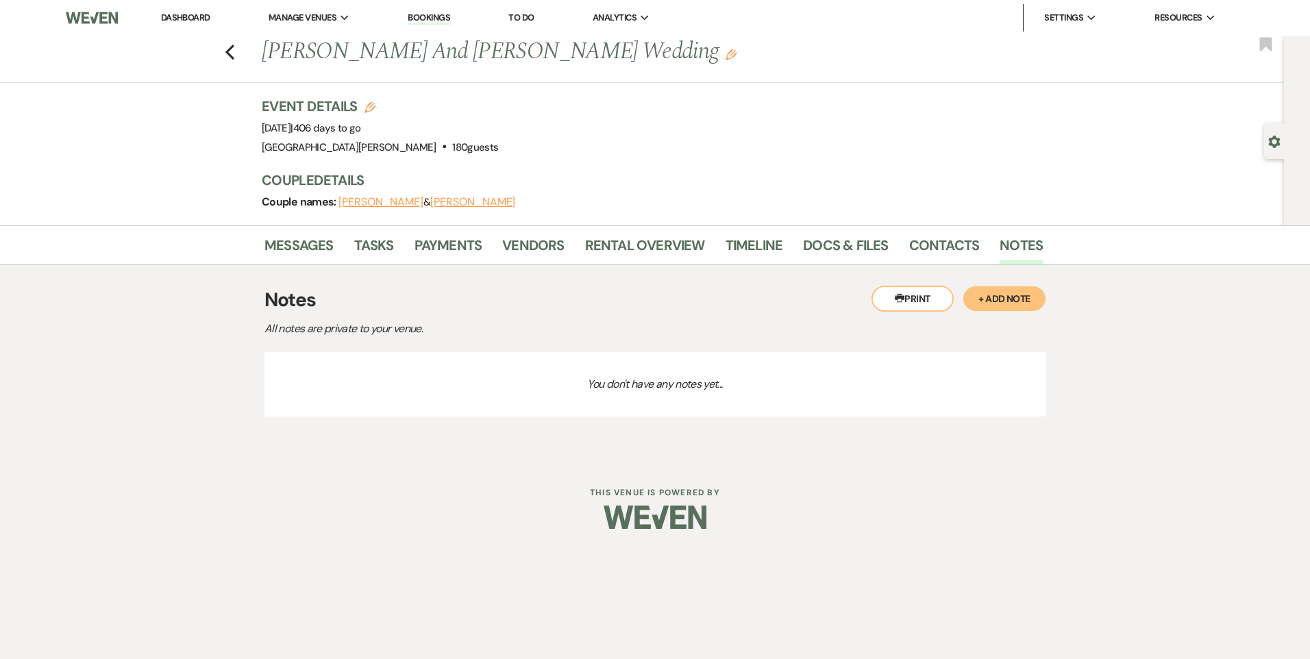
click at [998, 303] on button "+ Add Note" at bounding box center [1004, 298] width 82 height 25
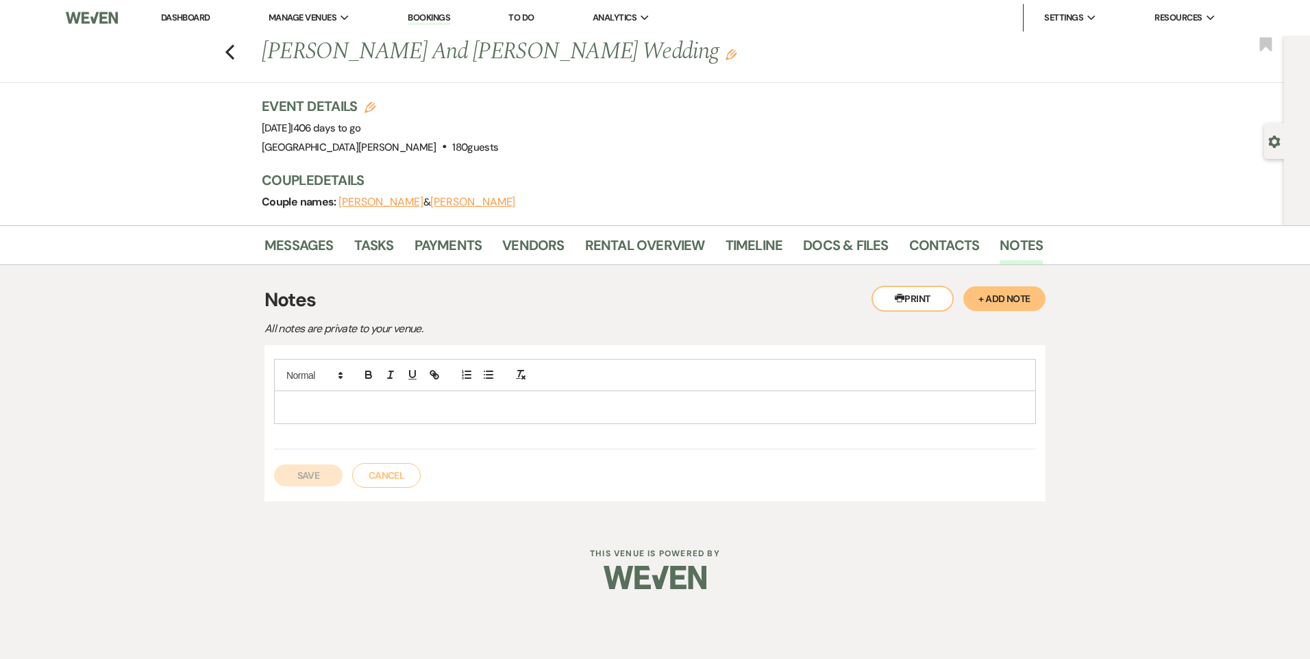
click at [467, 417] on div at bounding box center [655, 407] width 760 height 32
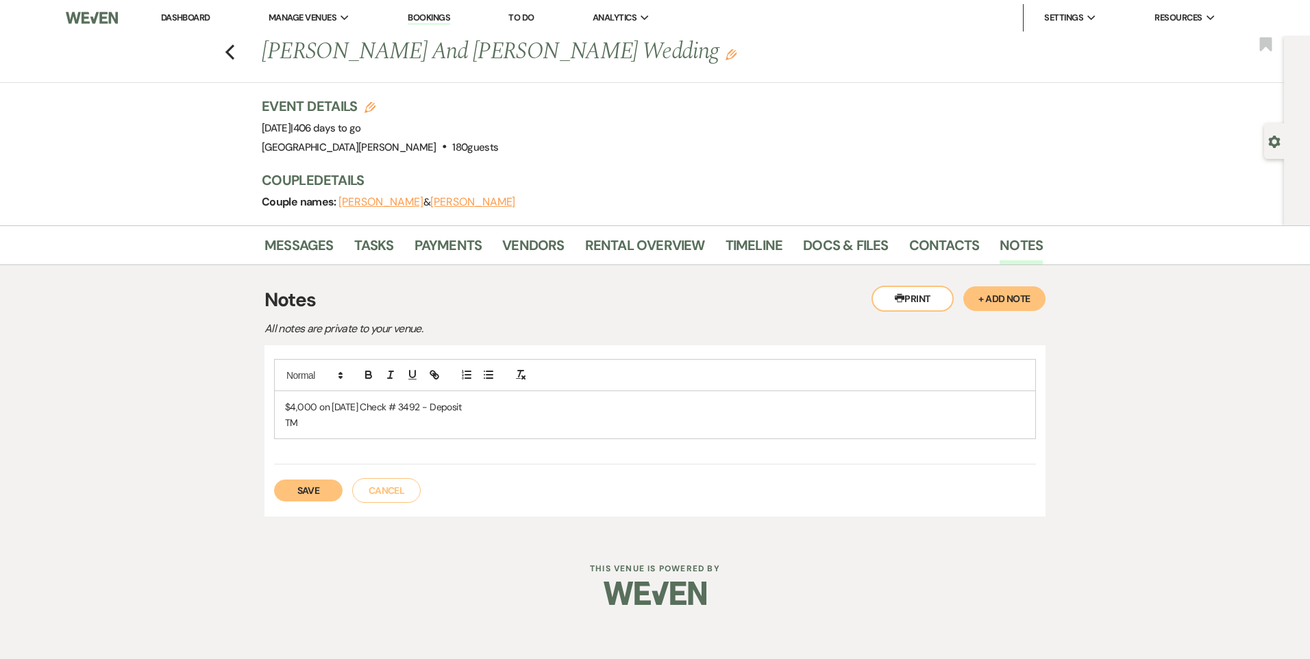
drag, startPoint x: 290, startPoint y: 495, endPoint x: 297, endPoint y: 493, distance: 8.0
click at [291, 495] on button "Save" at bounding box center [308, 491] width 69 height 22
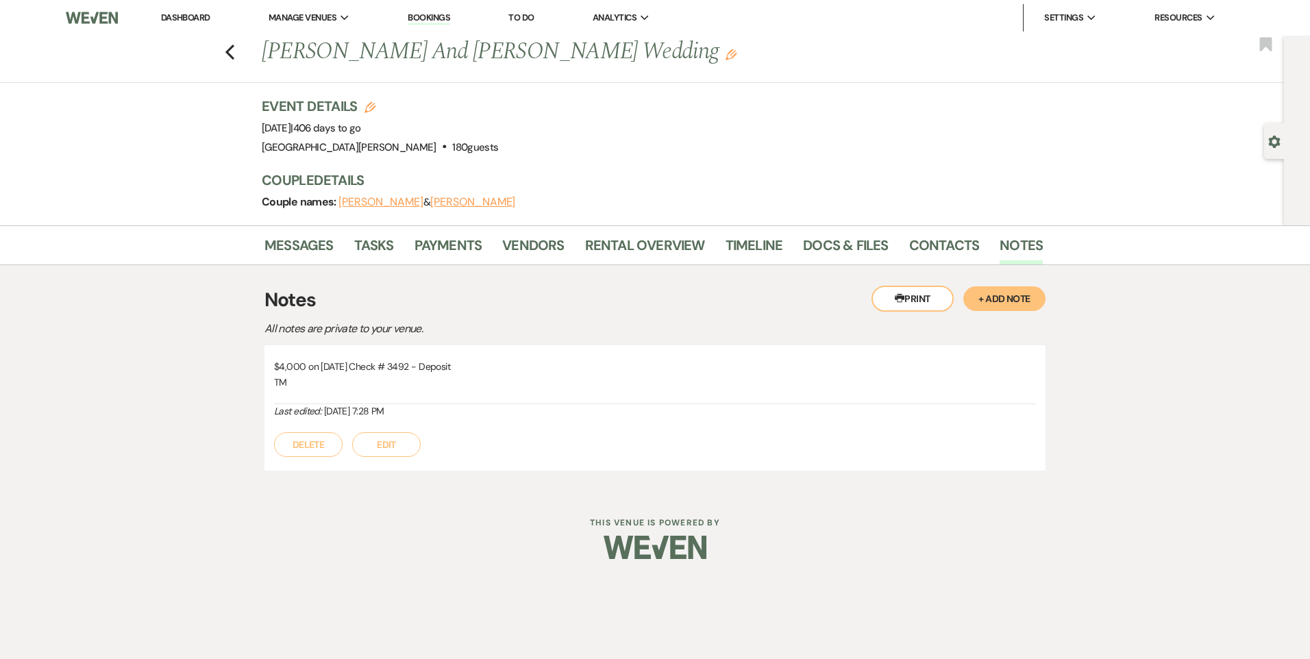
drag, startPoint x: 458, startPoint y: 364, endPoint x: 254, endPoint y: 361, distance: 204.2
click at [254, 361] on div "Messages Tasks Payments Vendors Rental Overview Timeline Docs & Files Contacts …" at bounding box center [655, 358] width 1310 height 266
copy p "$4,000 on 8/14/25 Check # 3492 - Deposit"
click at [449, 236] on link "Payments" at bounding box center [448, 249] width 68 height 30
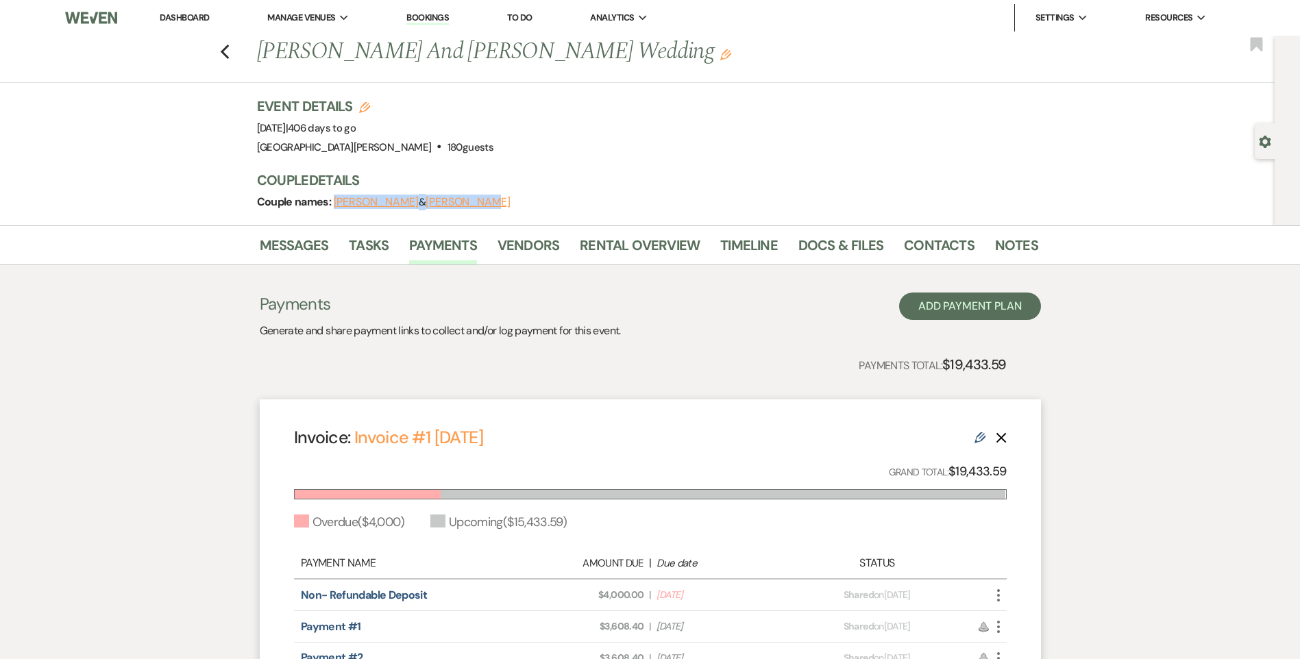
drag, startPoint x: 478, startPoint y: 208, endPoint x: 339, endPoint y: 201, distance: 138.5
click at [339, 201] on div "Couple names: Zoe Egbert & Jon Margraf" at bounding box center [640, 202] width 767 height 19
copy span "Zoe Egbert & Jon Margraf"
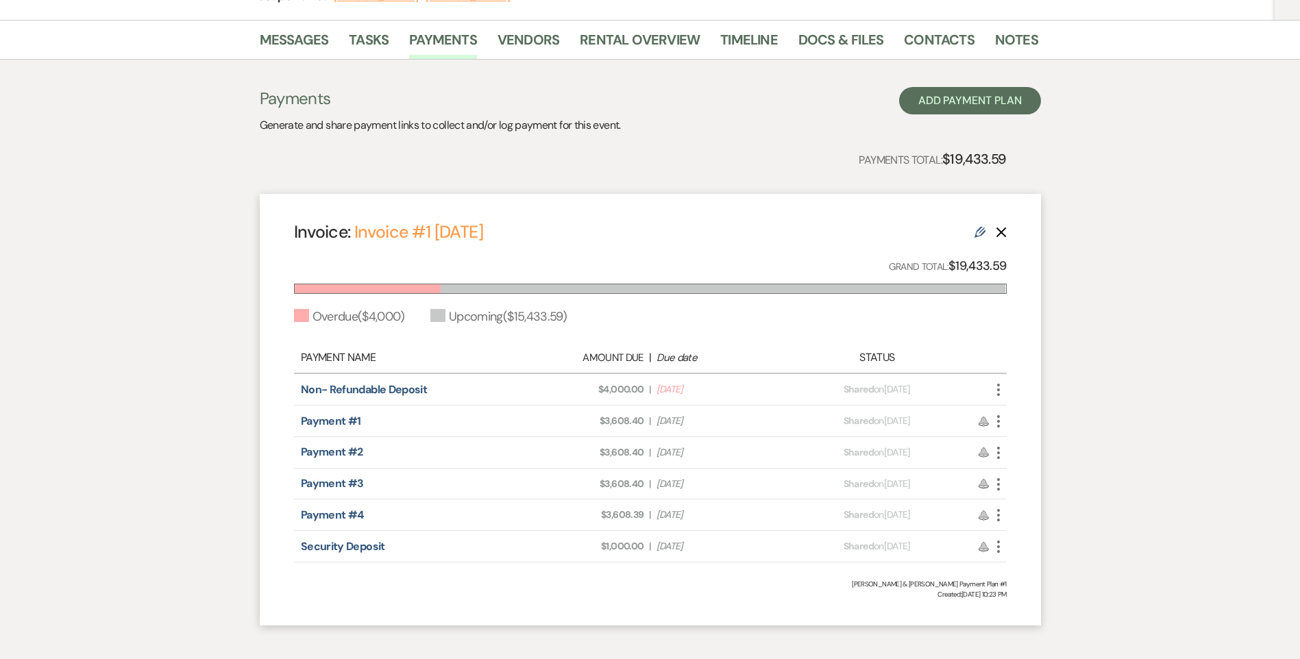
click at [683, 484] on span "Due Date Apr 1, 2026" at bounding box center [719, 484] width 126 height 14
click at [681, 522] on span "Due Date Jul 1, 2026" at bounding box center [719, 515] width 126 height 14
click at [682, 543] on span "Due Date Jul 1, 2026" at bounding box center [719, 546] width 126 height 14
click at [682, 518] on span "Due Date Jul 1, 2026" at bounding box center [719, 515] width 126 height 14
click at [699, 518] on span "Due Date Jul 1, 2026" at bounding box center [719, 515] width 126 height 14
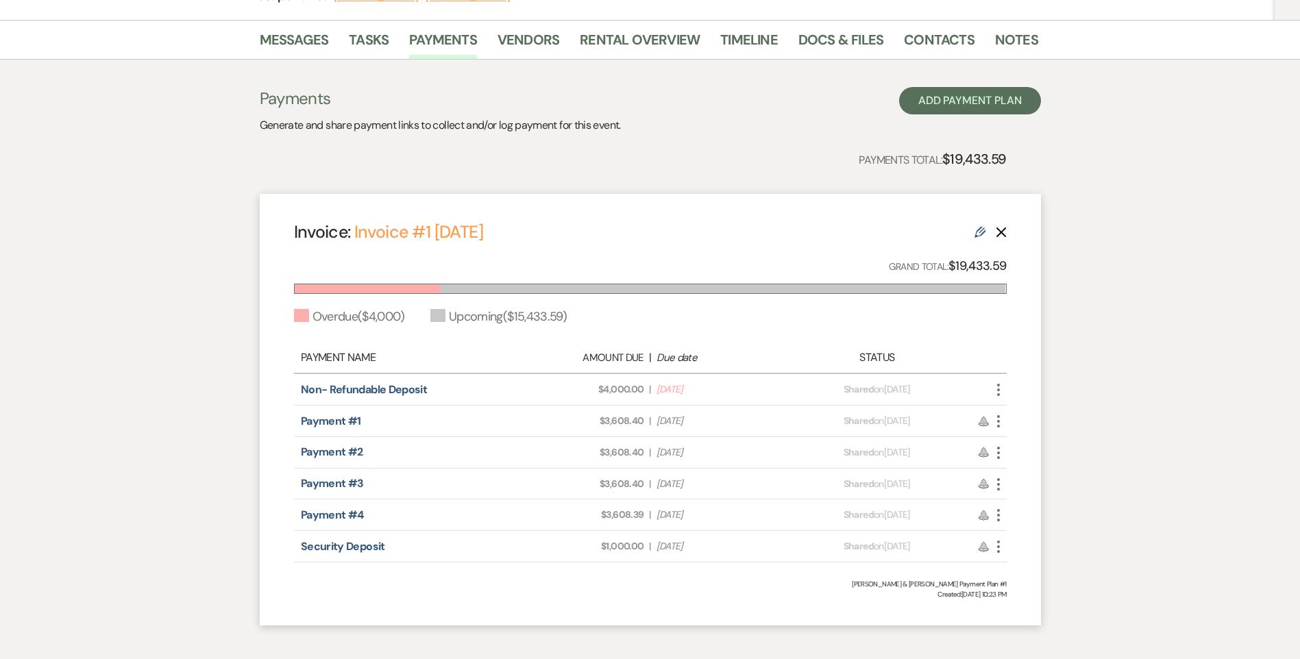
drag, startPoint x: 706, startPoint y: 547, endPoint x: 668, endPoint y: 552, distance: 37.9
click at [668, 552] on span "Due Date Jul 1, 2026" at bounding box center [719, 546] width 126 height 14
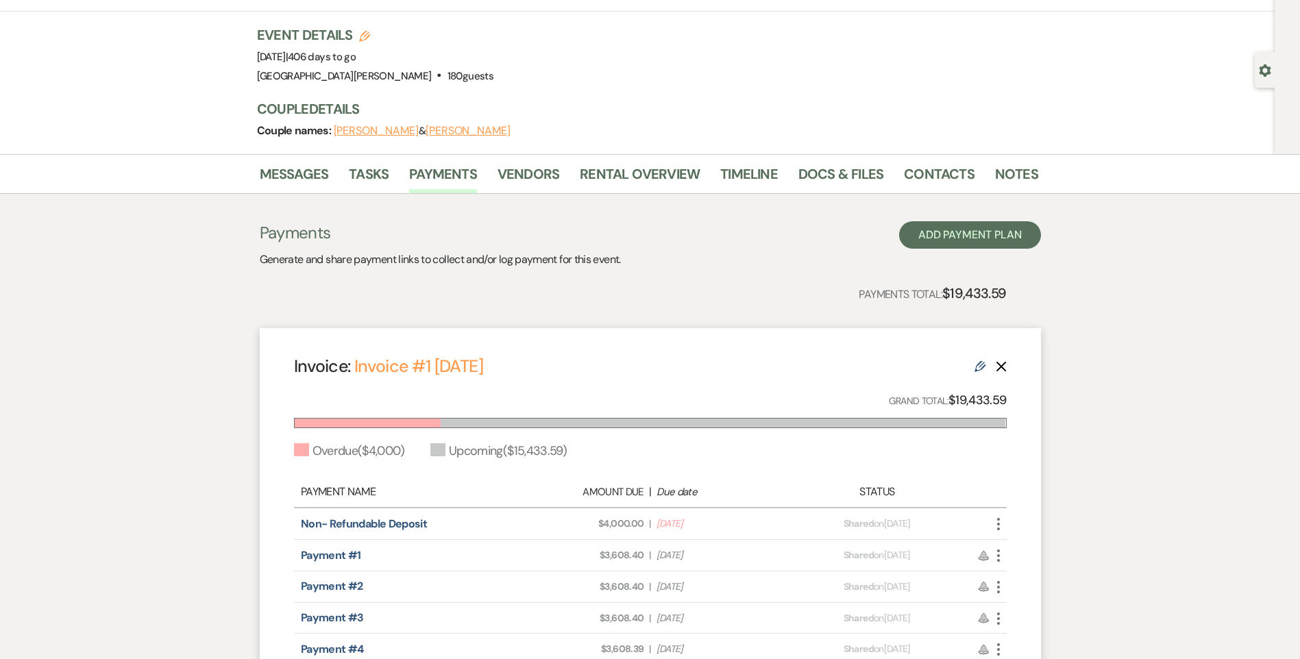
scroll to position [0, 0]
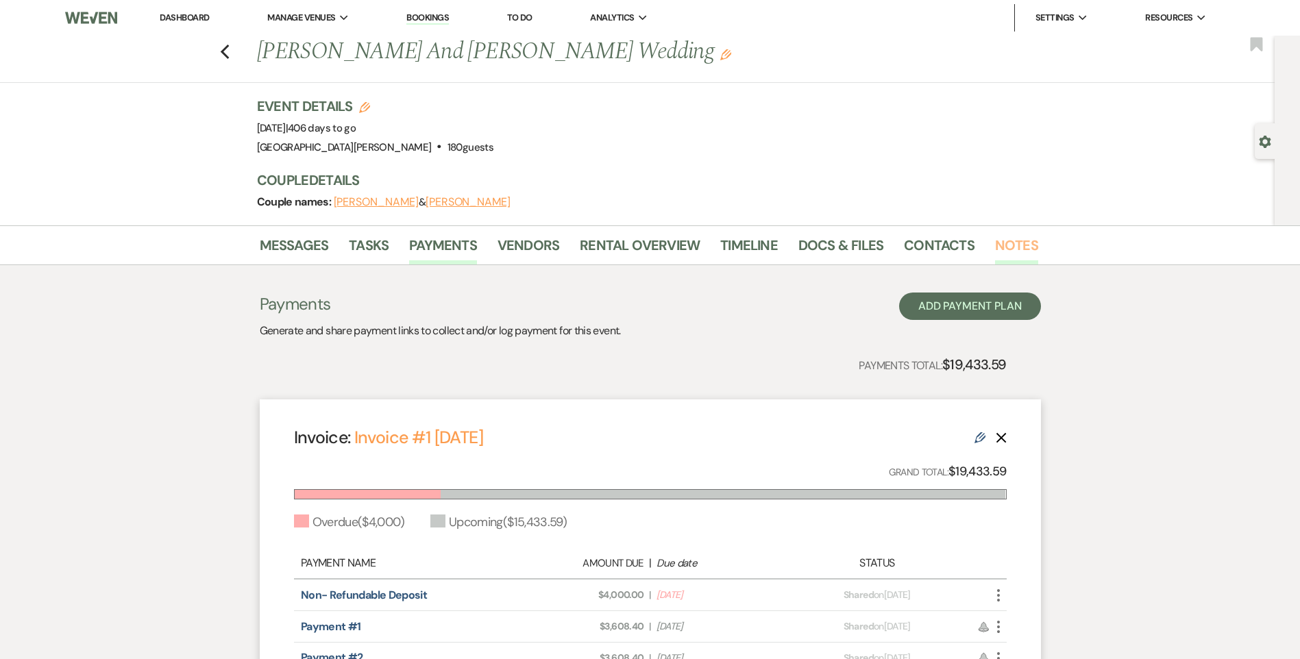
click at [1017, 247] on link "Notes" at bounding box center [1016, 249] width 43 height 30
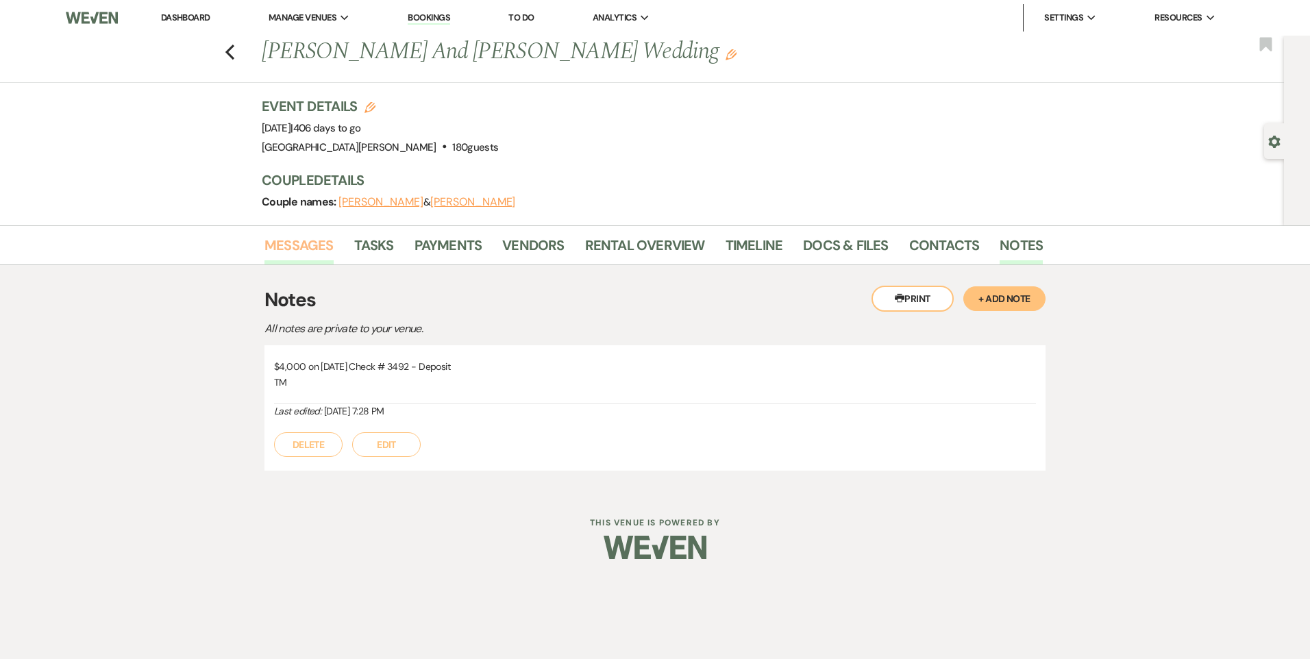
click at [306, 259] on link "Messages" at bounding box center [298, 249] width 69 height 30
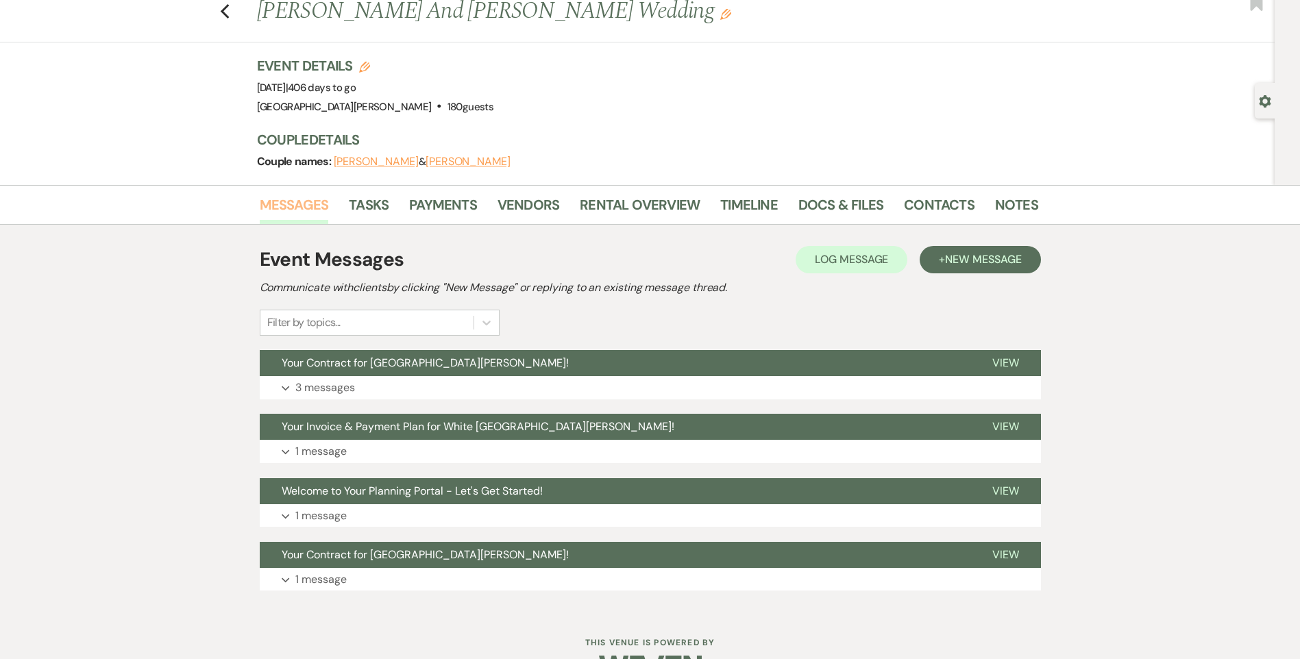
scroll to position [81, 0]
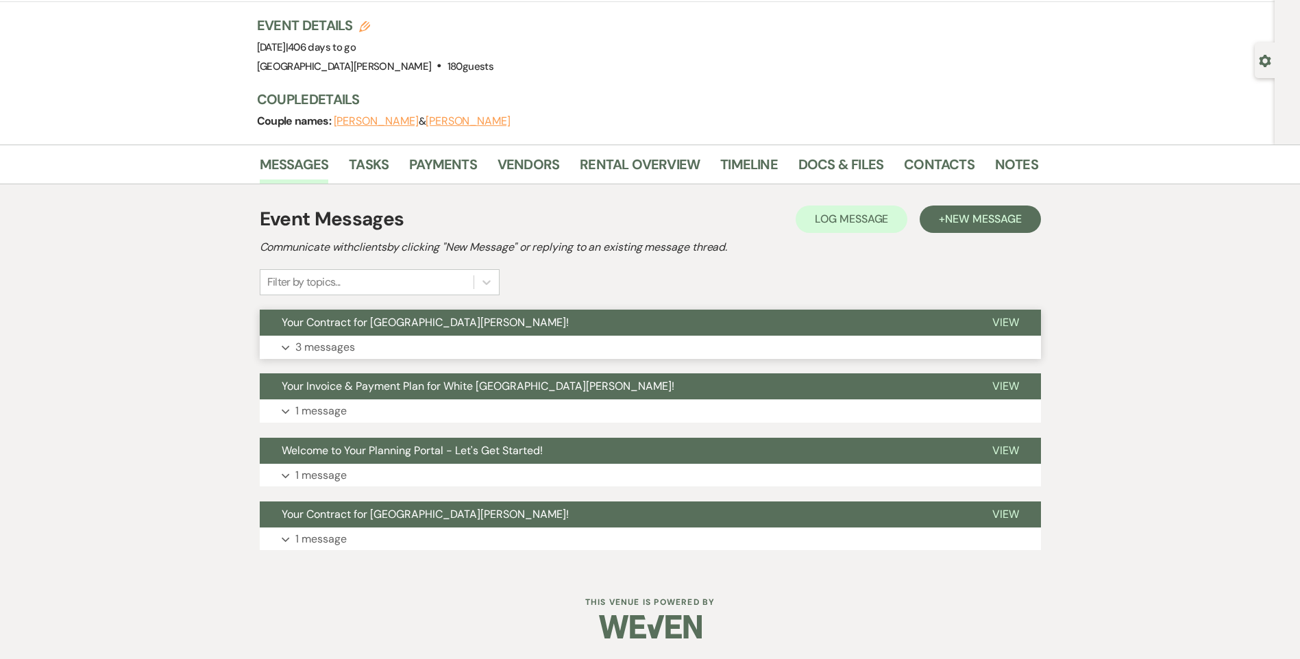
click at [374, 346] on button "Expand 3 messages" at bounding box center [650, 347] width 781 height 23
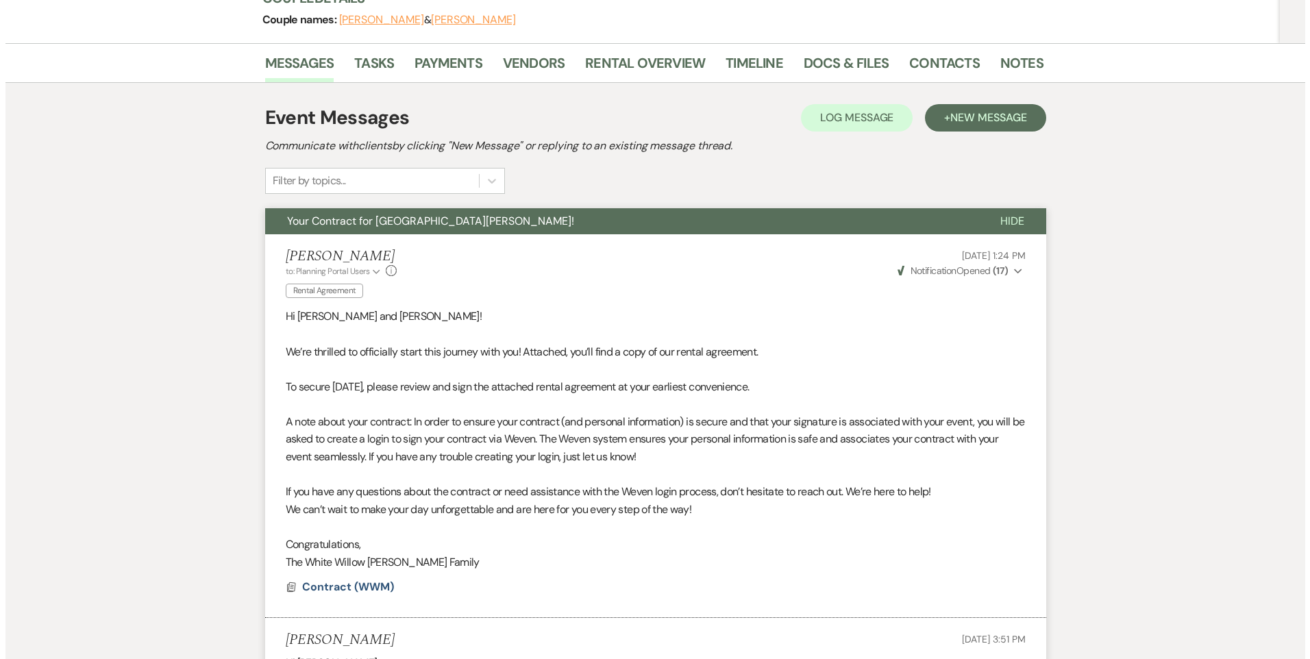
scroll to position [355, 0]
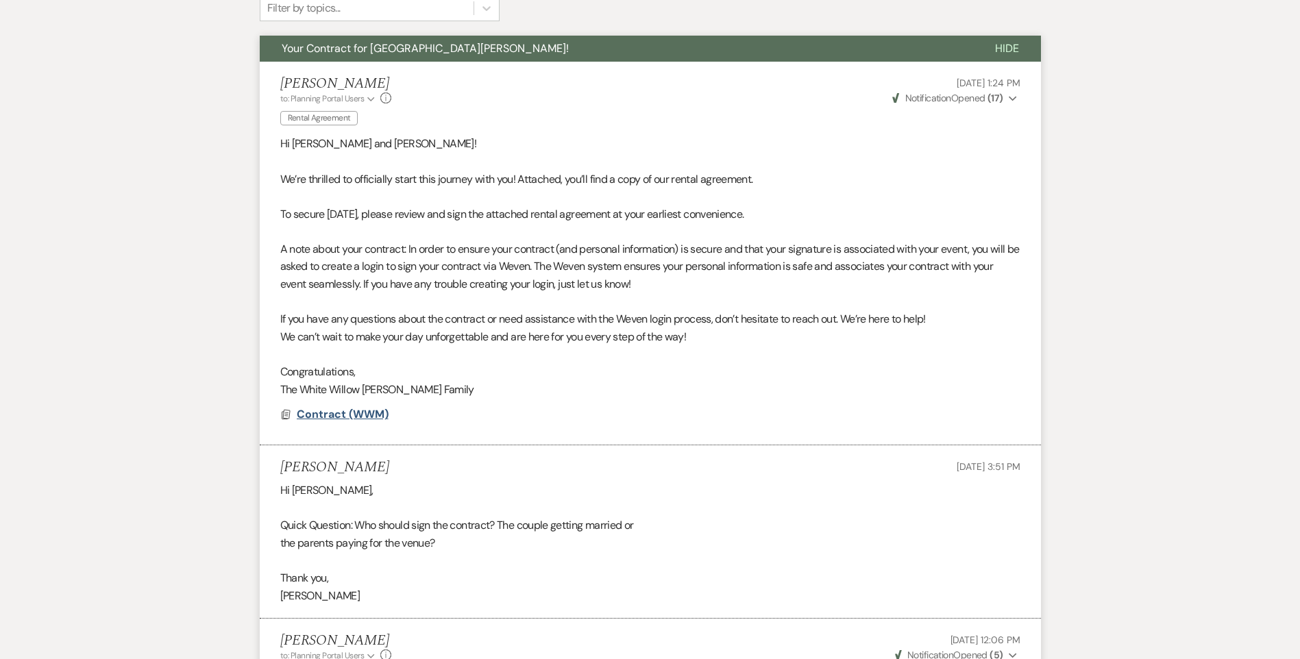
click at [347, 414] on span "Contract (WWM)" at bounding box center [343, 414] width 92 height 14
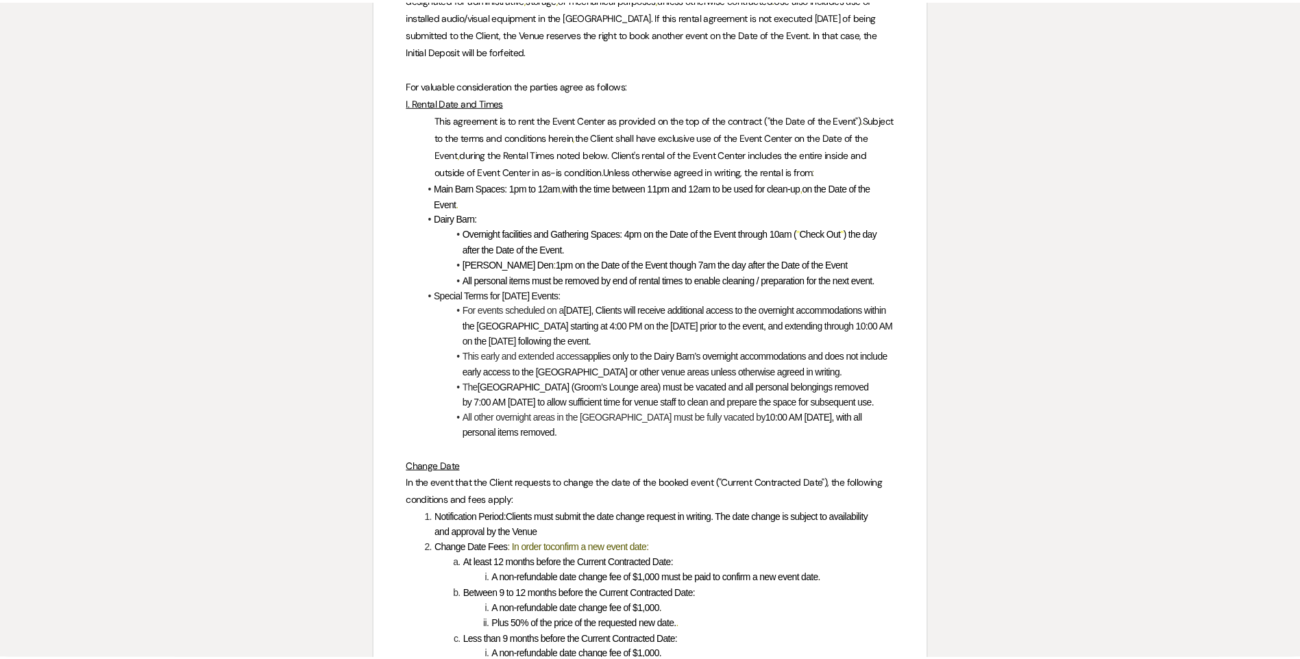
scroll to position [0, 0]
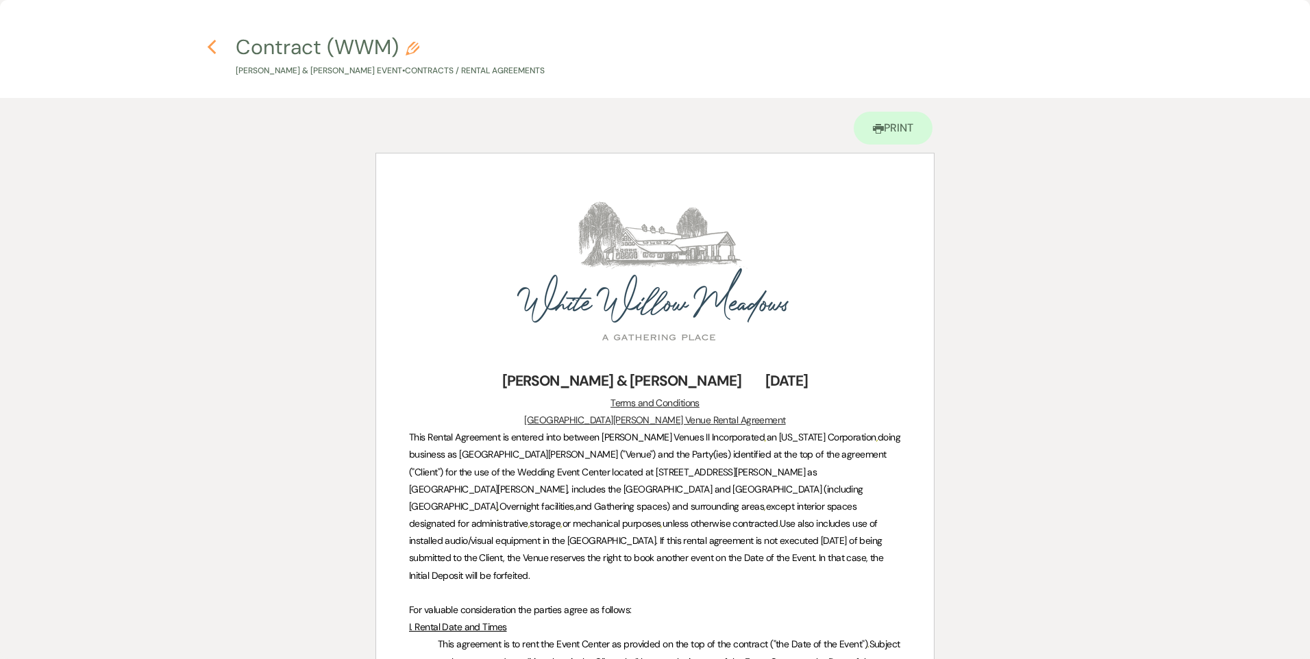
click at [211, 42] on icon "Previous" at bounding box center [212, 47] width 10 height 16
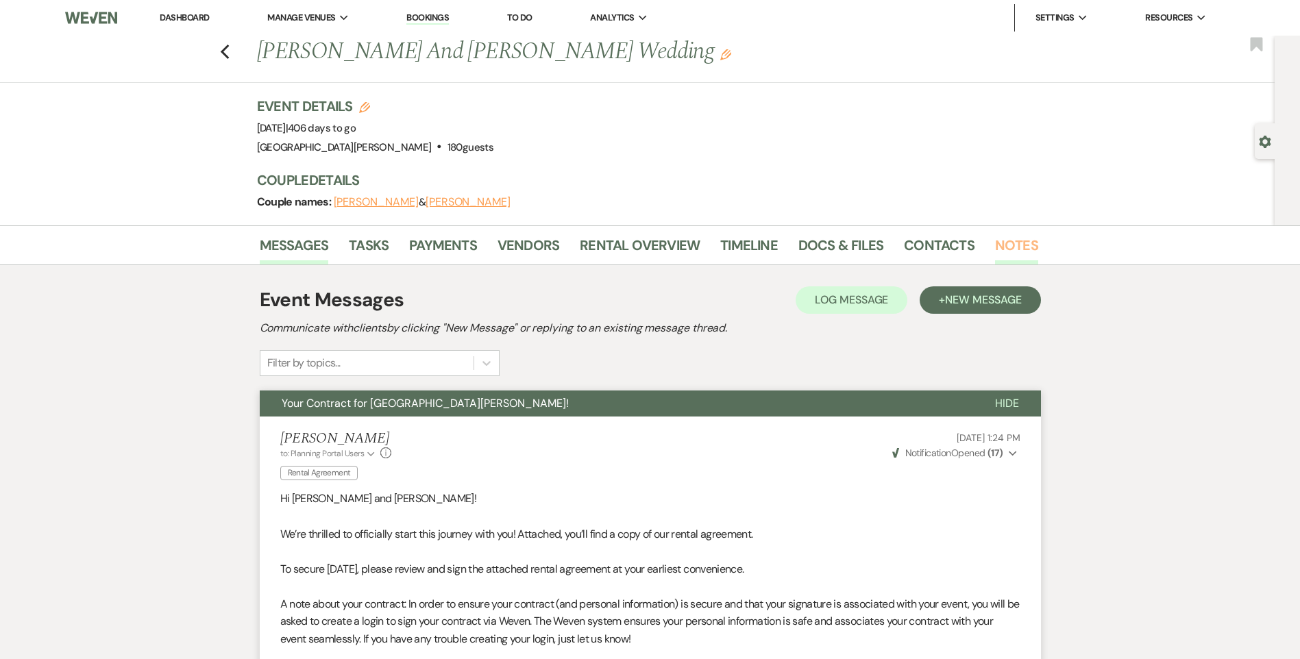
click at [1010, 254] on link "Notes" at bounding box center [1016, 249] width 43 height 30
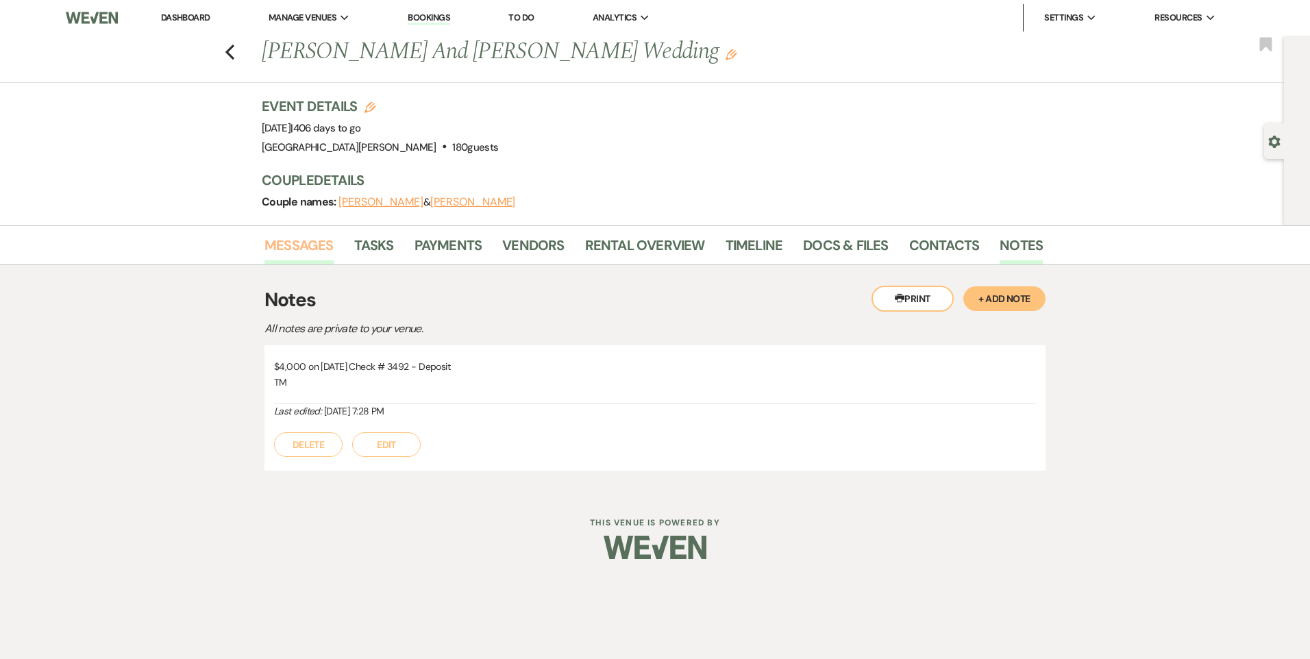
click at [317, 238] on link "Messages" at bounding box center [298, 249] width 69 height 30
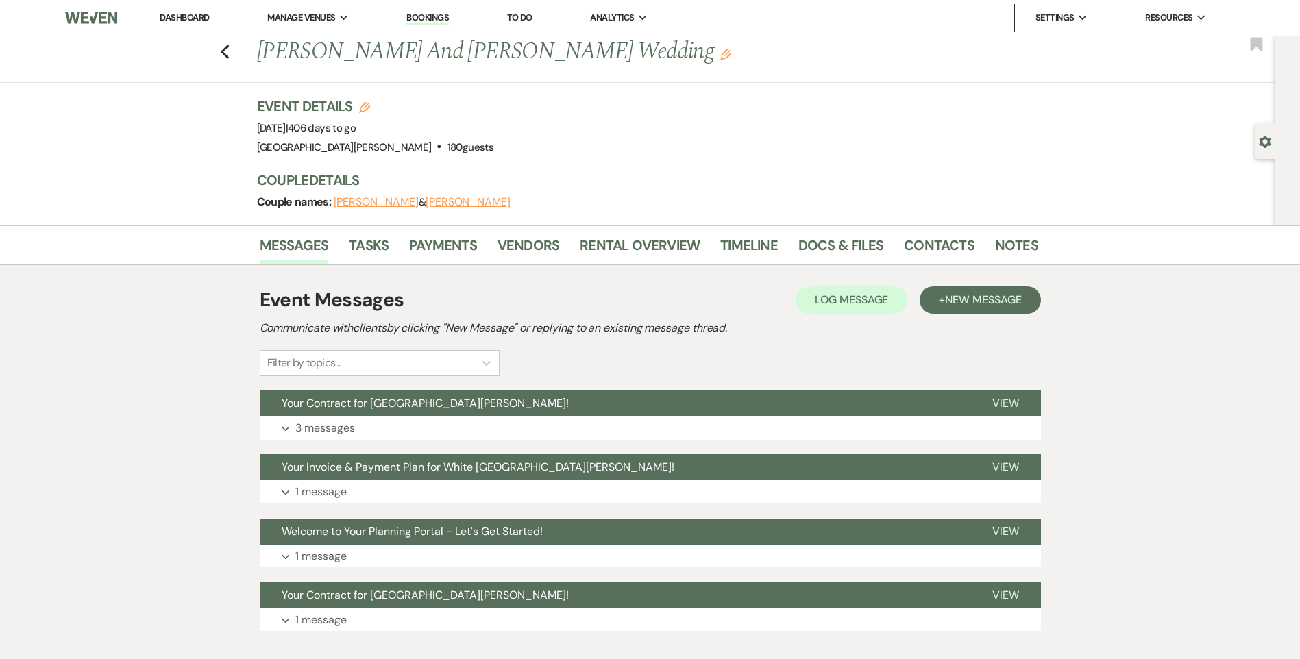
click at [201, 12] on link "Dashboard" at bounding box center [184, 18] width 49 height 12
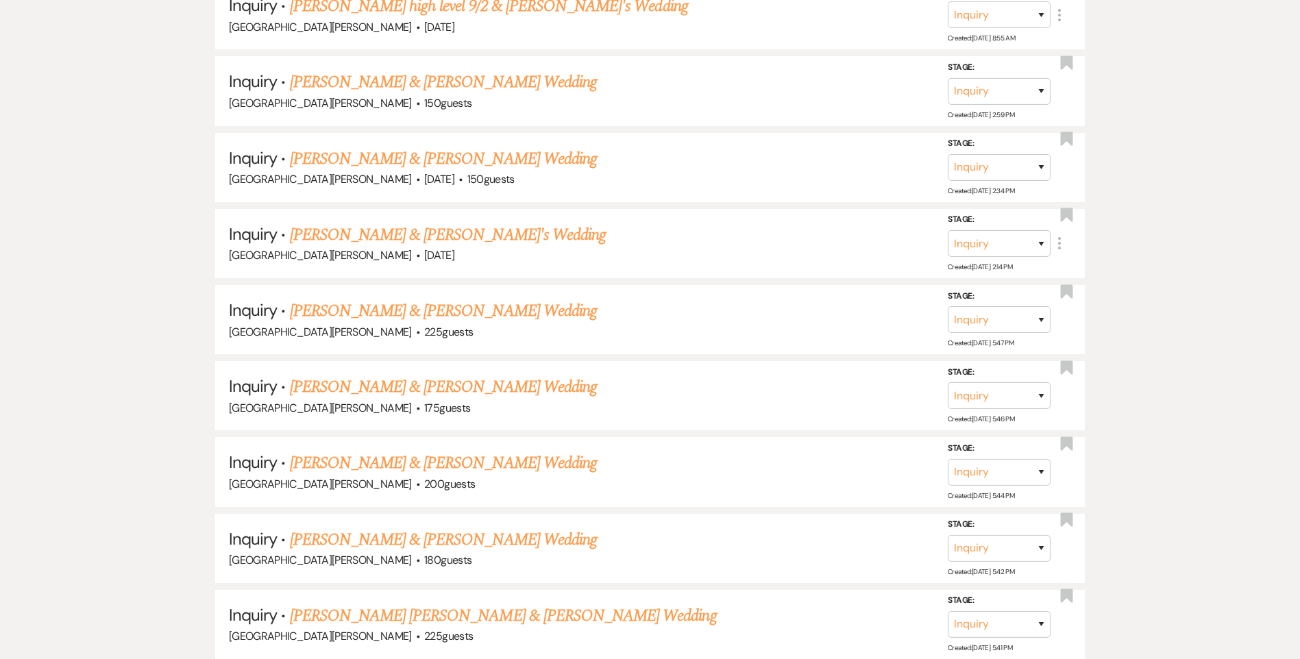
scroll to position [891, 0]
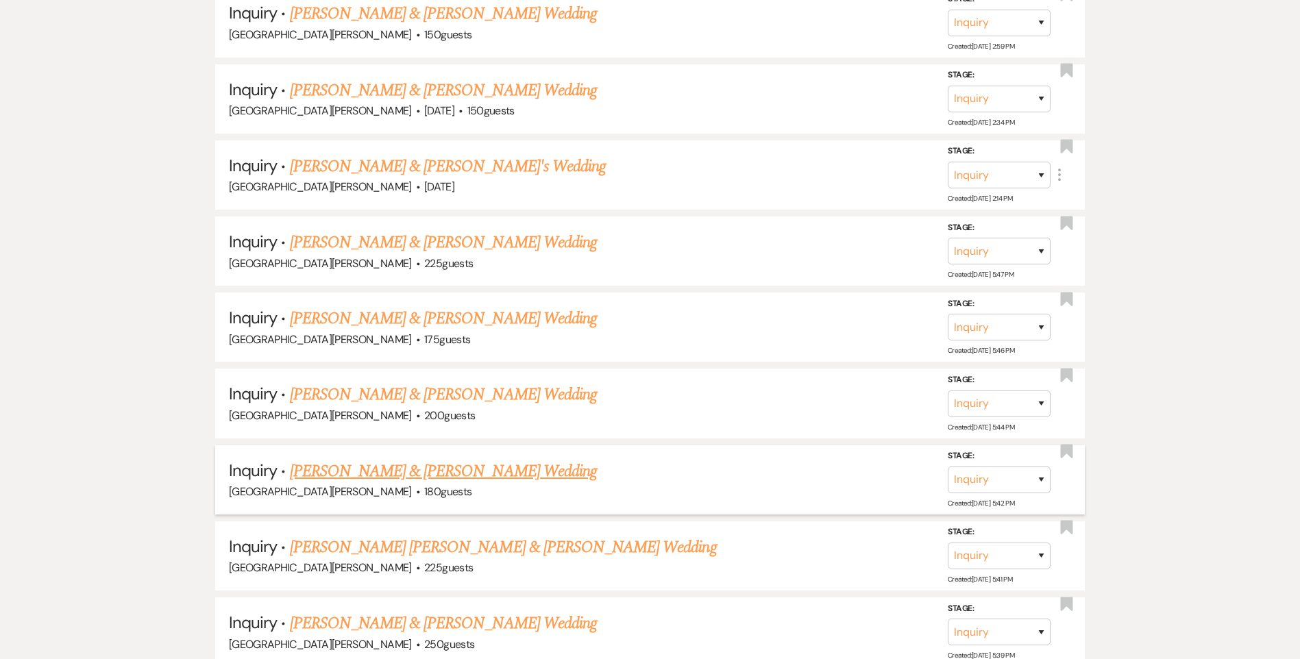
click at [436, 471] on link "Zoe Egbert & Jon Margraf's Wedding" at bounding box center [443, 471] width 307 height 25
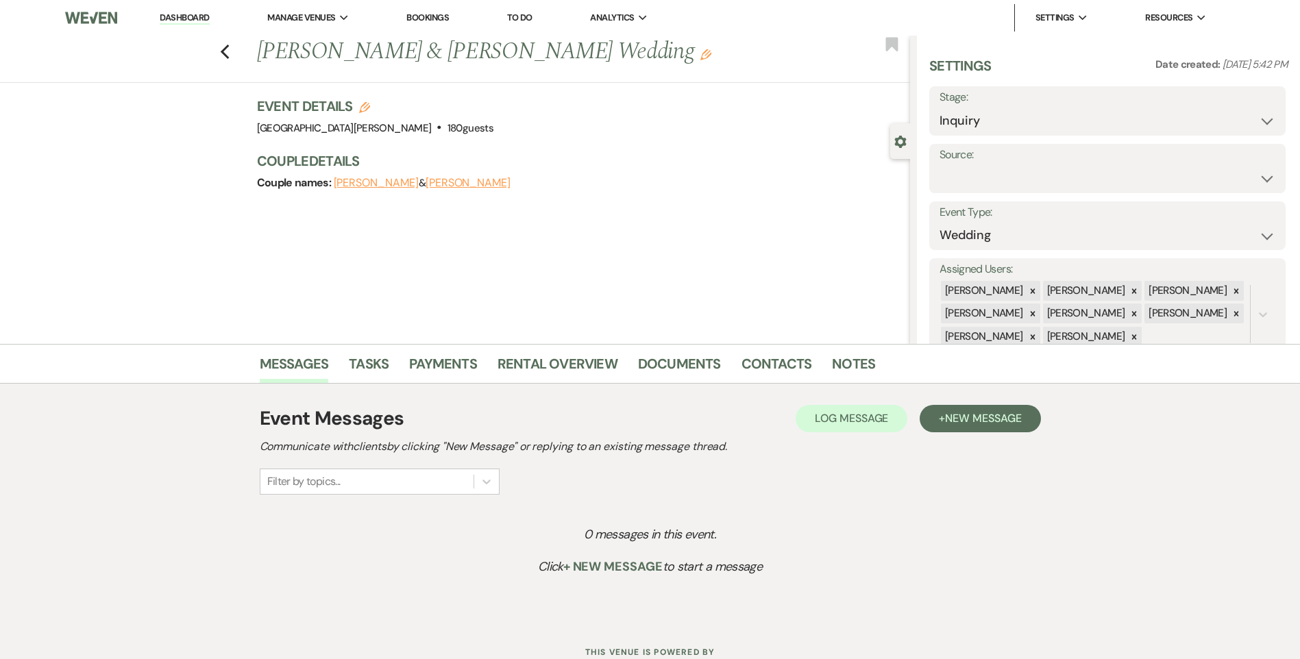
click at [891, 130] on div "Gear Settings" at bounding box center [903, 141] width 26 height 36
click at [900, 142] on icon "Gear" at bounding box center [900, 142] width 12 height 12
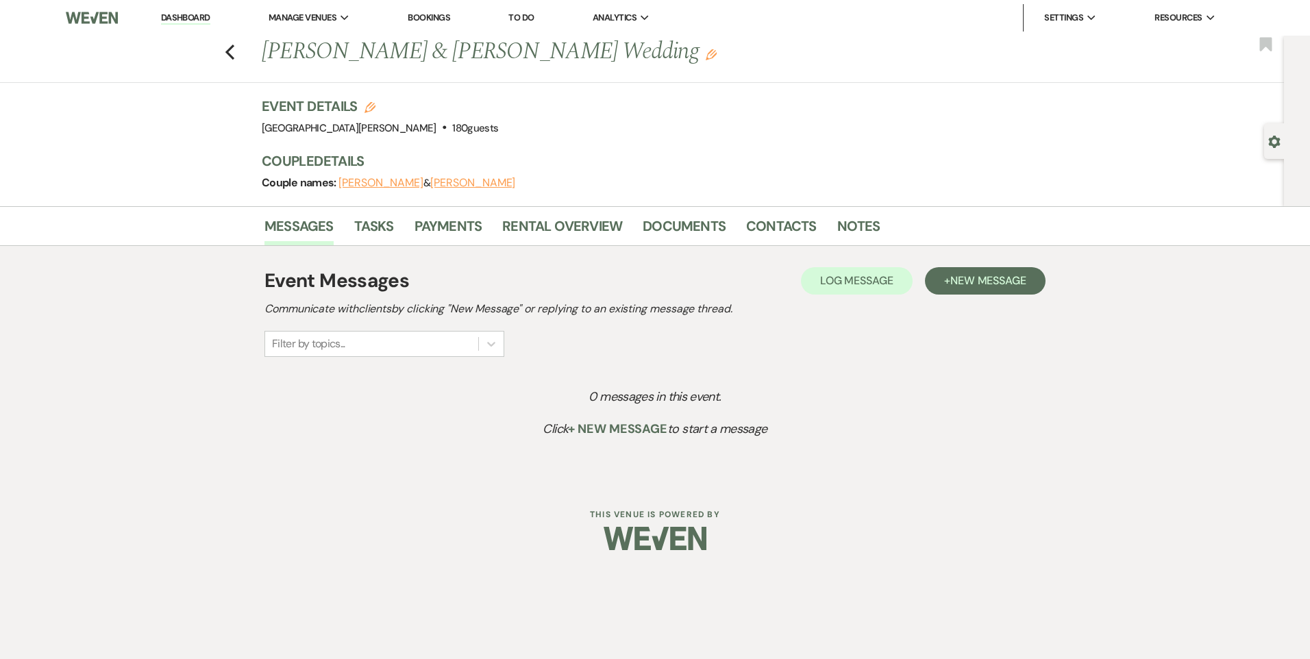
click at [1278, 147] on icon "Gear" at bounding box center [1274, 142] width 12 height 12
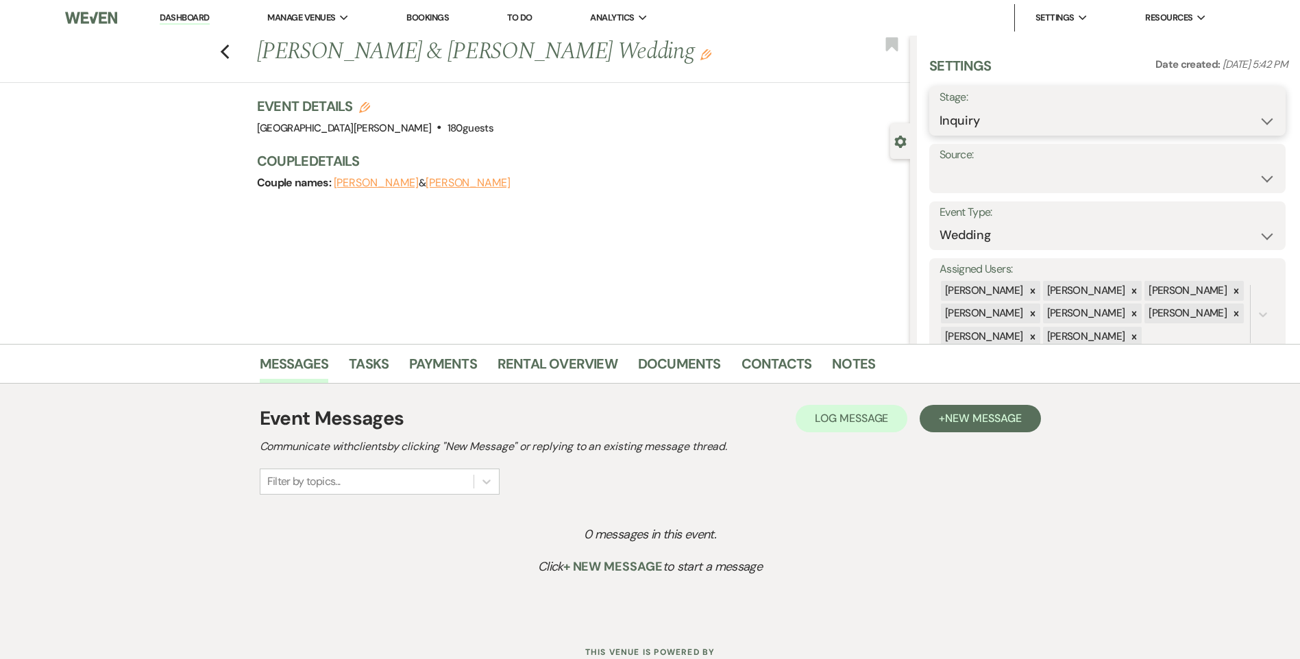
click at [1145, 114] on select "Inquiry Follow Up Tour Requested Tour Confirmed Toured Proposal Sent Booked Lost" at bounding box center [1107, 121] width 336 height 27
click at [852, 238] on div "Previous Zoe Egbert & Jon Margraf's Wedding Edit Bookmark Gear Settings Setting…" at bounding box center [455, 190] width 910 height 308
click at [223, 47] on div "Previous Zoe Egbert & Jon Margraf's Wedding Edit Bookmark" at bounding box center [451, 59] width 917 height 47
click at [230, 50] on icon "Previous" at bounding box center [225, 52] width 10 height 16
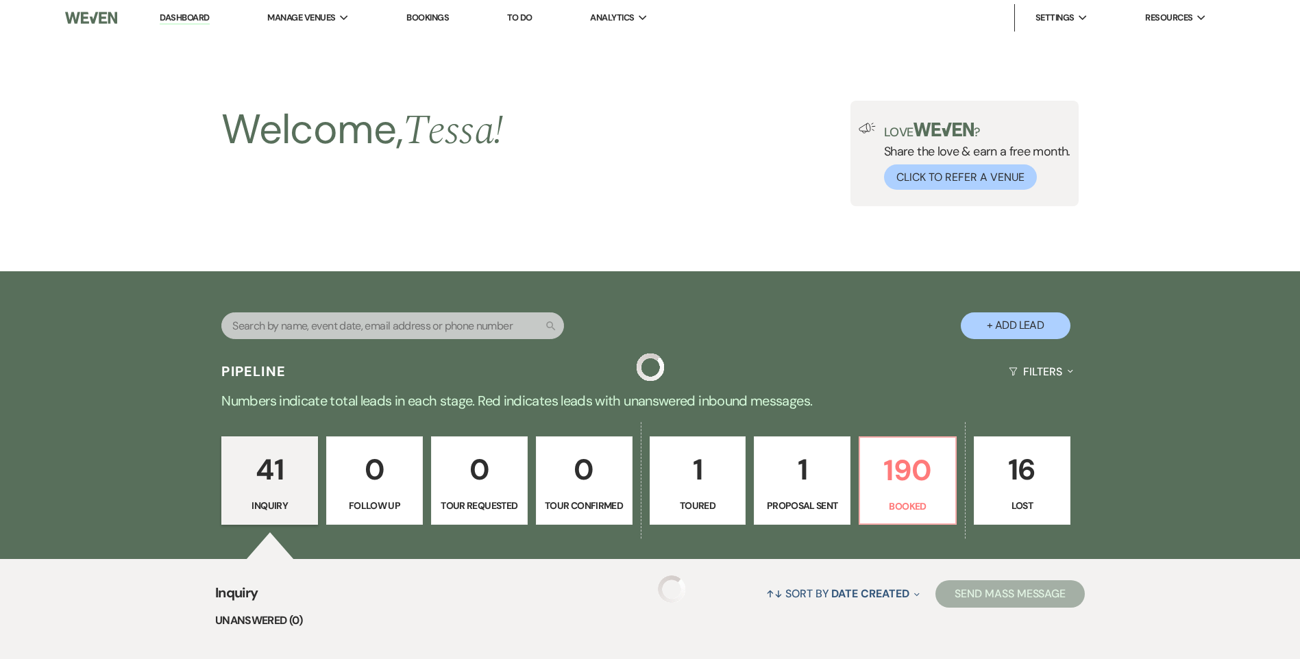
scroll to position [891, 0]
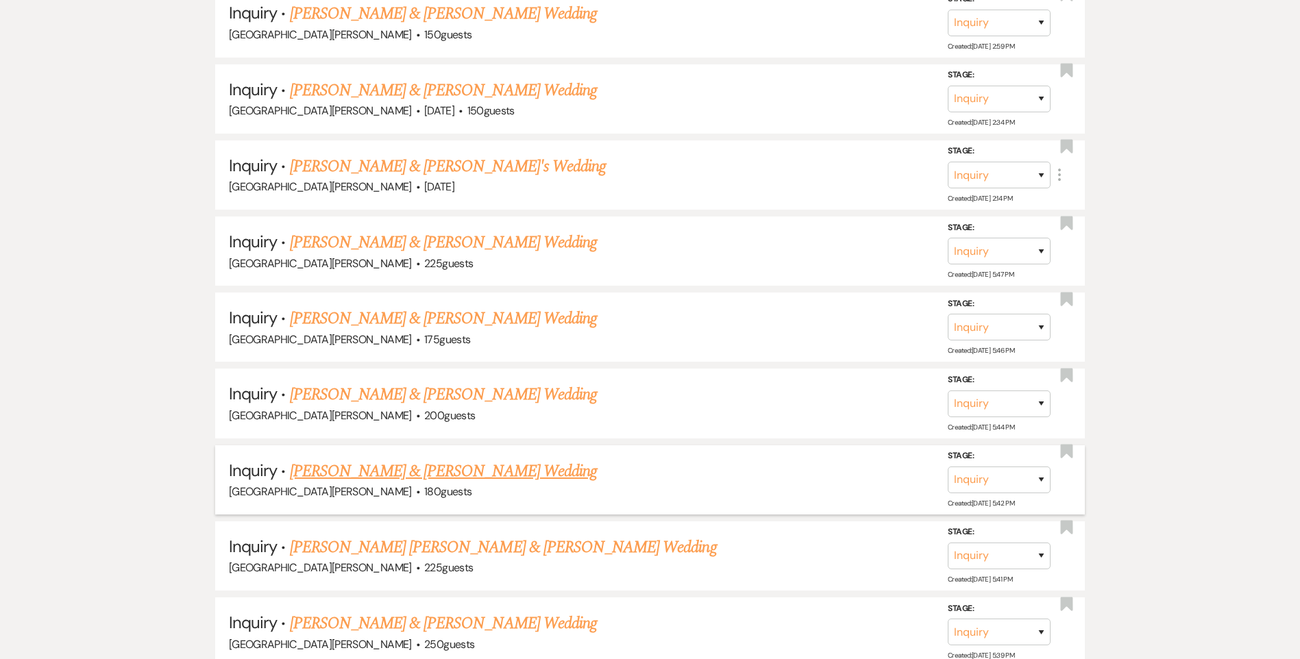
drag, startPoint x: 627, startPoint y: 471, endPoint x: 574, endPoint y: 473, distance: 52.8
click at [574, 473] on h5 "Inquiry · Zoe Egbert & Jon Margraf's Wedding" at bounding box center [650, 471] width 842 height 25
click at [1032, 482] on select "Inquiry Follow Up Tour Requested Tour Confirmed Toured Proposal Sent Booked Lost" at bounding box center [999, 480] width 103 height 27
select select "7"
click at [948, 467] on select "Inquiry Follow Up Tour Requested Tour Confirmed Toured Proposal Sent Booked Lost" at bounding box center [999, 480] width 103 height 27
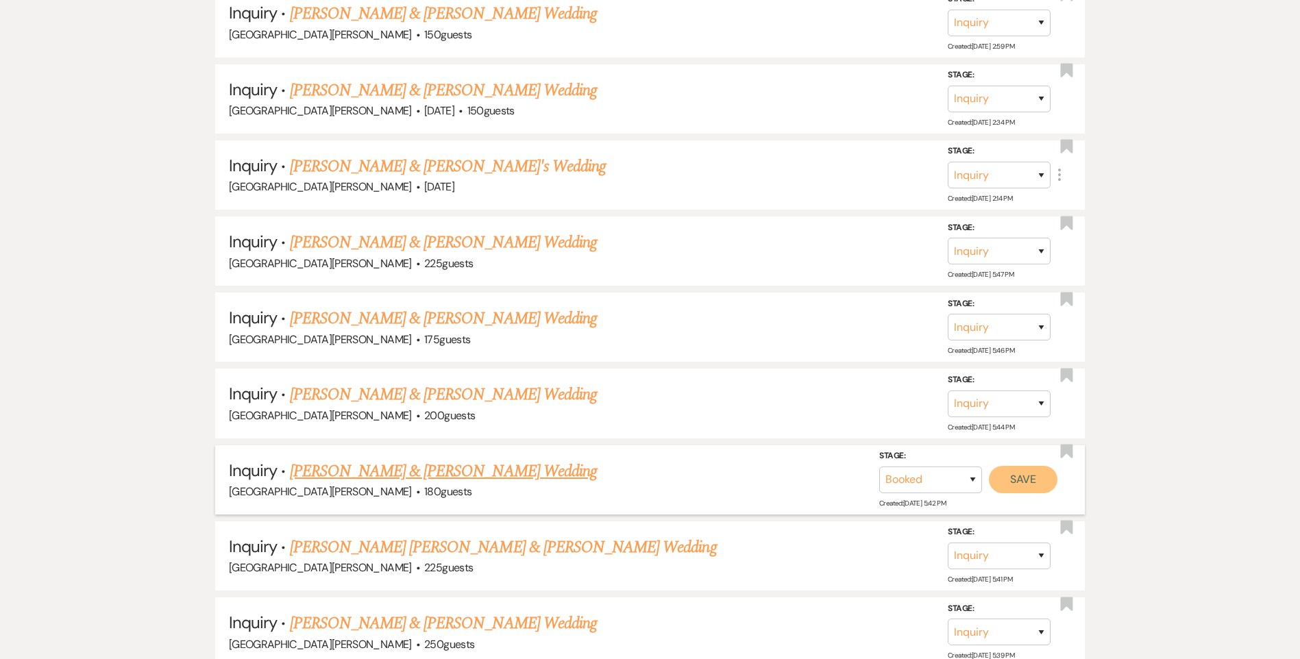
click at [1010, 486] on button "Save" at bounding box center [1023, 479] width 69 height 27
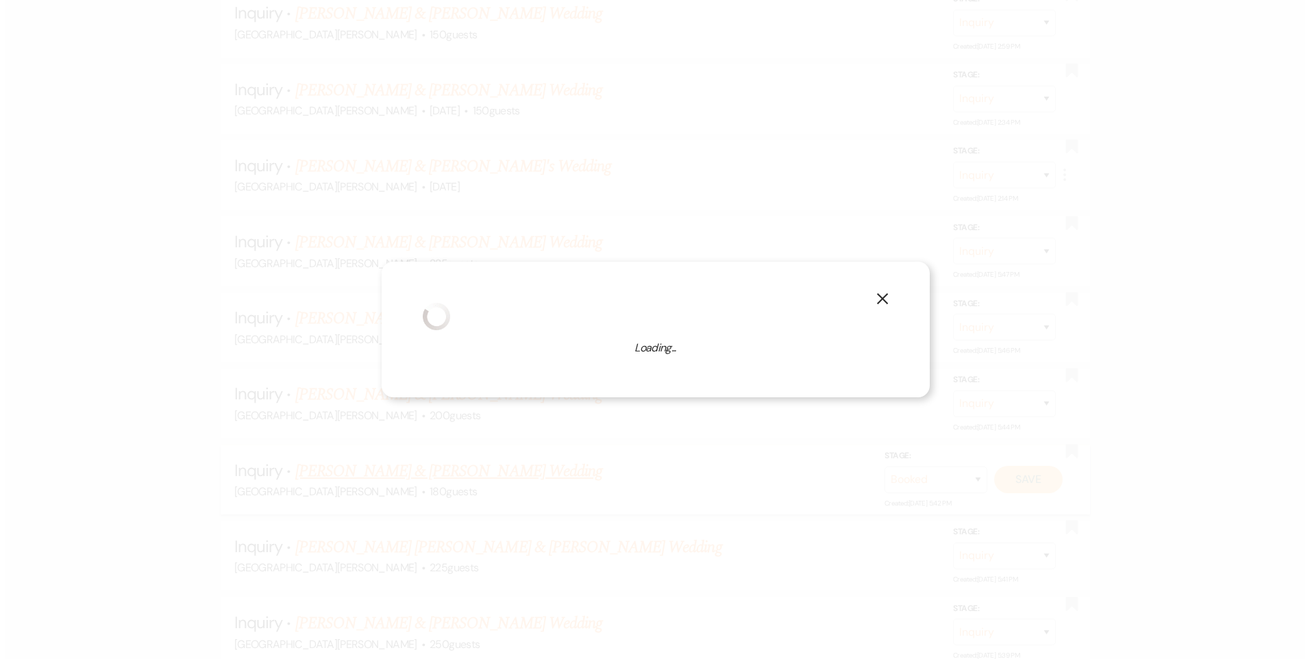
scroll to position [892, 0]
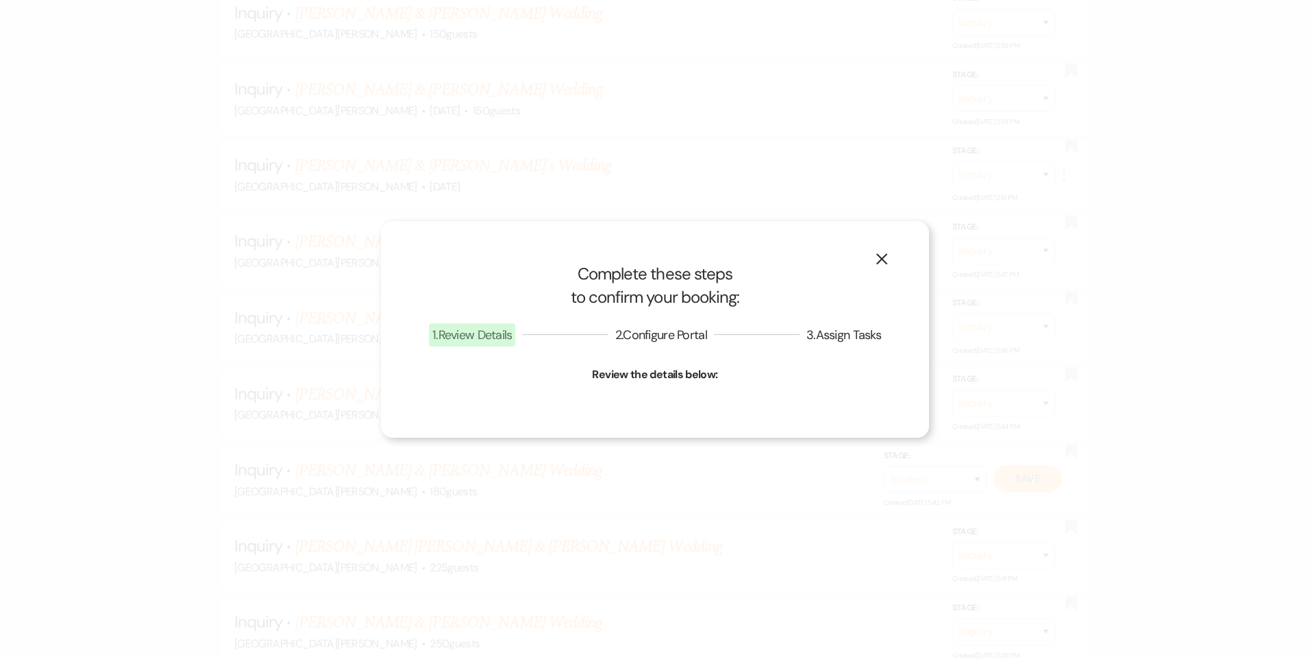
select select "1"
select select "823"
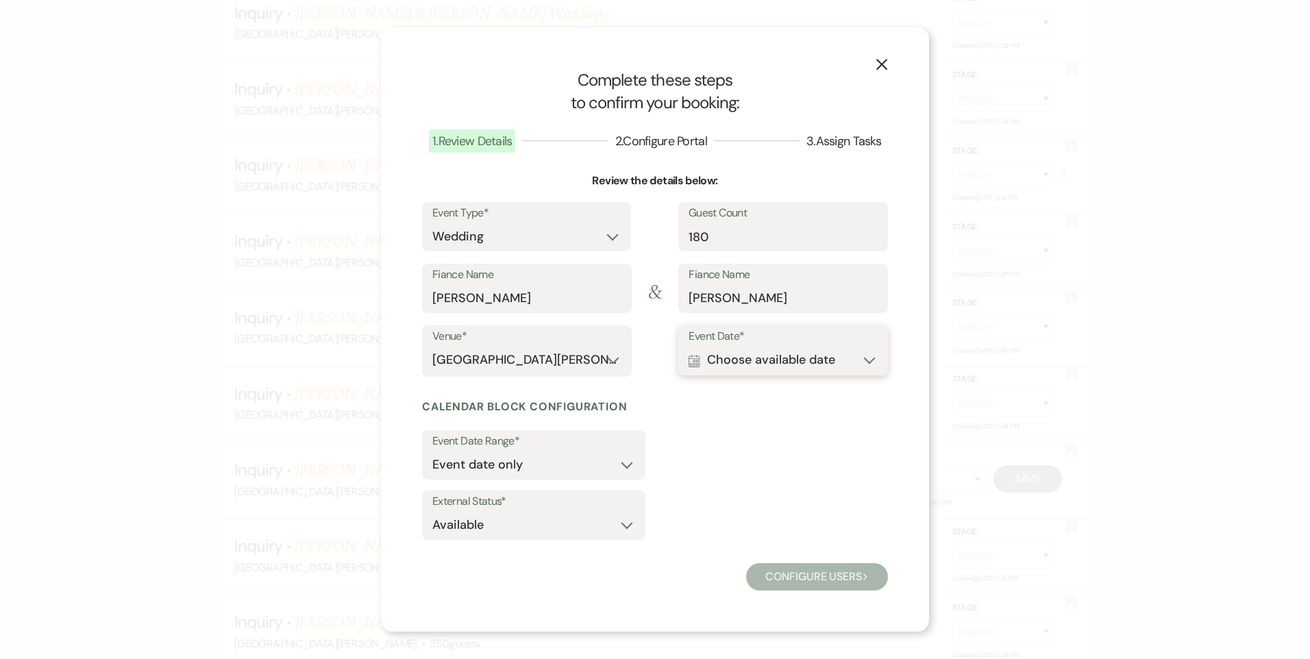
click at [756, 361] on button "Calendar Choose available date Expand" at bounding box center [783, 360] width 189 height 27
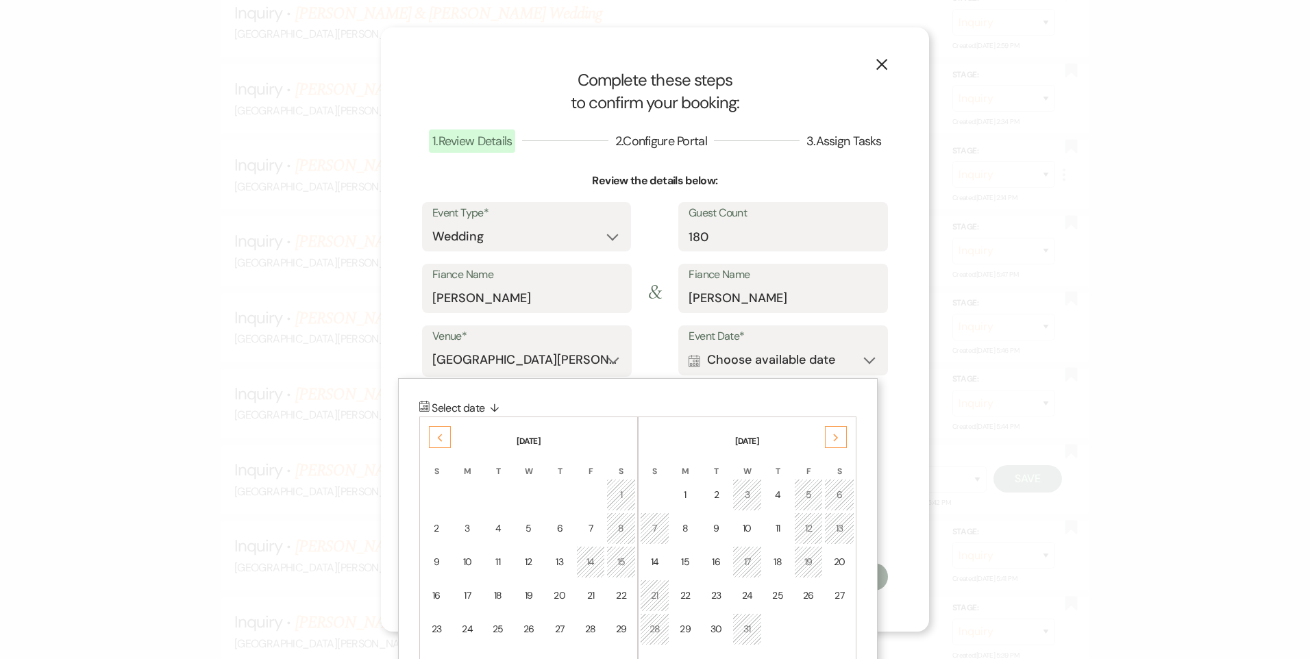
click at [830, 430] on div "Next" at bounding box center [836, 437] width 22 height 22
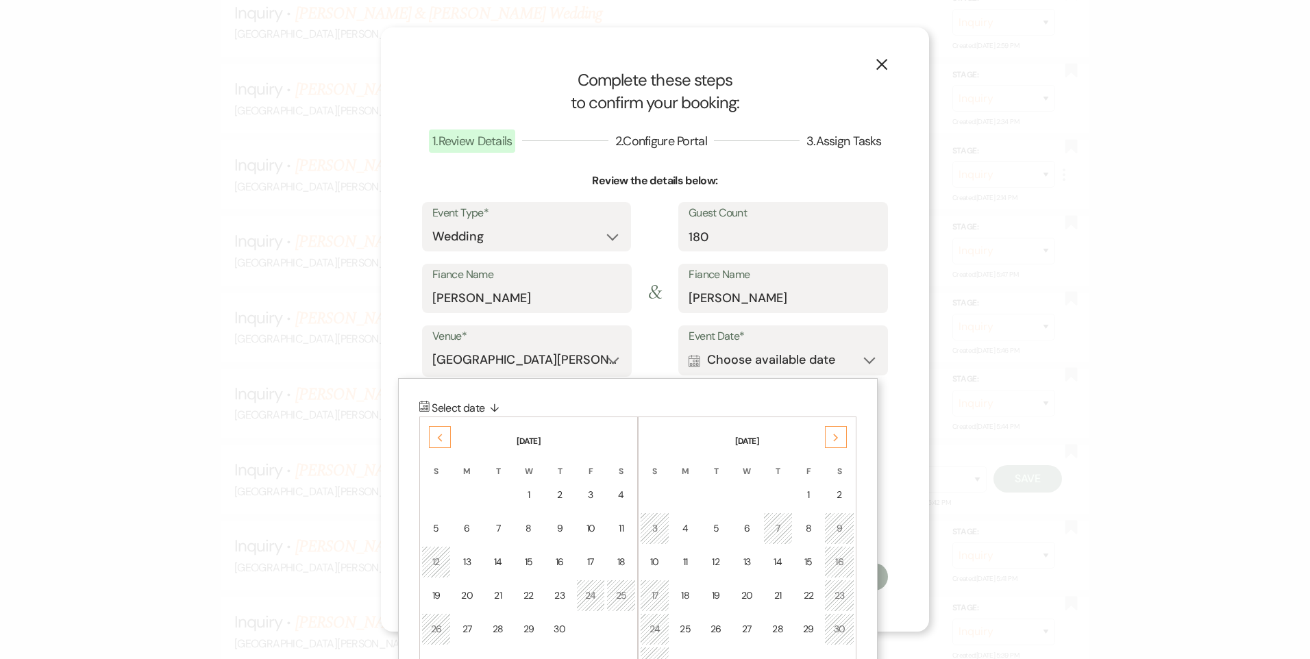
click at [830, 430] on div "Next" at bounding box center [836, 437] width 22 height 22
click at [819, 417] on div "Next August 2026 S M T W T F S 1 2 3 4 5 6 7 8 9 10 11 12 13 14 15 16 17 18 19 …" at bounding box center [637, 417] width 437 height 0
click at [836, 435] on div "Next" at bounding box center [836, 437] width 22 height 22
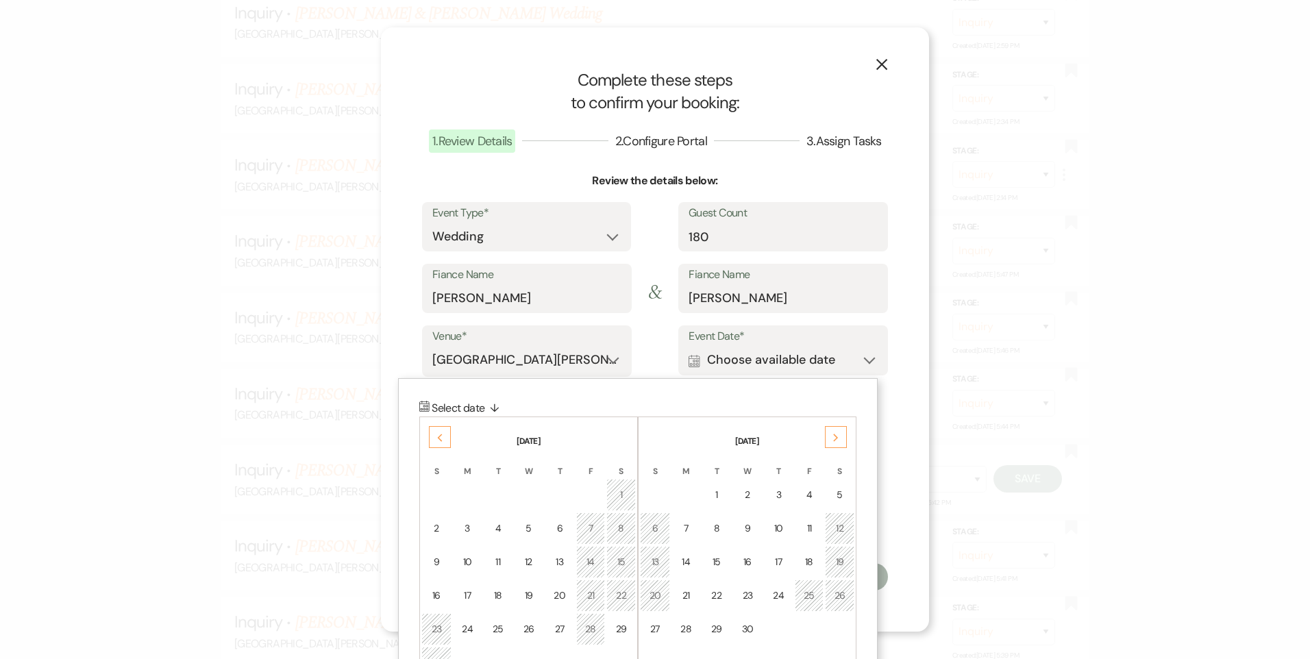
click at [803, 588] on td "25" at bounding box center [809, 596] width 29 height 32
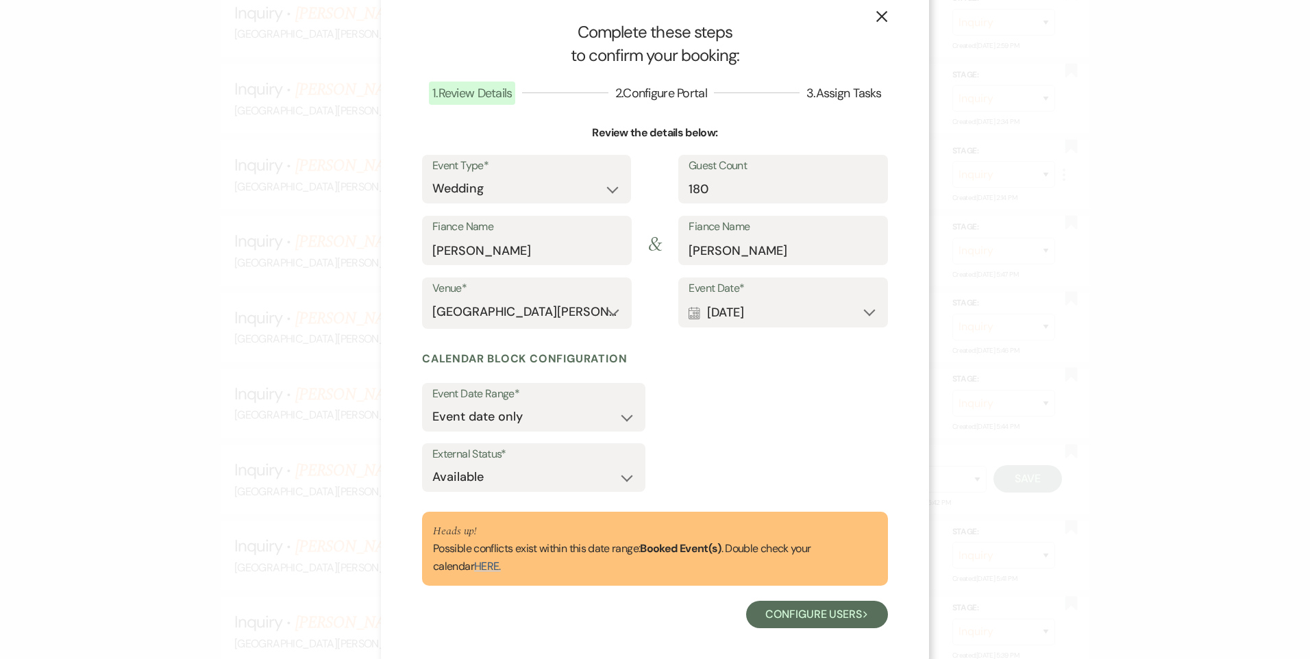
scroll to position [31, 0]
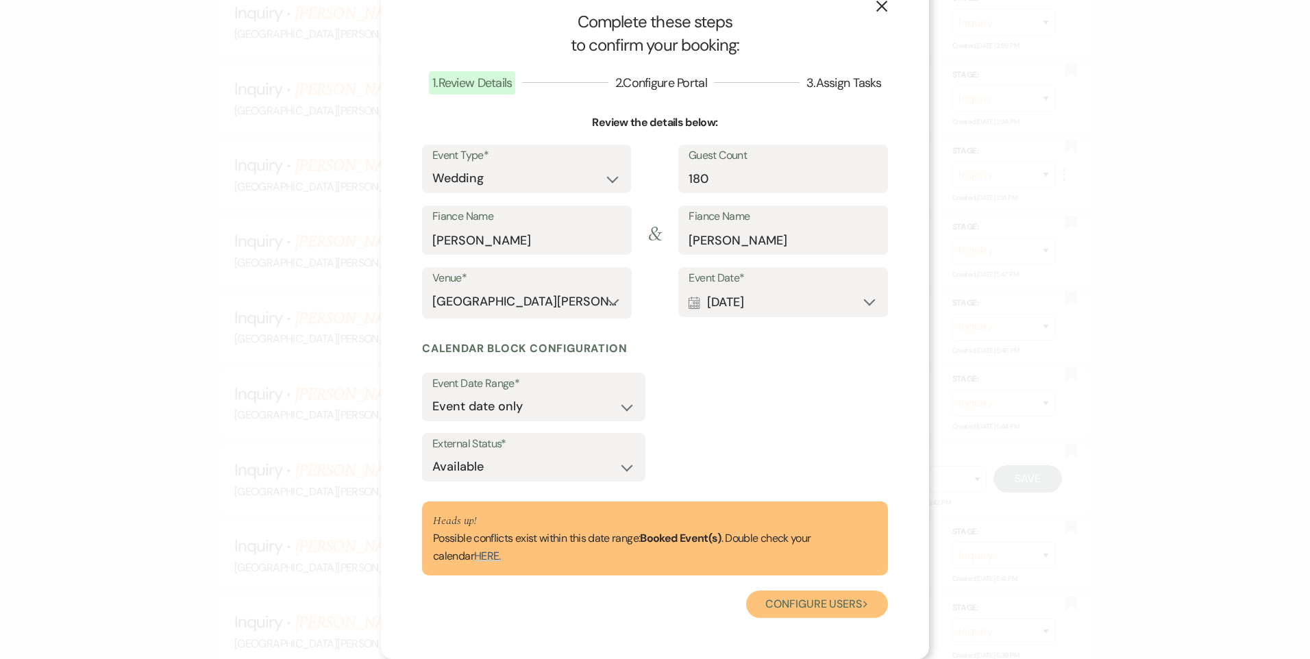
click at [814, 598] on button "Configure users Next" at bounding box center [817, 604] width 142 height 27
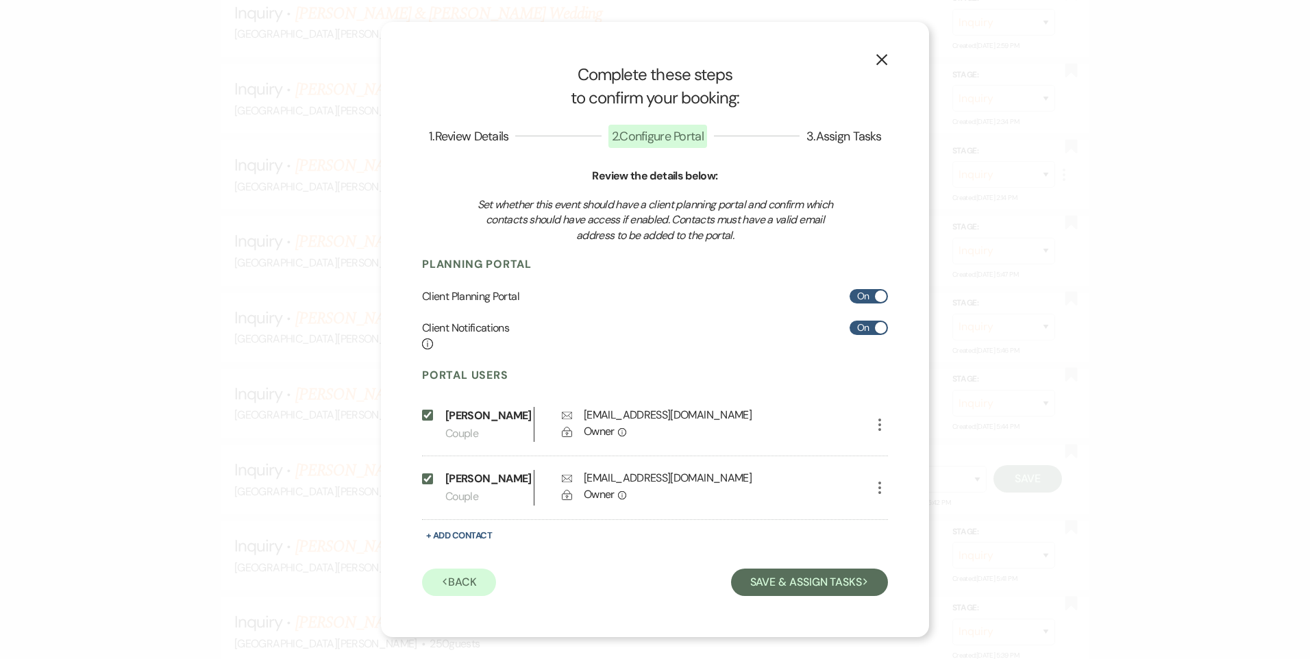
scroll to position [0, 0]
click at [883, 51] on button "X" at bounding box center [881, 59] width 21 height 24
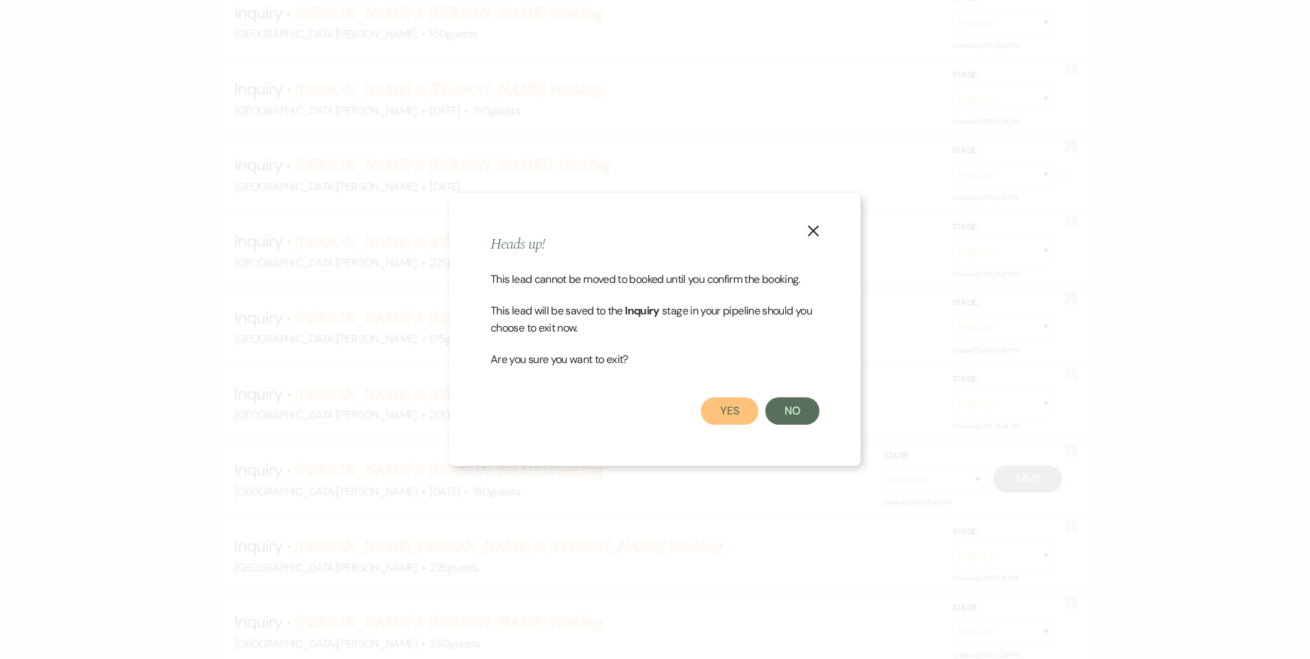
click at [723, 422] on button "Yes" at bounding box center [730, 410] width 58 height 27
select select "1"
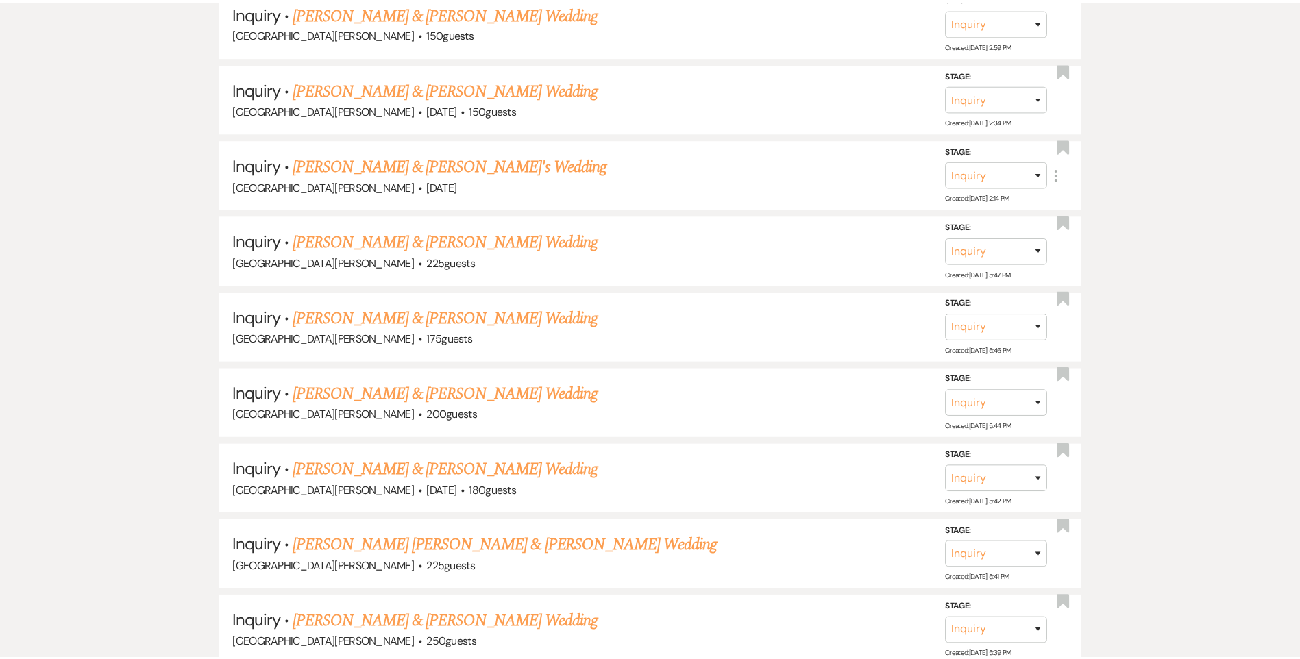
scroll to position [891, 0]
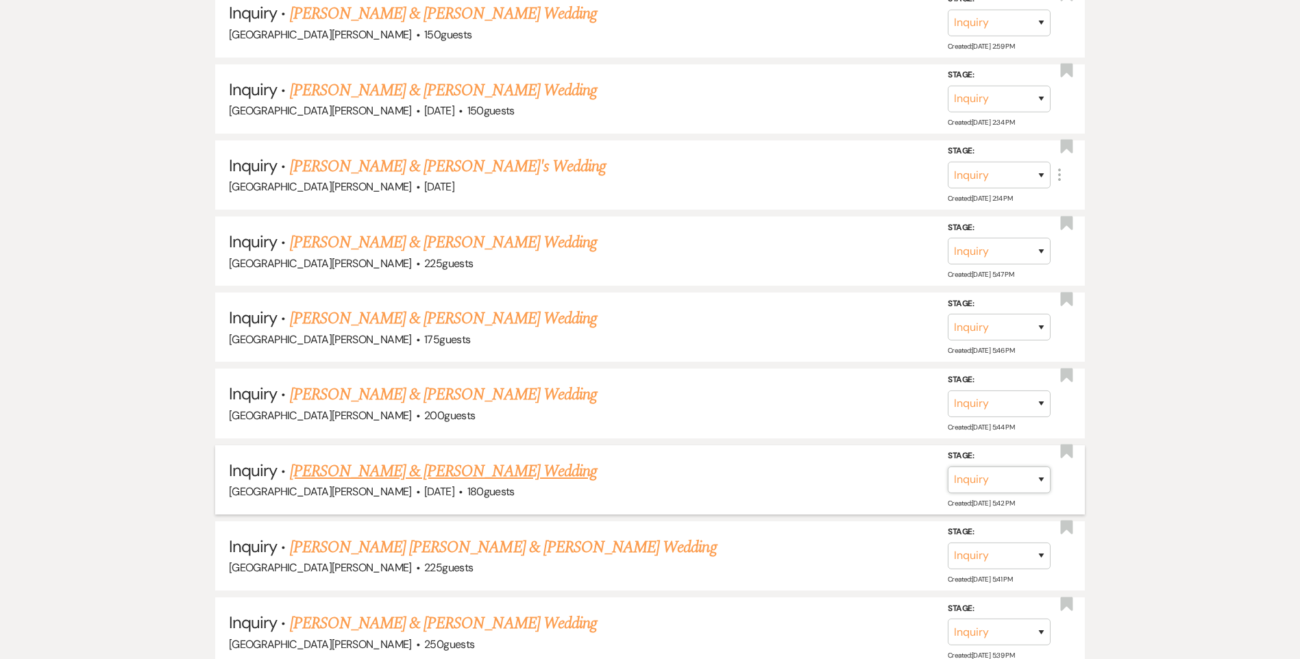
click at [1042, 483] on select "Inquiry Follow Up Tour Requested Tour Confirmed Toured Proposal Sent Booked Lost" at bounding box center [999, 480] width 103 height 27
click at [518, 465] on h5 "Inquiry · Zoe Egbert & Jon Margraf's Wedding" at bounding box center [650, 471] width 842 height 25
click at [256, 463] on span "Inquiry" at bounding box center [253, 470] width 48 height 21
click at [869, 508] on li "Inquiry · Zoe Egbert & Jon Margraf's Wedding White Willow Meadows · Sep 25, 202…" at bounding box center [649, 479] width 869 height 69
click at [852, 496] on div "White Willow Meadows · Sep 25, 2026 · 180 guests" at bounding box center [650, 492] width 842 height 18
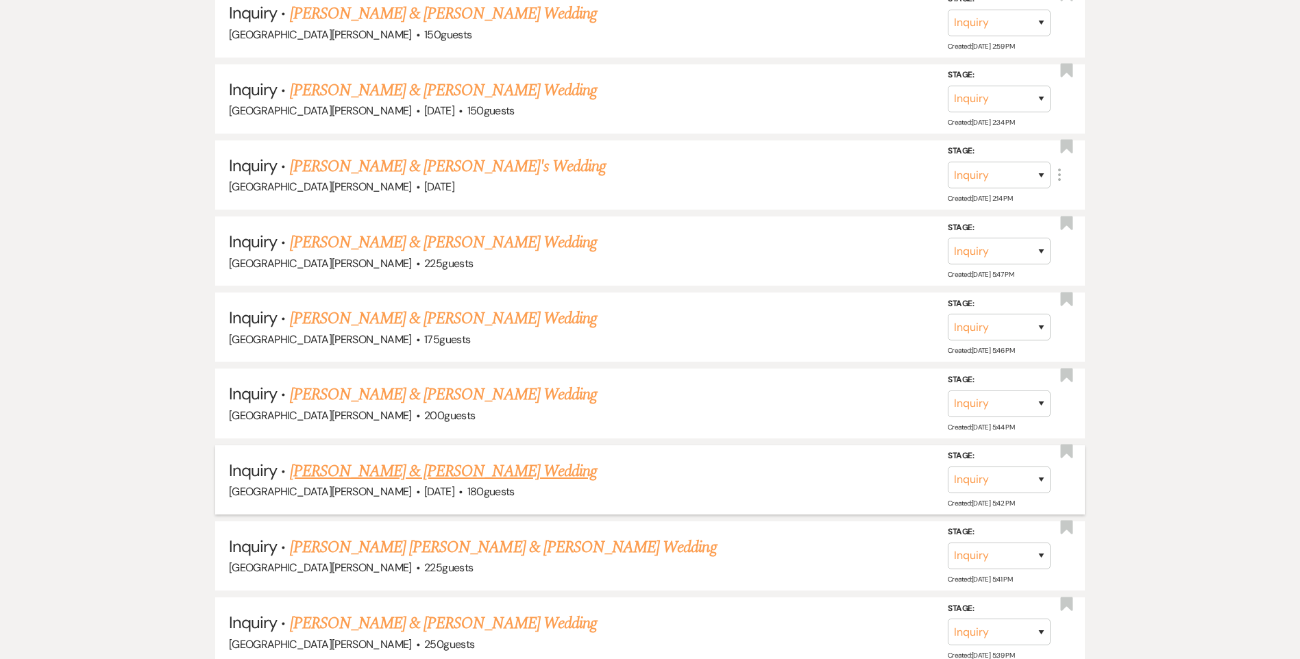
click at [852, 496] on div "White Willow Meadows · Sep 25, 2026 · 180 guests" at bounding box center [650, 492] width 842 height 18
click at [458, 478] on link "Zoe Egbert & Jon Margraf's Wedding" at bounding box center [443, 471] width 307 height 25
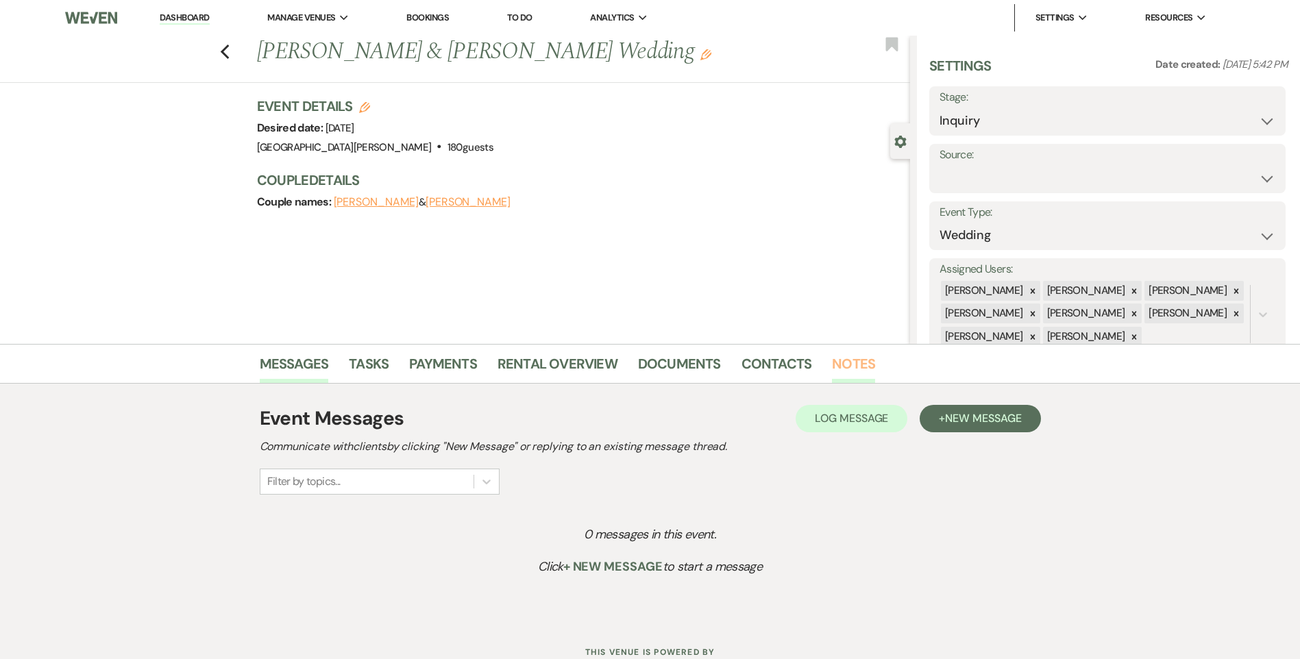
click at [856, 360] on link "Notes" at bounding box center [853, 368] width 43 height 30
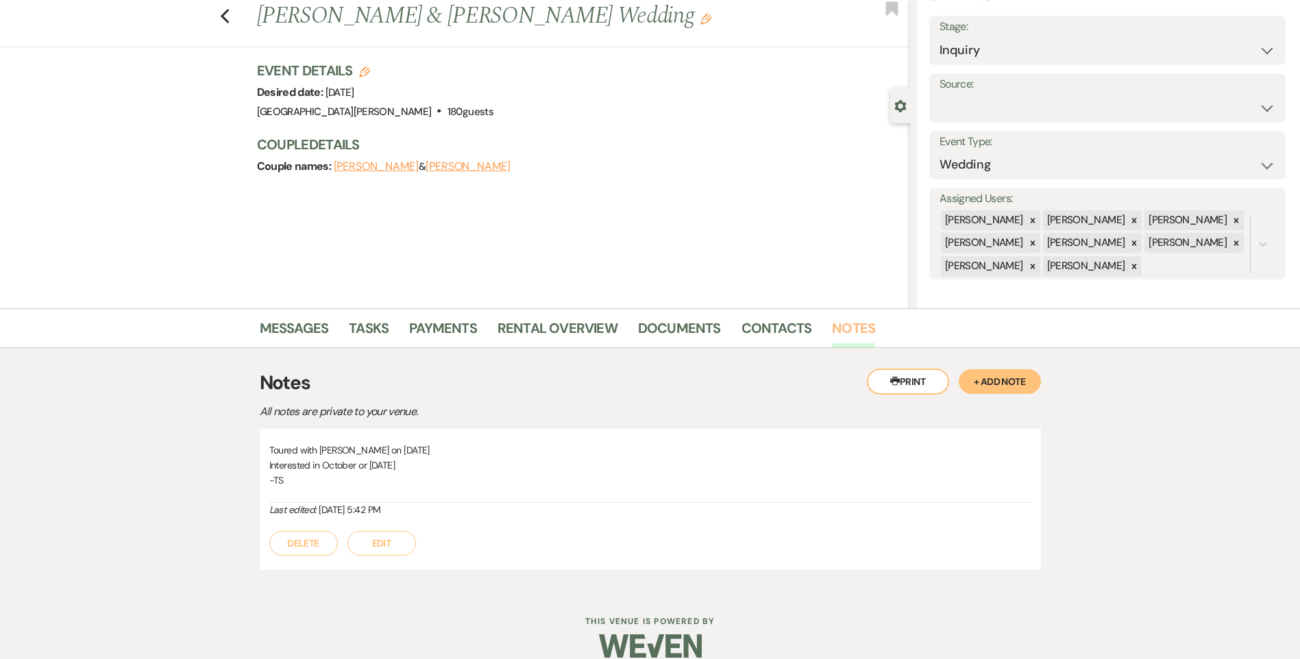
scroll to position [55, 0]
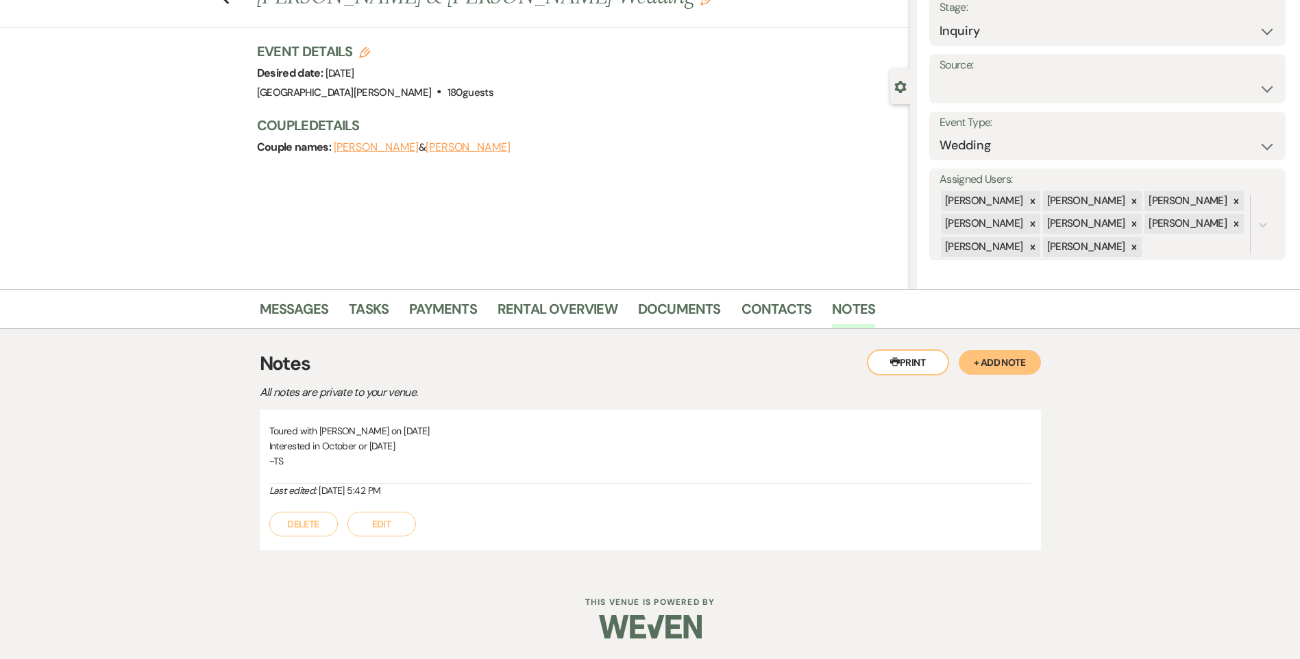
drag, startPoint x: 912, startPoint y: 90, endPoint x: 902, endPoint y: 94, distance: 11.1
click at [907, 92] on div "Gear Settings" at bounding box center [903, 87] width 26 height 36
click at [900, 88] on icon "Gear" at bounding box center [900, 87] width 12 height 12
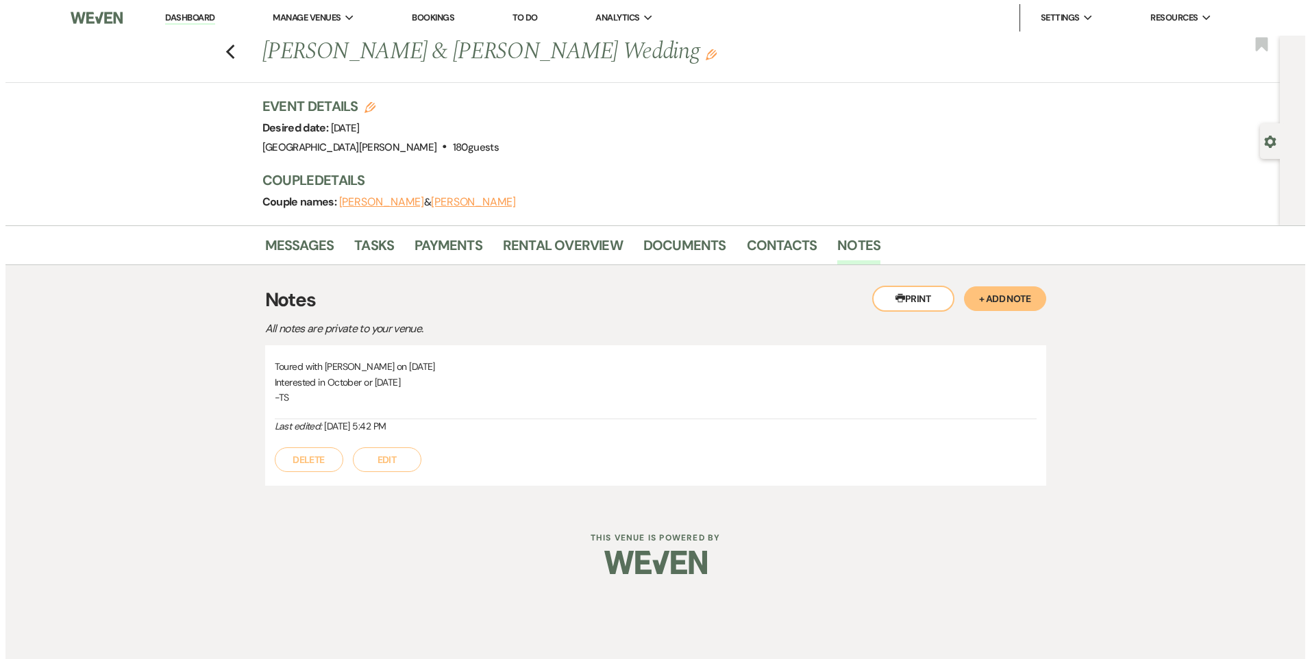
scroll to position [0, 0]
click at [792, 237] on link "Contacts" at bounding box center [781, 249] width 71 height 30
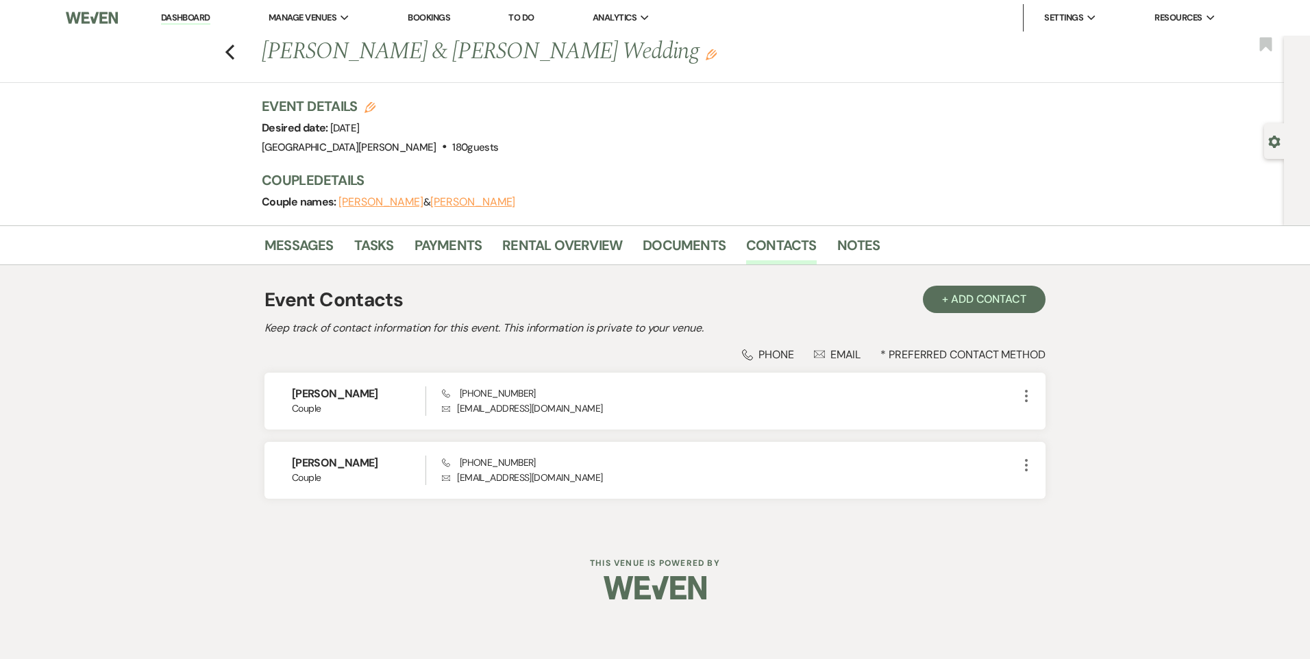
click at [636, 244] on li "Rental Overview" at bounding box center [572, 248] width 140 height 33
click at [308, 237] on link "Messages" at bounding box center [298, 249] width 69 height 30
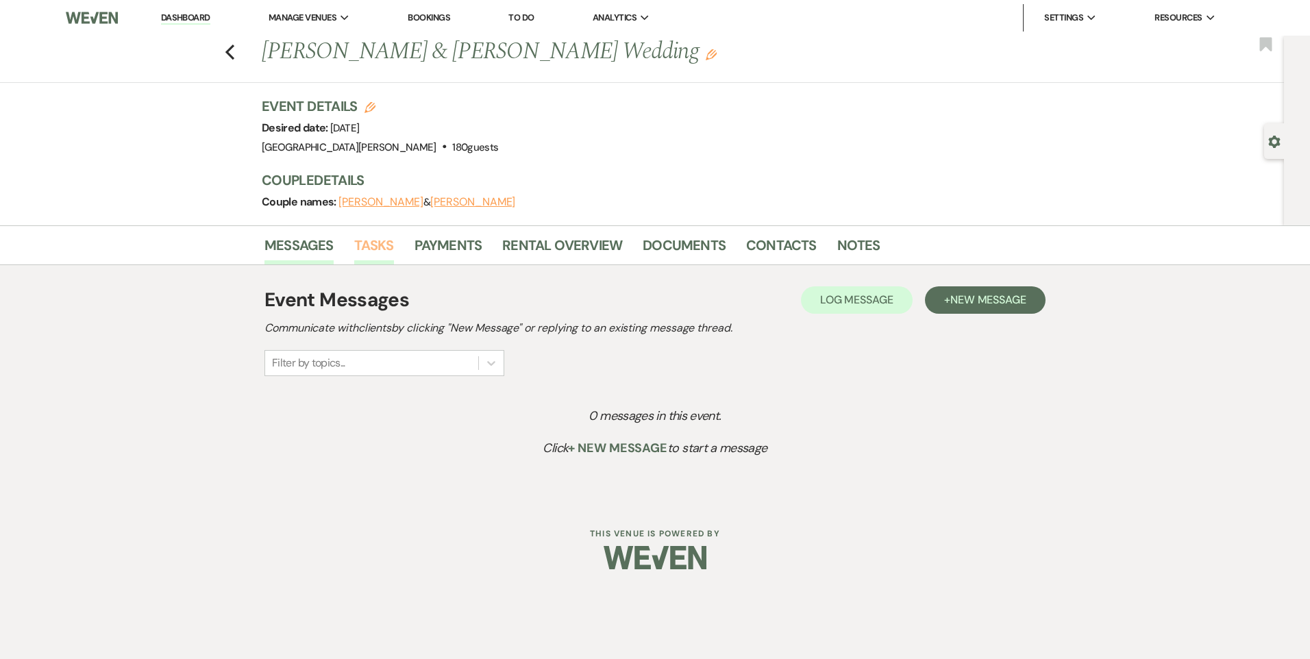
click at [364, 237] on link "Tasks" at bounding box center [374, 249] width 40 height 30
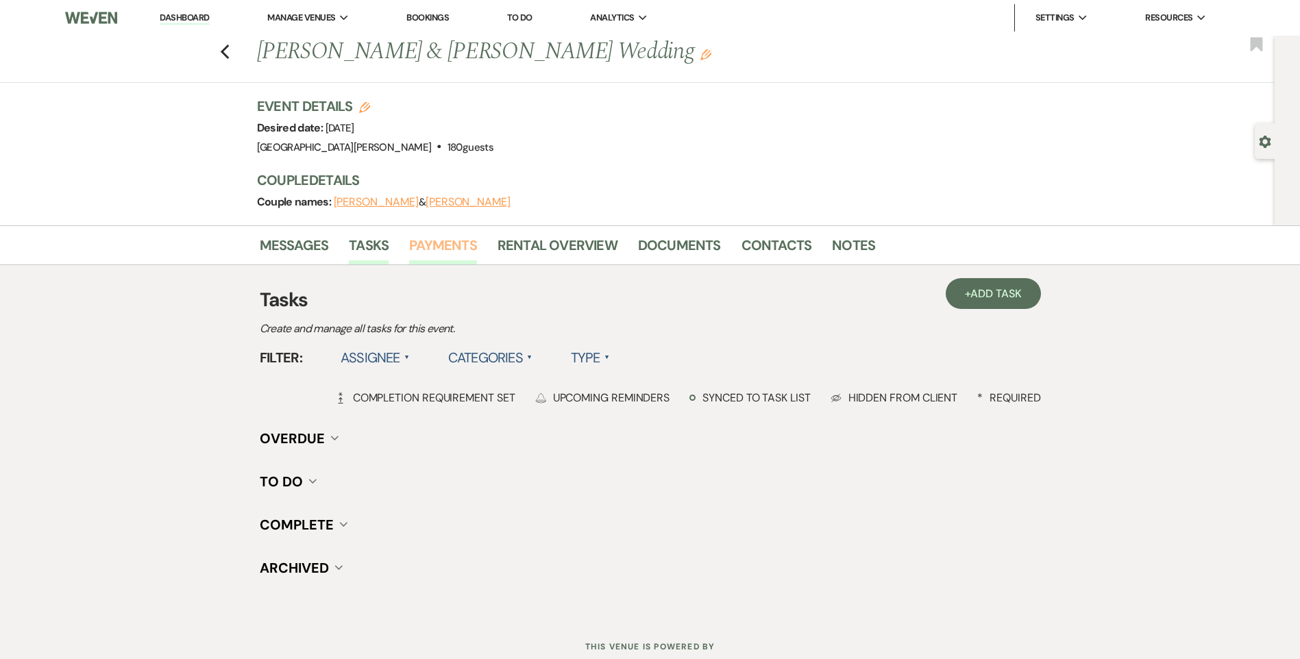
click at [451, 244] on link "Payments" at bounding box center [443, 249] width 68 height 30
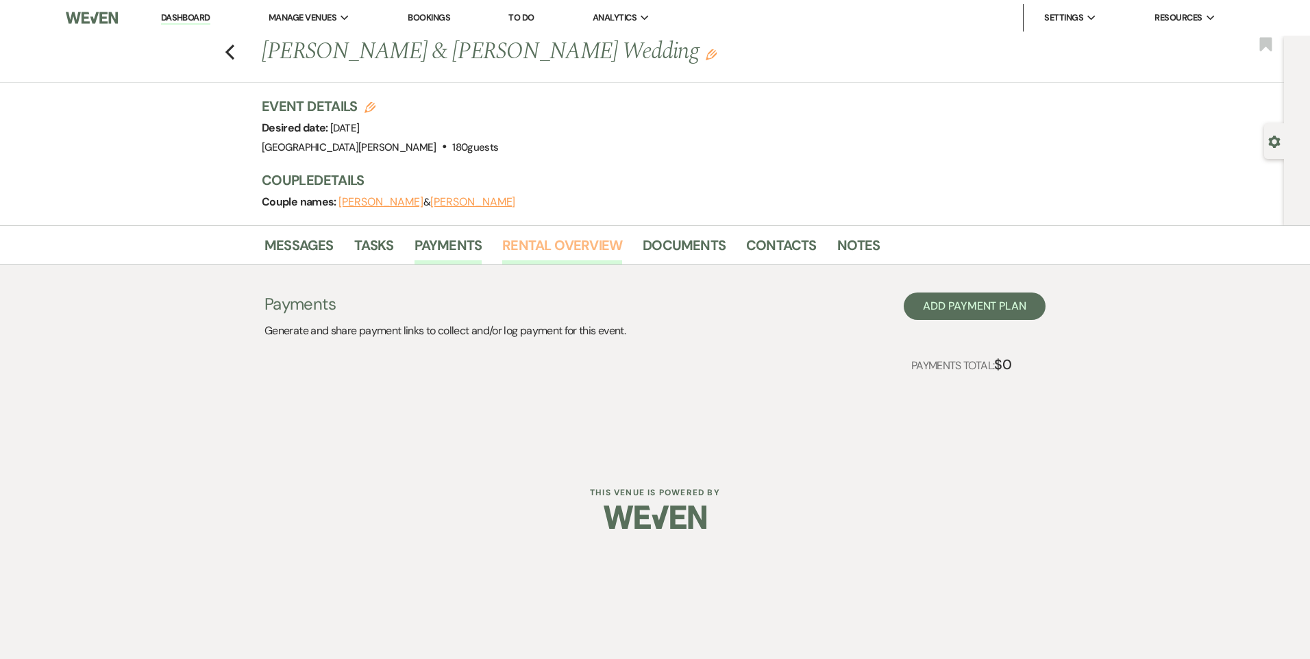
click at [539, 239] on link "Rental Overview" at bounding box center [562, 249] width 120 height 30
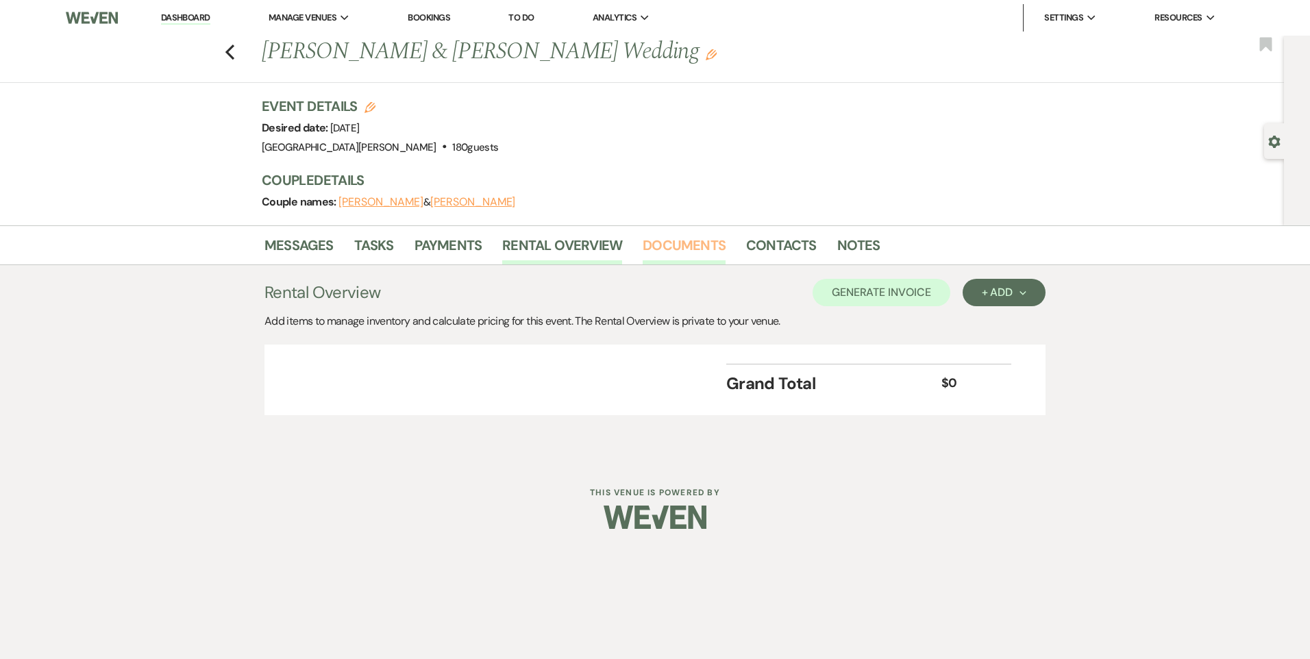
click at [677, 239] on link "Documents" at bounding box center [684, 249] width 83 height 30
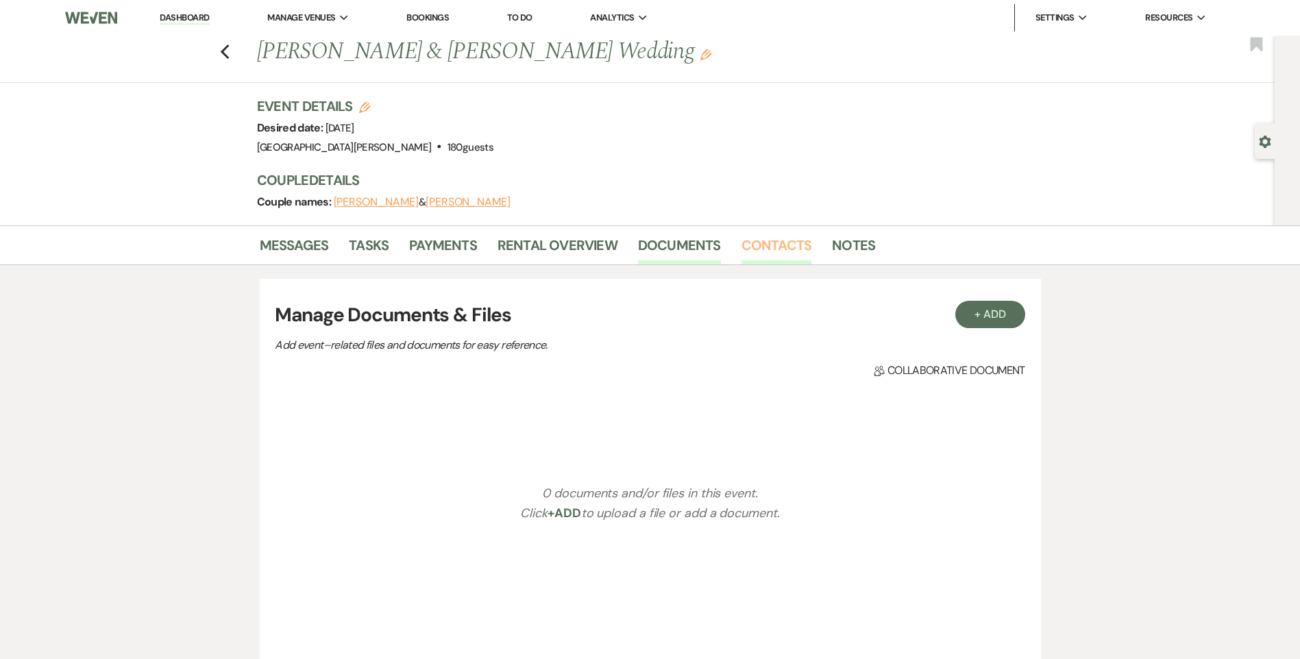
click at [794, 243] on link "Contacts" at bounding box center [776, 249] width 71 height 30
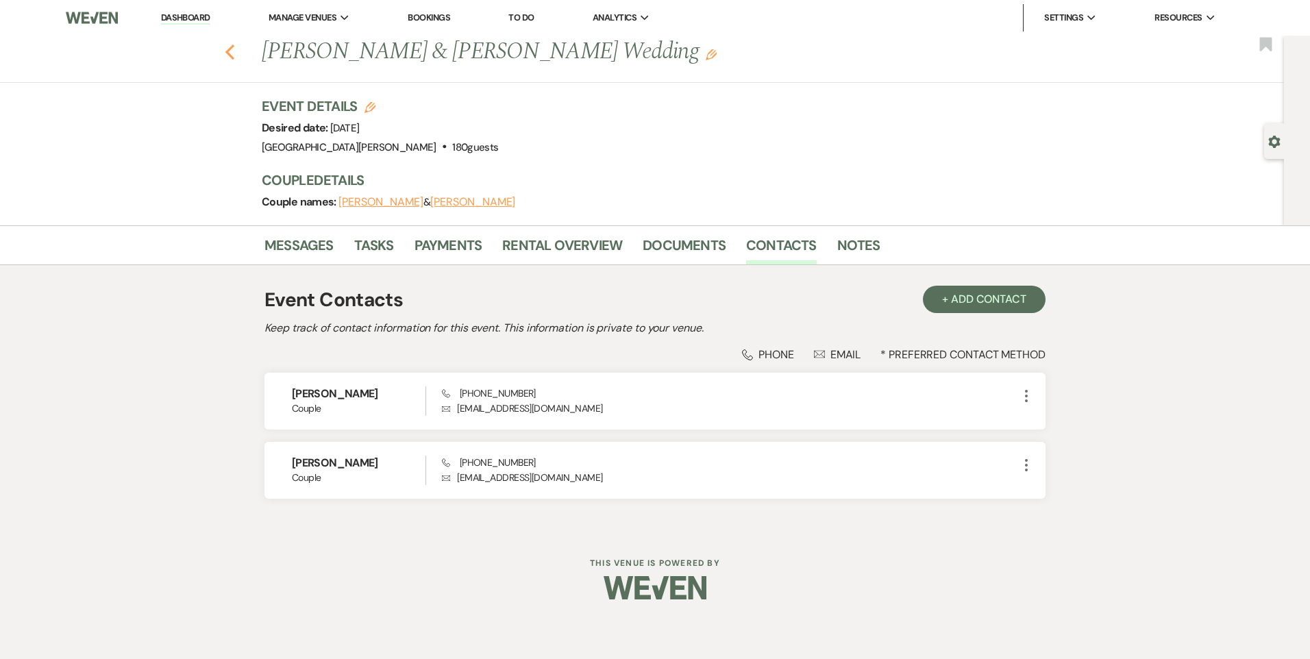
click at [230, 49] on use "button" at bounding box center [229, 52] width 9 height 15
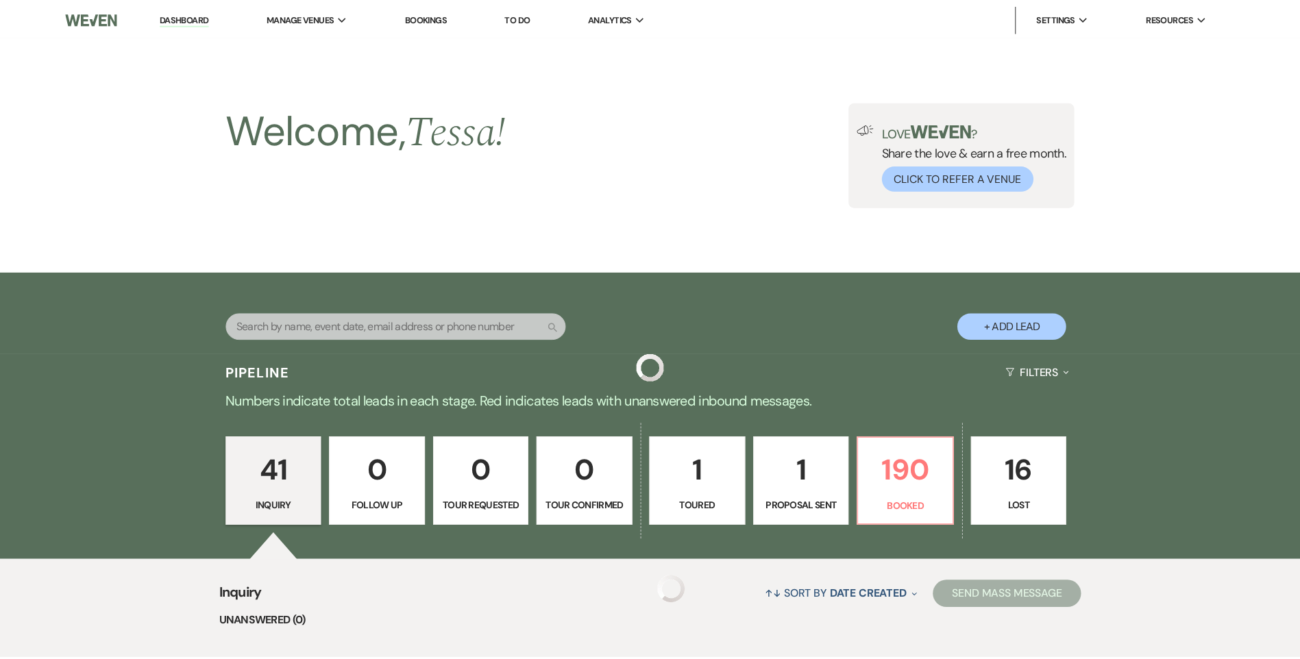
scroll to position [891, 0]
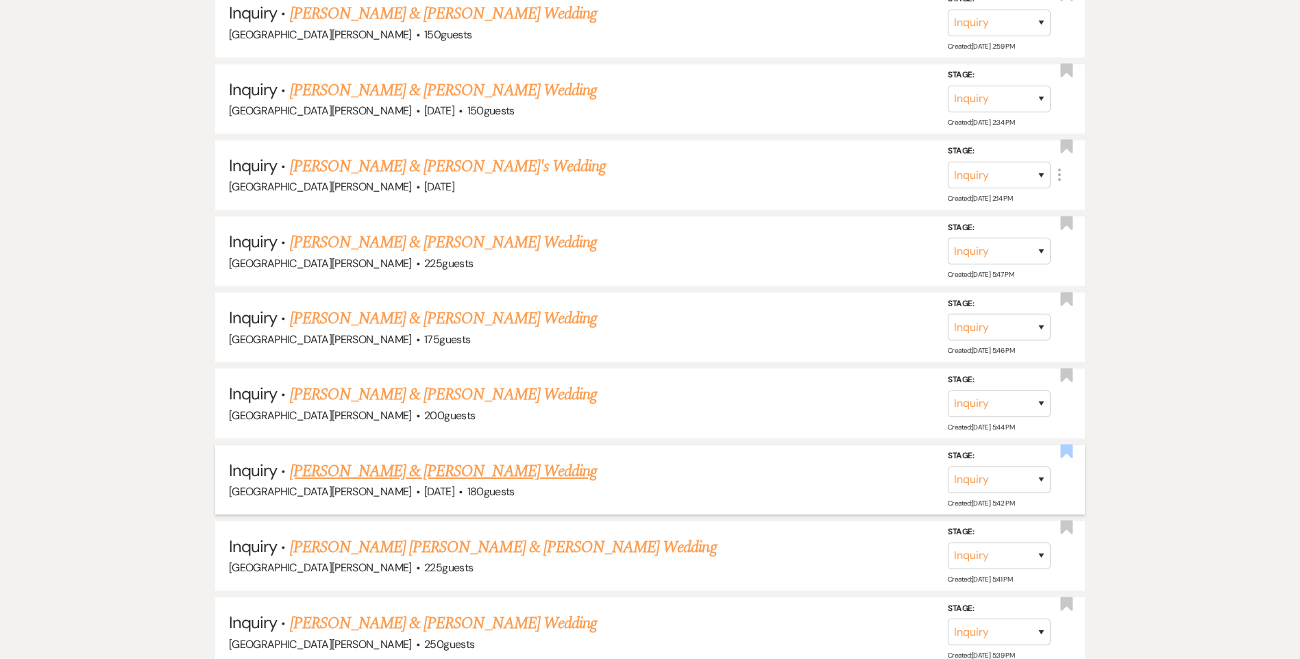
click at [1065, 455] on use "button" at bounding box center [1067, 452] width 12 height 14
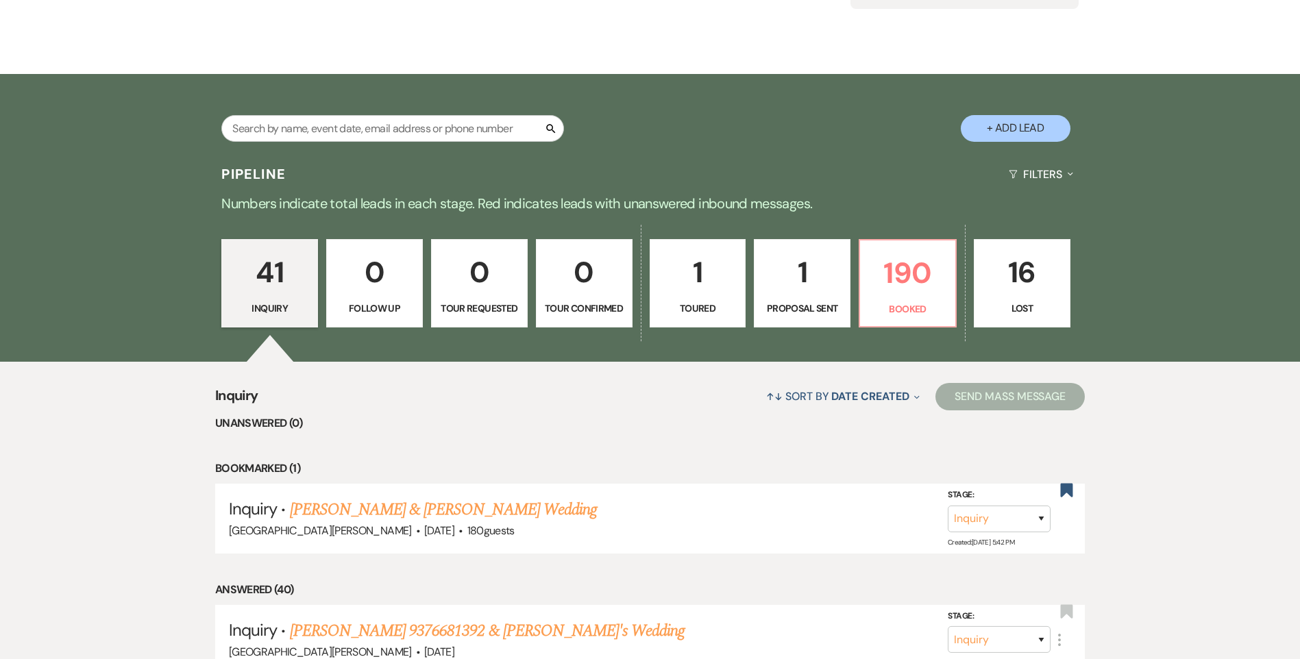
scroll to position [282, 0]
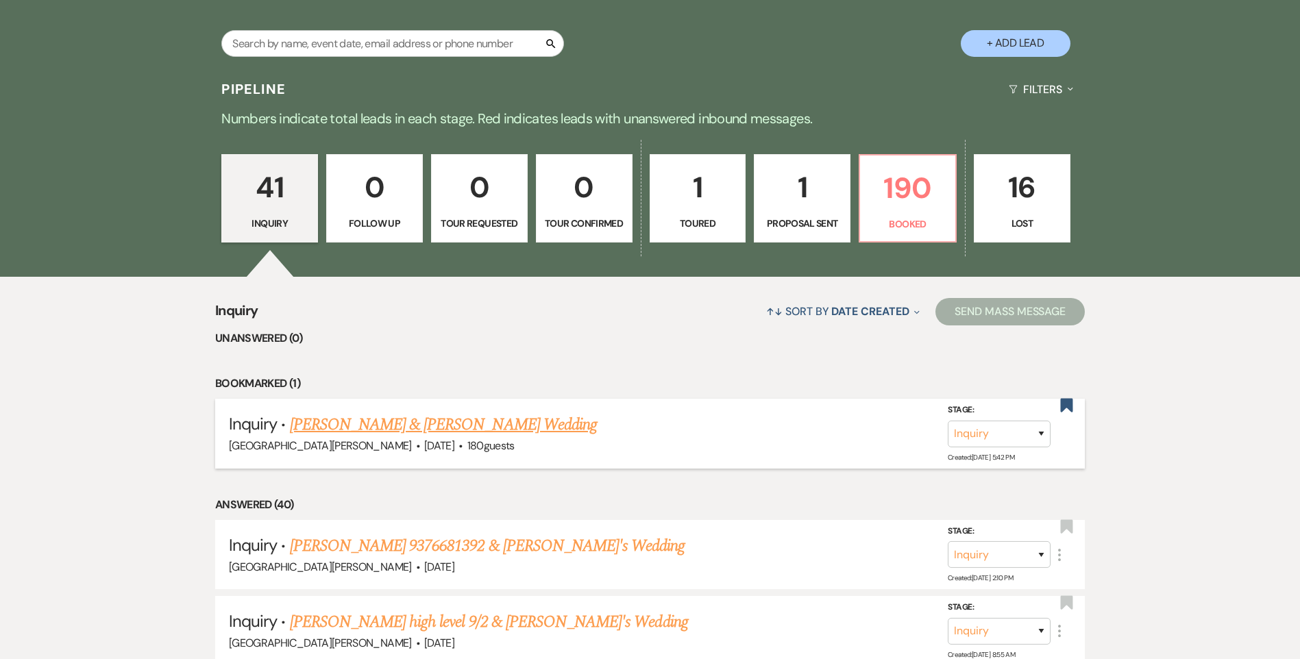
click at [657, 449] on div "White Willow Meadows · Sep 25, 2026 · 180 guests" at bounding box center [650, 446] width 842 height 18
click at [914, 196] on p "190" at bounding box center [907, 188] width 79 height 46
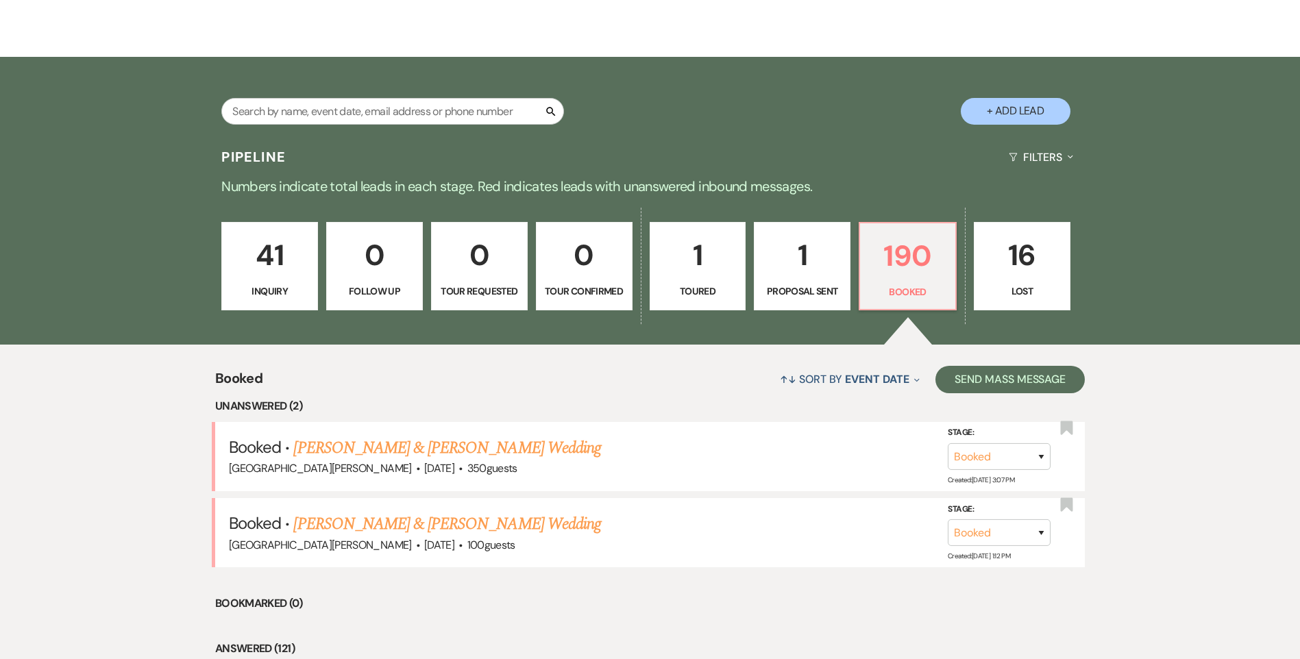
scroll to position [419, 0]
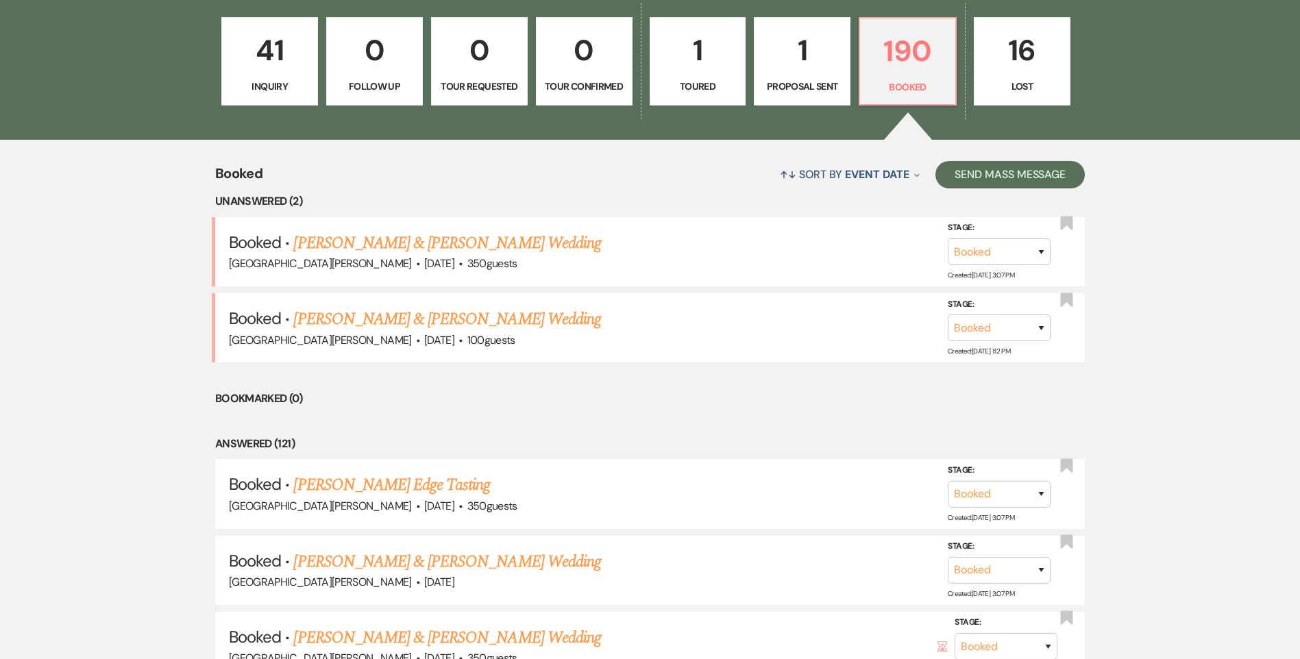
click at [467, 312] on link "Kayla Powers & Mike Ruzicka's Wedding" at bounding box center [446, 319] width 307 height 25
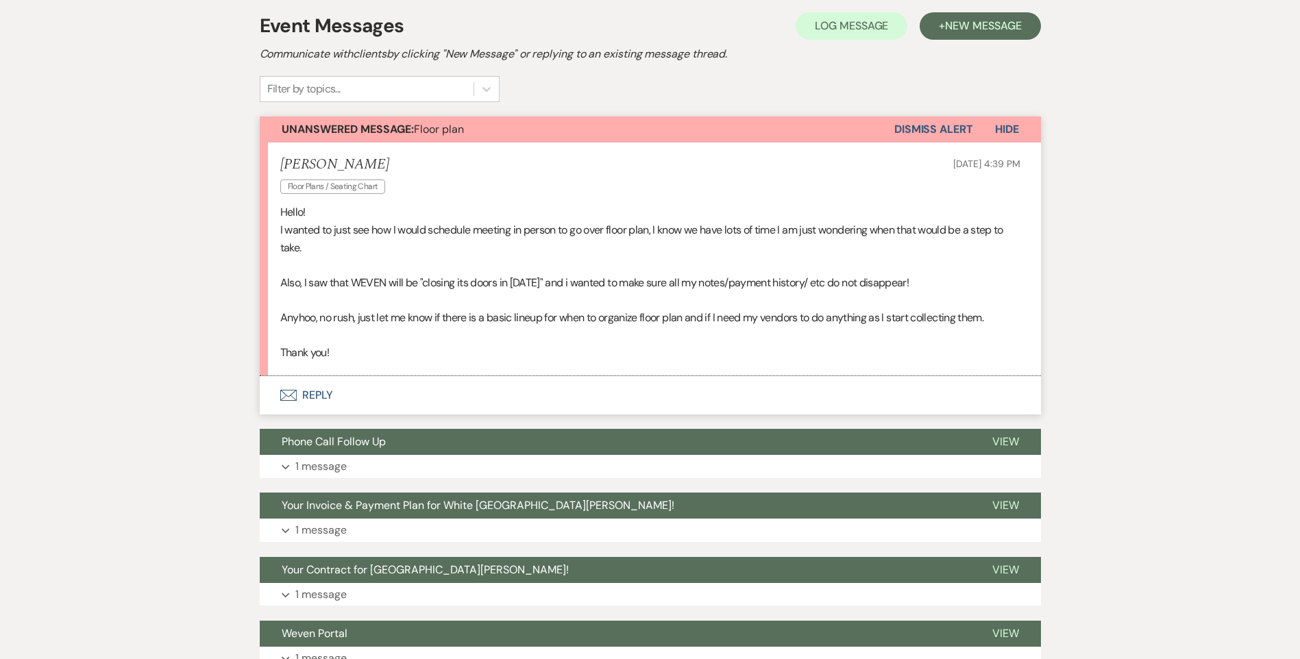
click at [314, 398] on button "Envelope Reply" at bounding box center [650, 395] width 781 height 38
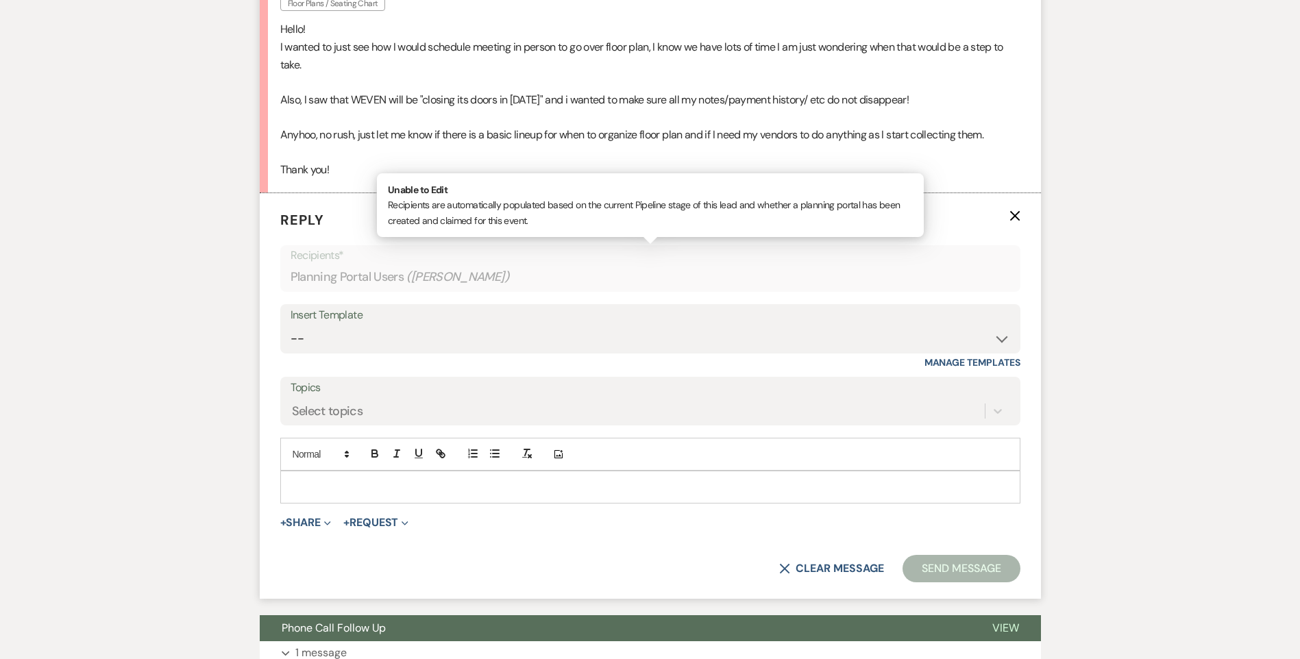
scroll to position [487, 0]
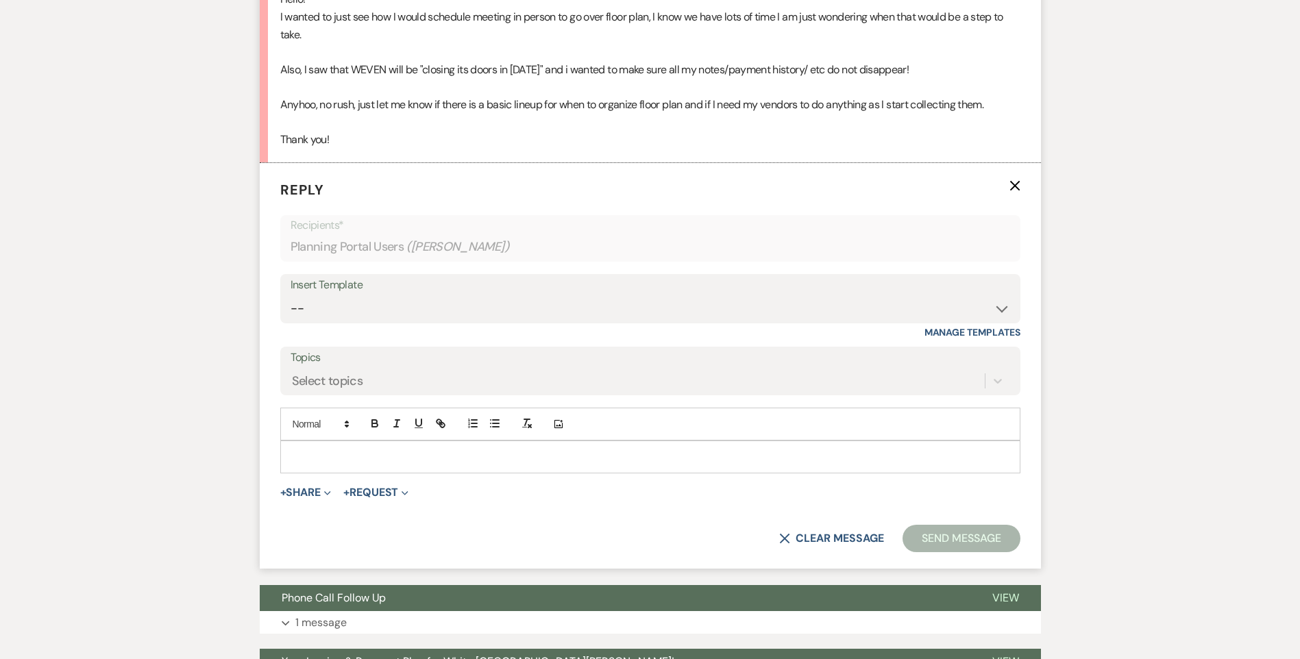
click at [338, 466] on div at bounding box center [650, 457] width 739 height 32
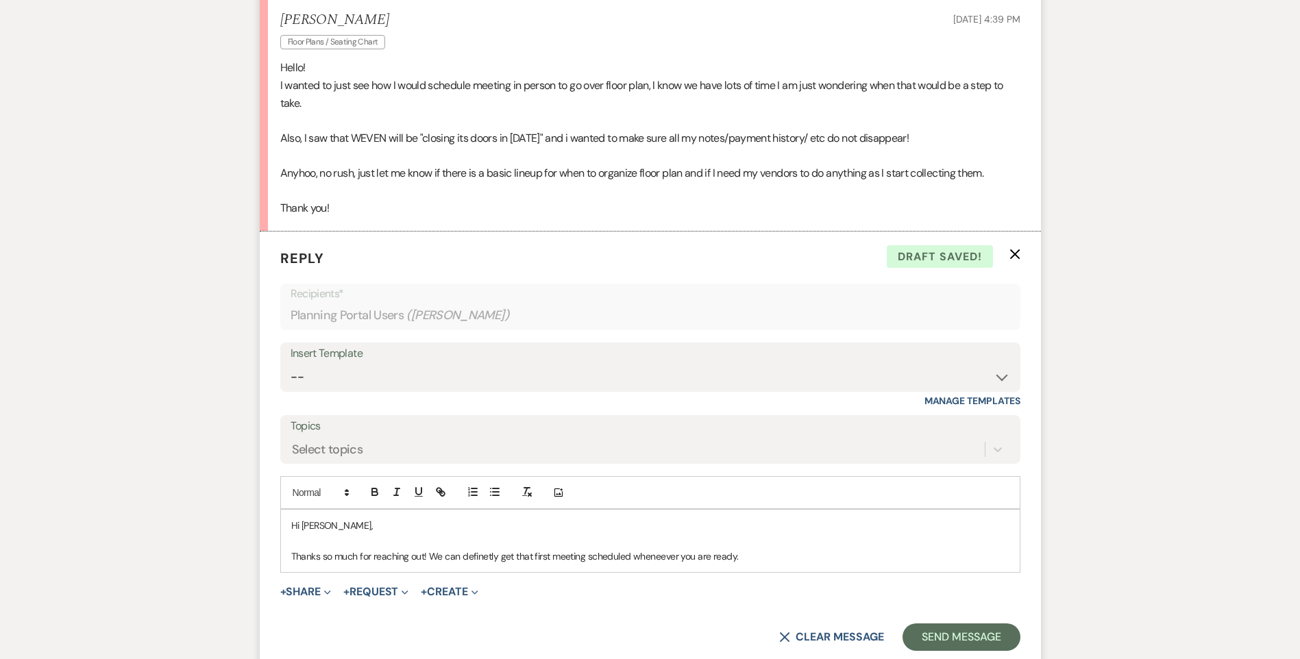
scroll to position [556, 0]
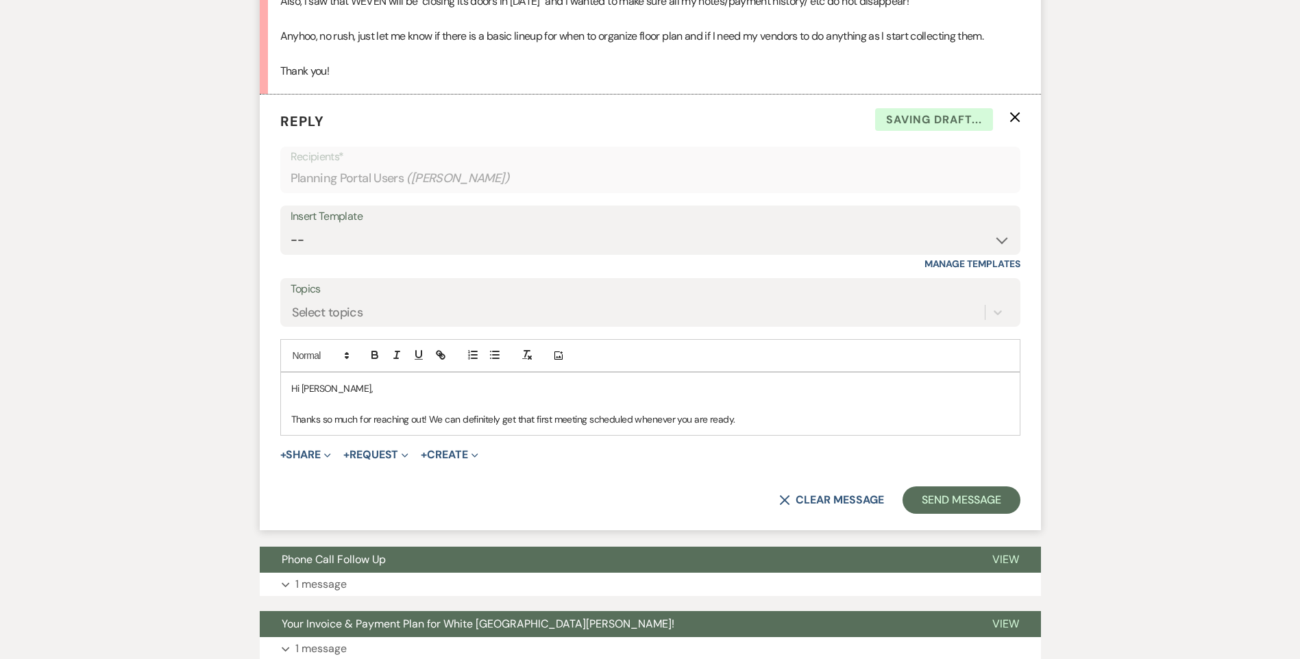
click at [739, 428] on div "Hi Mike, Thanks so much for reaching out! We can definitely get that first meet…" at bounding box center [650, 404] width 739 height 62
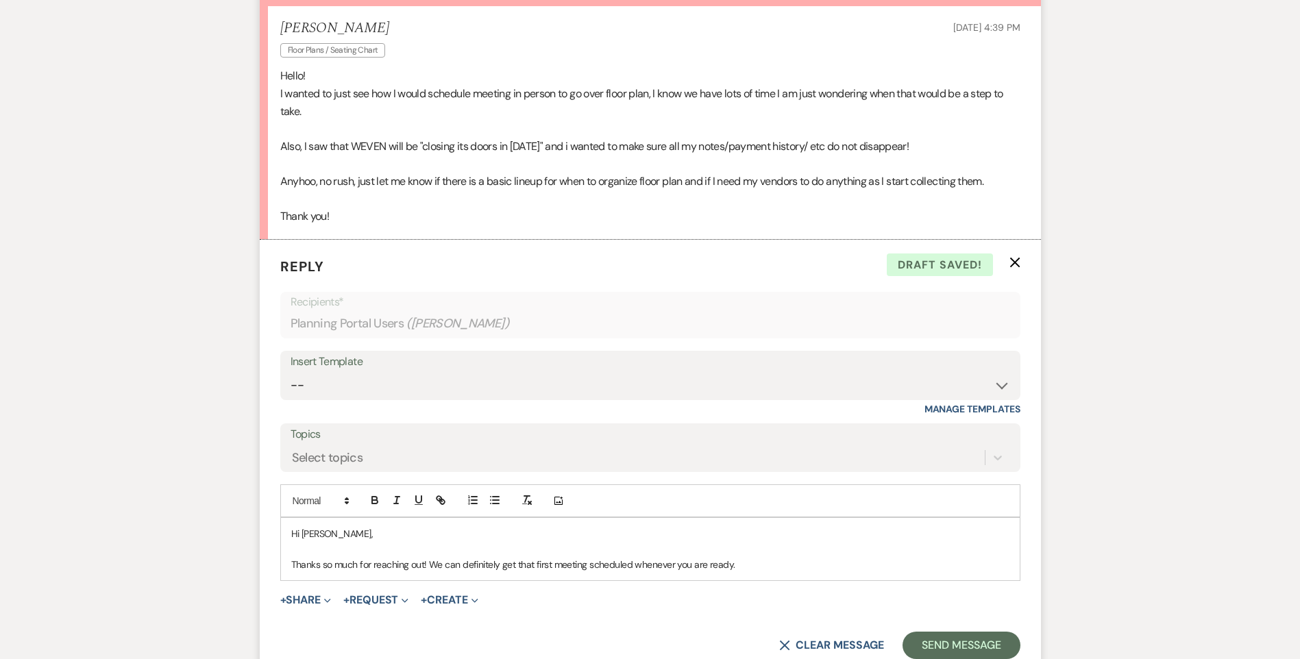
scroll to position [487, 0]
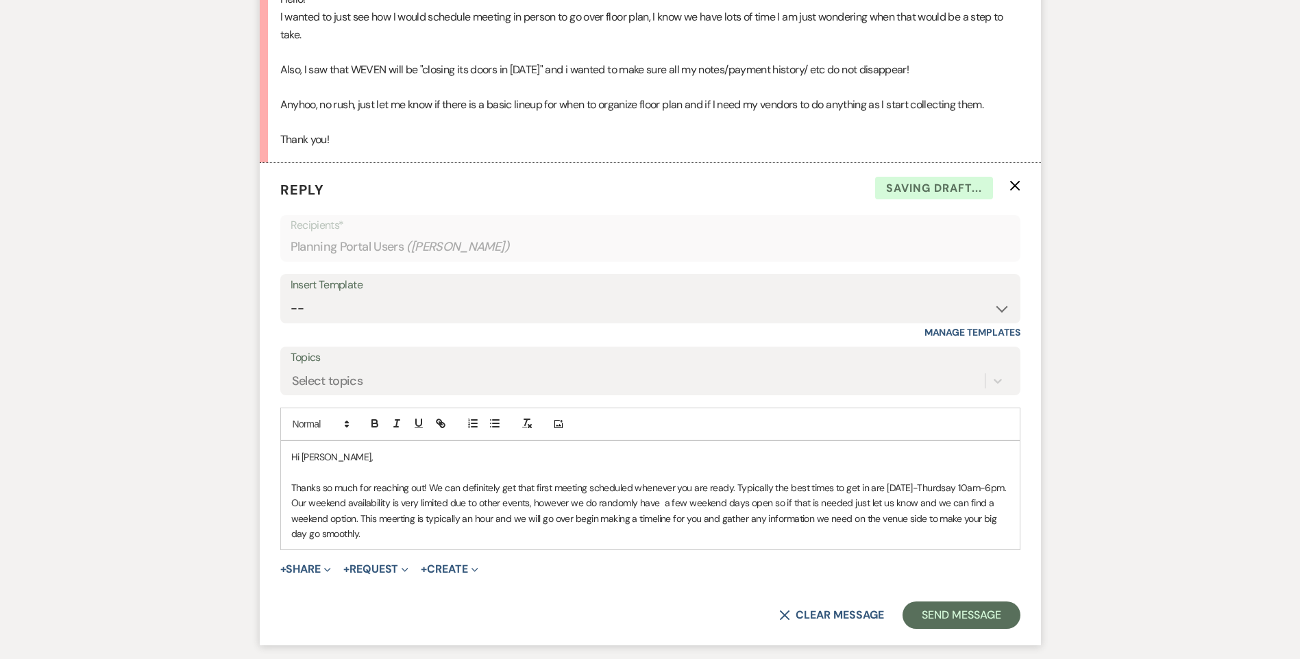
drag, startPoint x: 371, startPoint y: 538, endPoint x: 274, endPoint y: 453, distance: 129.2
click at [274, 453] on form "Reply X Saving draft... Recipients* Planning Portal Users ( Kayla Powers ) Inse…" at bounding box center [650, 404] width 781 height 482
click at [371, 532] on p "Thanks so much for reaching out! We can definitely get that first meeting sched…" at bounding box center [650, 511] width 718 height 62
drag, startPoint x: 633, startPoint y: 521, endPoint x: 665, endPoint y: 521, distance: 32.2
click at [665, 521] on p "Thanks so much for reaching out! We can definitely get that first meeting sched…" at bounding box center [650, 511] width 718 height 62
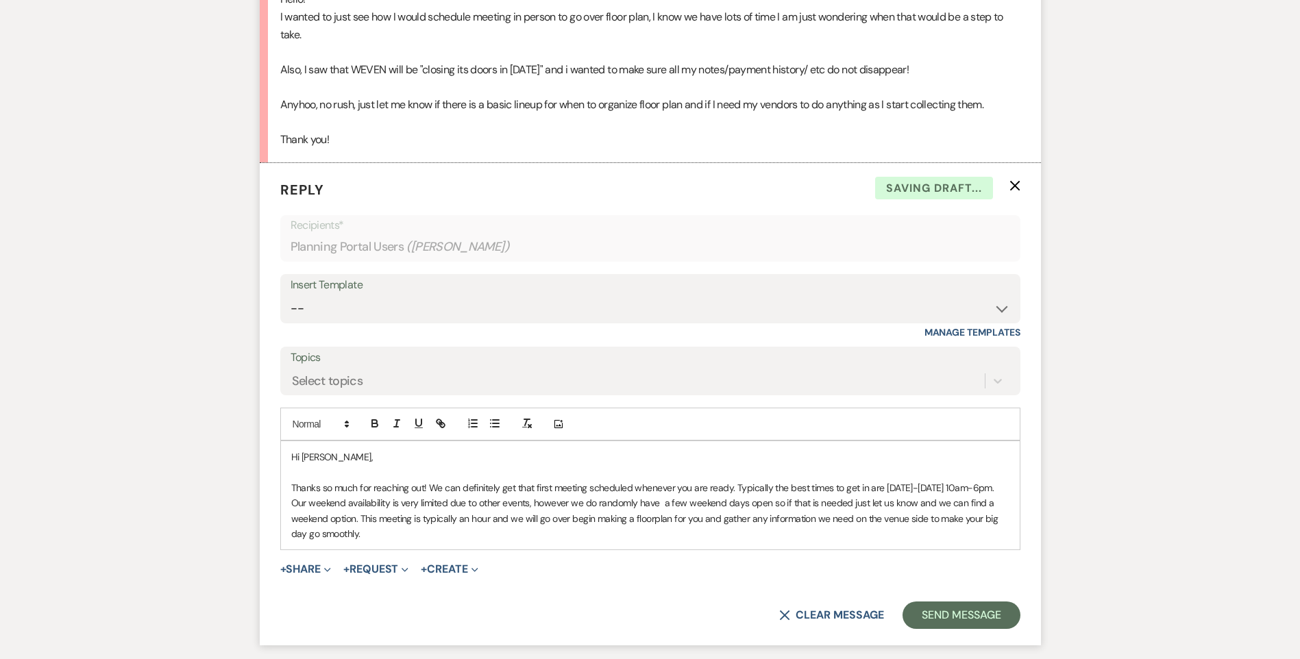
click at [371, 539] on p "Thanks so much for reaching out! We can definitely get that first meeting sched…" at bounding box center [650, 511] width 718 height 62
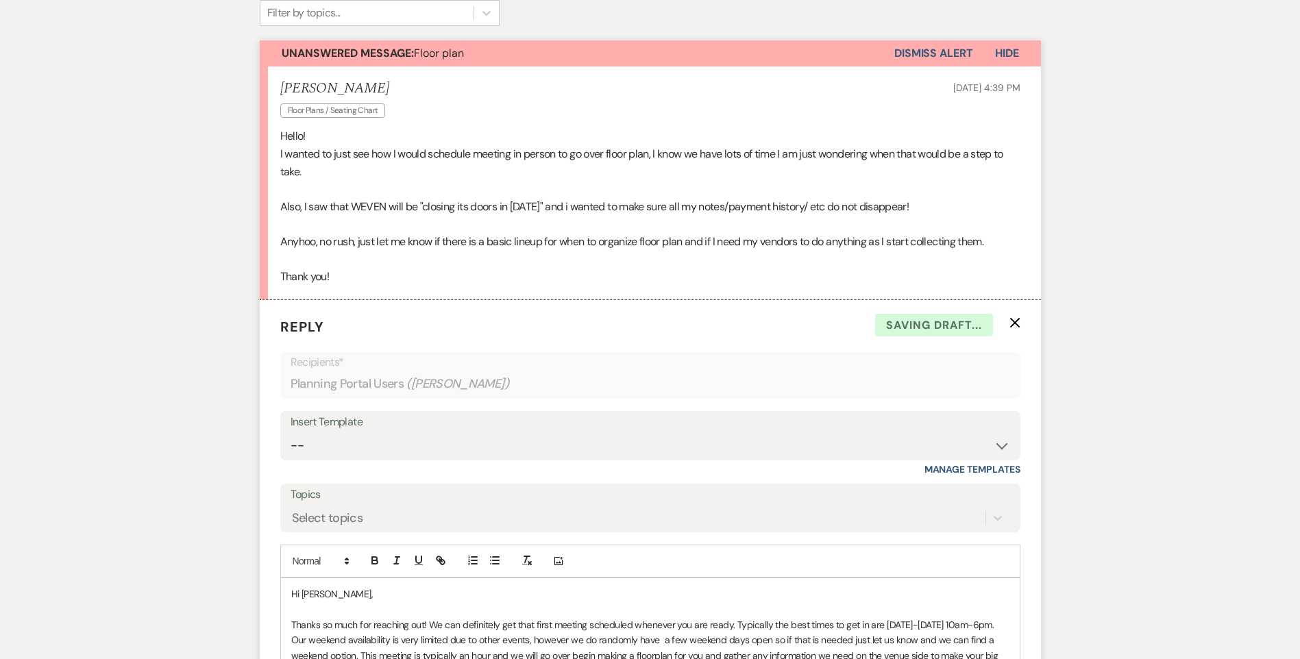
scroll to position [76, 0]
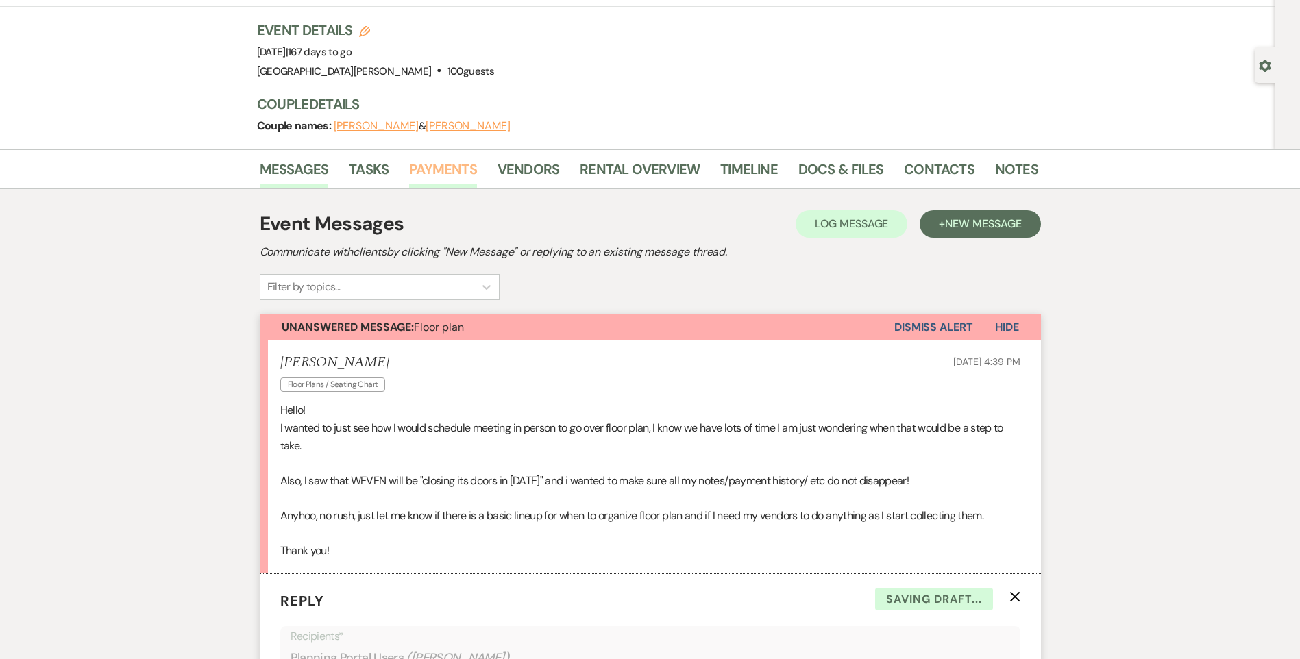
click at [441, 165] on link "Payments" at bounding box center [443, 173] width 68 height 30
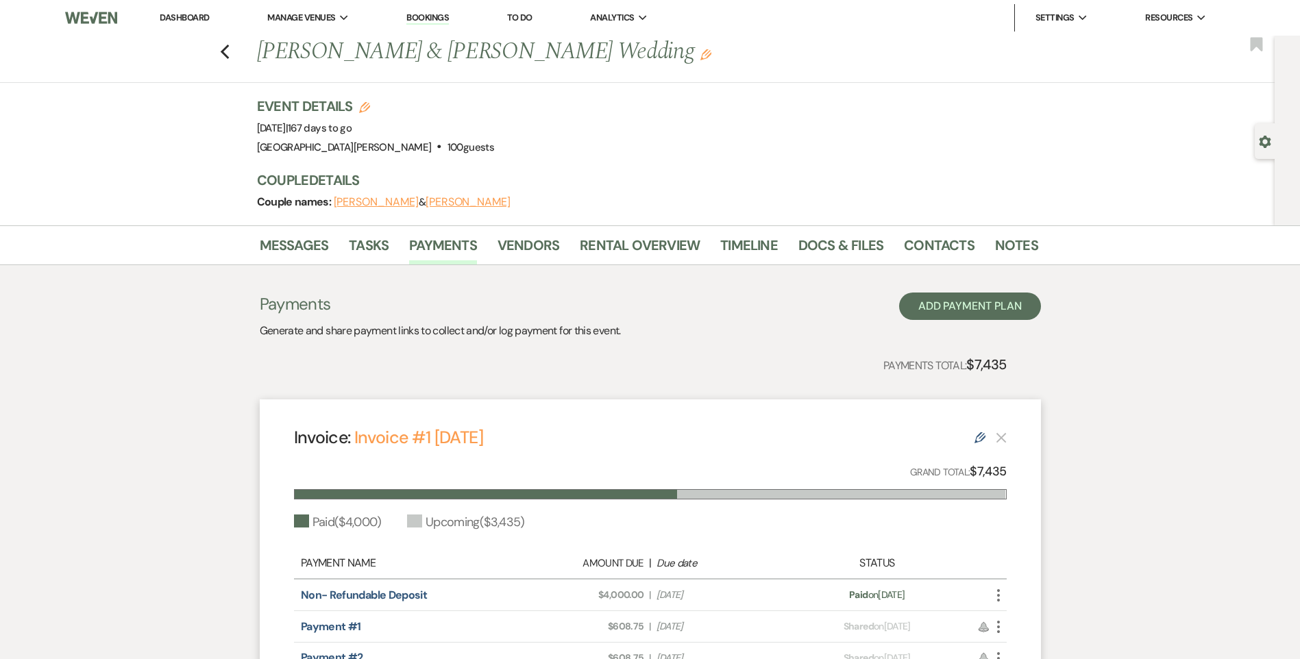
click at [331, 242] on li "Messages" at bounding box center [305, 248] width 90 height 33
click at [318, 243] on link "Messages" at bounding box center [294, 249] width 69 height 30
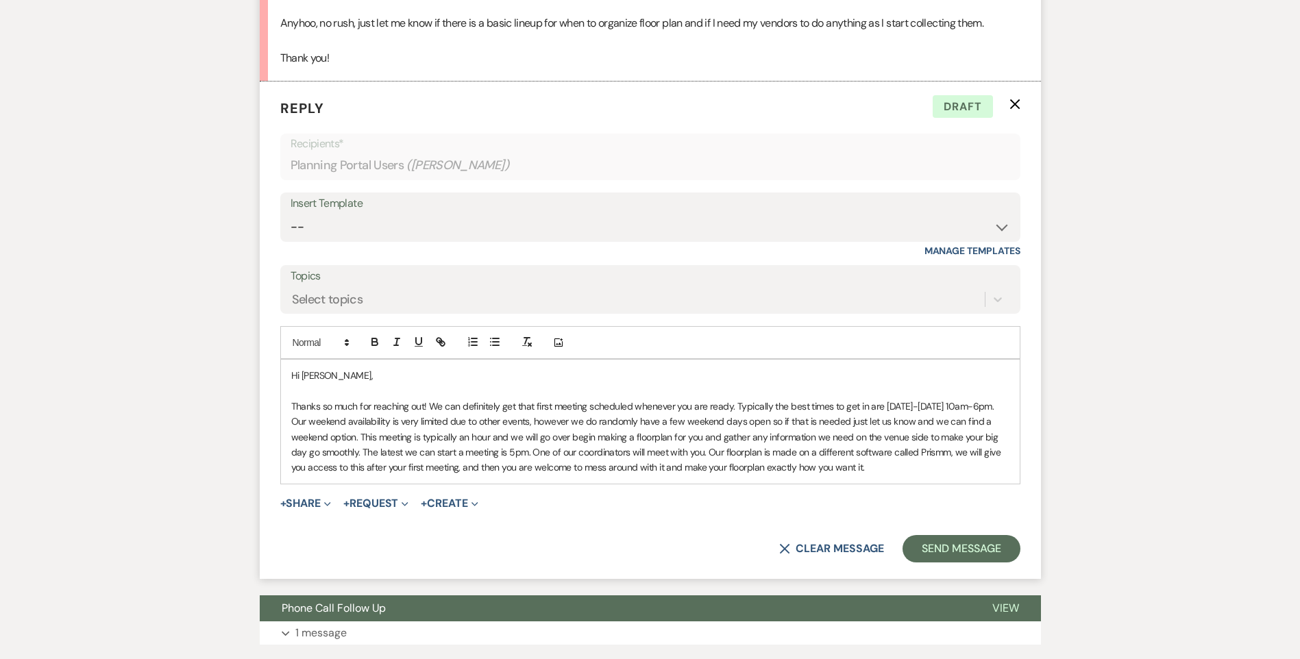
scroll to position [569, 0]
click at [882, 472] on p "Thanks so much for reaching out! We can definitely get that first meeting sched…" at bounding box center [650, 436] width 718 height 77
click at [872, 469] on p "Thanks so much for reaching out! We can definitely get that first meeting sched…" at bounding box center [650, 436] width 718 height 77
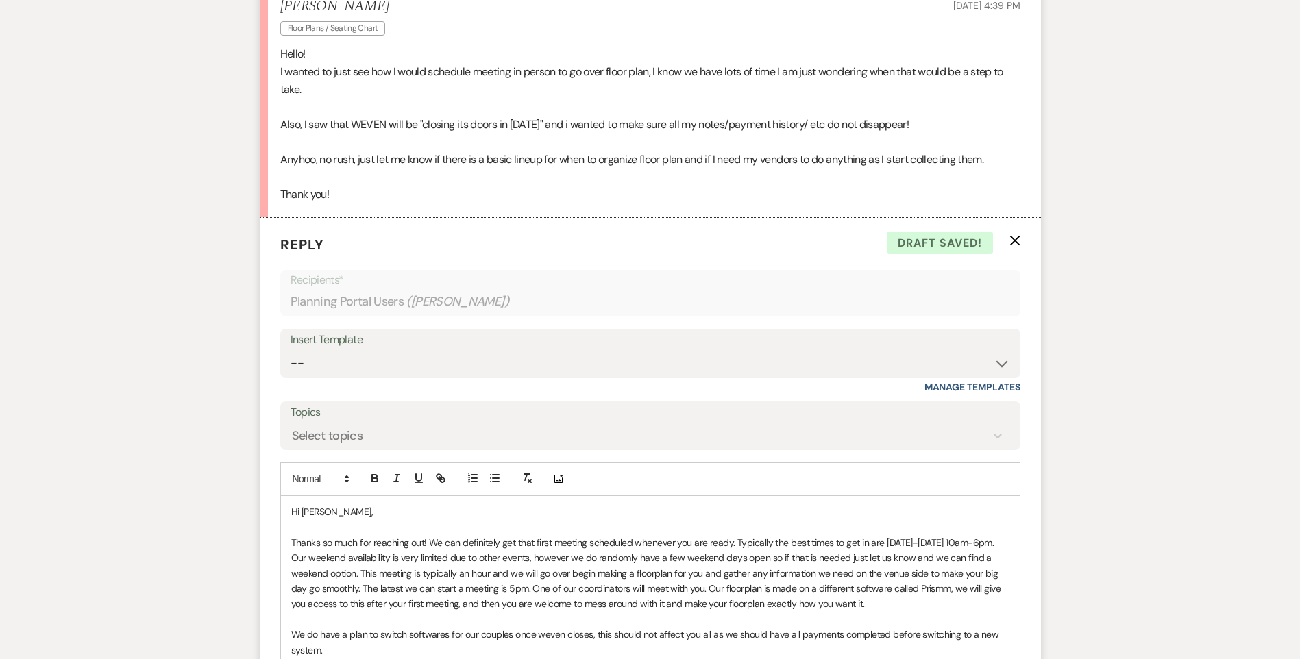
scroll to position [638, 0]
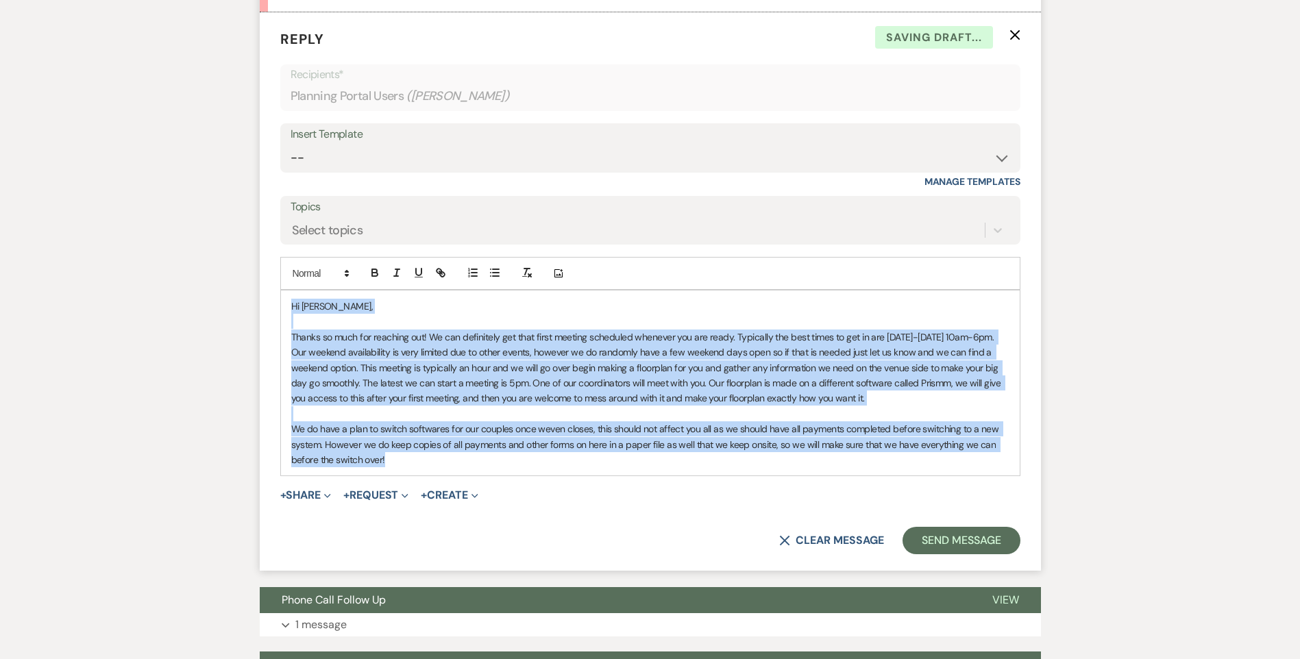
drag, startPoint x: 386, startPoint y: 463, endPoint x: 286, endPoint y: 304, distance: 188.4
click at [286, 304] on div "Hi Mike, Thanks so much for reaching out! We can definitely get that first meet…" at bounding box center [650, 382] width 739 height 185
copy div "Hi Mike, Thanks so much for reaching out! We can definitely get that first meet…"
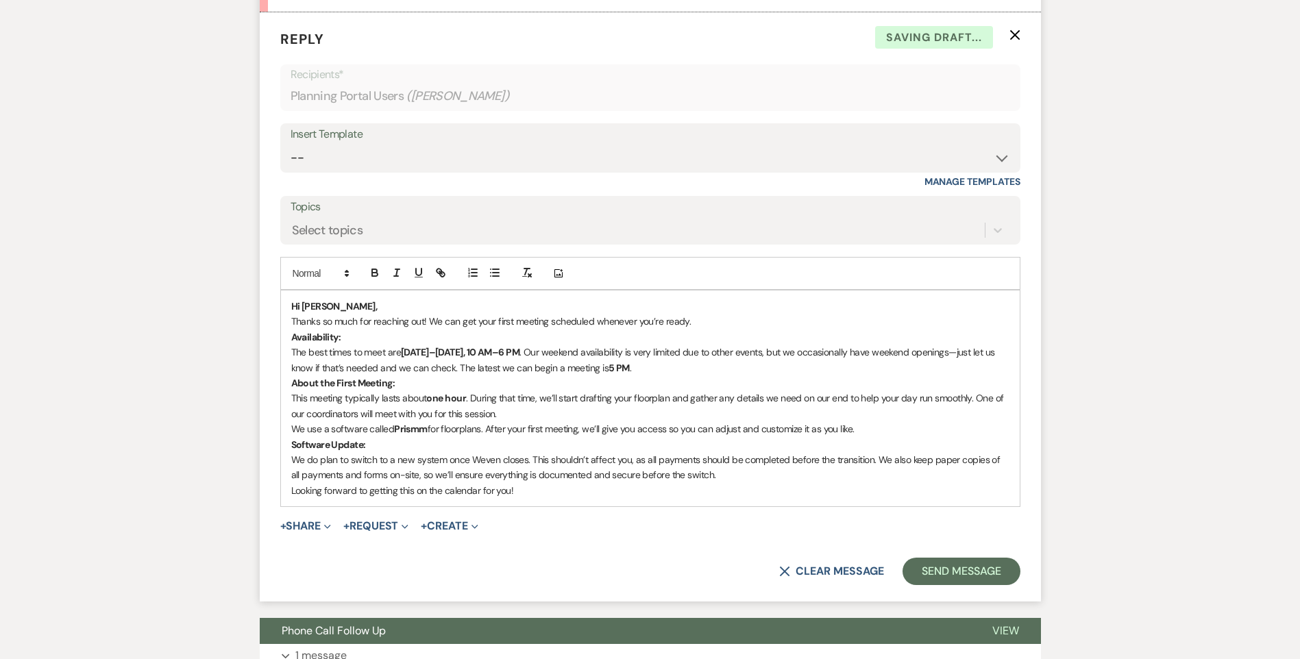
click at [713, 471] on p "We do plan to switch to a new system once Weven closes. This shouldn’t affect y…" at bounding box center [650, 467] width 718 height 31
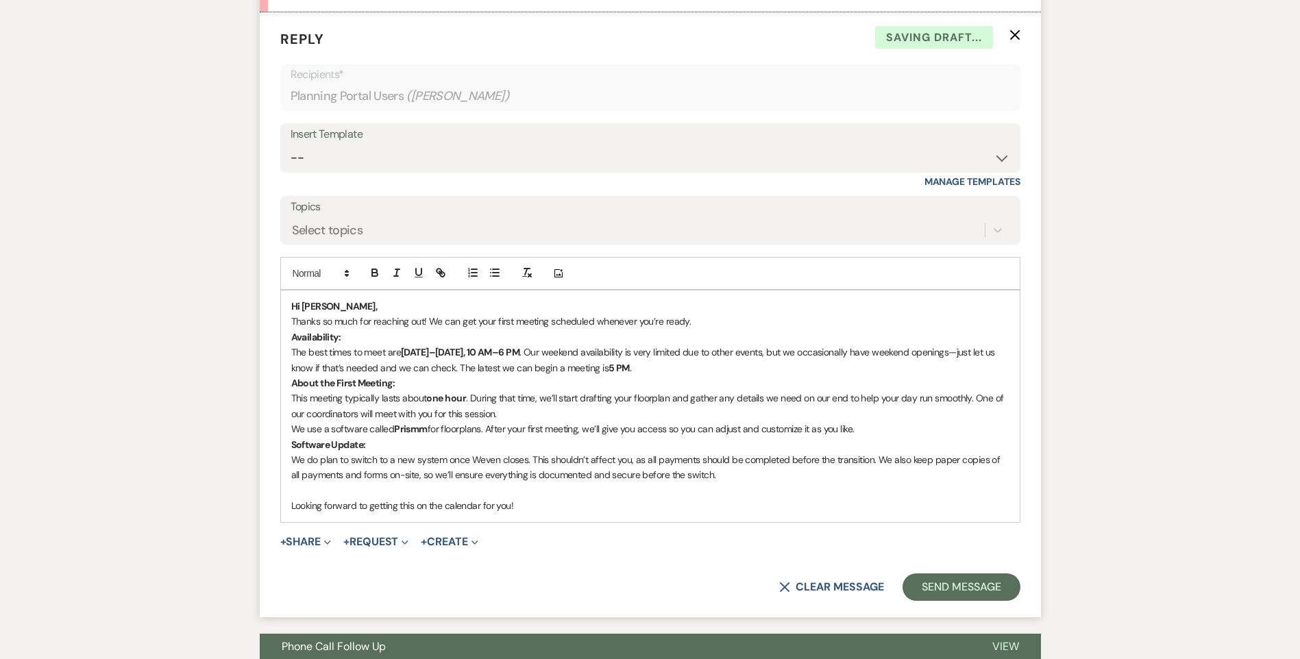
click at [516, 510] on p "Looking forward to getting this on the calendar for you!" at bounding box center [650, 505] width 718 height 15
drag, startPoint x: 330, startPoint y: 307, endPoint x: 277, endPoint y: 308, distance: 52.8
click at [277, 308] on form "Reply X Draft saved! Recipients* Planning Portal Users ( Kayla Powers ) Insert …" at bounding box center [650, 314] width 781 height 605
click at [366, 269] on button "button" at bounding box center [374, 272] width 19 height 16
click at [380, 307] on p "Hi Mike," at bounding box center [650, 306] width 718 height 15
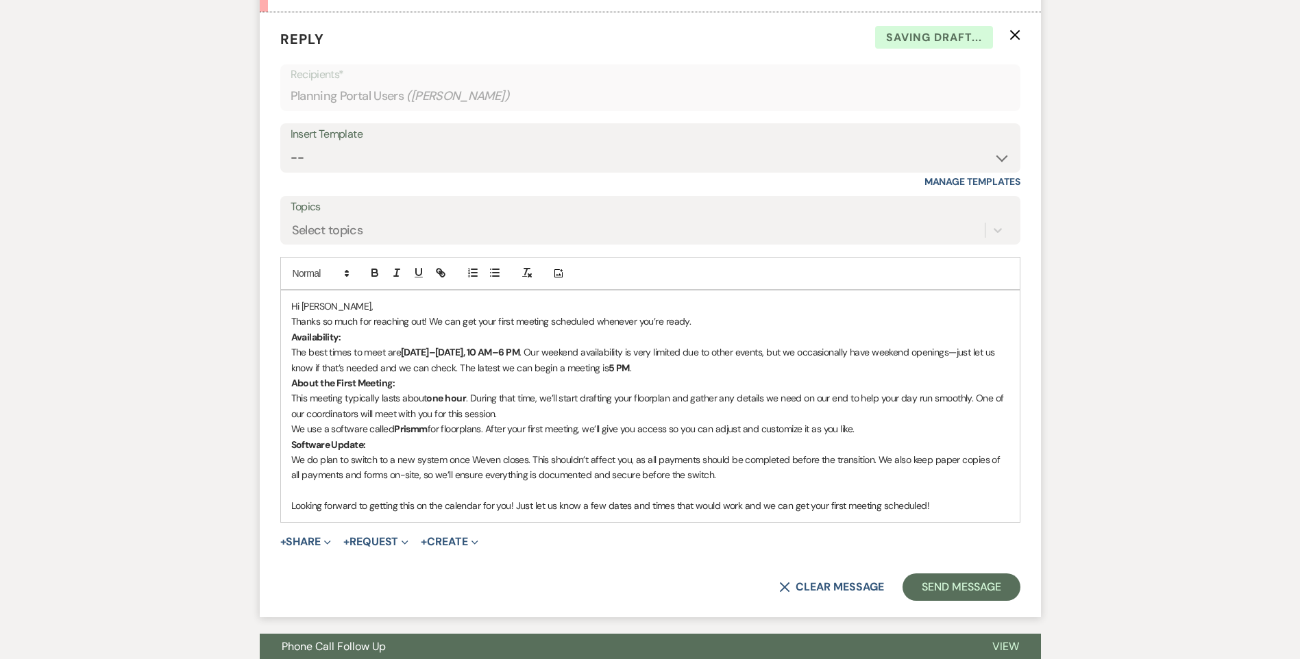
click at [695, 316] on p "Thanks so much for reaching out! We can get your first meeting scheduled whenev…" at bounding box center [650, 321] width 718 height 15
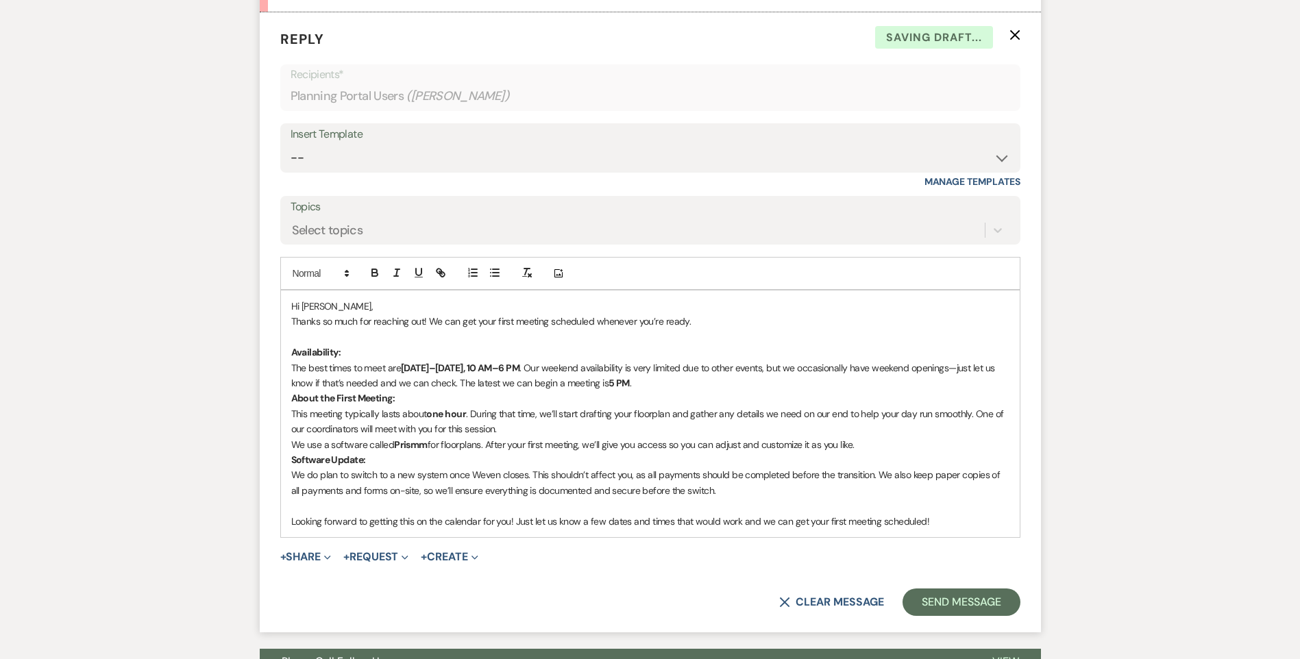
click at [655, 381] on p "The best times to meet are Tuesday–Thursday, 10 AM–6 PM . Our weekend availabil…" at bounding box center [650, 375] width 718 height 31
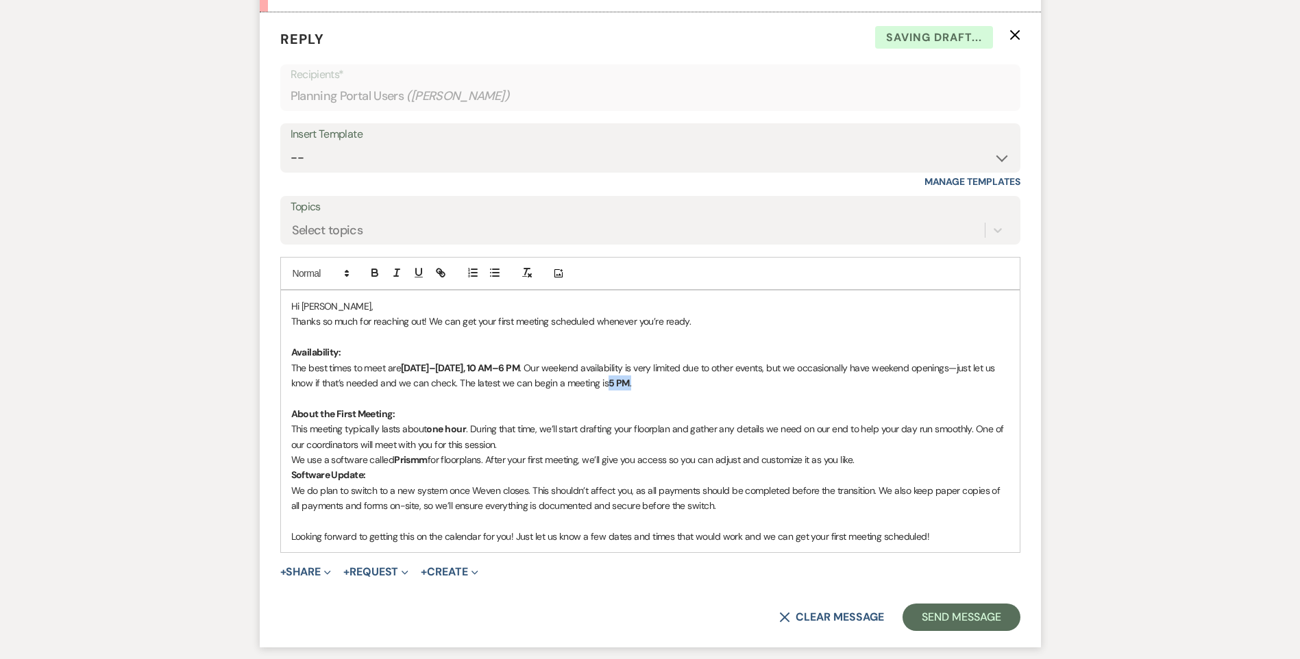
drag, startPoint x: 645, startPoint y: 384, endPoint x: 618, endPoint y: 388, distance: 27.1
click at [618, 388] on p "The best times to meet are Tuesday–Thursday, 10 AM–6 PM . Our weekend availabil…" at bounding box center [650, 375] width 718 height 31
click at [369, 273] on icon "button" at bounding box center [375, 273] width 12 height 12
click at [375, 270] on icon "button" at bounding box center [374, 270] width 5 height 3
click at [504, 377] on p "The best times to meet are Tuesday–Thursday, 10 AM–6 PM . Our weekend availabil…" at bounding box center [650, 375] width 718 height 31
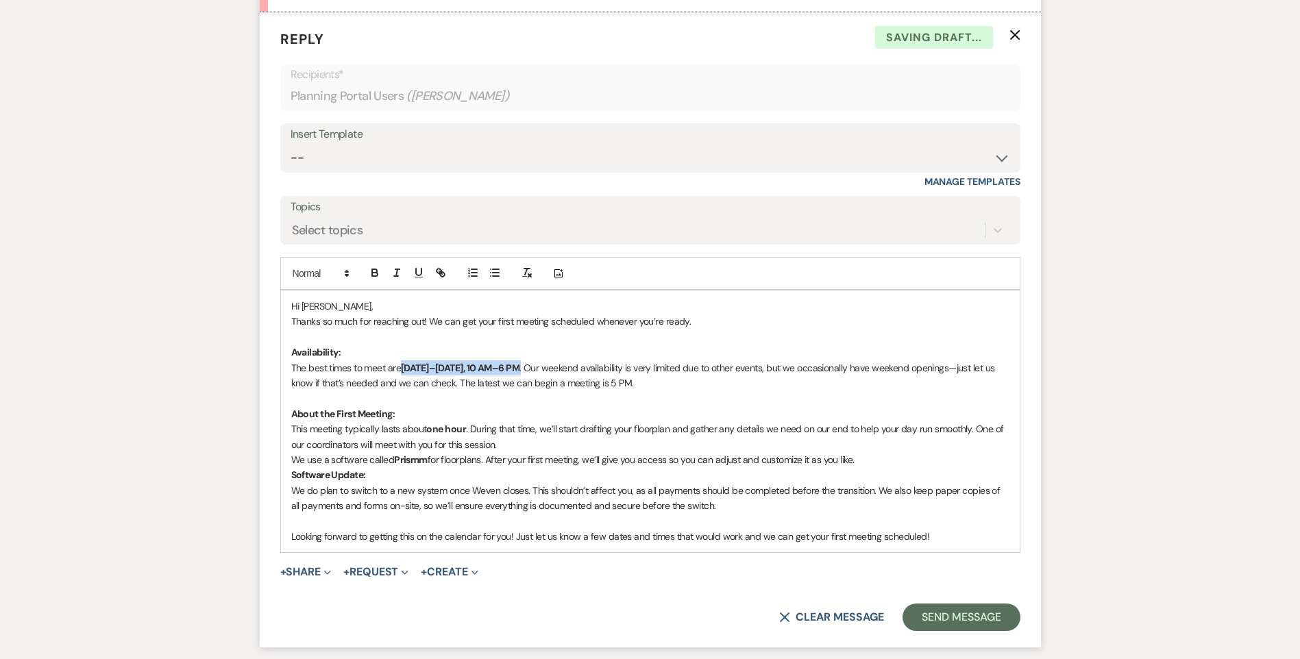
drag, startPoint x: 547, startPoint y: 365, endPoint x: 408, endPoint y: 367, distance: 139.8
click at [408, 367] on p "The best times to meet are Tuesday–Thursday, 10 AM–6 PM . Our weekend availabil…" at bounding box center [650, 375] width 718 height 31
click at [372, 275] on icon "button" at bounding box center [374, 274] width 5 height 3
click at [511, 427] on p "This meeting typically lasts about one hour . During that time, we’ll start dra…" at bounding box center [650, 436] width 718 height 31
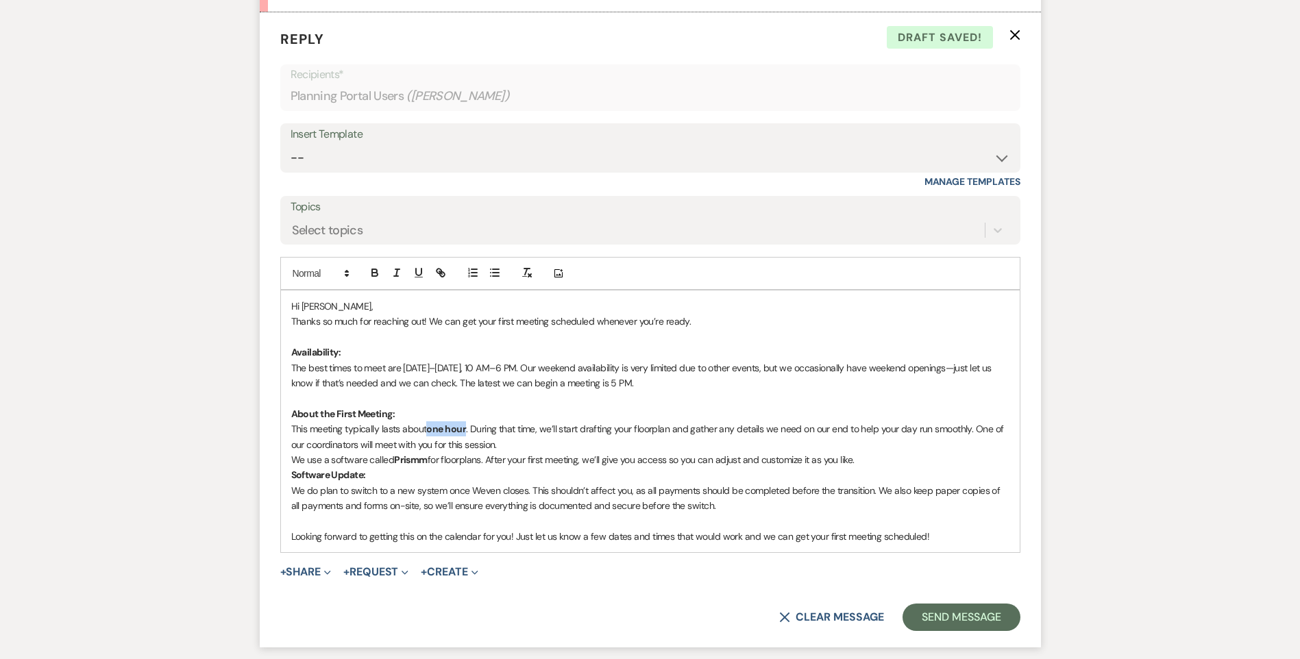
drag, startPoint x: 470, startPoint y: 425, endPoint x: 410, endPoint y: 317, distance: 123.3
click at [432, 423] on p "This meeting typically lasts about one hour . During that time, we’ll start dra…" at bounding box center [650, 436] width 718 height 31
click at [374, 273] on icon "button" at bounding box center [374, 274] width 5 height 3
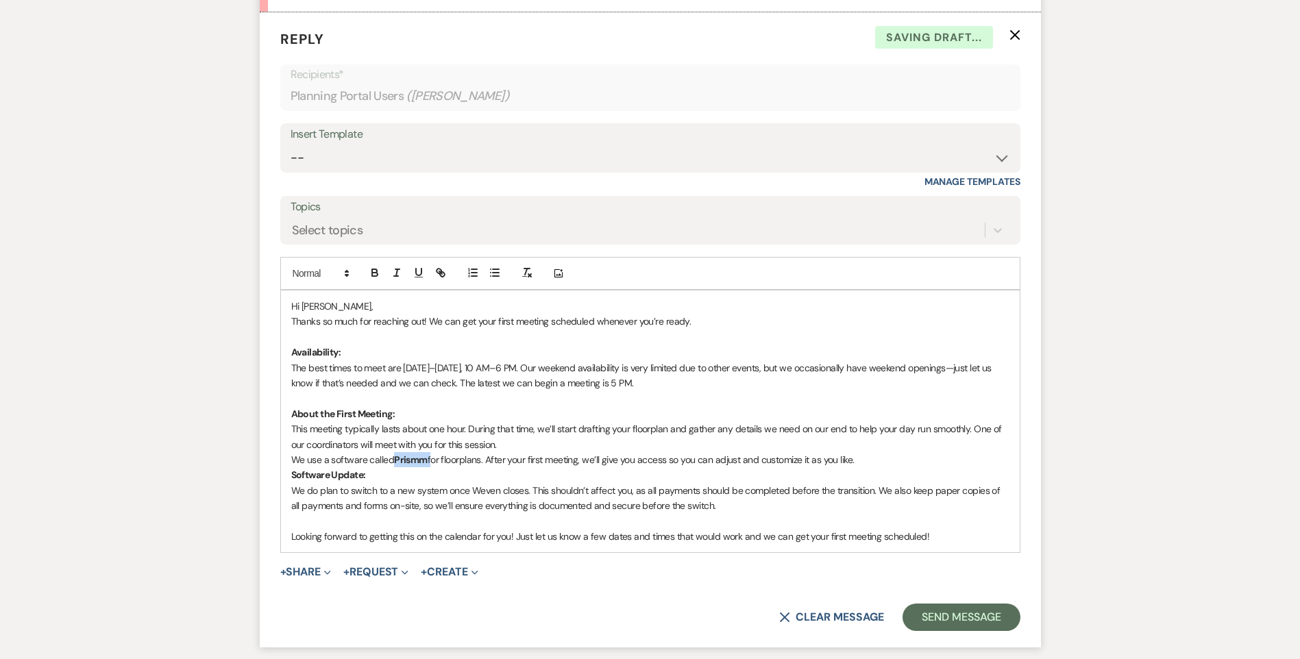
drag, startPoint x: 429, startPoint y: 461, endPoint x: 321, endPoint y: 327, distance: 172.5
click at [397, 458] on p "We use a software called Prismm for floorplans. After your first meeting, we’ll…" at bounding box center [650, 459] width 718 height 15
click at [378, 272] on icon "button" at bounding box center [375, 273] width 12 height 12
click at [532, 471] on p "Software Update:" at bounding box center [650, 474] width 718 height 15
click at [863, 462] on p "We use a software called Prismm for floorplans. After your first meeting, we’ll…" at bounding box center [650, 459] width 718 height 15
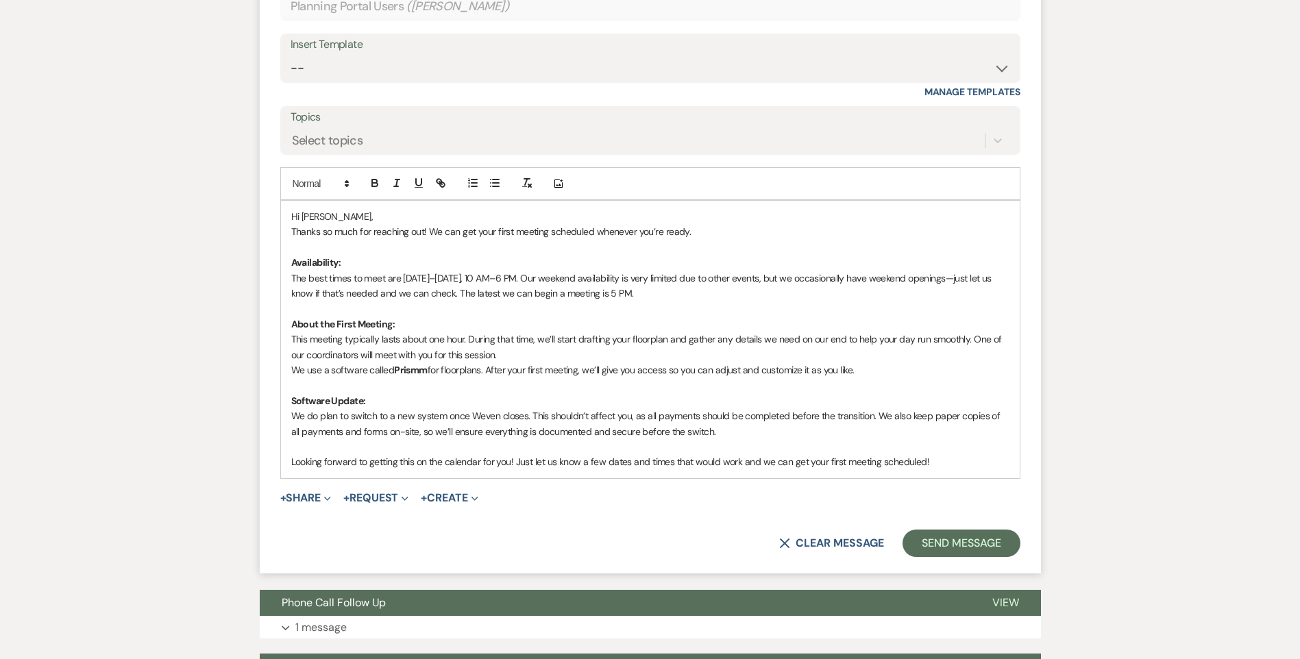
scroll to position [775, 0]
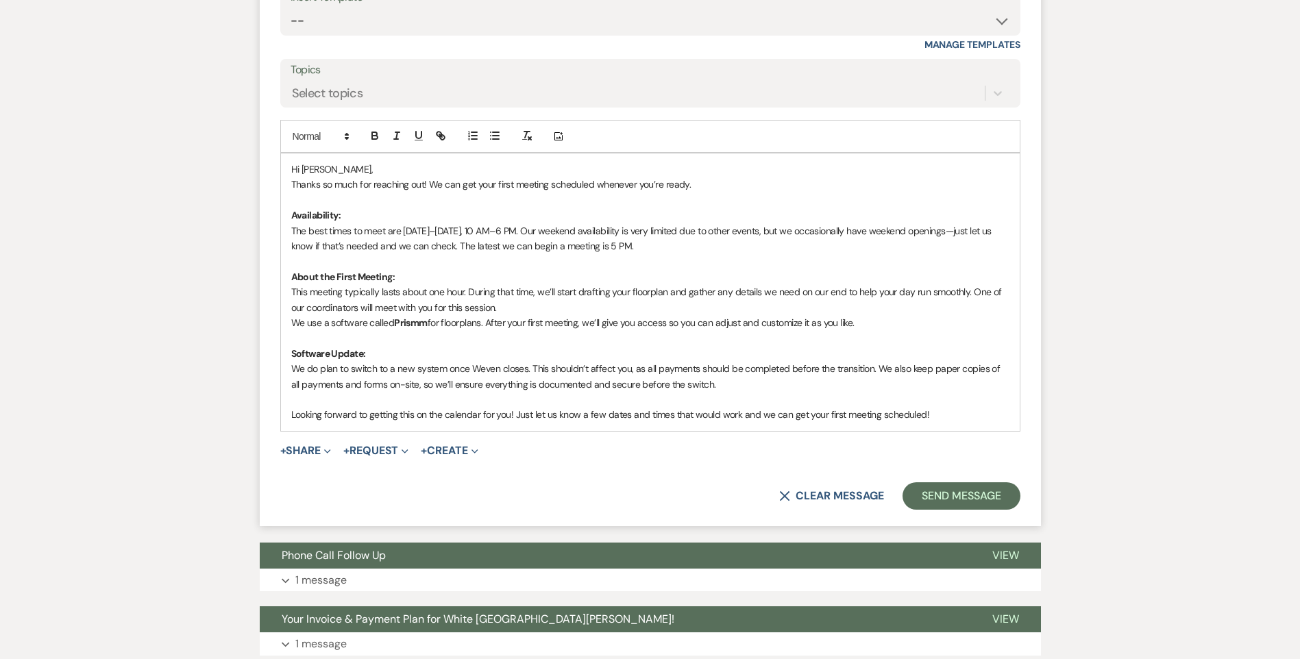
click at [930, 414] on p "Looking forward to getting this on the calendar for you! Just let us know a few…" at bounding box center [650, 414] width 718 height 15
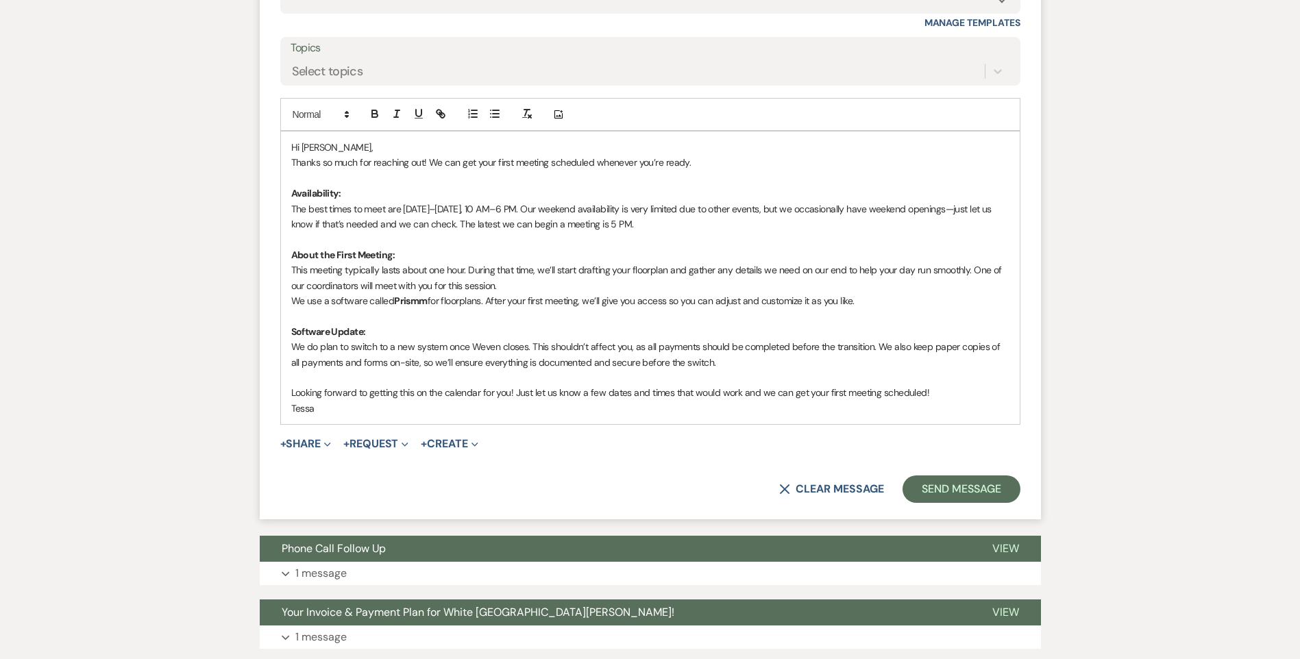
scroll to position [843, 0]
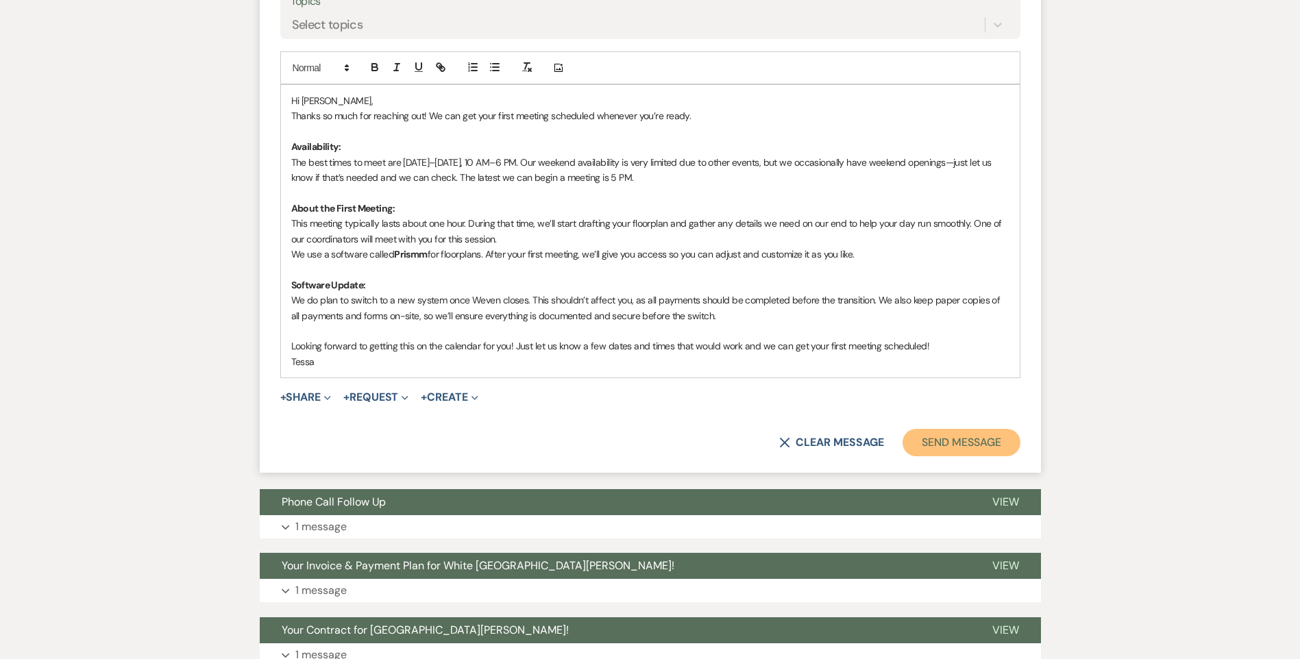
click at [963, 435] on button "Send Message" at bounding box center [960, 442] width 117 height 27
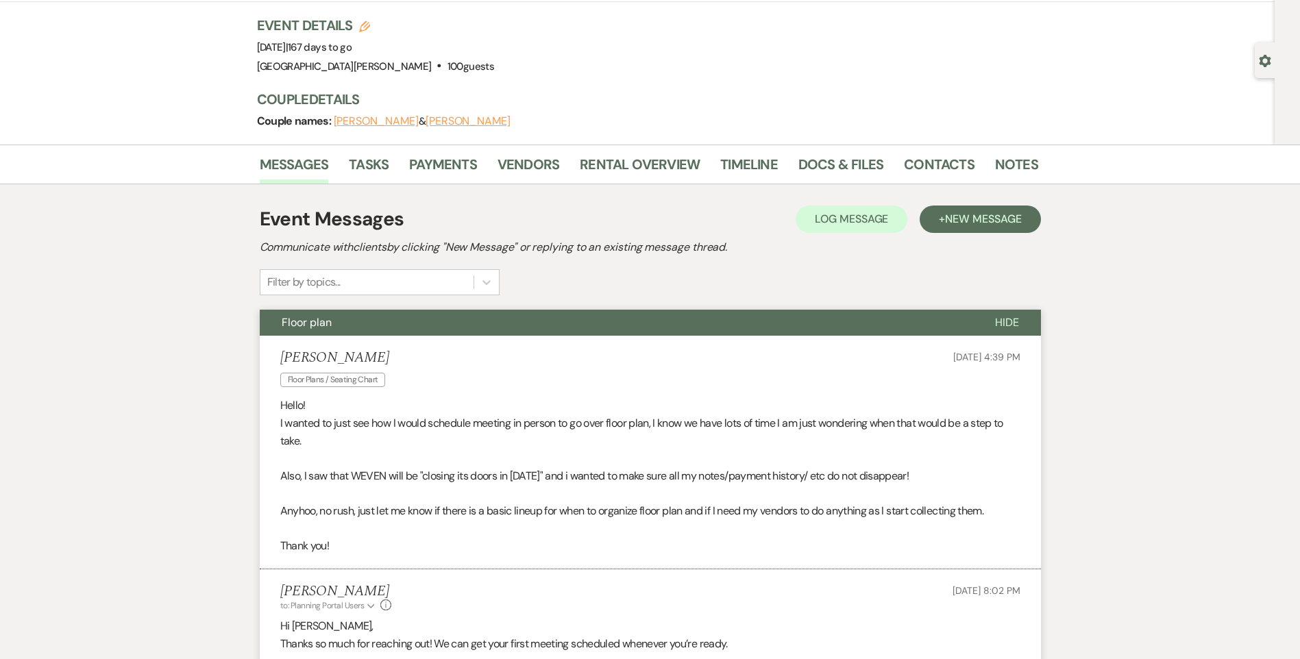
scroll to position [0, 0]
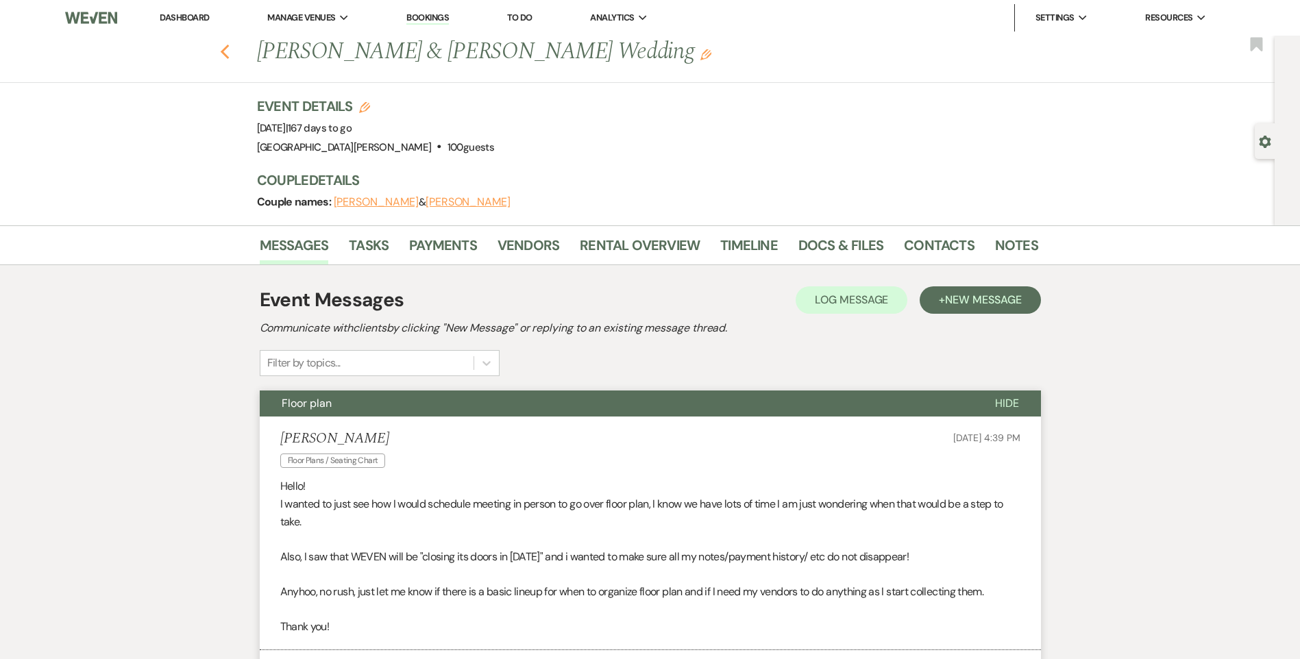
click at [230, 42] on button "Previous" at bounding box center [225, 50] width 10 height 19
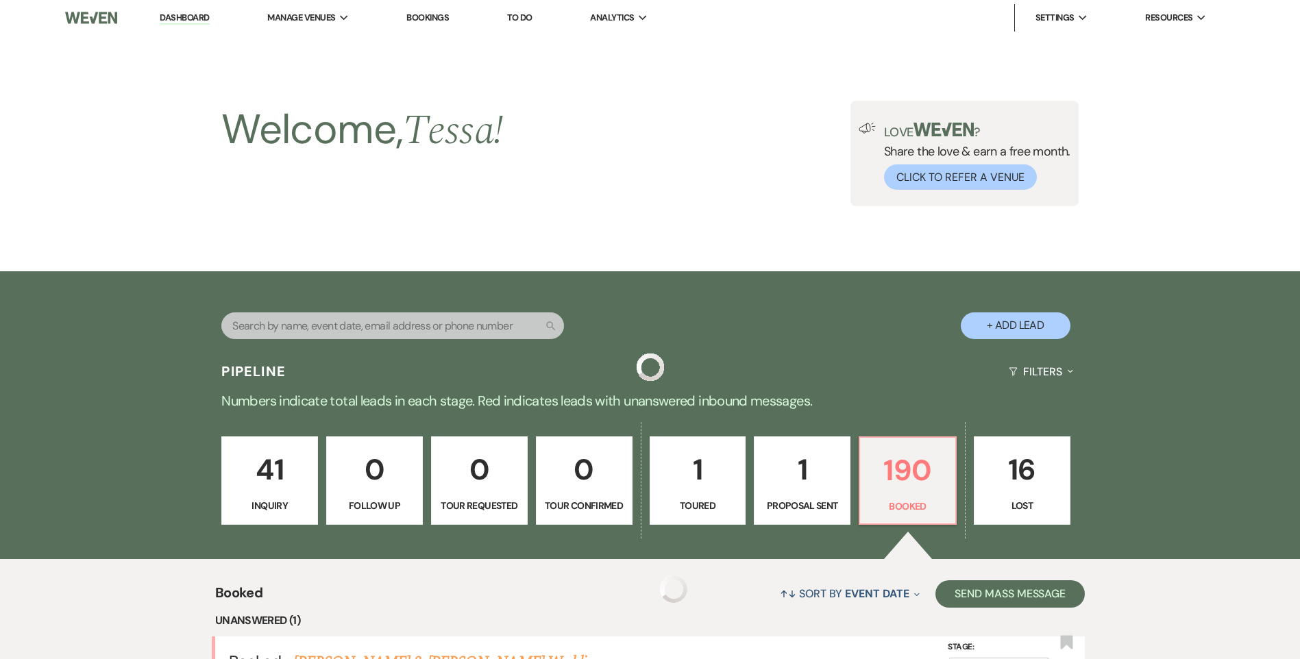
scroll to position [419, 0]
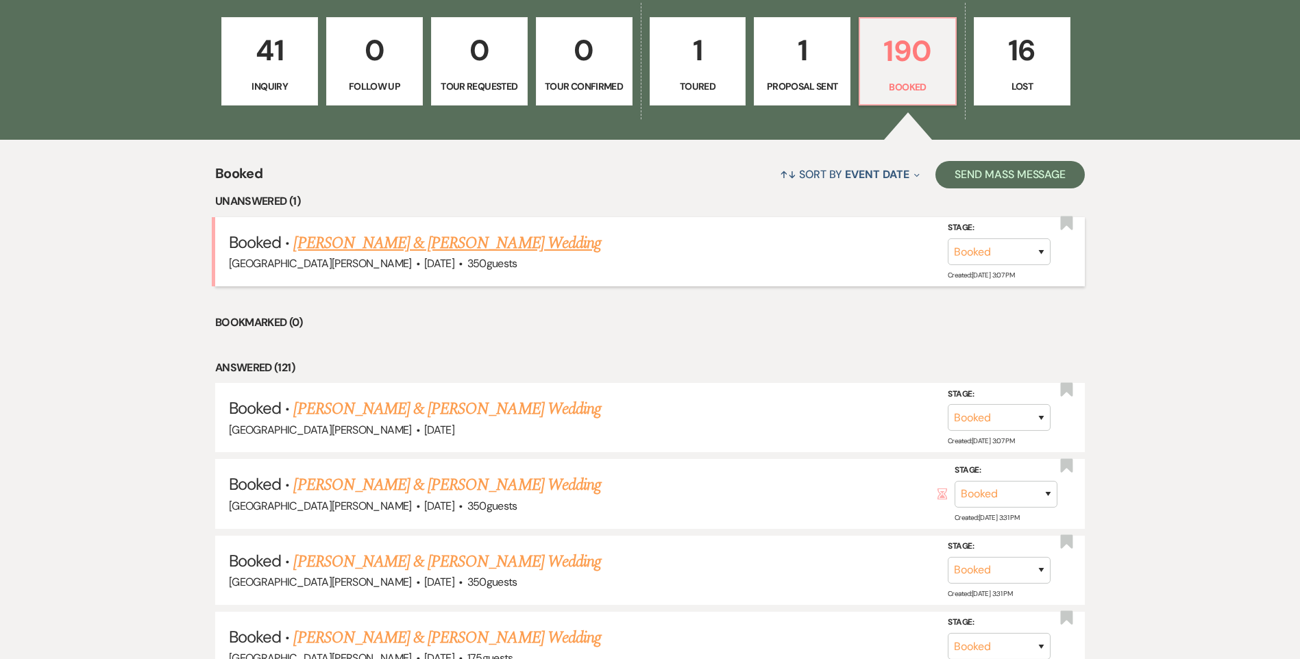
click at [440, 235] on link "Erin Adams & Brennan Whitis's Wedding" at bounding box center [446, 243] width 307 height 25
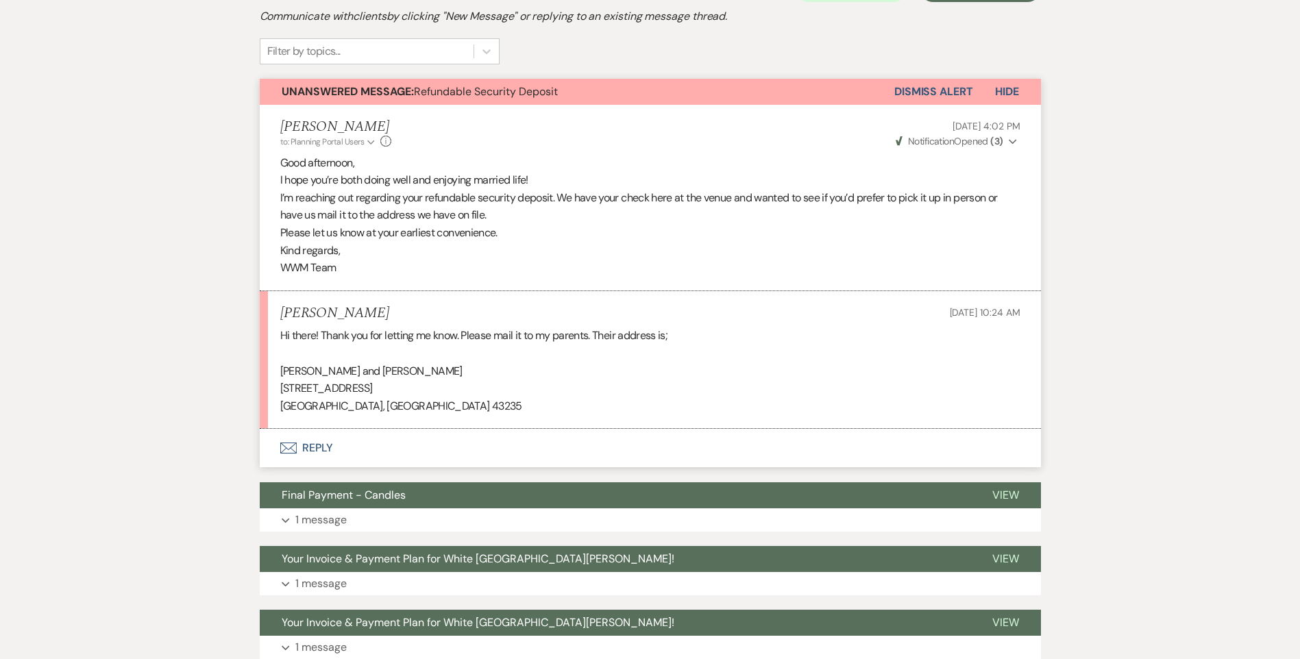
scroll to position [343, 0]
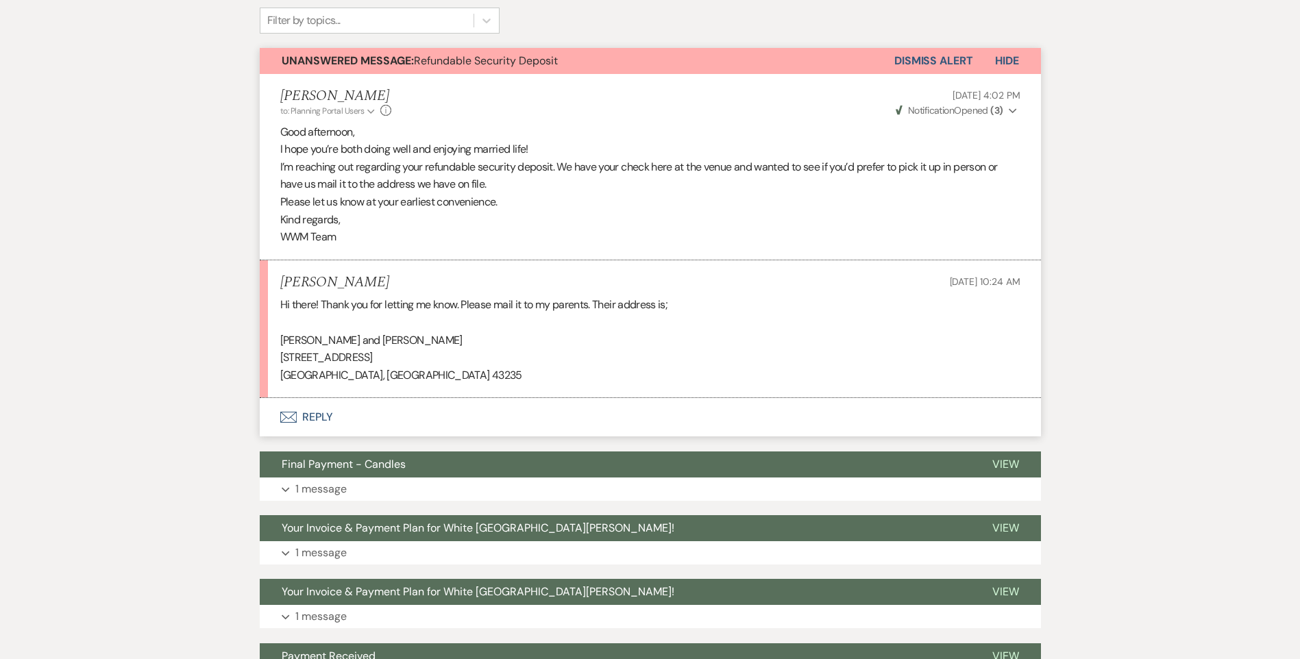
click at [330, 421] on button "Envelope Reply" at bounding box center [650, 417] width 781 height 38
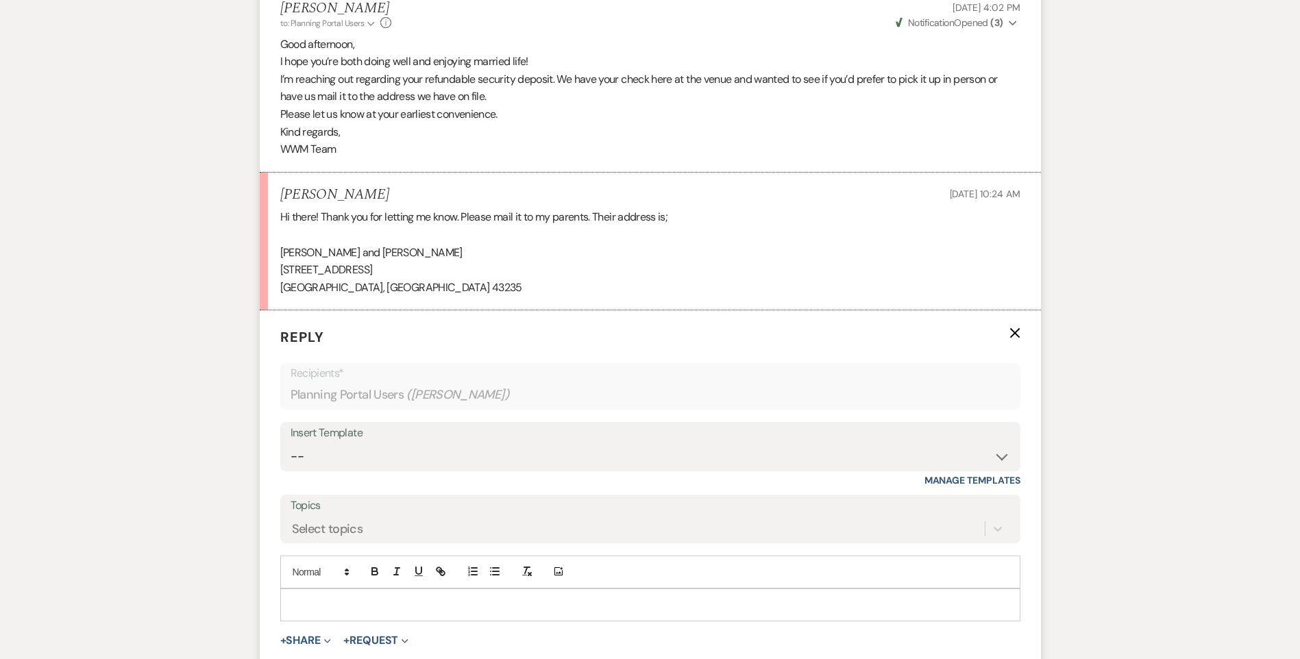
scroll to position [615, 0]
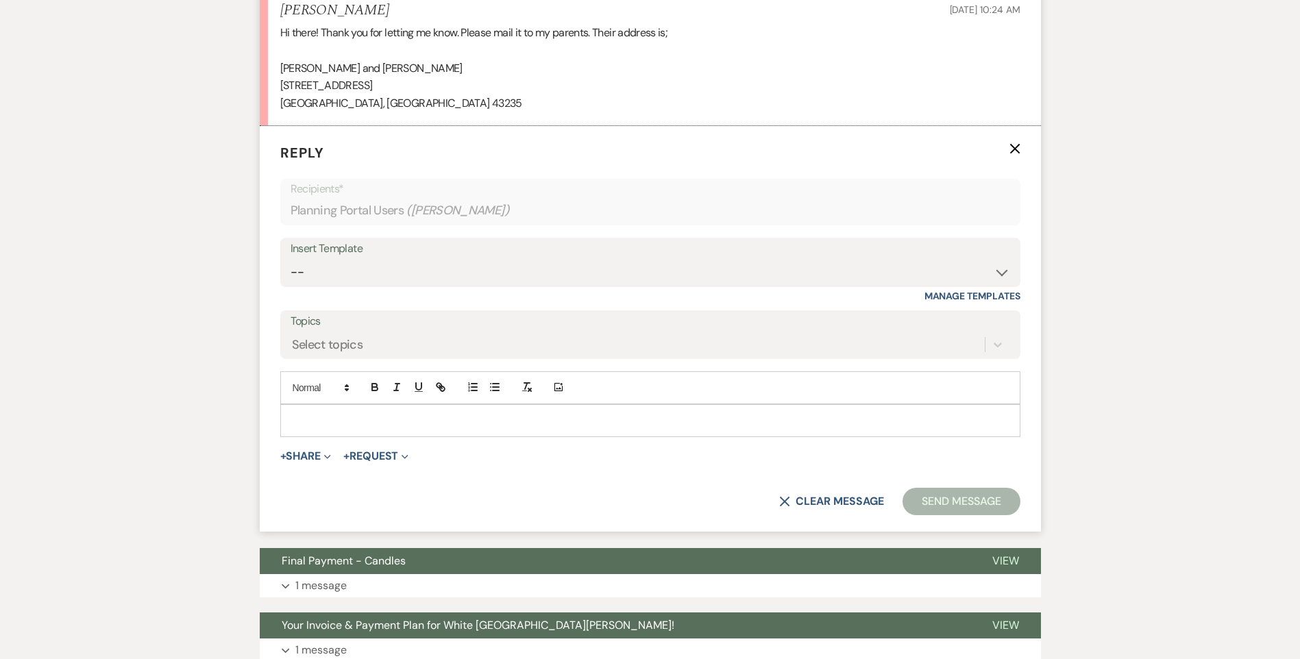
click at [369, 421] on p at bounding box center [650, 420] width 718 height 15
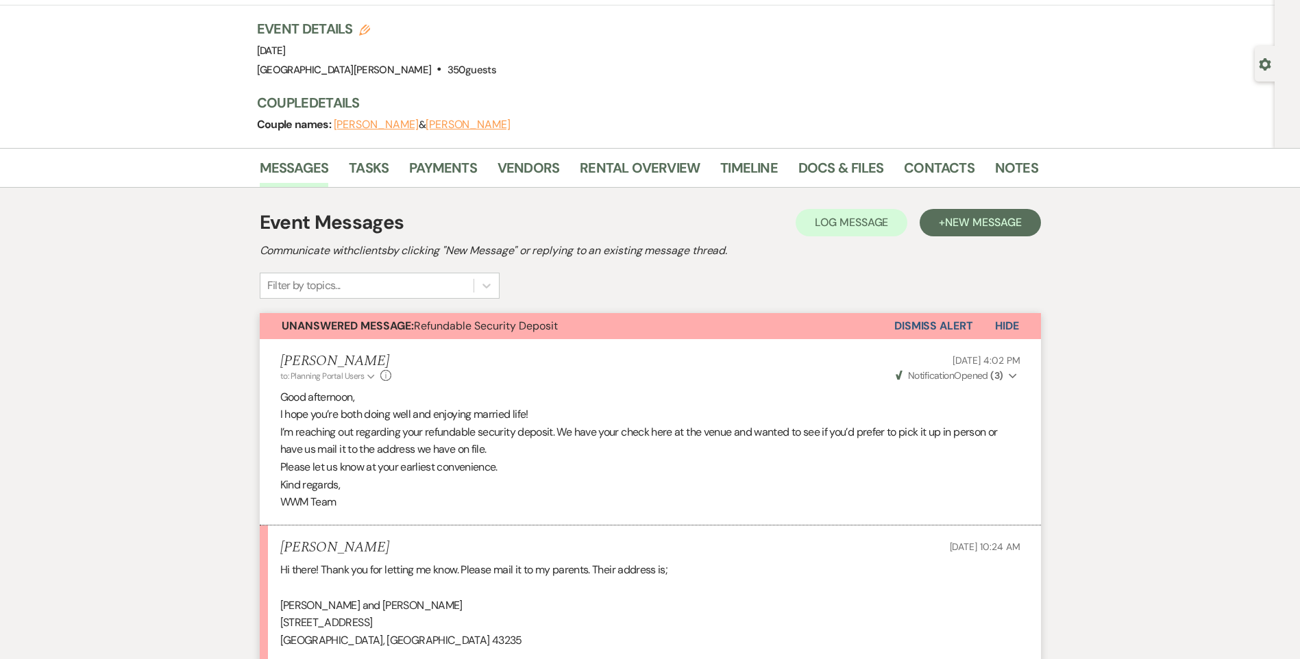
scroll to position [0, 0]
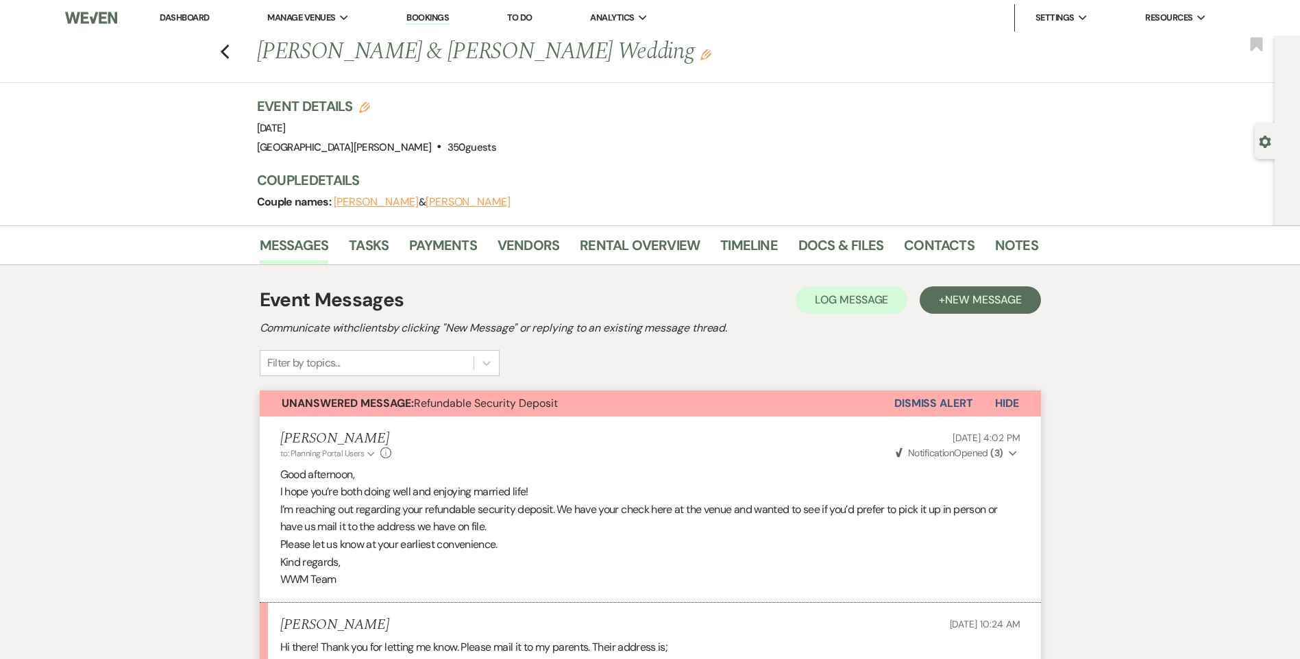
click at [184, 16] on link "Dashboard" at bounding box center [184, 18] width 49 height 12
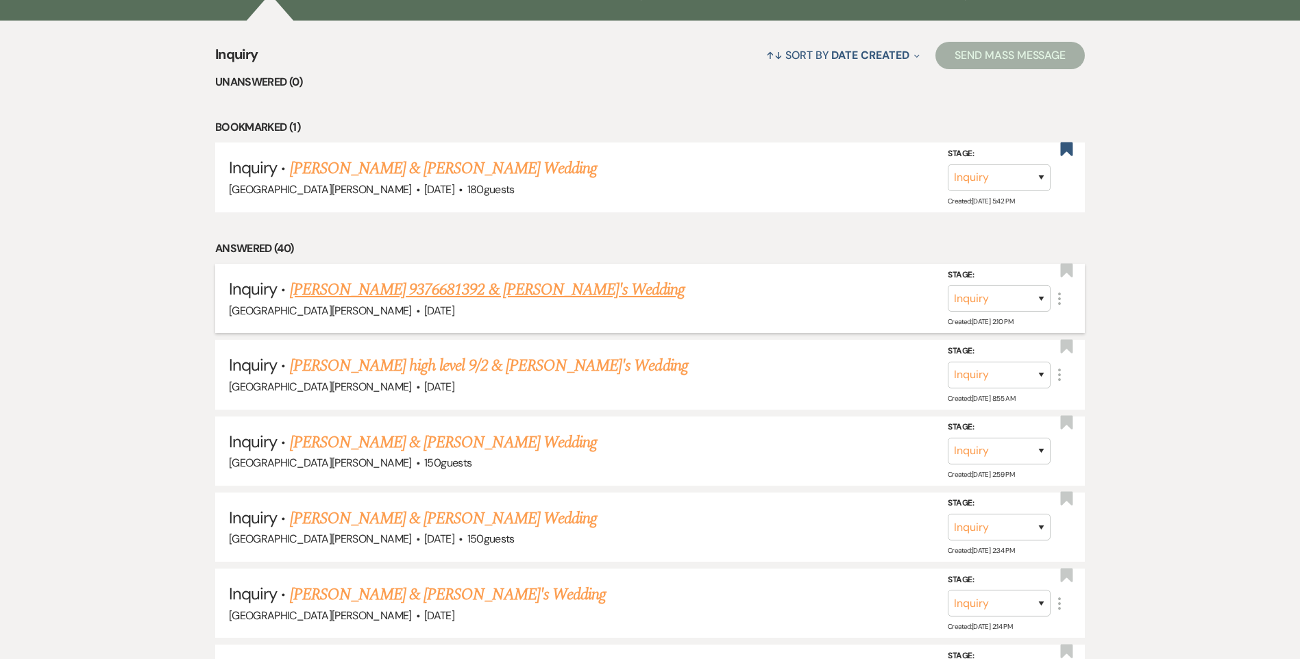
scroll to position [411, 0]
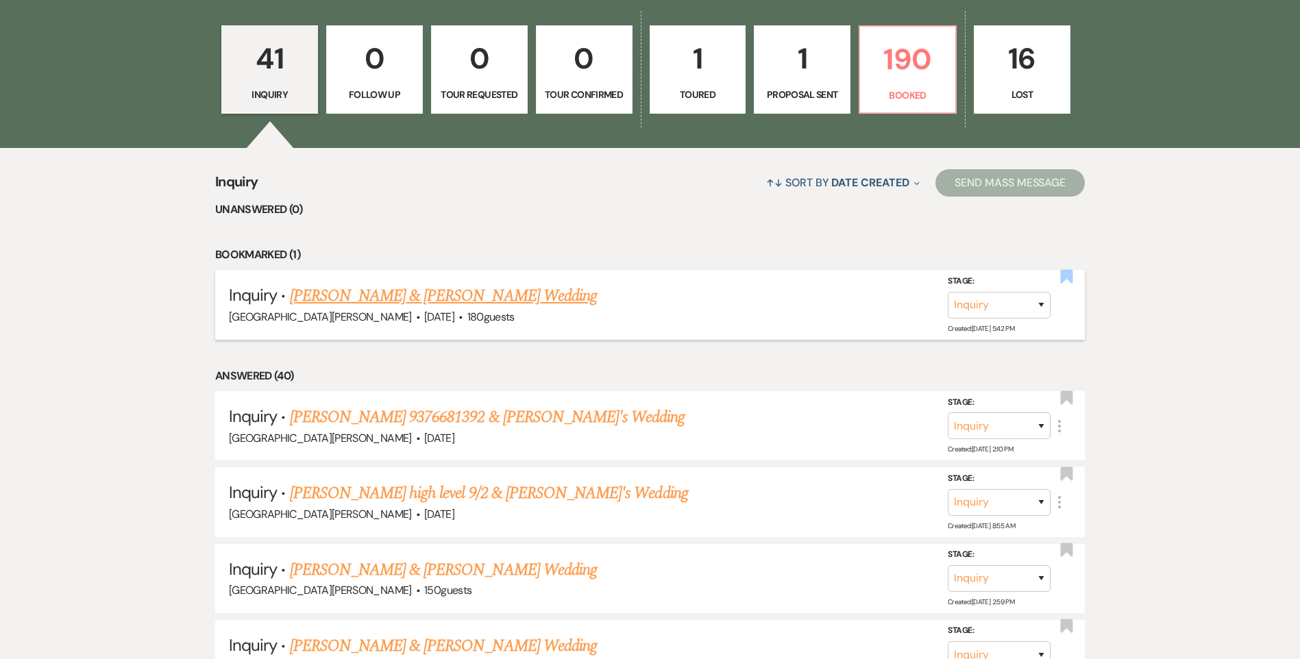
click at [1065, 279] on use "button" at bounding box center [1067, 276] width 12 height 14
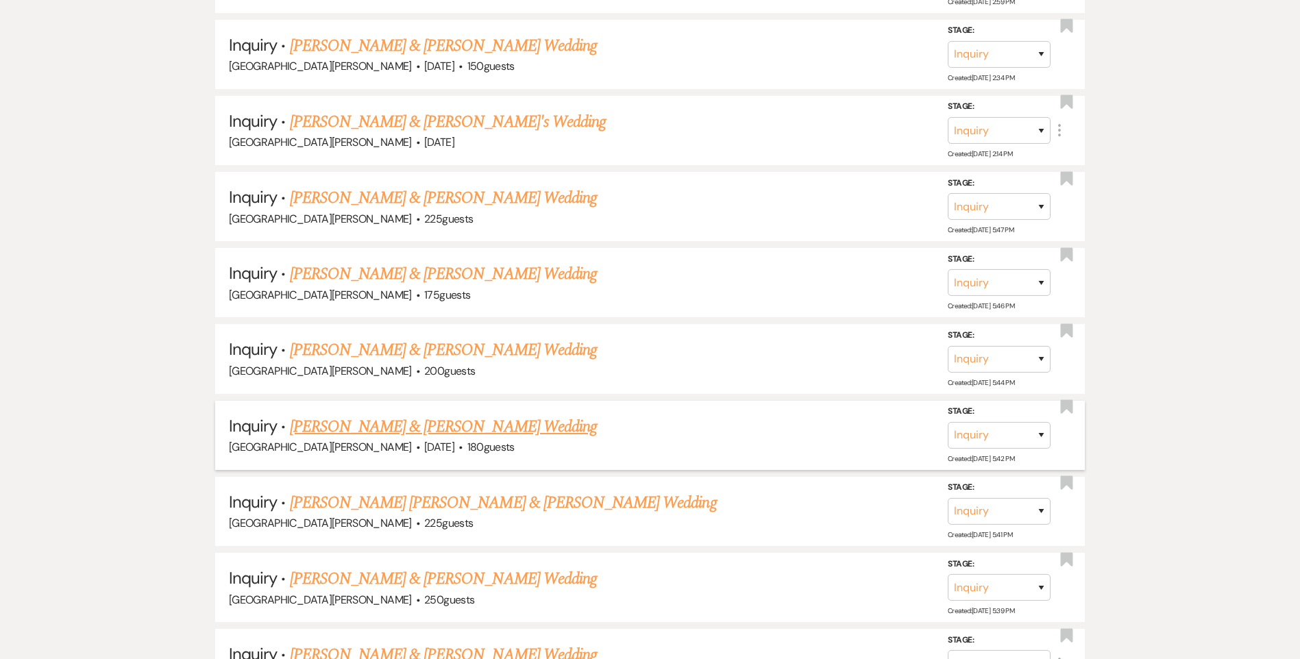
scroll to position [959, 0]
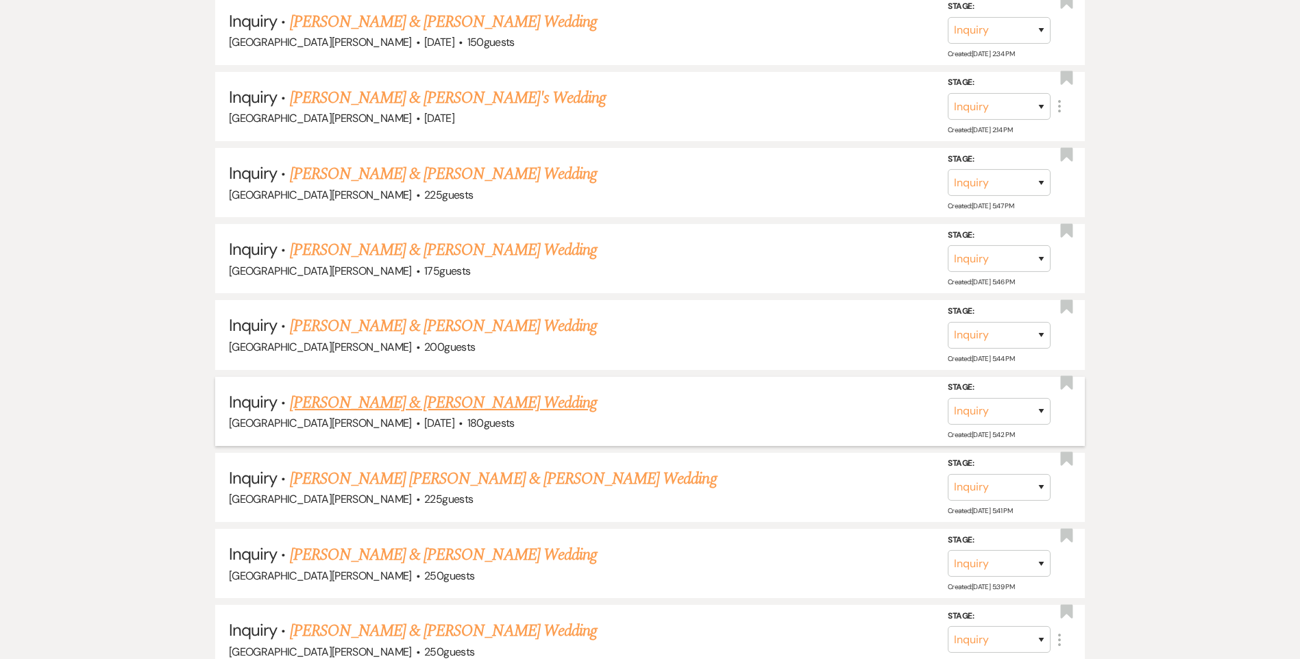
click at [425, 404] on link "Zoe Egbert & Jon Margraf's Wedding" at bounding box center [443, 403] width 307 height 25
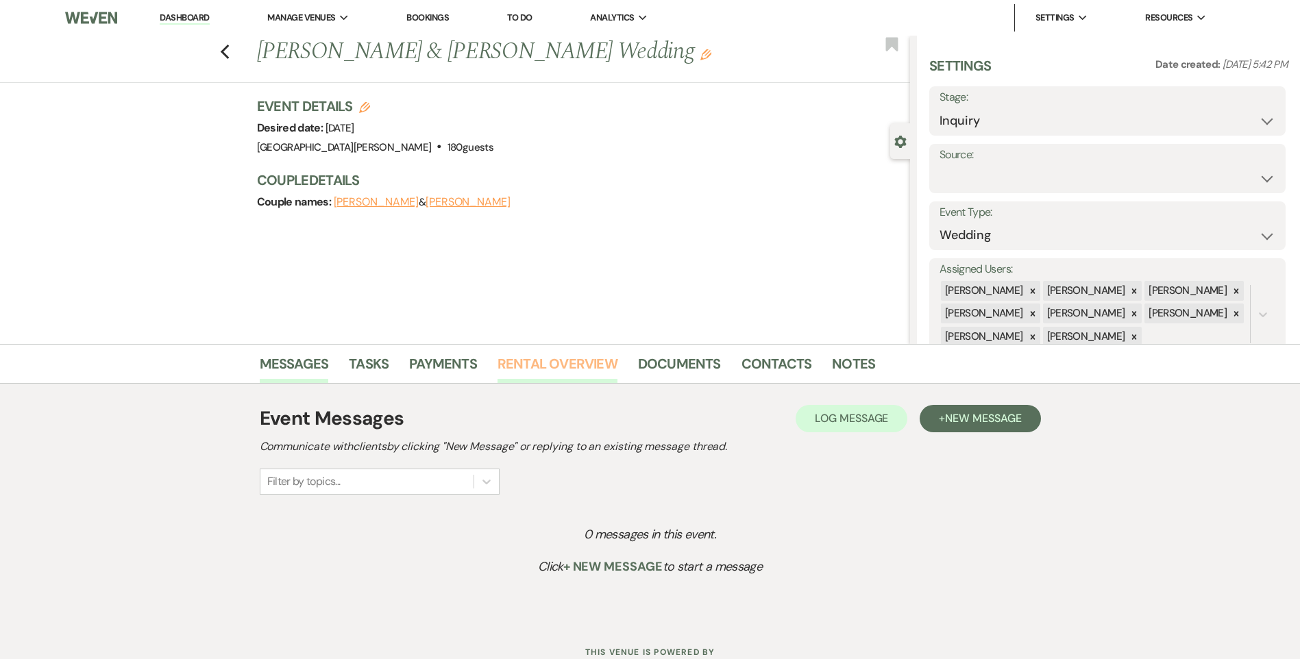
click at [545, 362] on link "Rental Overview" at bounding box center [557, 368] width 120 height 30
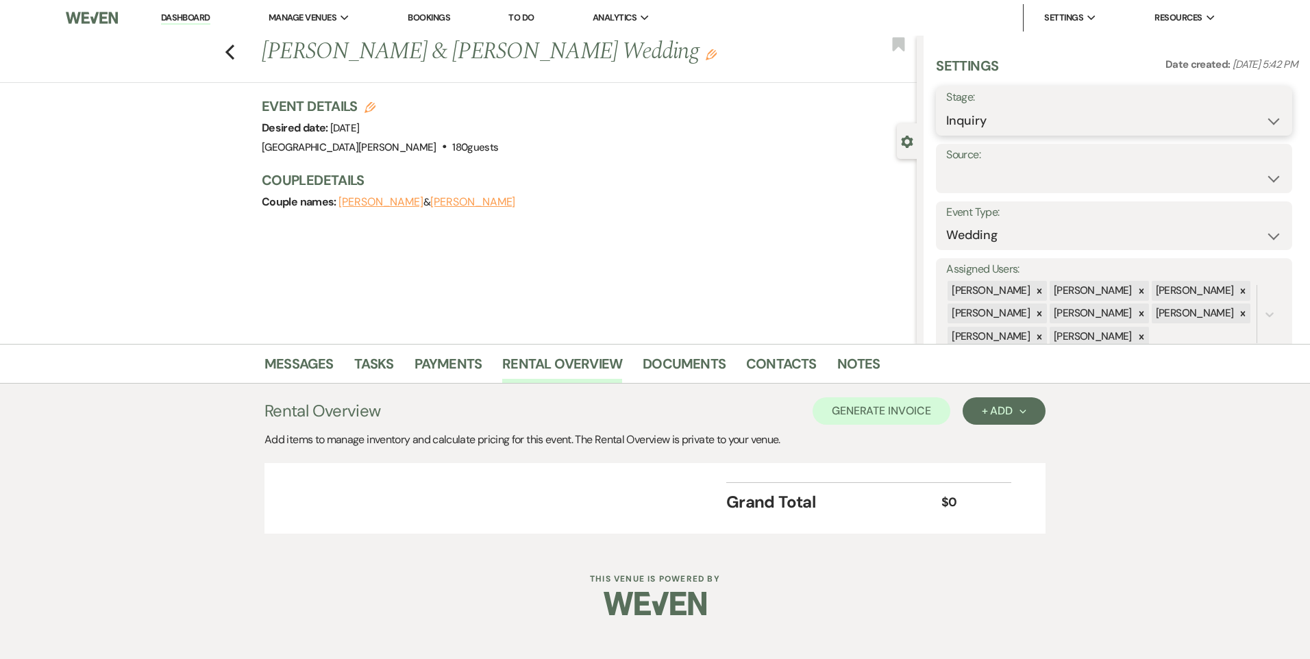
click at [1079, 127] on select "Inquiry Follow Up Tour Requested Tour Confirmed Toured Proposal Sent Booked Lost" at bounding box center [1114, 121] width 336 height 27
click at [863, 362] on link "Notes" at bounding box center [858, 368] width 43 height 30
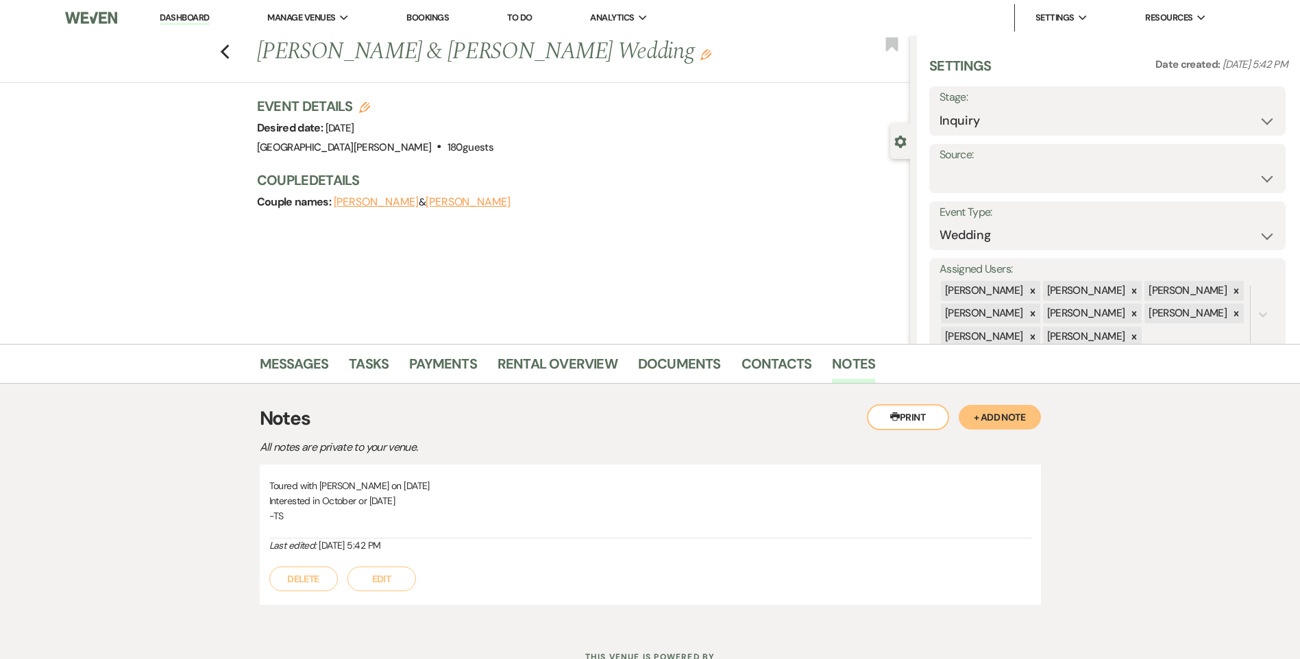
click at [726, 382] on li "Documents" at bounding box center [689, 366] width 103 height 33
click at [742, 362] on link "Contacts" at bounding box center [776, 368] width 71 height 30
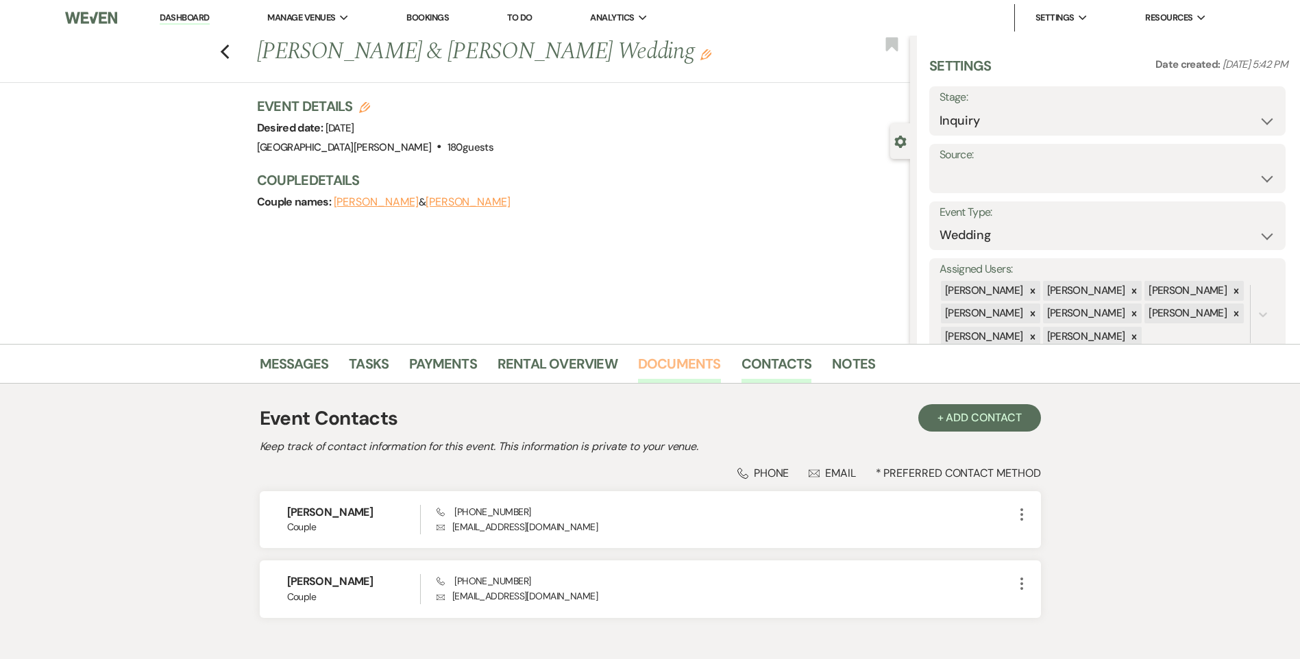
click at [693, 364] on link "Documents" at bounding box center [679, 368] width 83 height 30
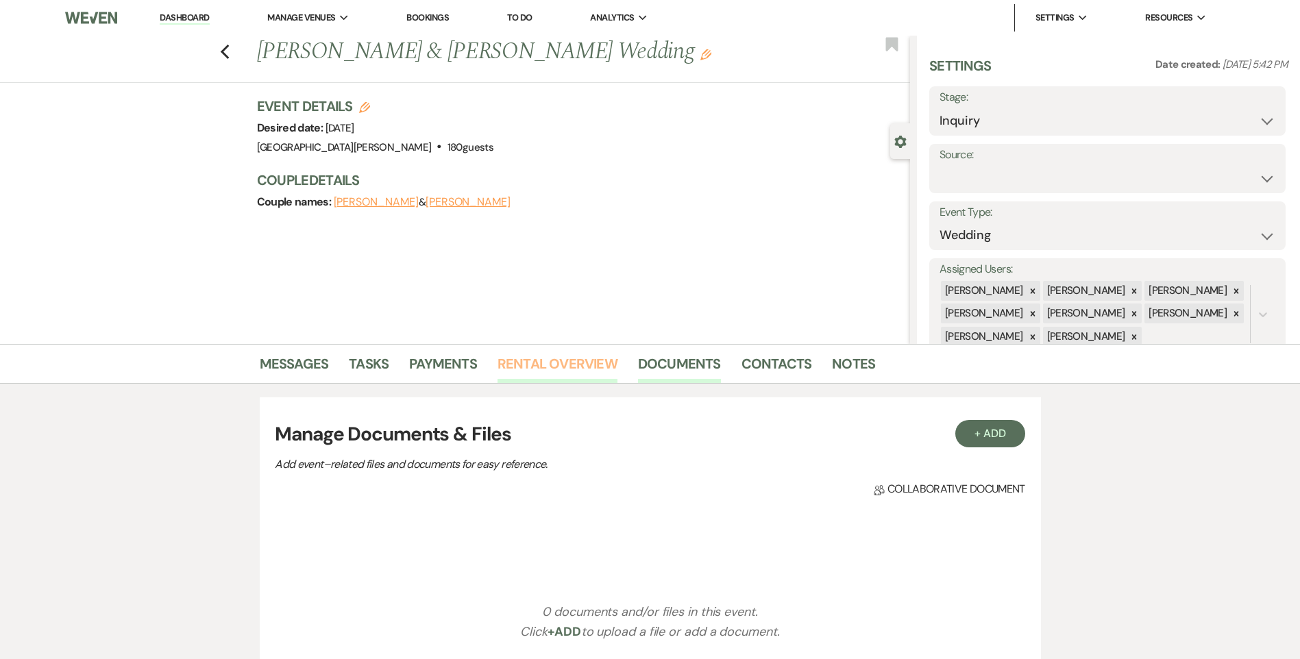
click at [591, 364] on link "Rental Overview" at bounding box center [557, 368] width 120 height 30
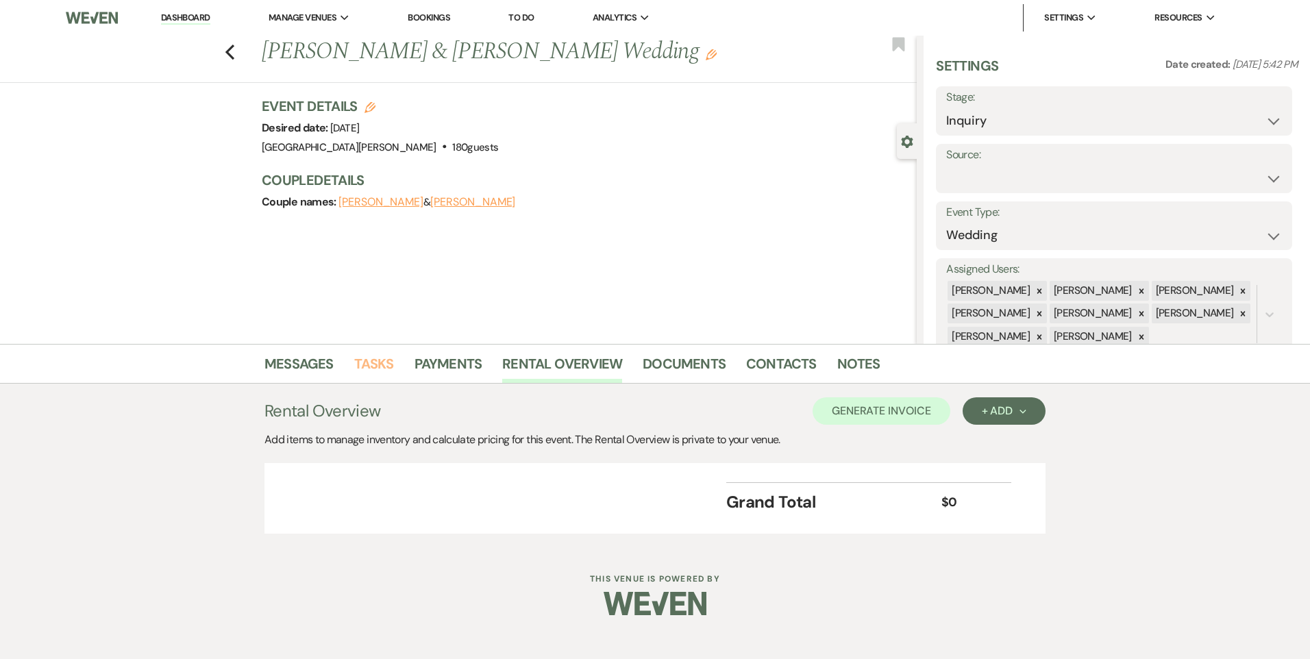
drag, startPoint x: 372, startPoint y: 361, endPoint x: 348, endPoint y: 360, distance: 24.0
click at [371, 362] on link "Tasks" at bounding box center [374, 368] width 40 height 30
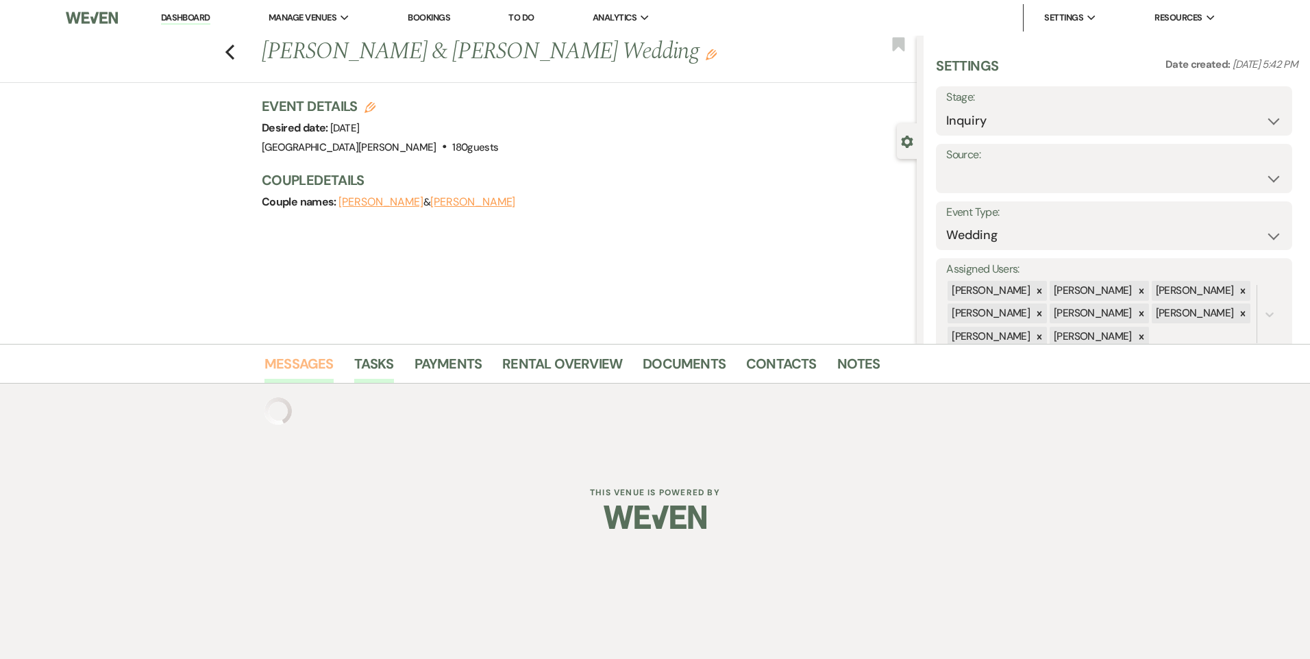
click at [328, 358] on link "Messages" at bounding box center [298, 368] width 69 height 30
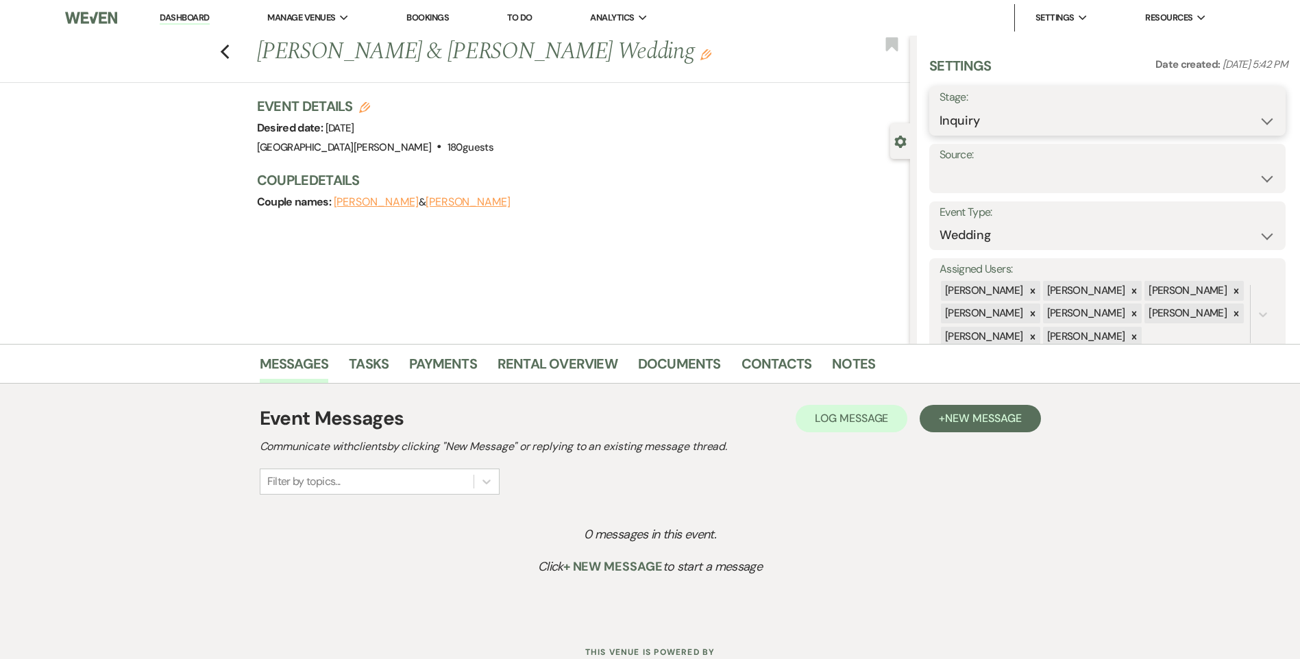
click at [1116, 123] on select "Inquiry Follow Up Tour Requested Tour Confirmed Toured Proposal Sent Booked Lost" at bounding box center [1107, 121] width 336 height 27
select select "8"
click at [939, 108] on select "Inquiry Follow Up Tour Requested Tour Confirmed Toured Proposal Sent Booked Lost" at bounding box center [1107, 121] width 336 height 27
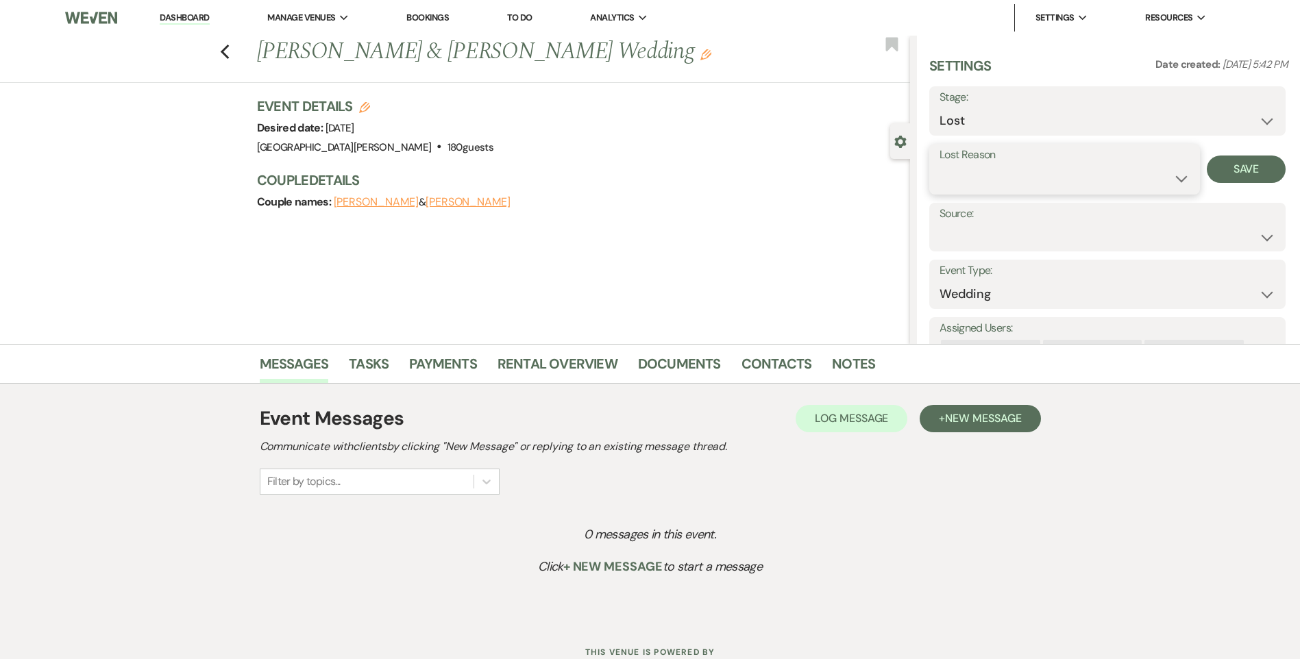
click at [1124, 179] on select "Booked Elsewhere Budget Date Unavailable No Response Not a Good Match Capacity …" at bounding box center [1064, 178] width 250 height 27
select select "4"
click at [939, 165] on select "Booked Elsewhere Budget Date Unavailable No Response Not a Good Match Capacity …" at bounding box center [1064, 178] width 250 height 27
click at [1255, 173] on button "Save" at bounding box center [1245, 169] width 79 height 27
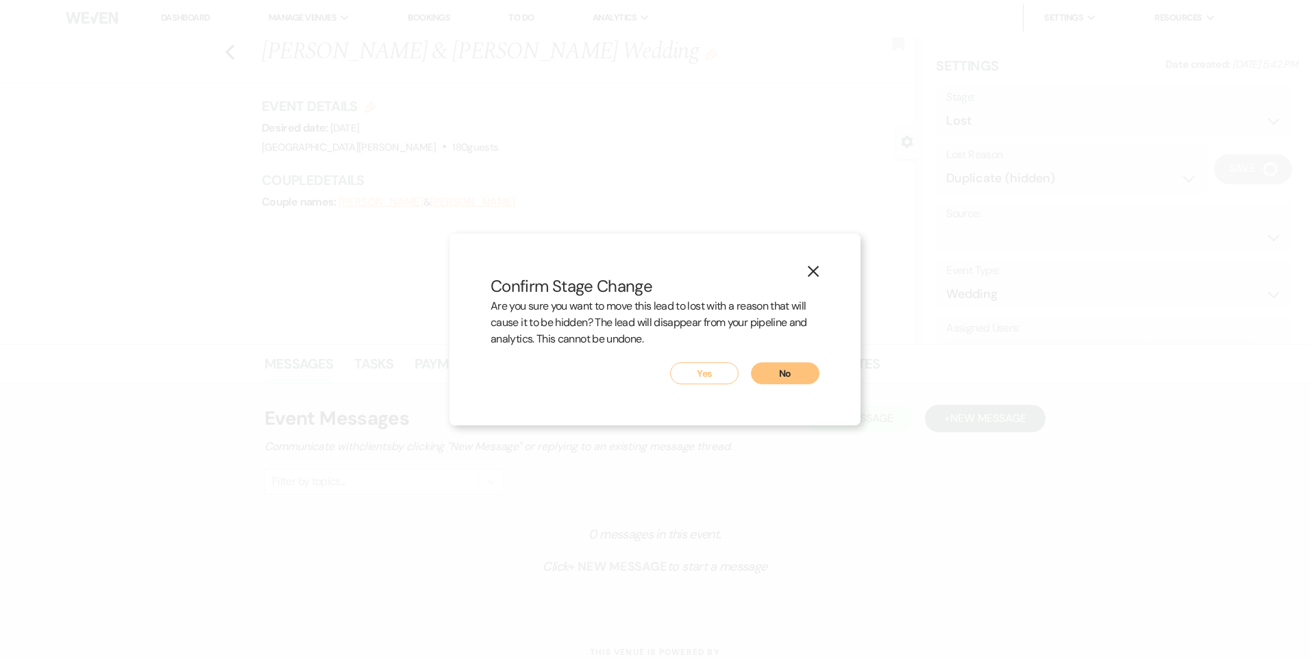
click at [706, 382] on button "Yes" at bounding box center [704, 373] width 69 height 22
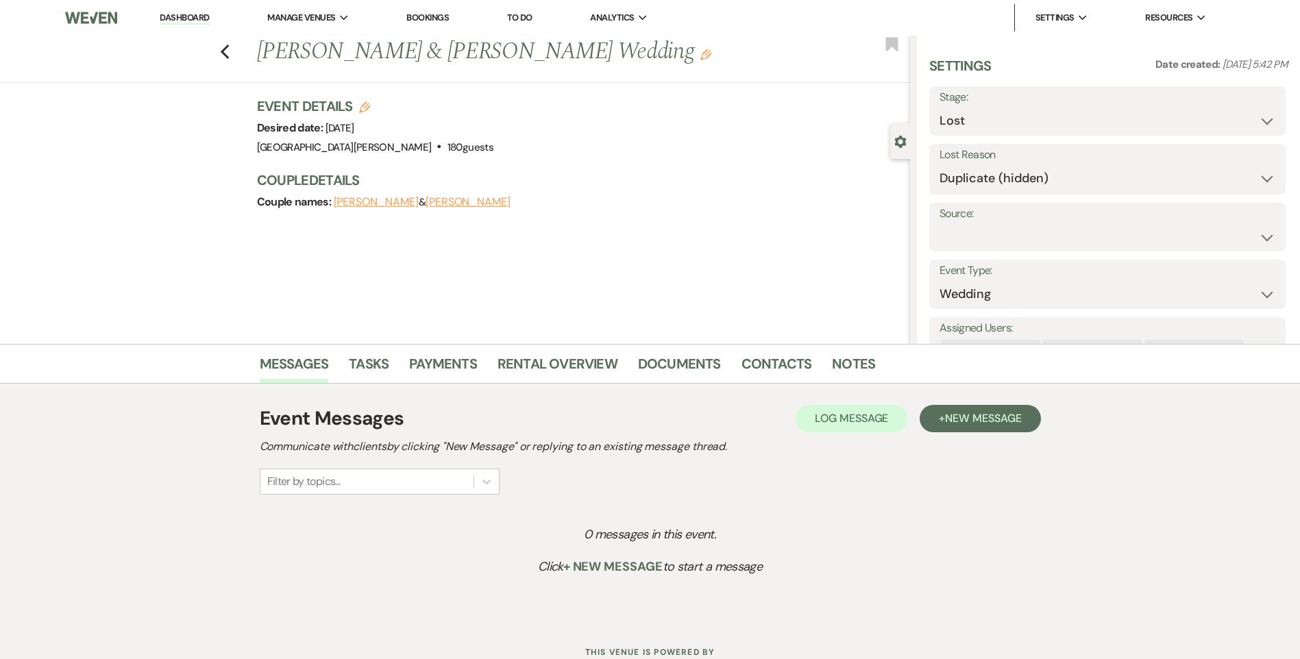
drag, startPoint x: 201, startPoint y: 21, endPoint x: 215, endPoint y: 26, distance: 15.4
click at [201, 21] on link "Dashboard" at bounding box center [184, 18] width 49 height 13
select select "8"
select select "4"
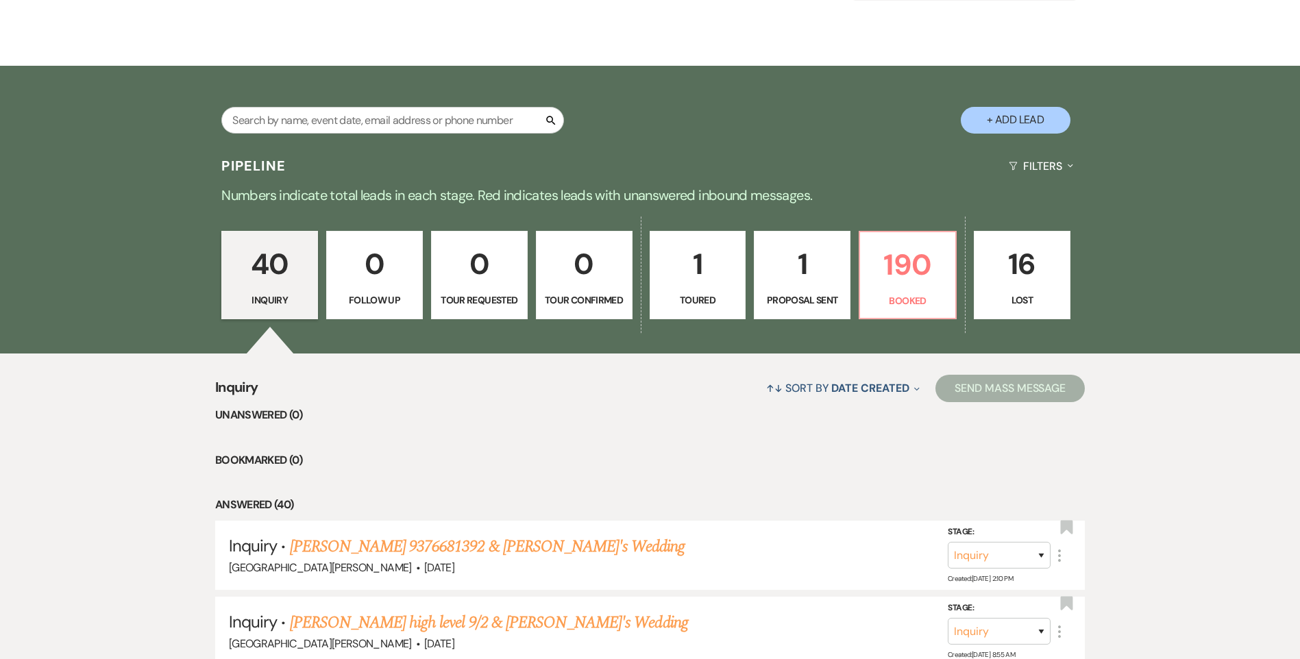
click at [1026, 261] on p "16" at bounding box center [1021, 264] width 79 height 46
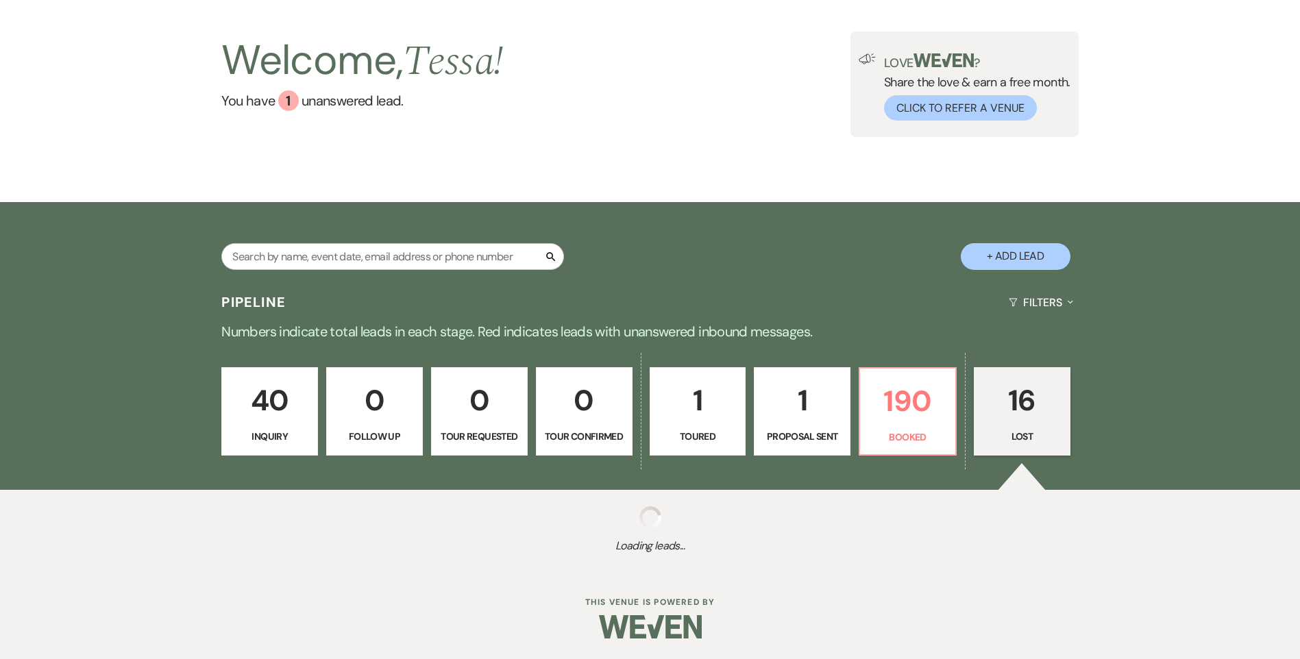
select select "8"
select select "1"
select select "8"
select select "5"
select select "8"
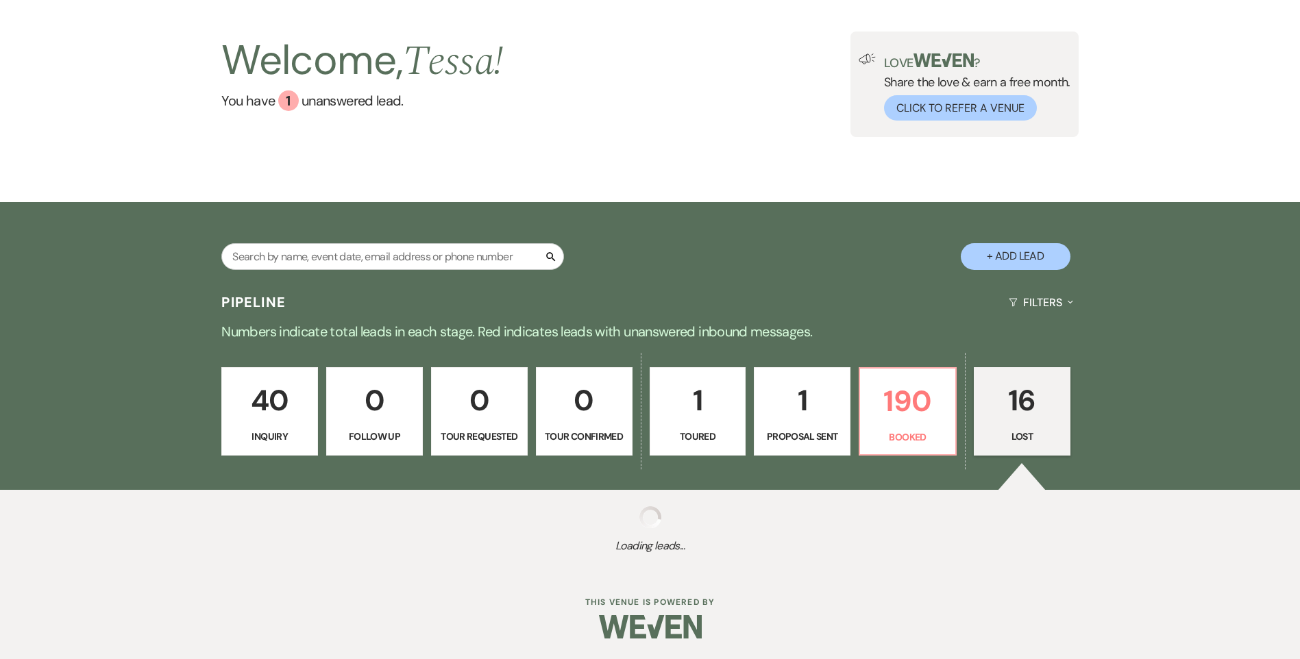
select select "5"
select select "8"
select select "6"
select select "8"
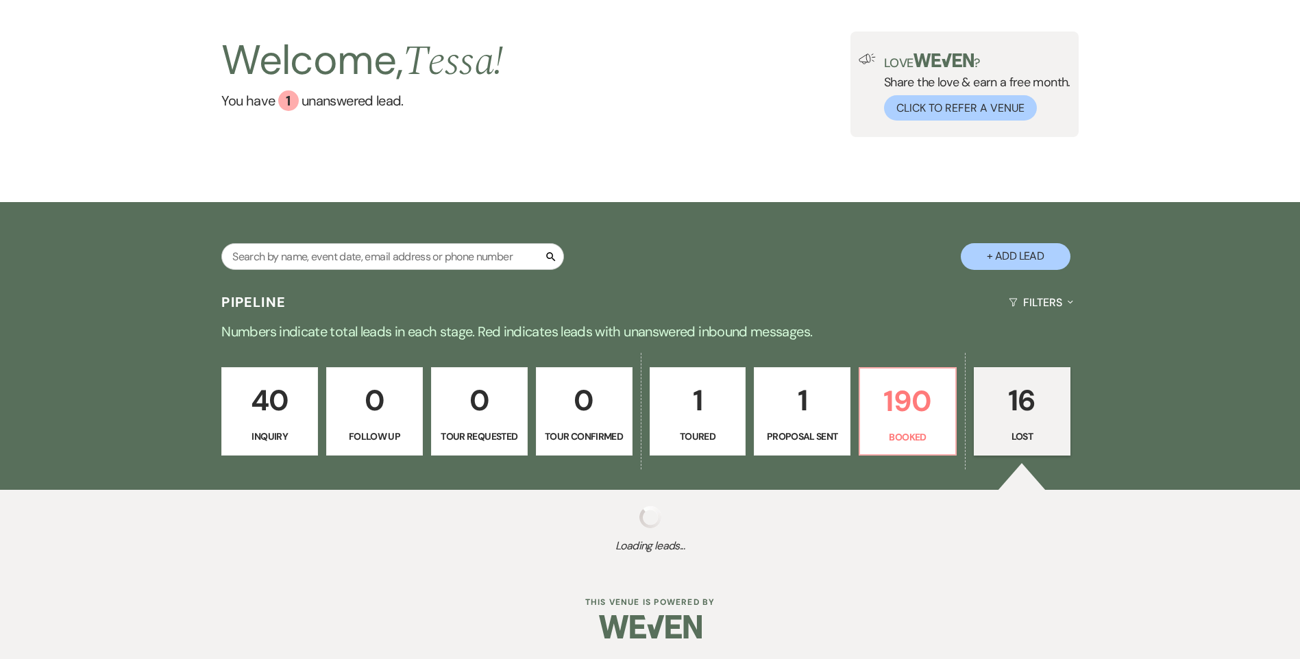
select select "6"
select select "8"
select select "11"
select select "8"
select select "11"
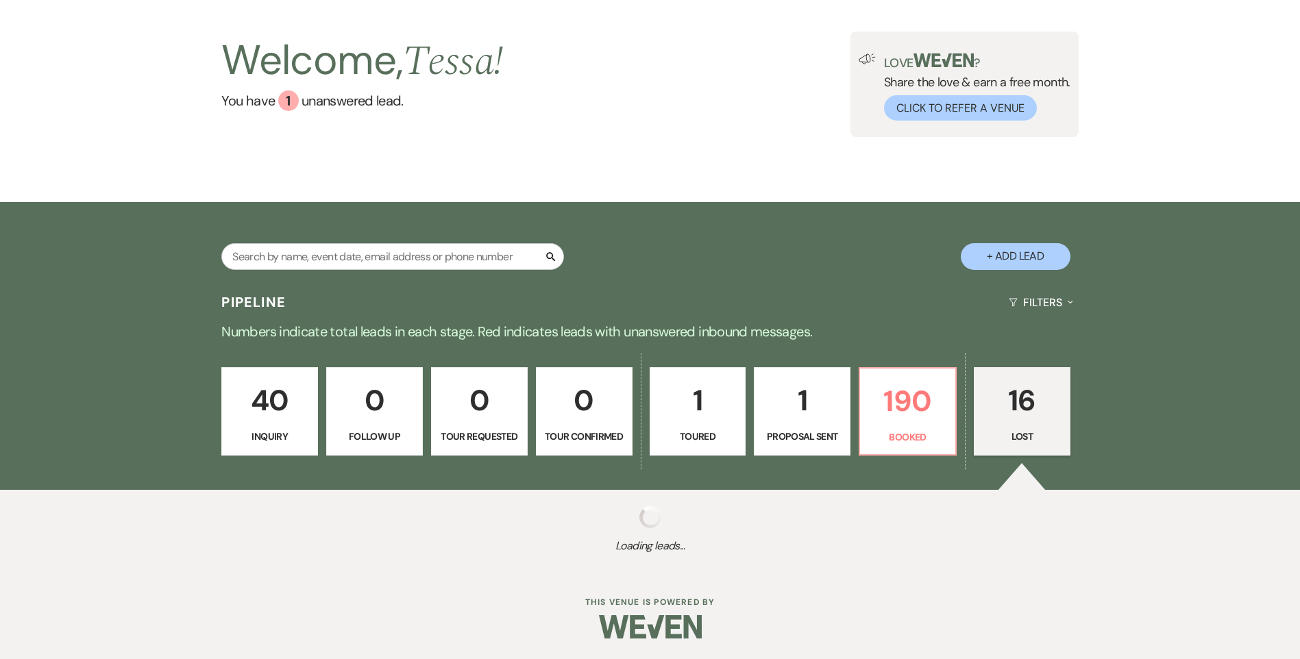
select select "8"
select select "6"
select select "8"
select select "7"
select select "8"
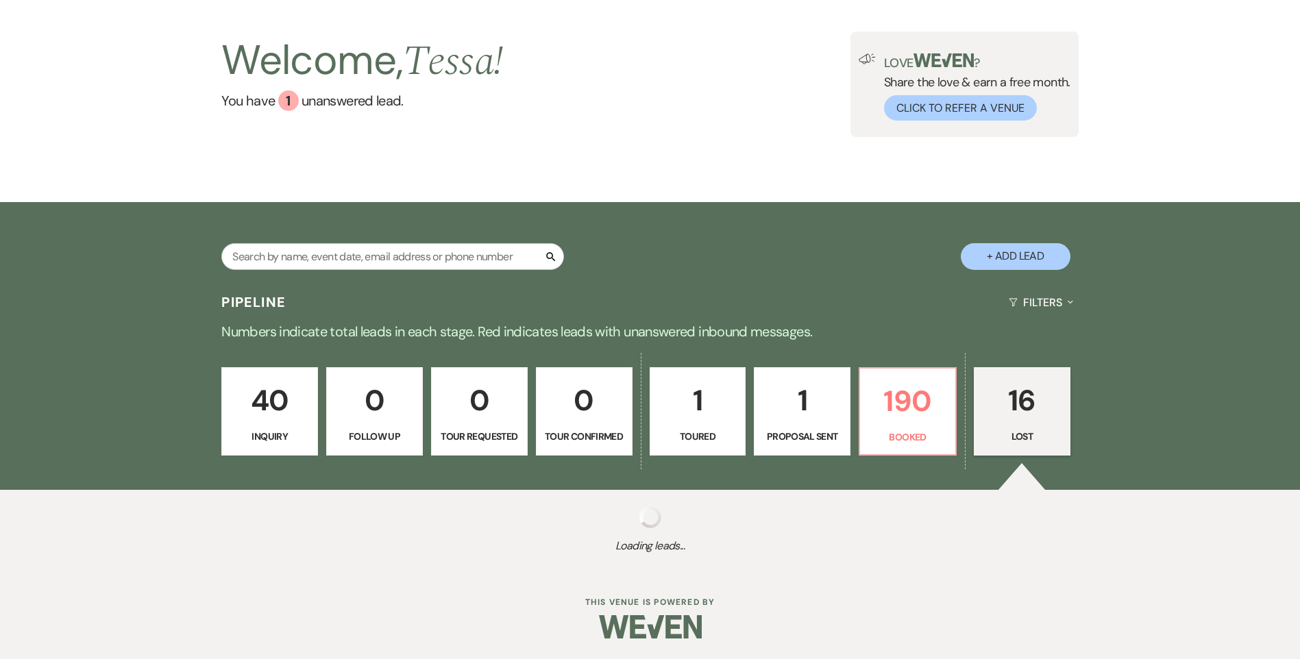
select select "1"
select select "8"
select select "6"
select select "8"
select select "11"
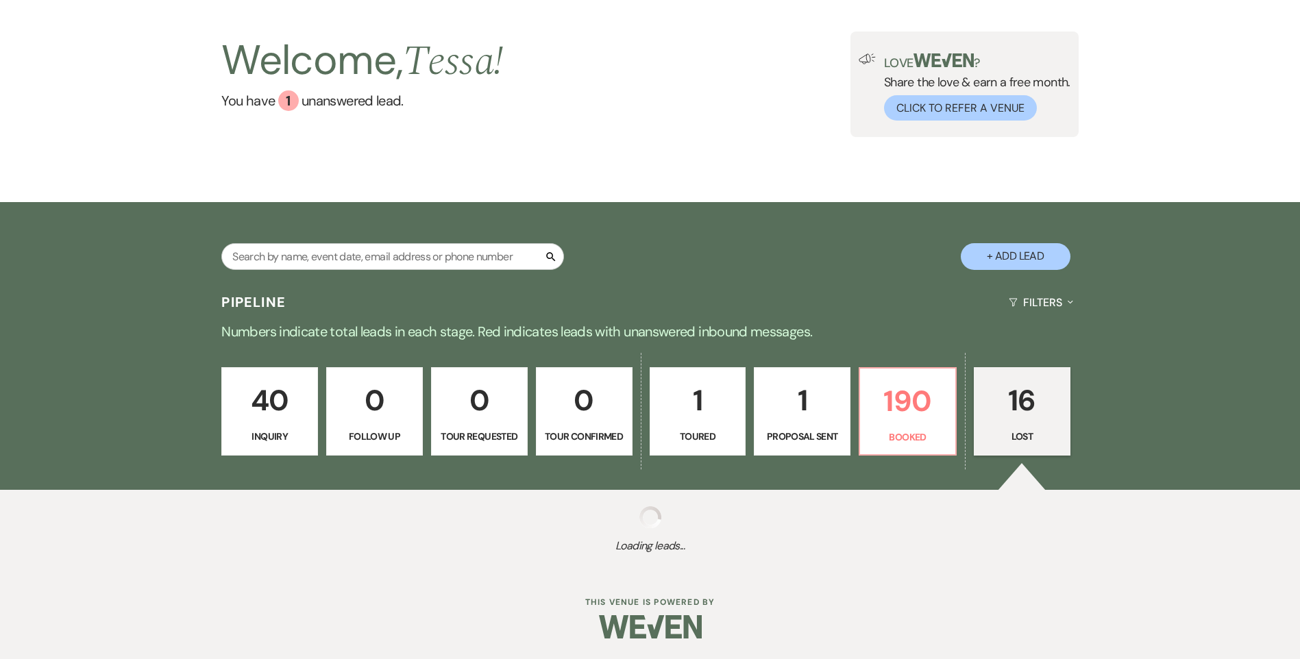
select select "8"
select select "7"
select select "8"
select select "6"
select select "8"
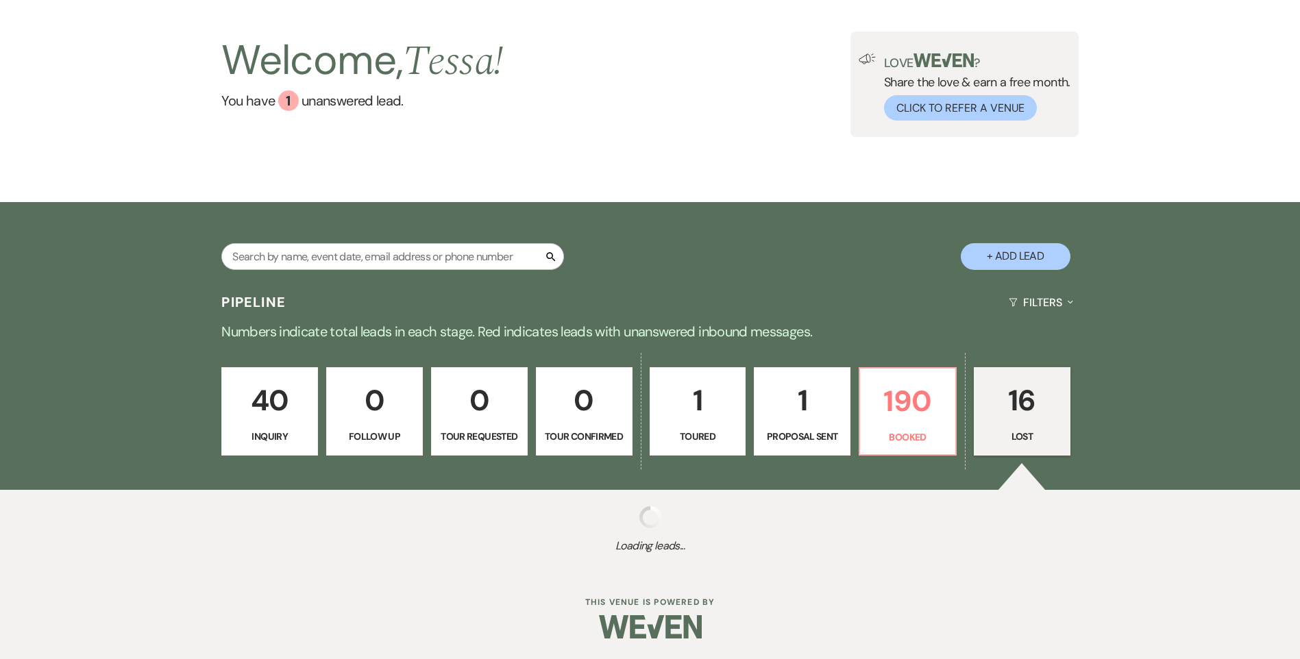
select select "11"
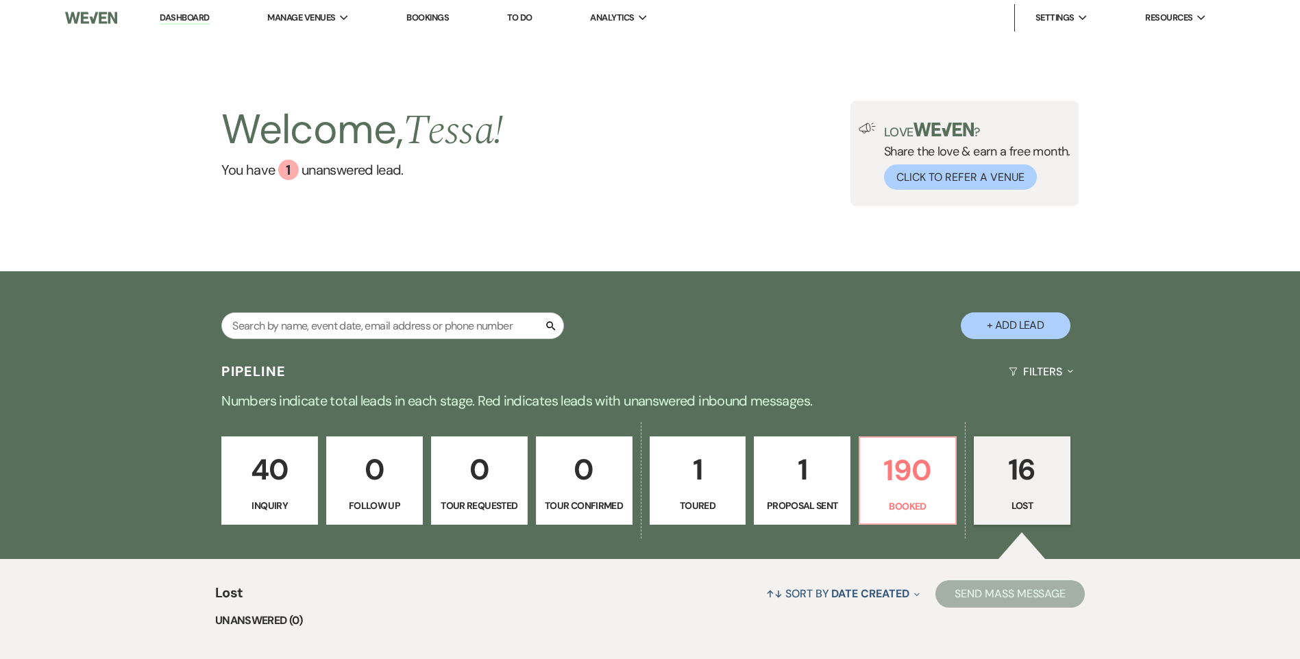
click at [298, 467] on p "40" at bounding box center [269, 470] width 79 height 46
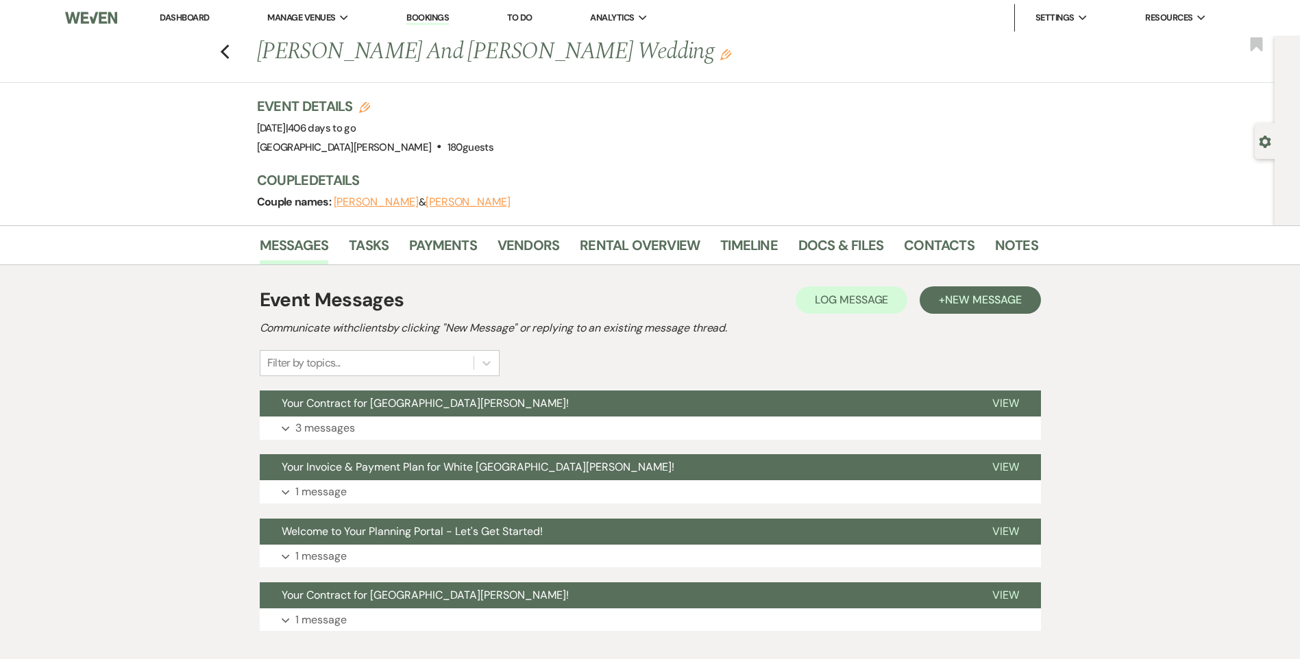
click at [179, 14] on link "Dashboard" at bounding box center [184, 18] width 49 height 12
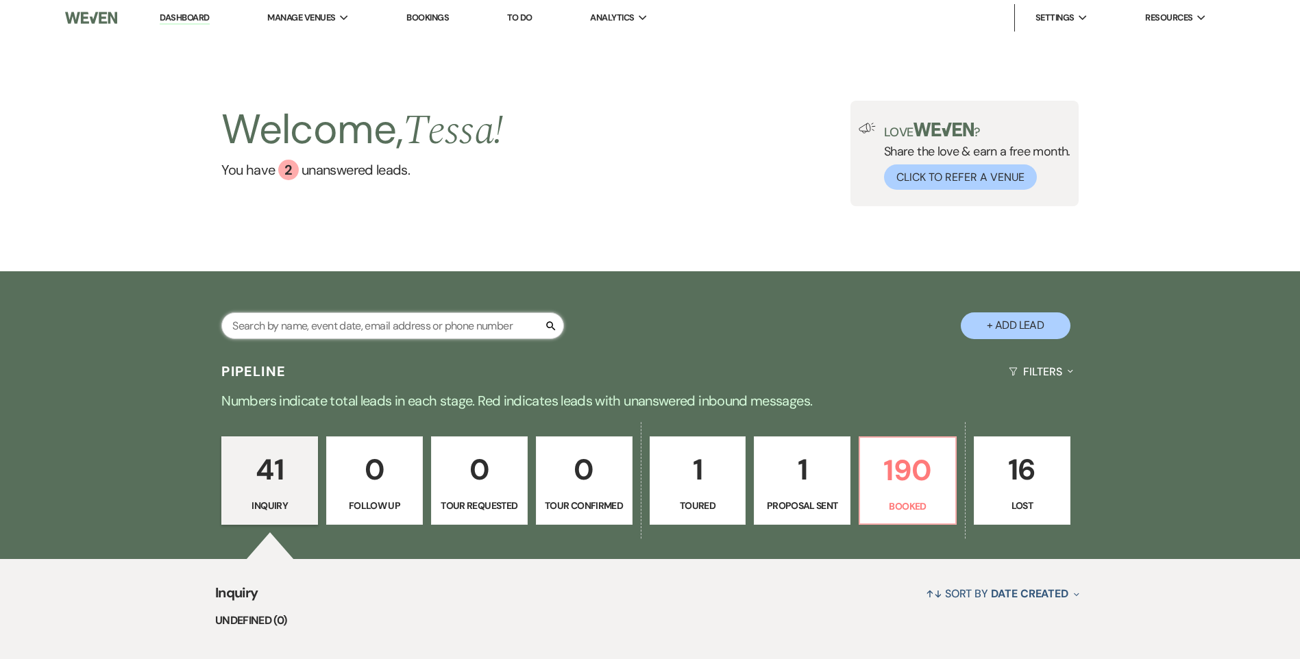
click at [410, 333] on input "text" at bounding box center [392, 325] width 343 height 27
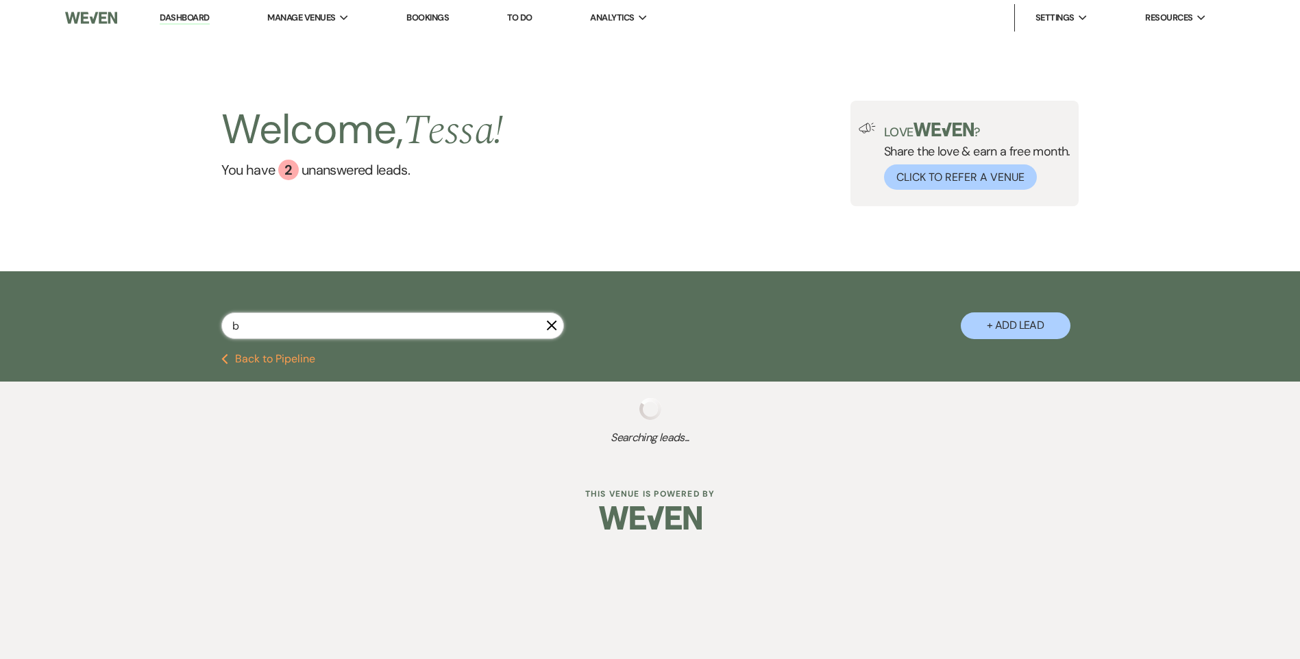
type input "be"
select select "8"
select select "1"
select select "8"
select select "6"
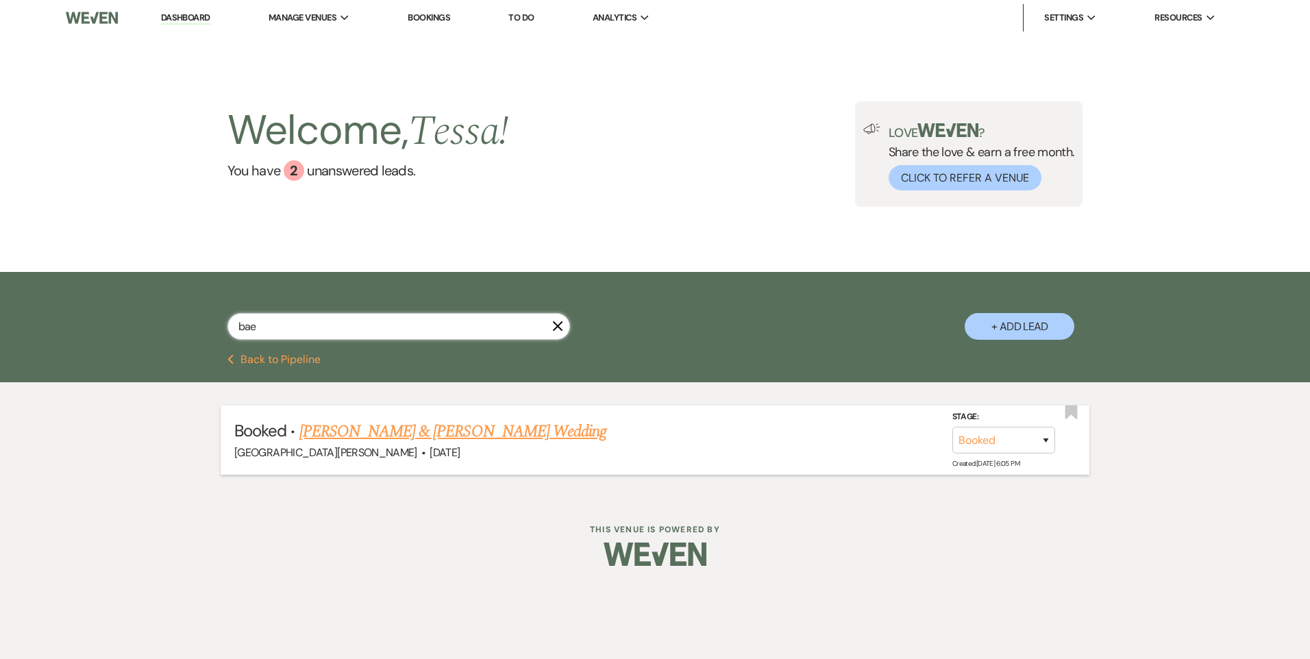
type input "bae"
click at [415, 428] on link "Mackenzie Baesman & Austin Hutchinson's Wedding" at bounding box center [452, 431] width 307 height 25
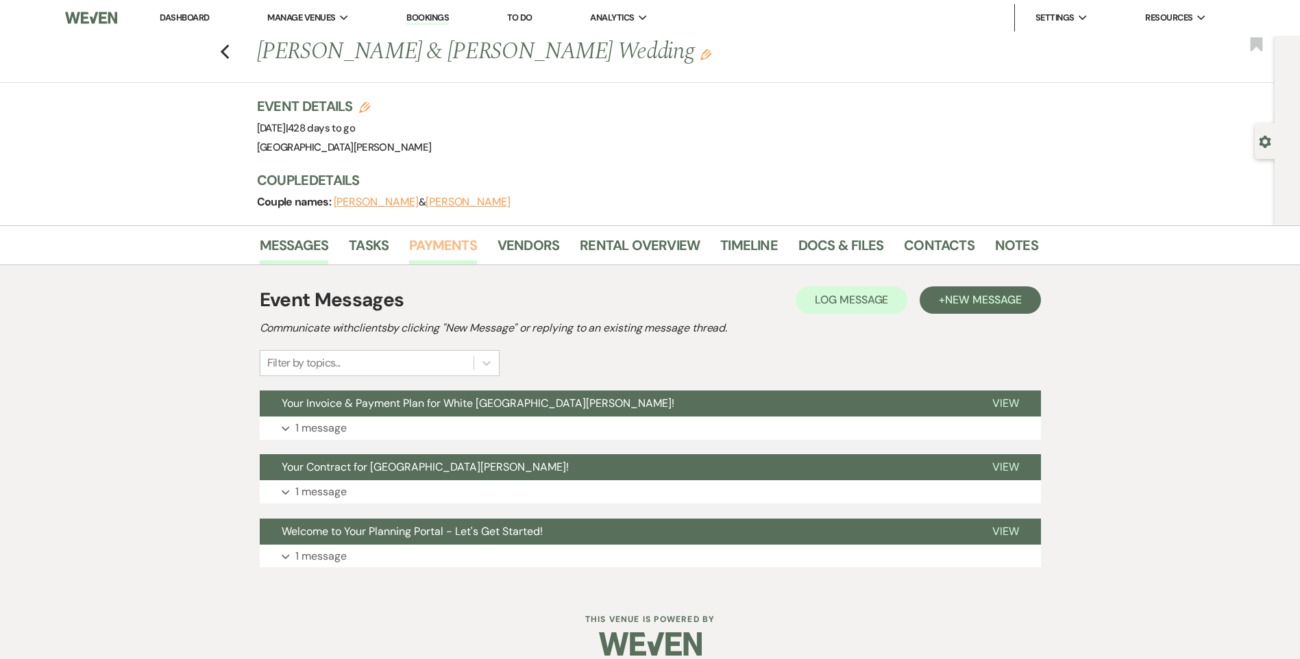
click at [462, 253] on link "Payments" at bounding box center [443, 249] width 68 height 30
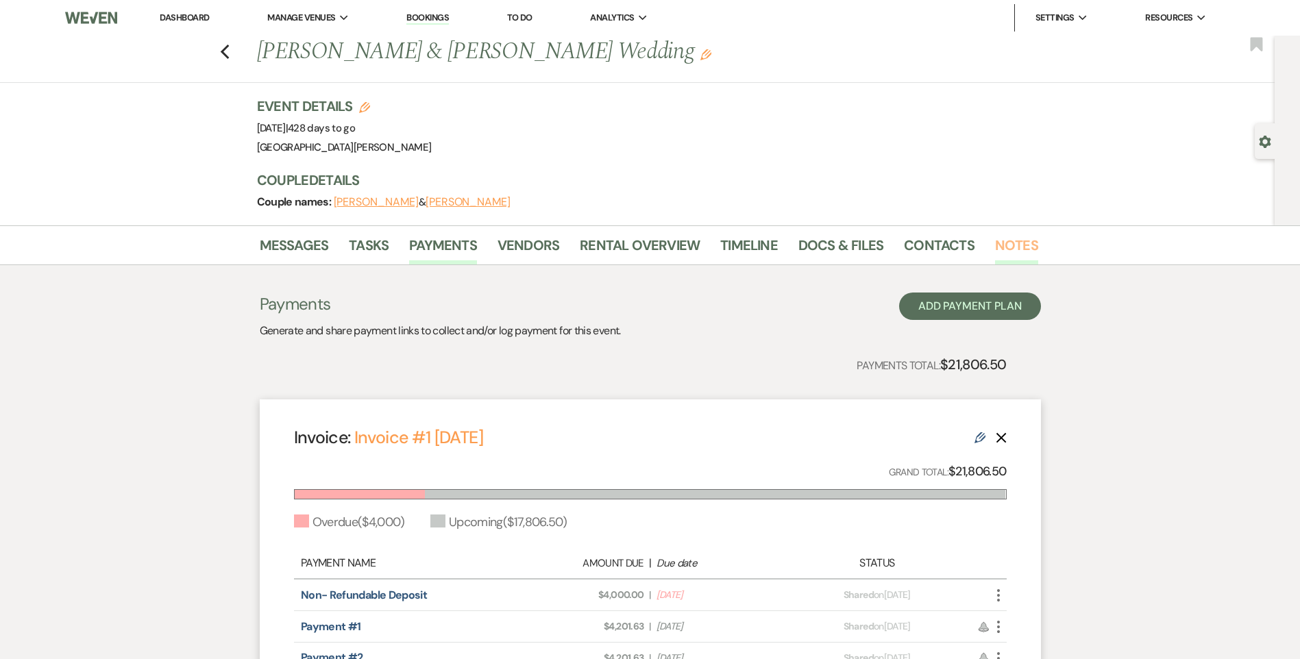
click at [998, 238] on link "Notes" at bounding box center [1016, 249] width 43 height 30
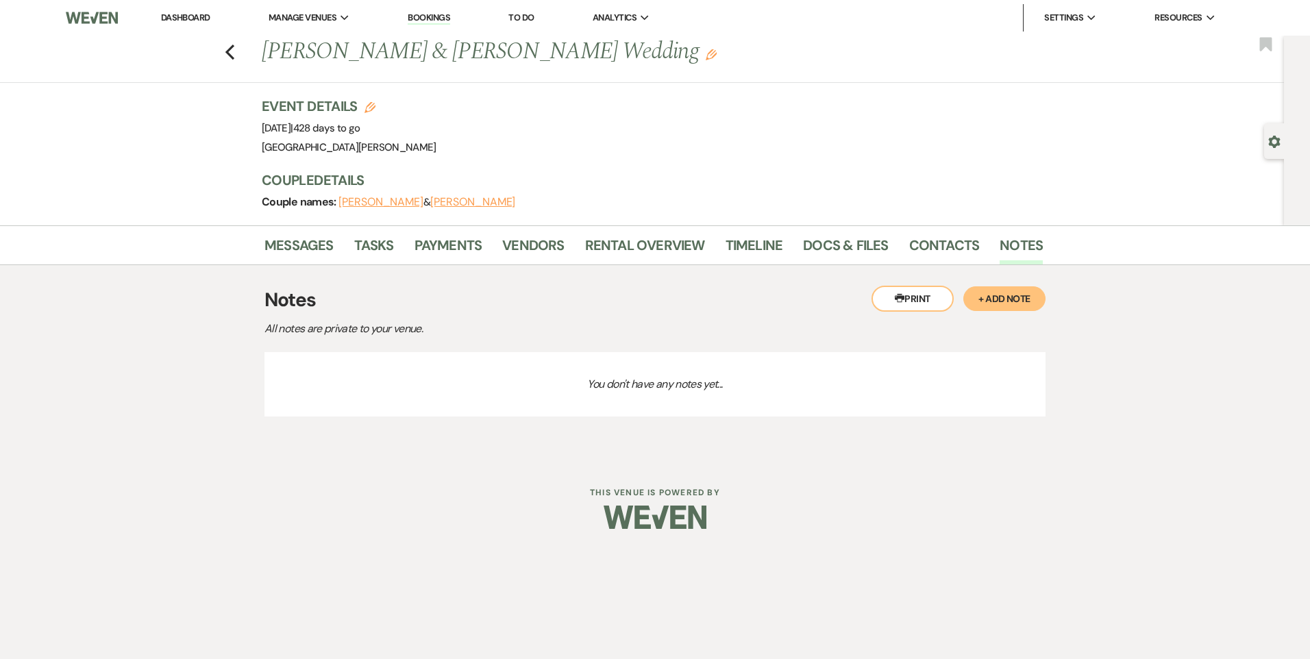
click at [974, 294] on button "+ Add Note" at bounding box center [1004, 298] width 82 height 25
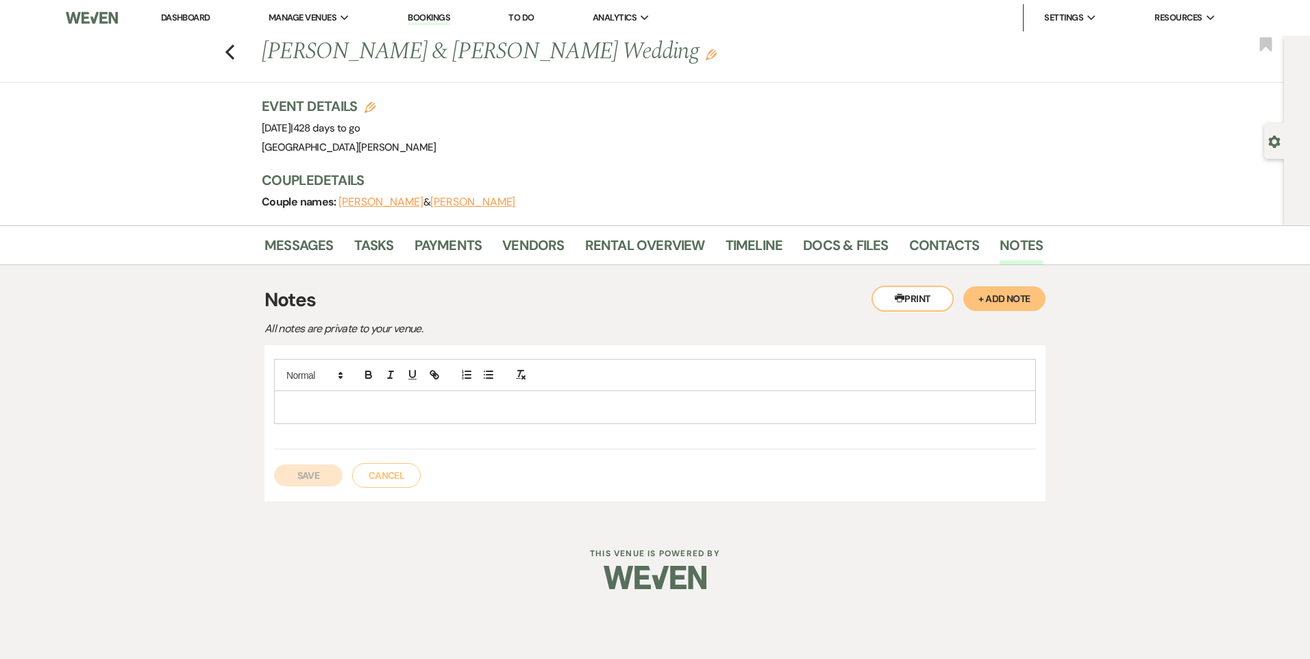
click at [304, 412] on p at bounding box center [655, 406] width 740 height 15
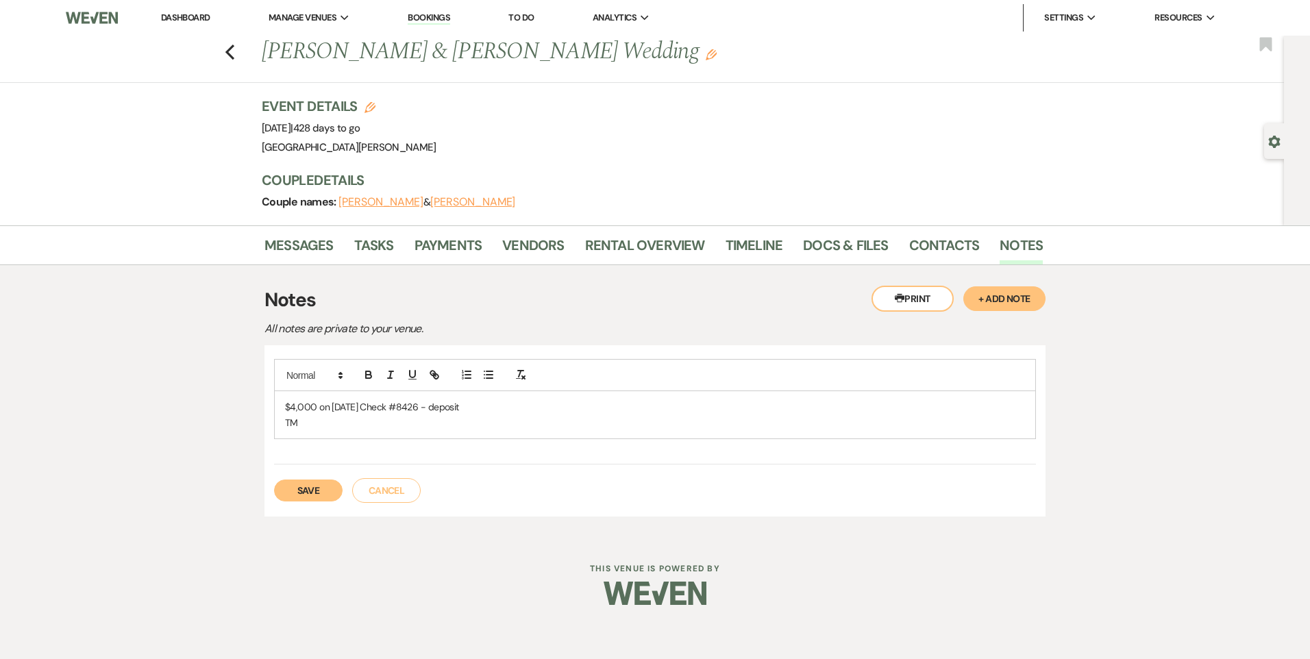
click at [294, 488] on button "Save" at bounding box center [308, 491] width 69 height 22
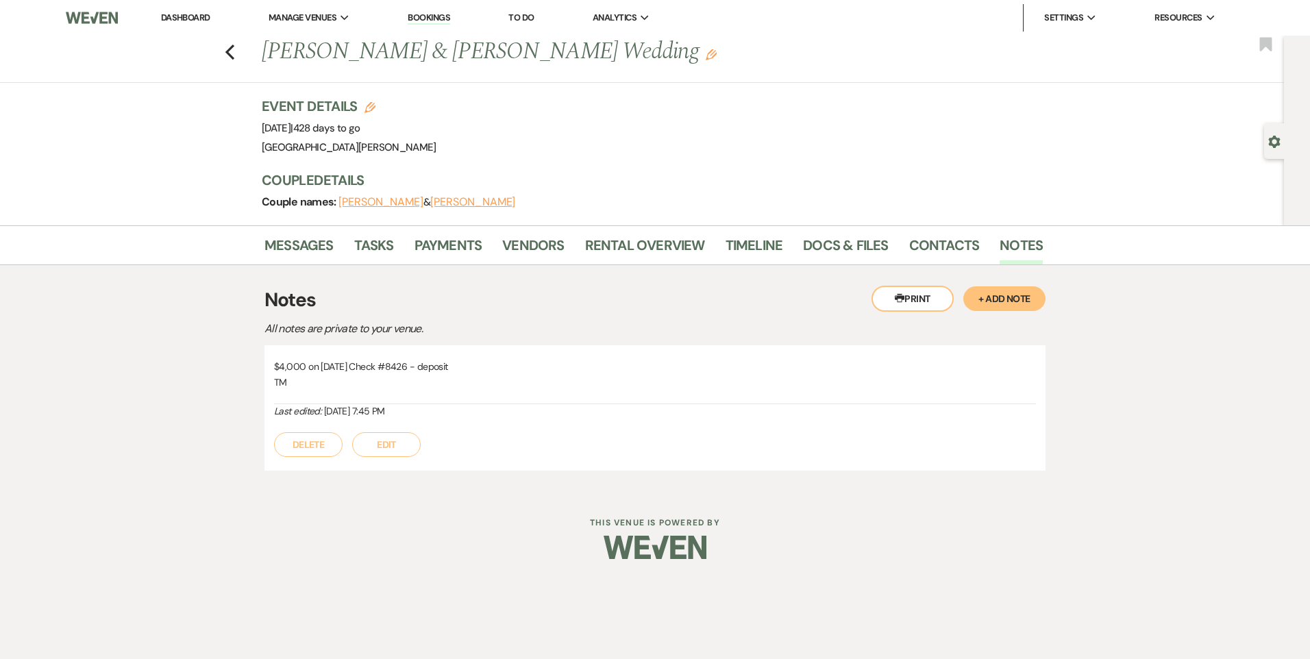
drag, startPoint x: 457, startPoint y: 367, endPoint x: 269, endPoint y: 364, distance: 187.7
click at [269, 364] on div "$4,000 on 8/14/25 Check #8426 - deposit TM Last edited: Aug 14, 2025, 7:45 PM D…" at bounding box center [654, 407] width 781 height 125
copy p "$4,000 on 8/14/25 Check #8426 - deposit"
click at [454, 244] on link "Payments" at bounding box center [448, 249] width 68 height 30
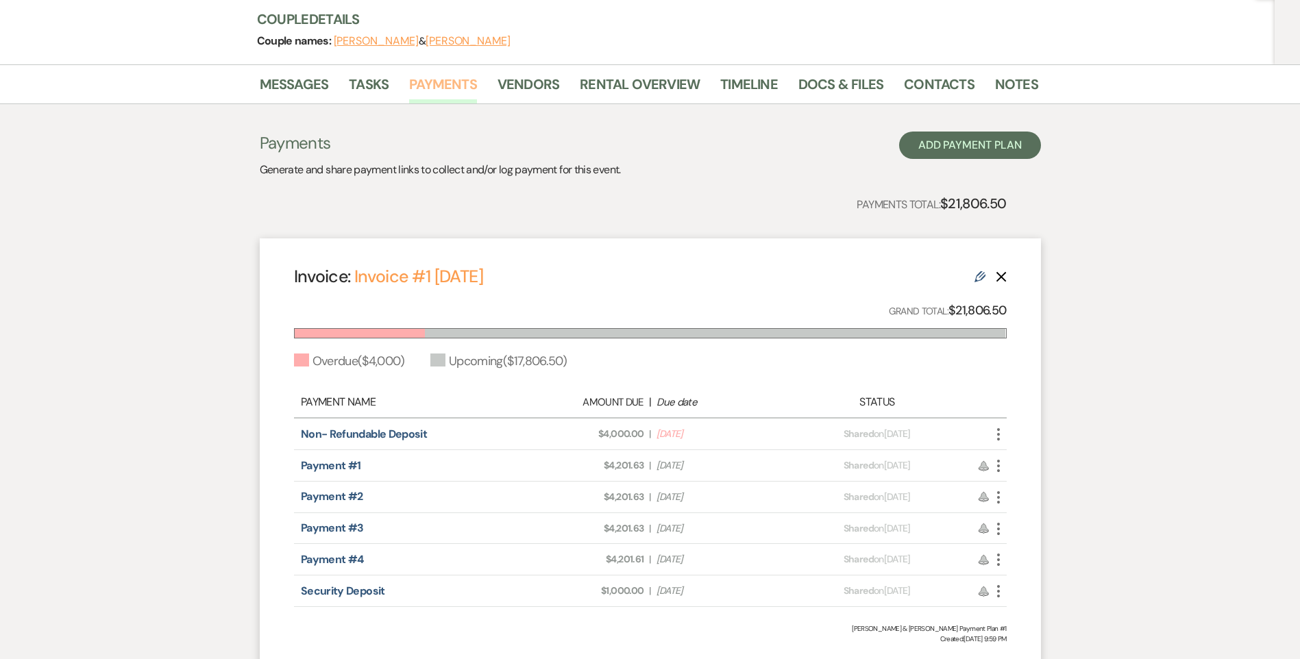
scroll to position [137, 0]
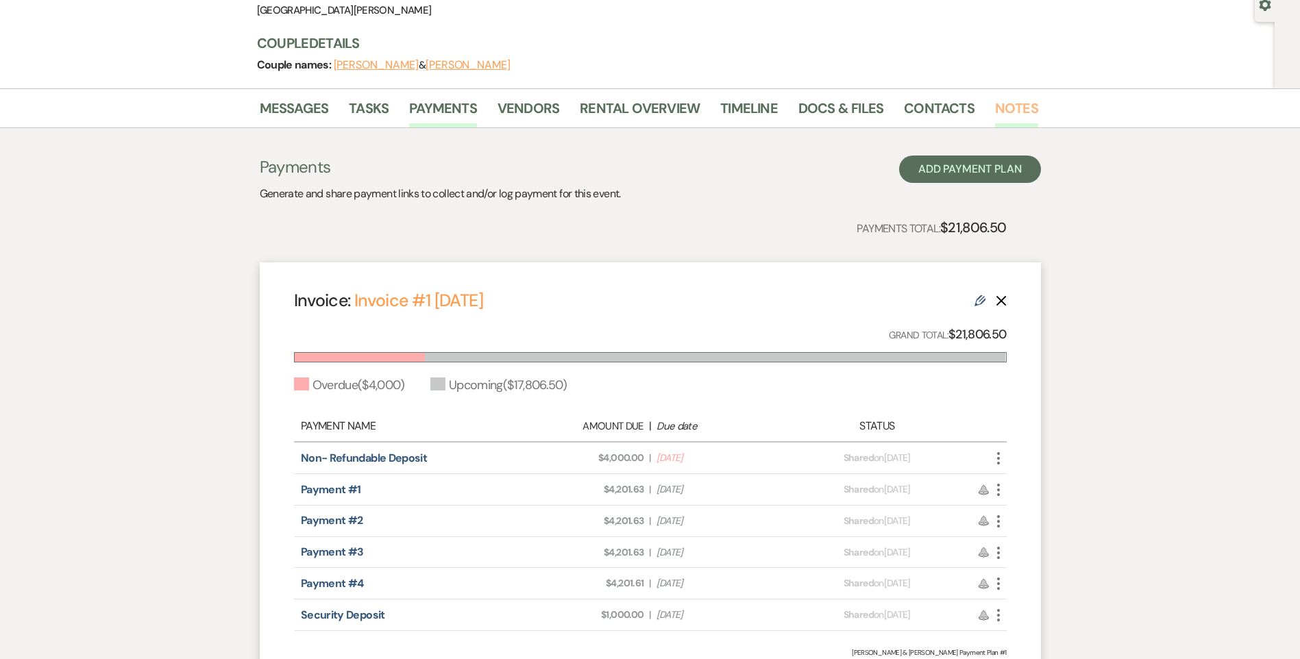
click at [1011, 101] on link "Notes" at bounding box center [1016, 112] width 43 height 30
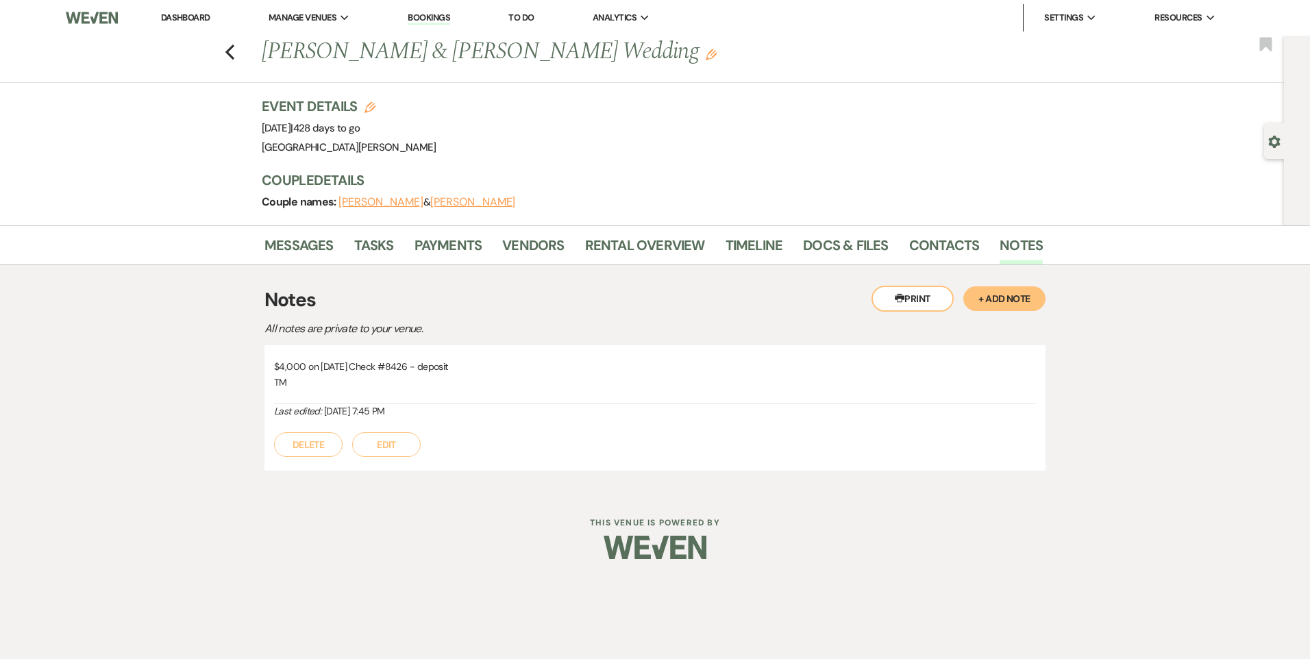
drag, startPoint x: 459, startPoint y: 368, endPoint x: 264, endPoint y: 373, distance: 194.7
click at [264, 373] on div "$4,000 on 8/14/25 Check #8426 - deposit TM Last edited: Aug 14, 2025, 7:45 PM D…" at bounding box center [654, 407] width 781 height 125
copy p "$4,000 on 8/14/25 Check #8426 - deposit"
click at [314, 232] on li "Messages" at bounding box center [309, 248] width 90 height 33
click at [310, 243] on link "Messages" at bounding box center [298, 249] width 69 height 30
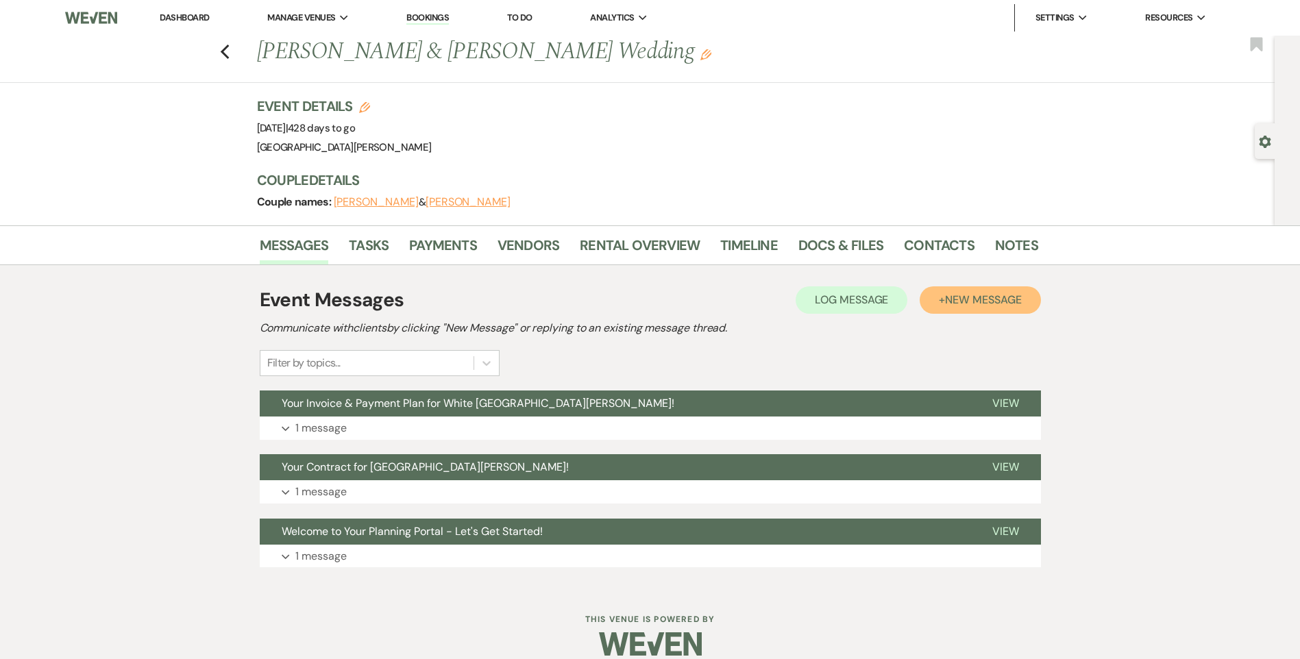
click at [961, 299] on span "New Message" at bounding box center [983, 300] width 76 height 14
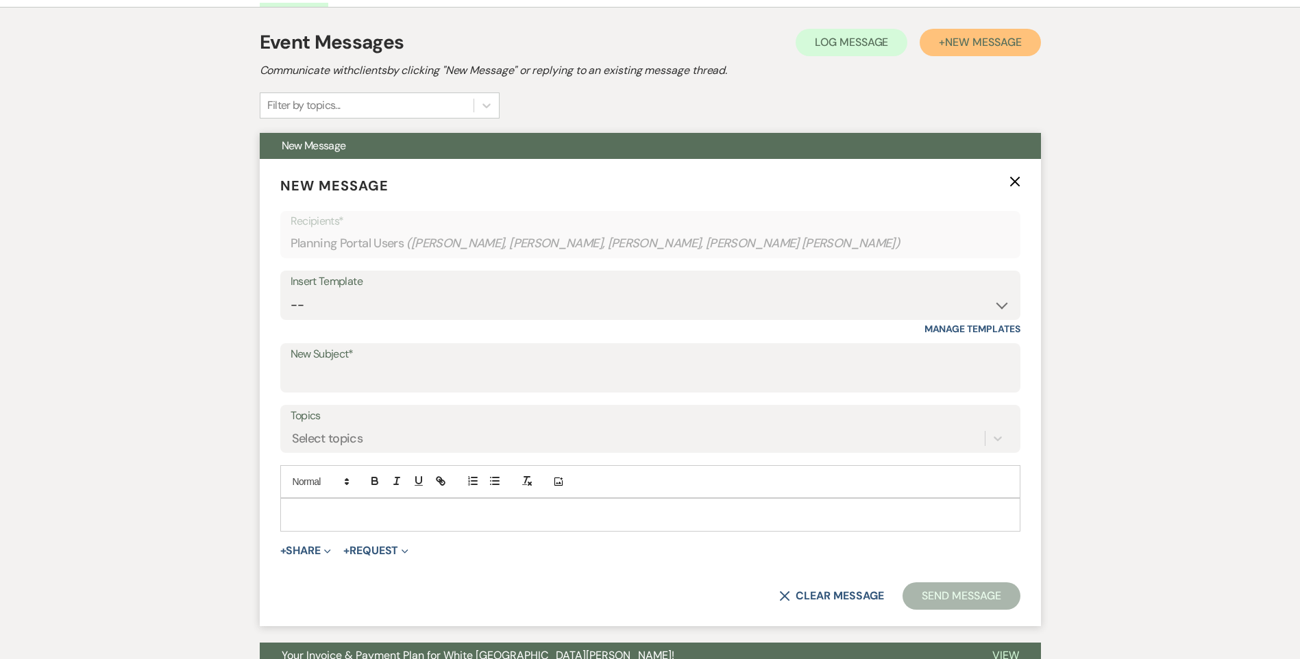
scroll to position [274, 0]
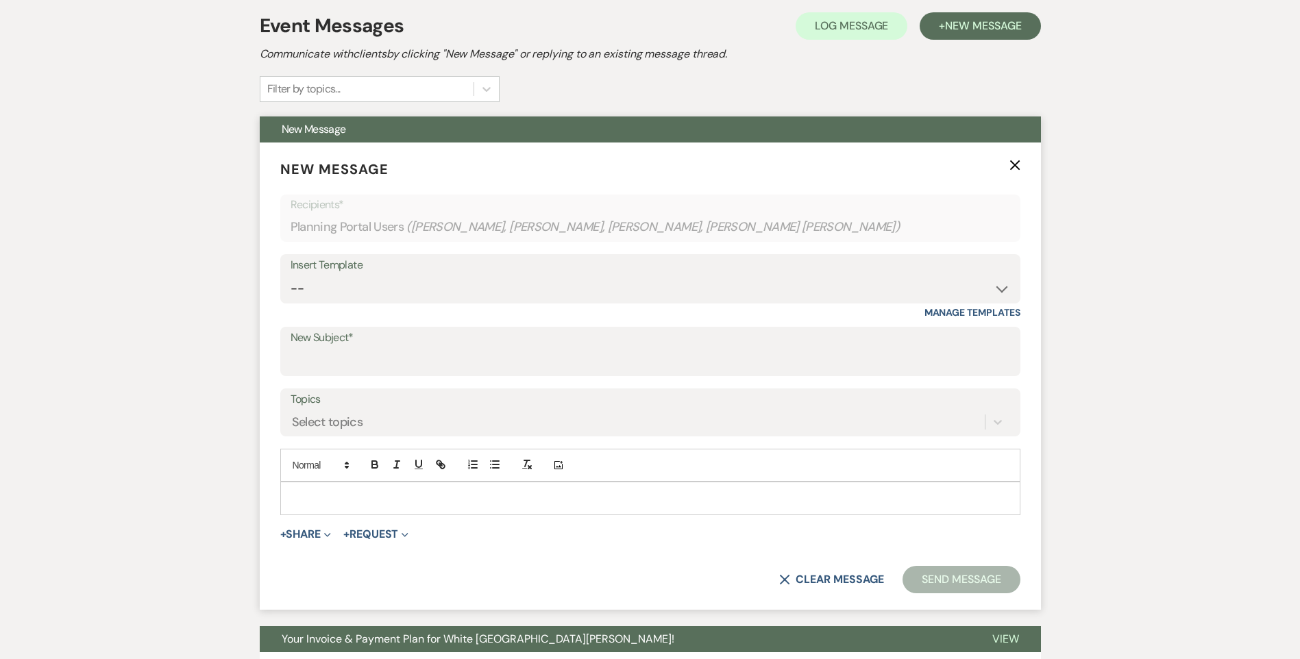
click at [353, 302] on div "Insert Template -- Follow Up WWM Initial Inquiry Response Planning Portal Intro…" at bounding box center [650, 278] width 740 height 49
click at [348, 282] on select "-- Follow Up WWM Initial Inquiry Response Planning Portal Introduction (Booked …" at bounding box center [649, 288] width 719 height 27
select select "5800"
click at [290, 275] on select "-- Follow Up WWM Initial Inquiry Response Planning Portal Introduction (Booked …" at bounding box center [649, 288] width 719 height 27
type input "White Willow Meadows- Payment Receipt"
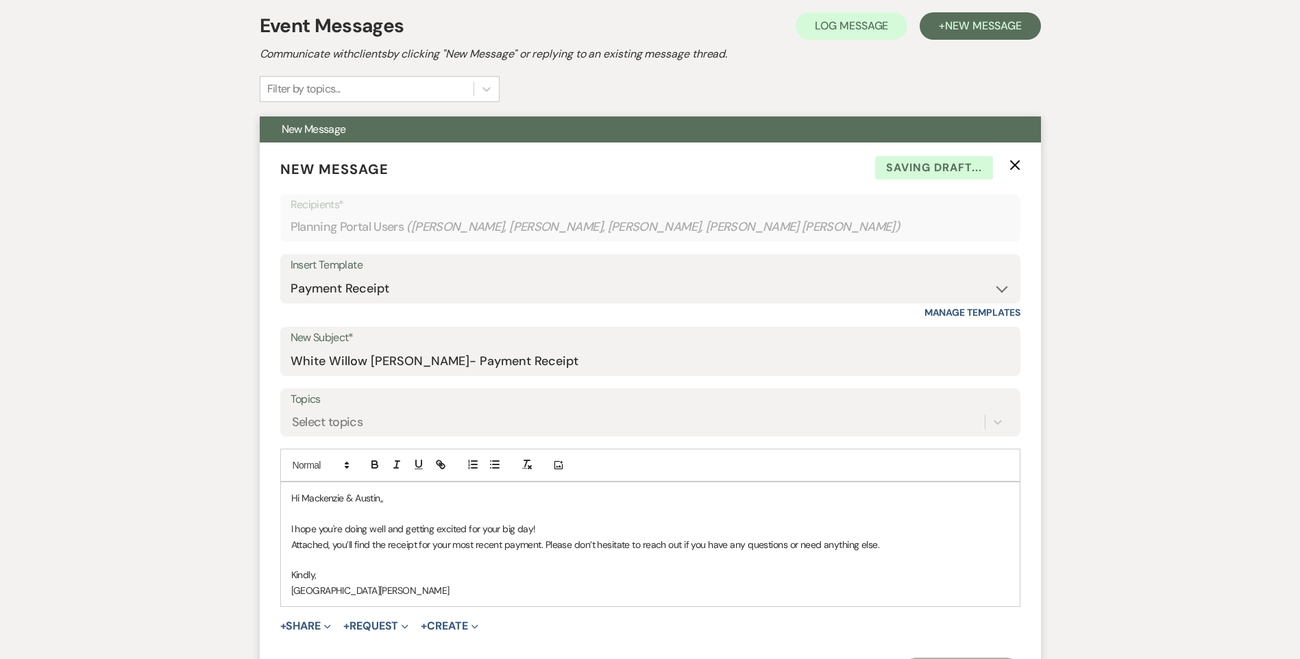
click at [386, 493] on p "Hi Mackenzie & Austin,," at bounding box center [650, 498] width 718 height 15
click at [308, 628] on button "+ Share Expand" at bounding box center [305, 626] width 51 height 11
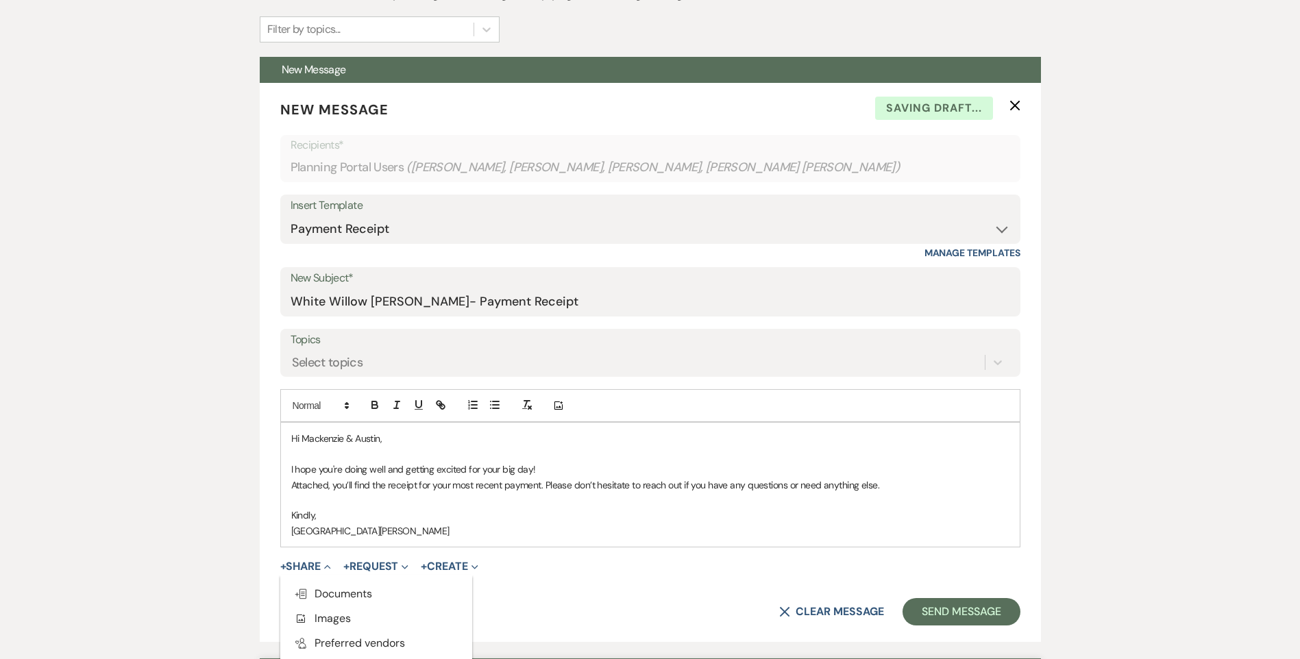
scroll to position [480, 0]
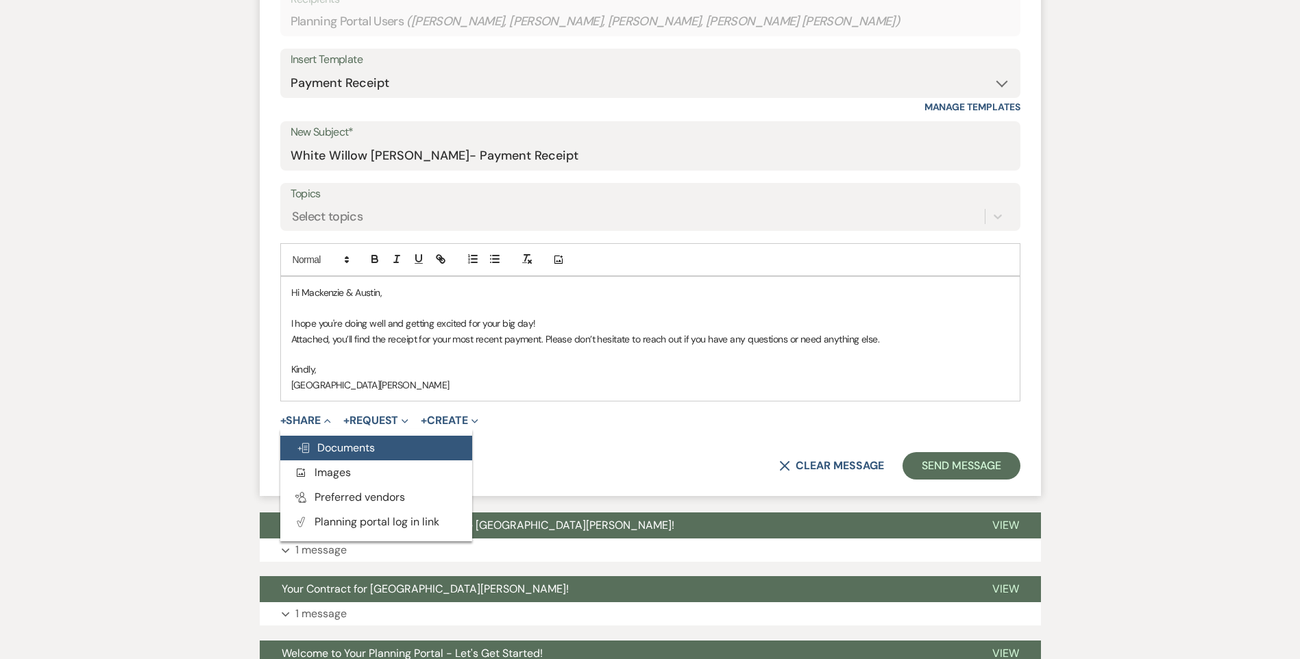
click at [348, 452] on span "Doc Upload Documents" at bounding box center [336, 448] width 78 height 14
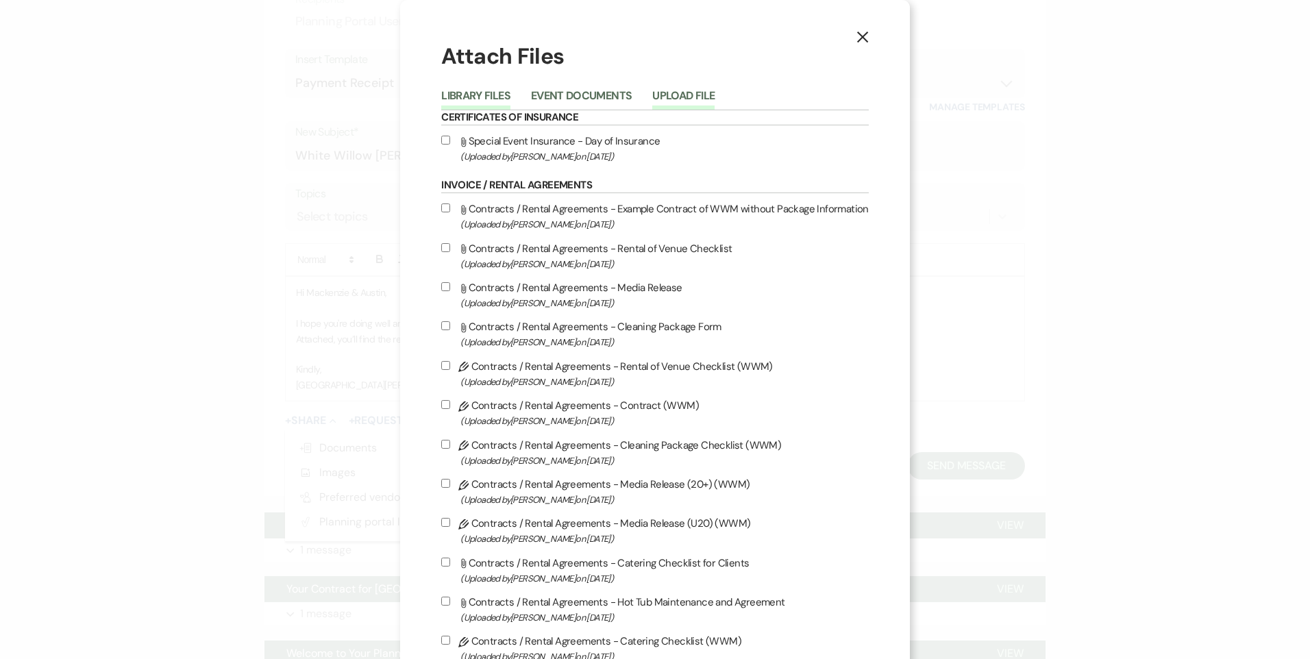
click at [676, 95] on button "Upload File" at bounding box center [683, 99] width 62 height 19
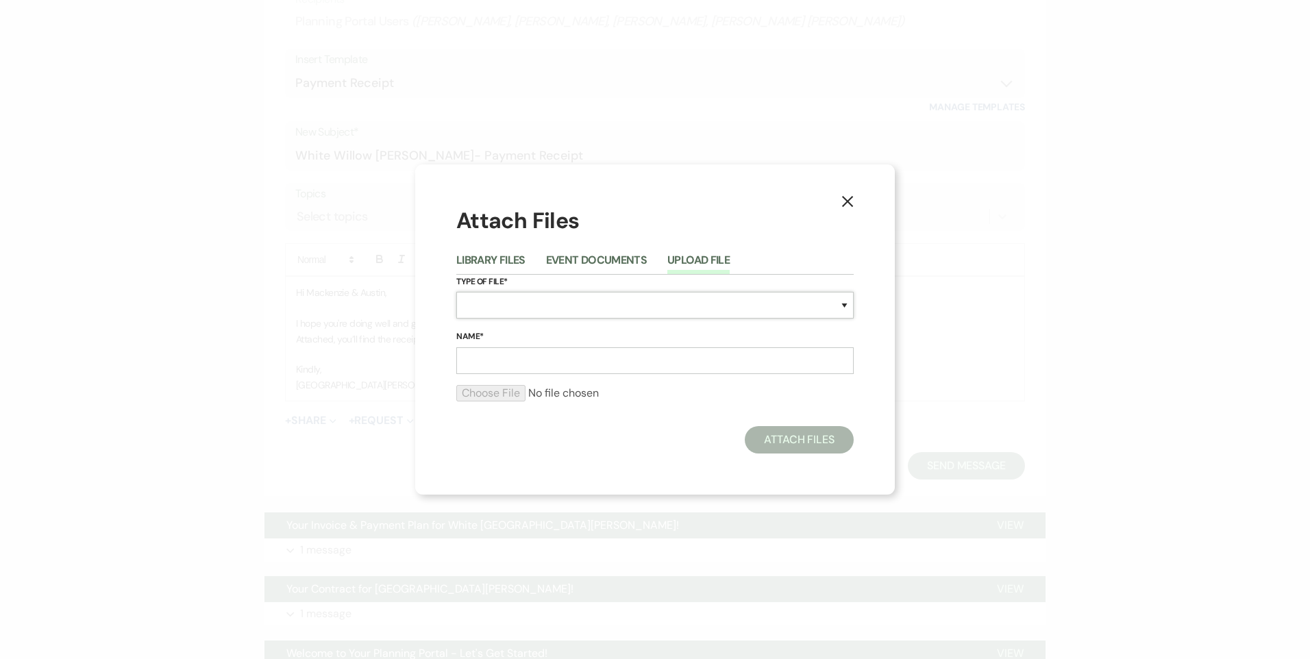
click at [589, 309] on select "Special Event Insurance Vendor Certificate of Insurance Contracts / Rental Agre…" at bounding box center [654, 305] width 397 height 27
select select "11"
click at [456, 292] on select "Special Event Insurance Vendor Certificate of Insurance Contracts / Rental Agre…" at bounding box center [654, 305] width 397 height 27
click at [535, 348] on input "Name*" at bounding box center [654, 360] width 397 height 27
type input "Payment Receipt"
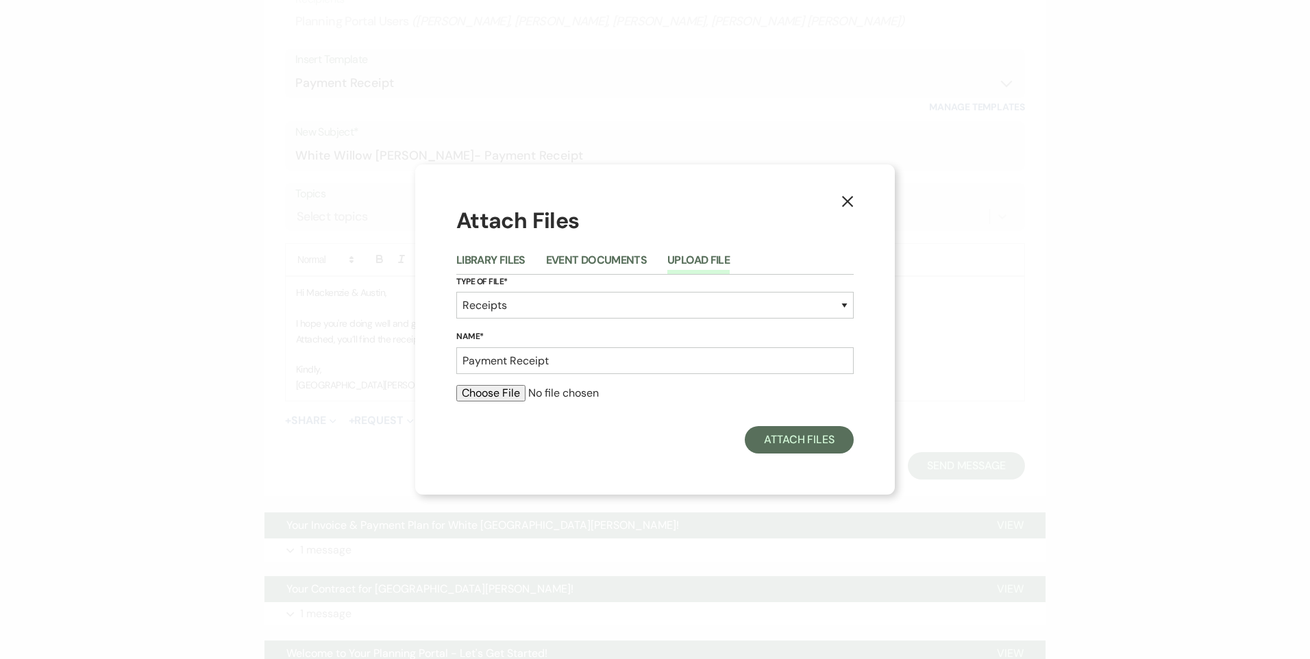
click at [504, 391] on input "file" at bounding box center [654, 393] width 397 height 16
type input "C:\fakepath\Scan08-14-2025-163237.pdf"
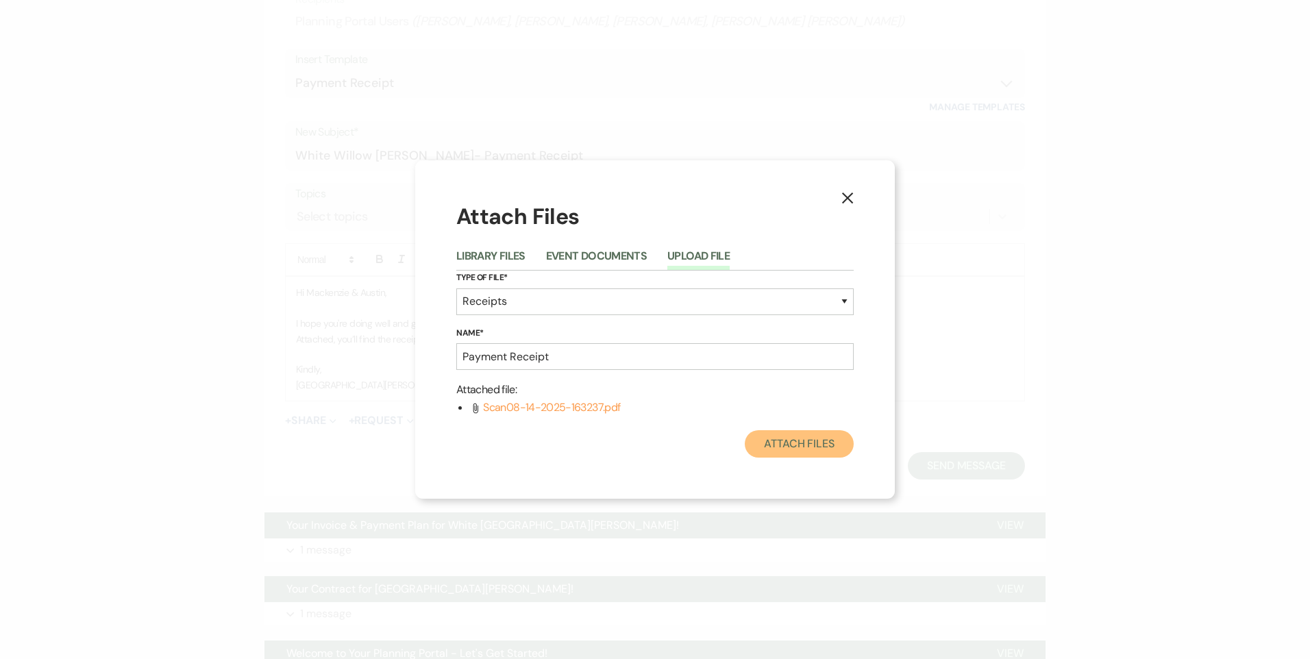
click at [776, 454] on button "Attach Files" at bounding box center [799, 443] width 109 height 27
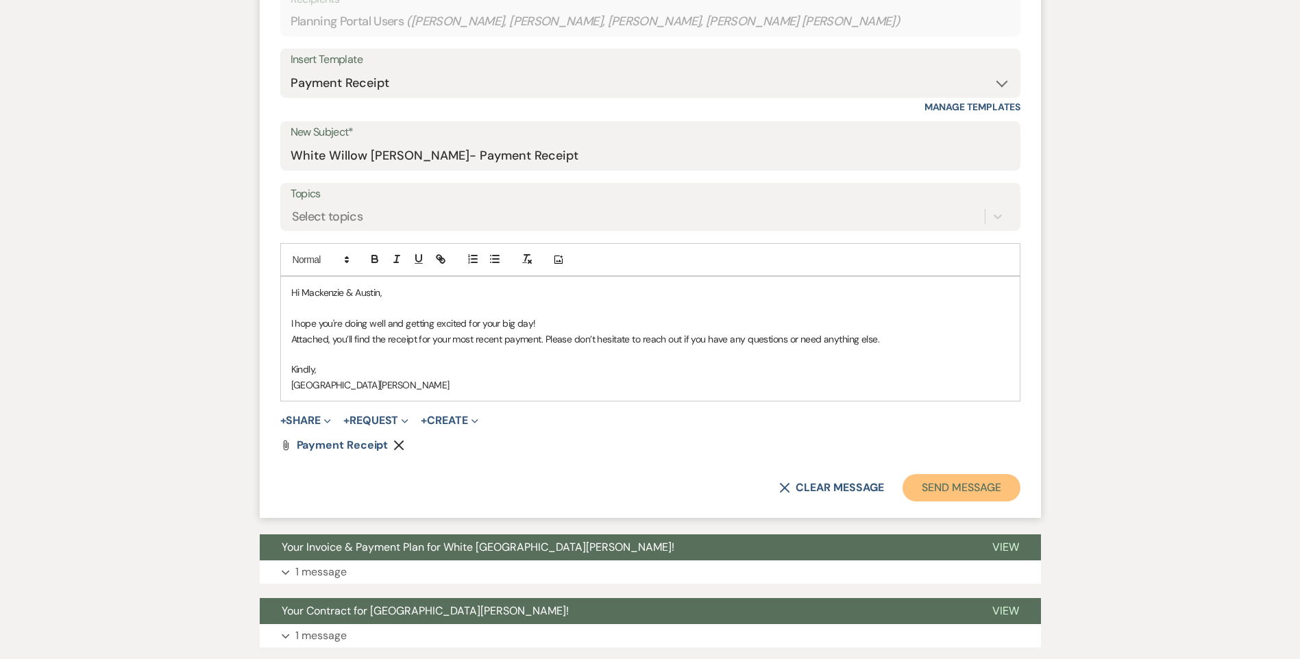
click at [944, 493] on button "Send Message" at bounding box center [960, 487] width 117 height 27
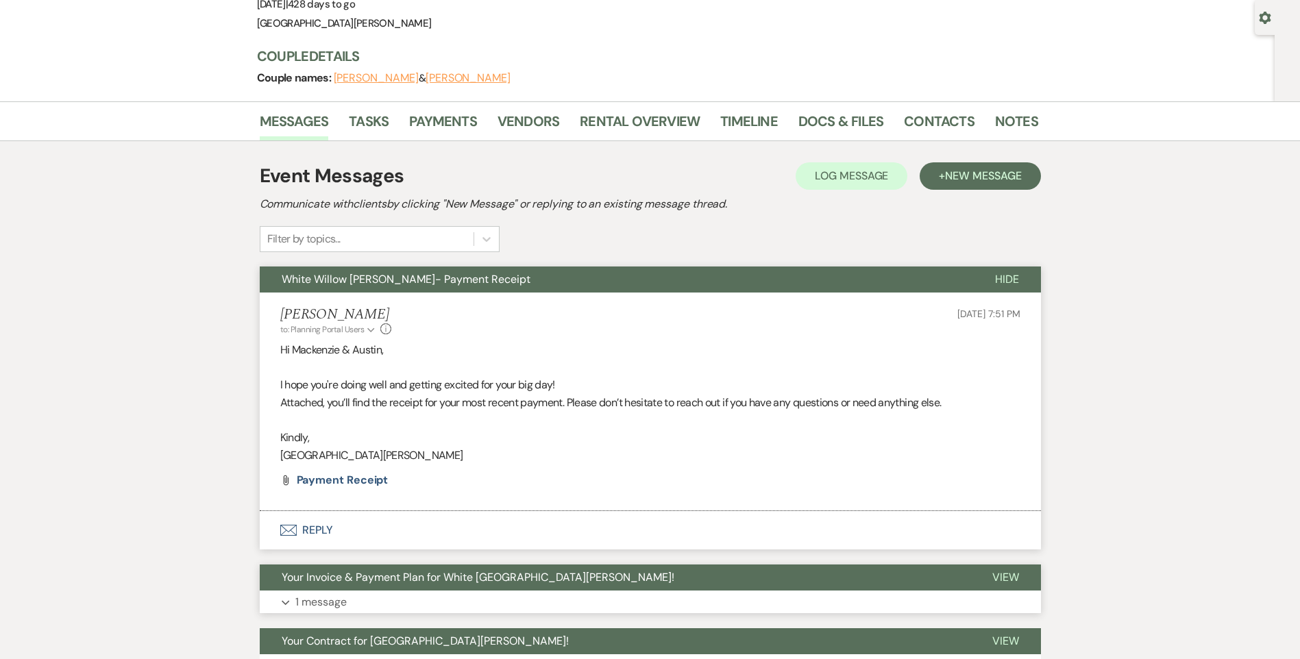
scroll to position [0, 0]
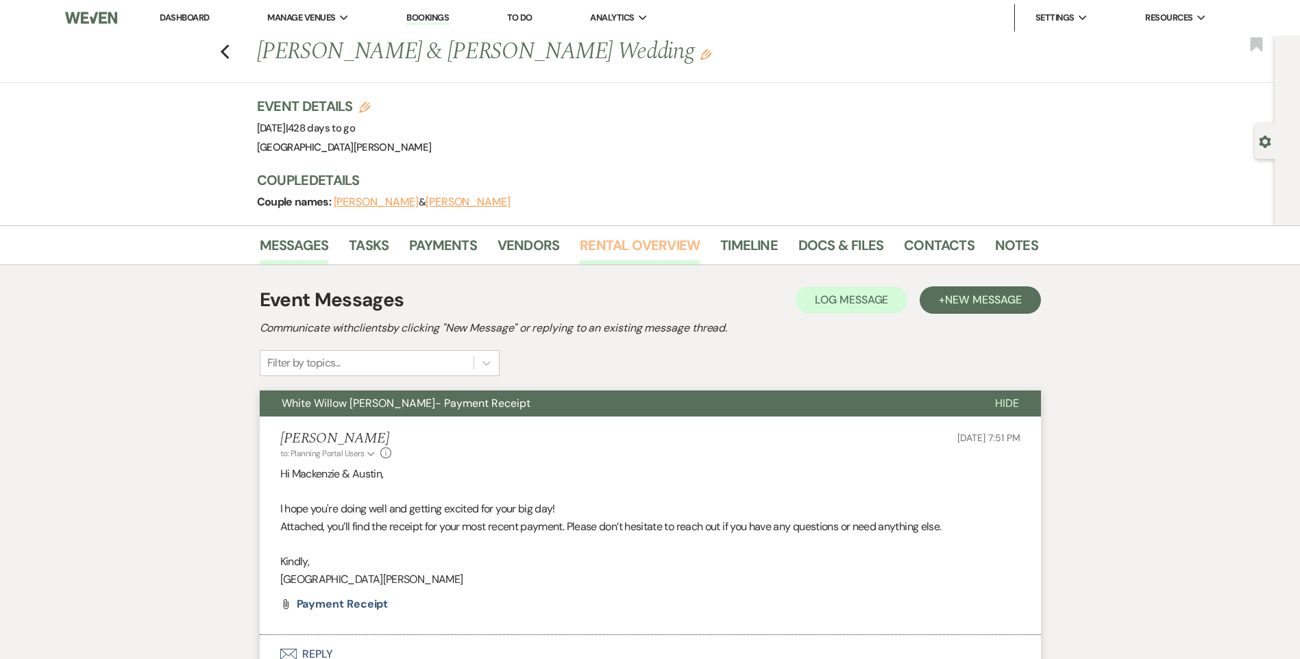
click at [646, 247] on link "Rental Overview" at bounding box center [640, 249] width 120 height 30
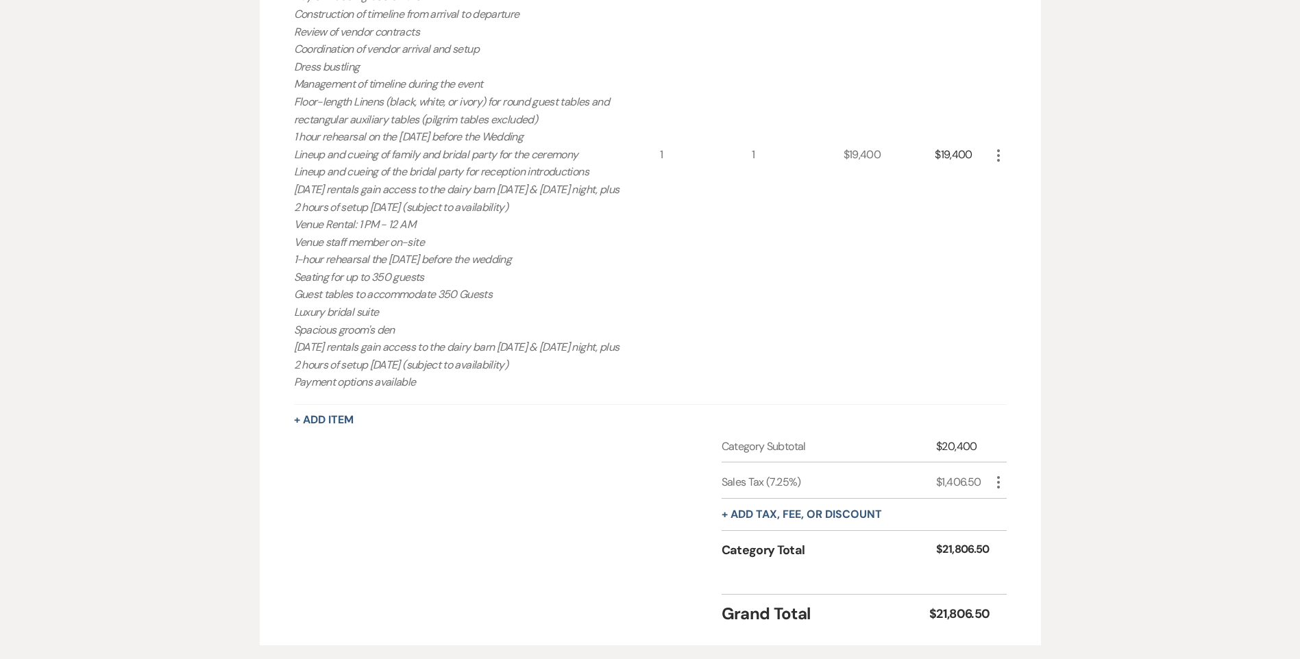
scroll to position [617, 0]
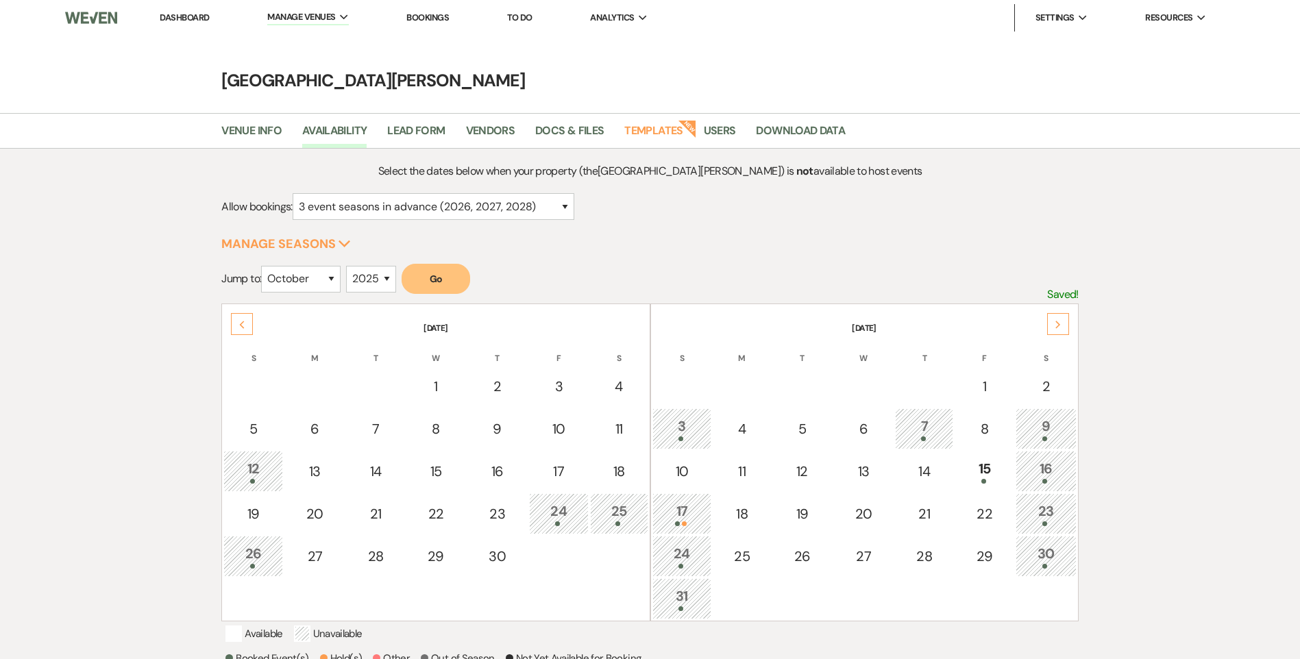
select select "3"
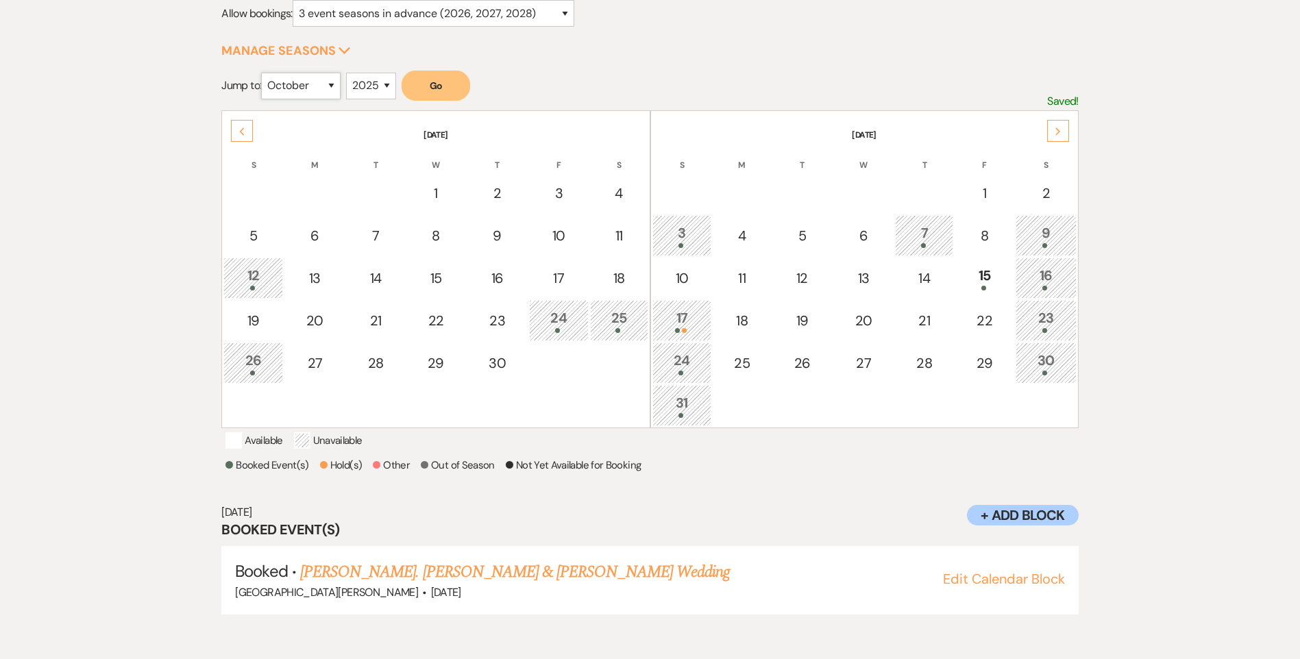
click at [336, 82] on select "January February March April May June July August September October November De…" at bounding box center [300, 86] width 79 height 27
select select "9"
click at [264, 73] on select "January February March April May June July August September October November De…" at bounding box center [300, 86] width 79 height 27
click at [367, 79] on select "2025 2026 2027 2028 2029" at bounding box center [371, 86] width 50 height 27
click at [432, 87] on button "Go" at bounding box center [435, 86] width 69 height 30
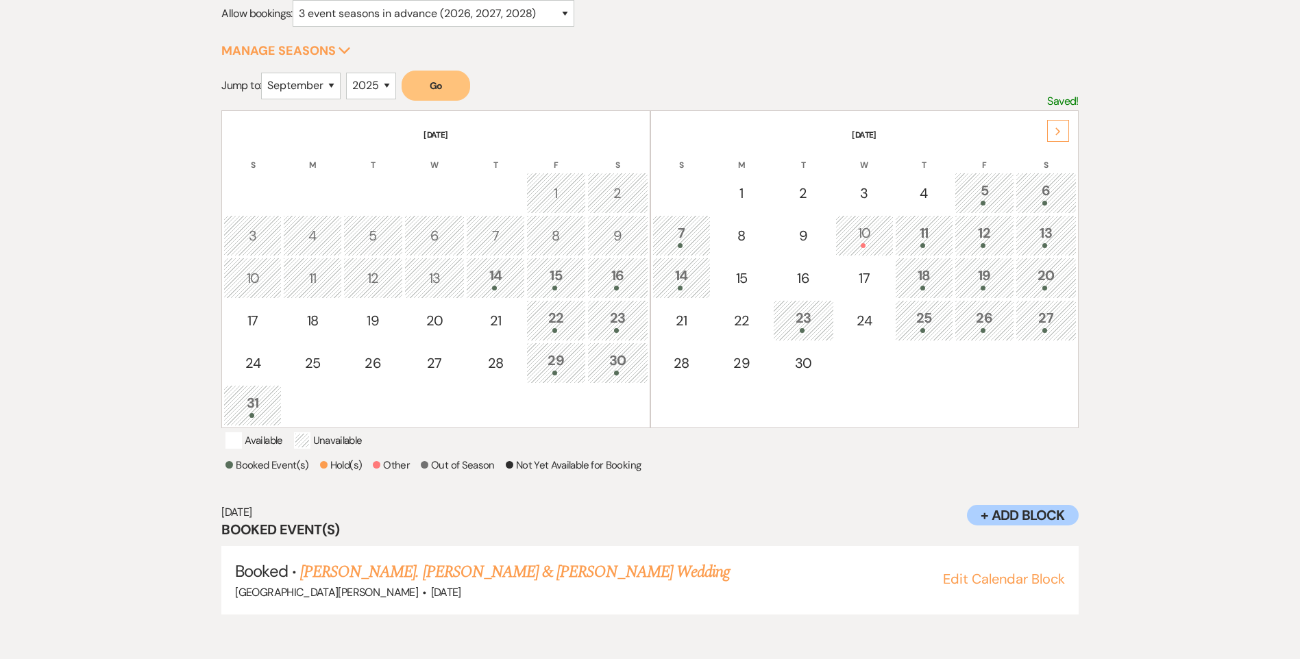
click at [959, 182] on td "5" at bounding box center [984, 193] width 60 height 41
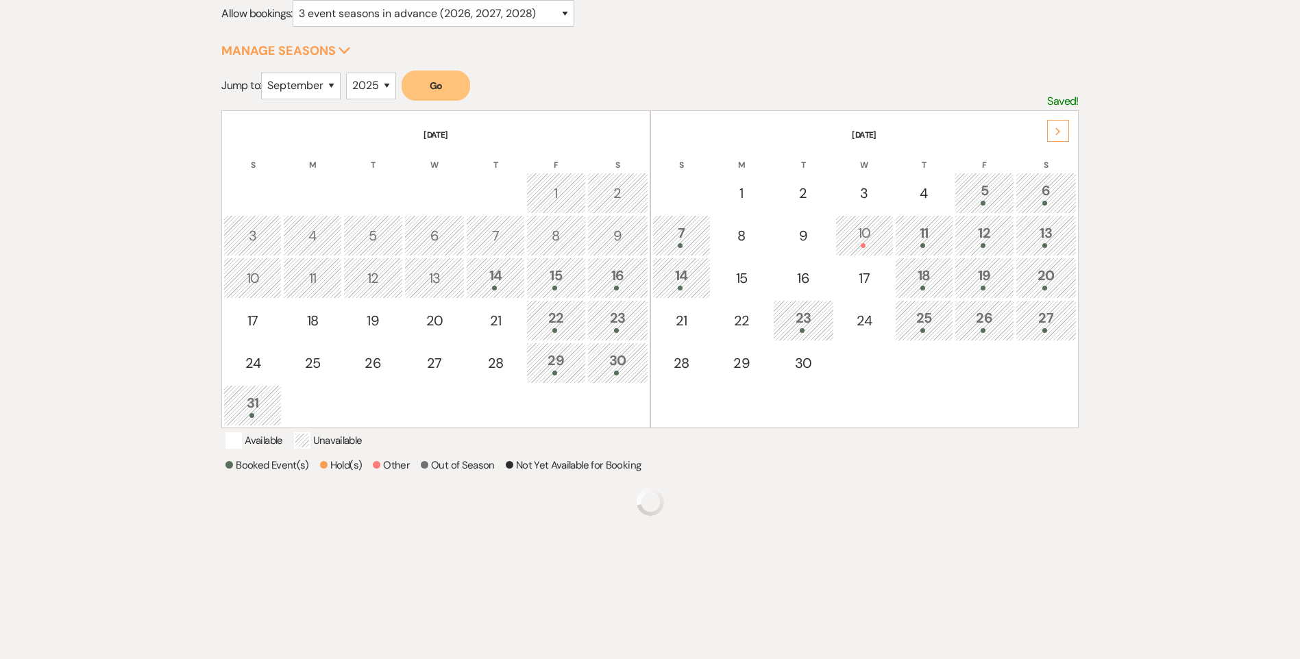
click at [989, 195] on div "5" at bounding box center [984, 192] width 45 height 25
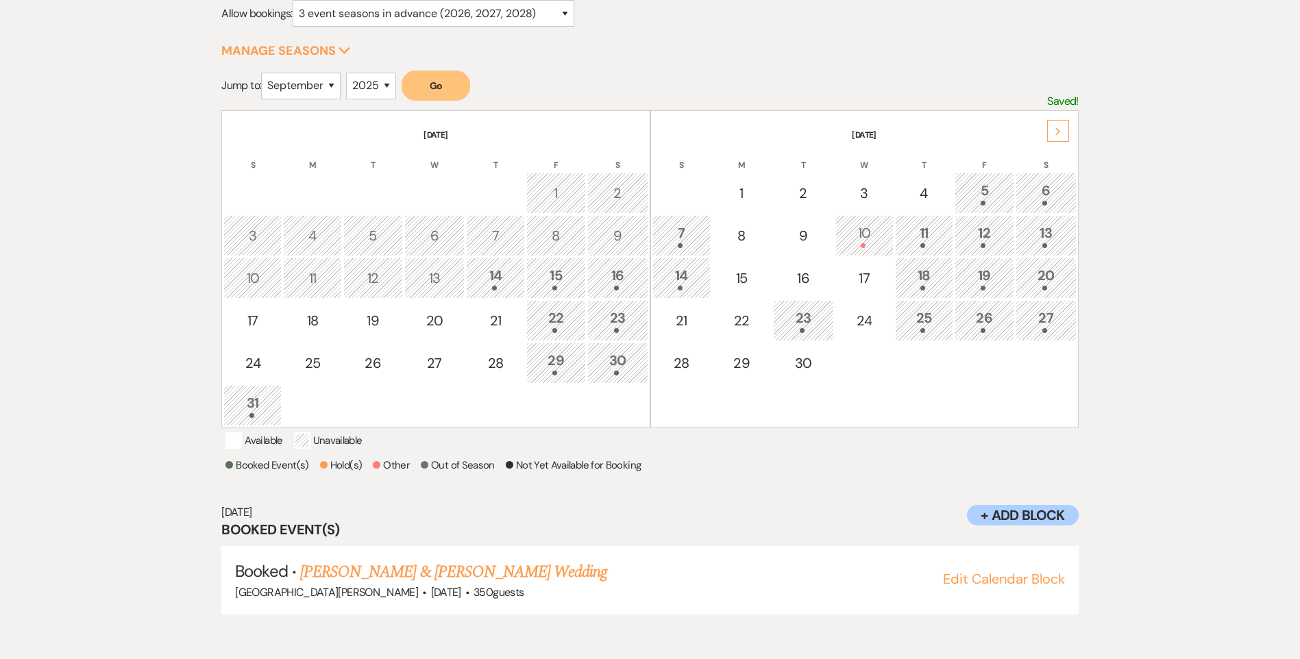
click at [989, 195] on div "5" at bounding box center [984, 192] width 45 height 25
click at [870, 235] on div "10" at bounding box center [864, 235] width 43 height 25
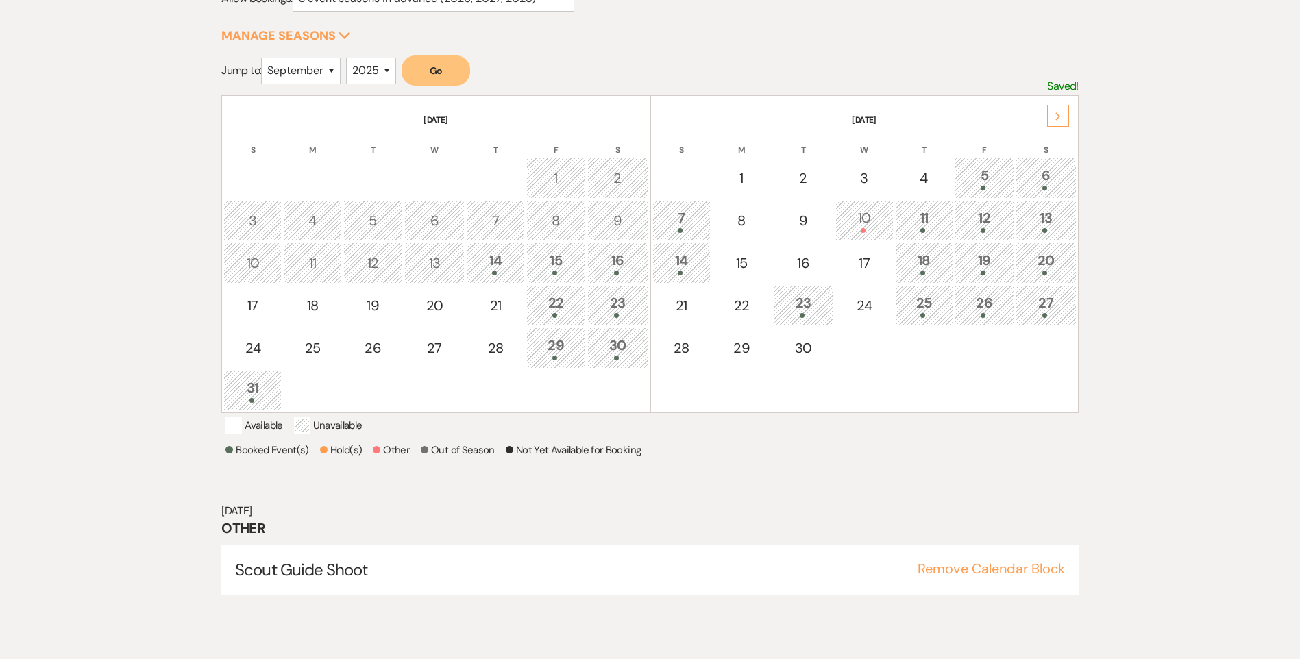
scroll to position [158, 0]
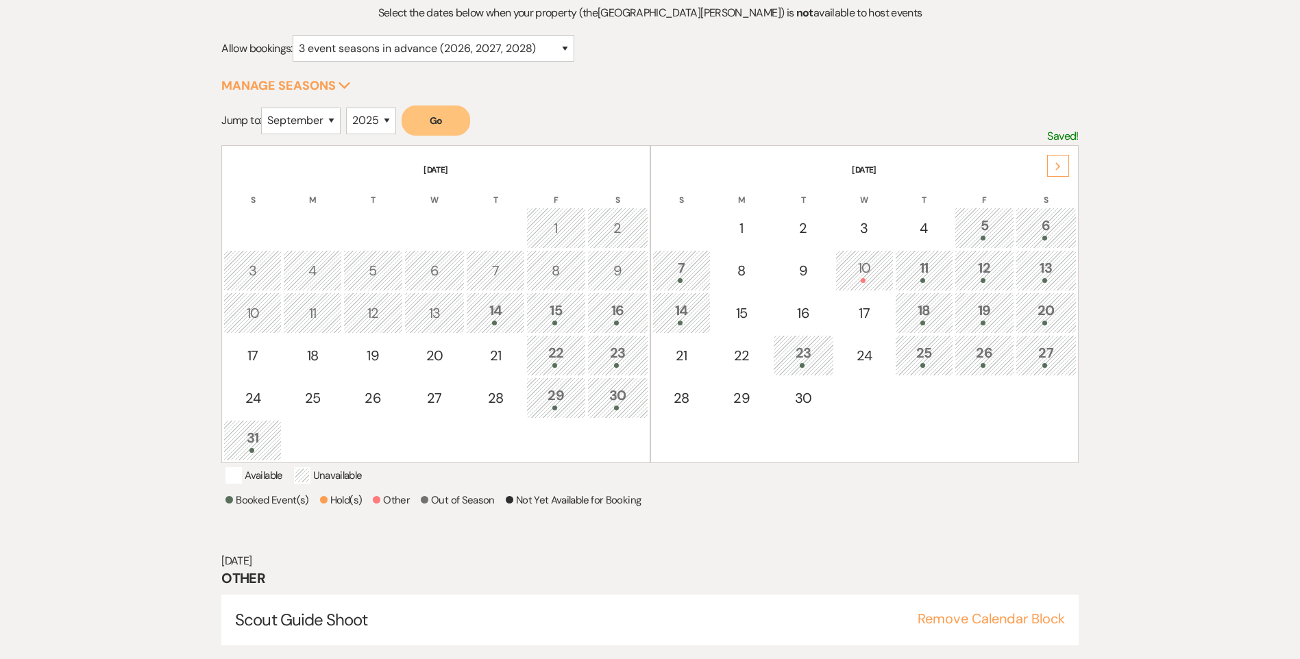
click at [930, 267] on div "11" at bounding box center [923, 270] width 43 height 25
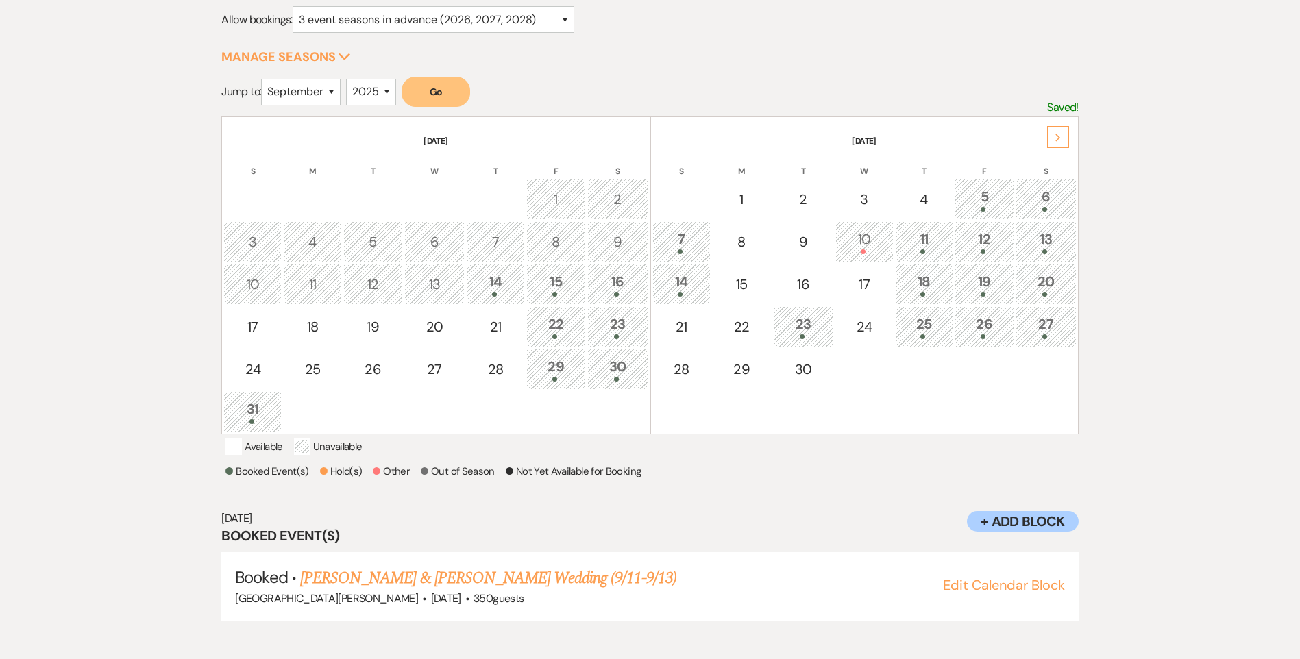
scroll to position [193, 0]
